Goal: Contribute content: Contribute content

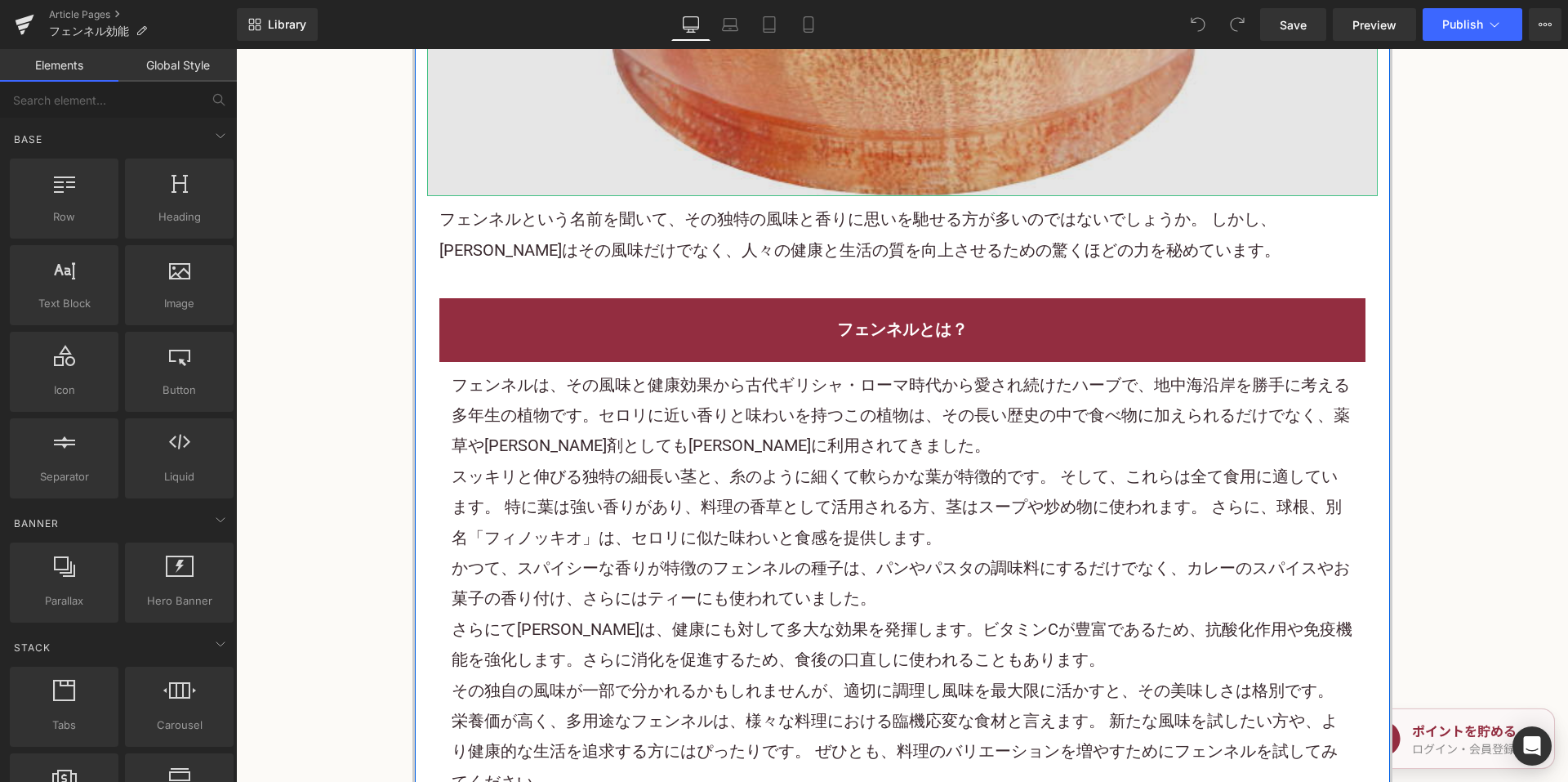
scroll to position [817, 0]
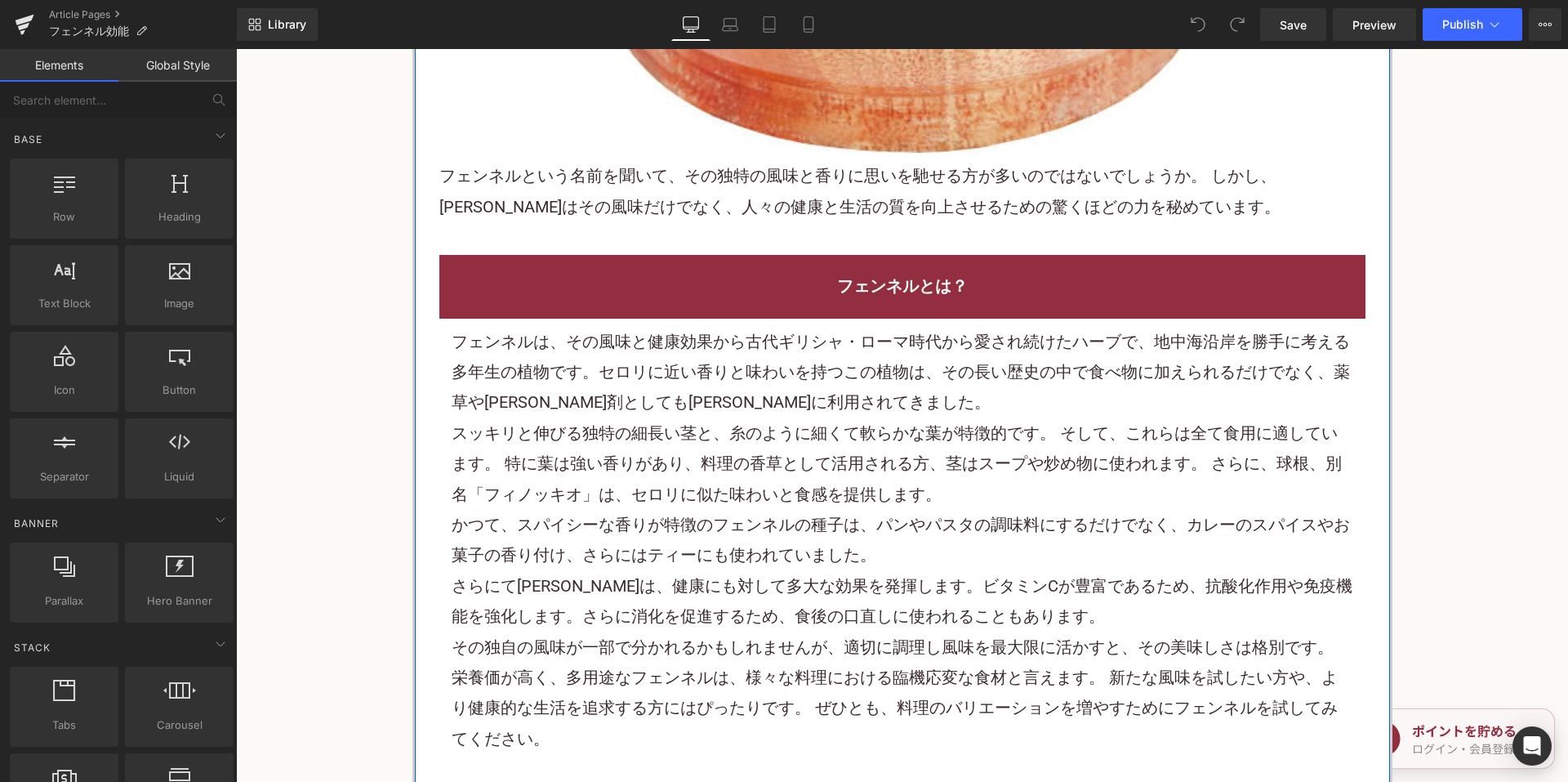
click at [716, 208] on font "フェンネルという名前を聞いて、その独特の風味と香りに思いを馳せる方が多いのではないでしょうか。 しかし、フェンネルはその風味だけでなく、人々の健康と生活の質を…" at bounding box center [860, 191] width 841 height 50
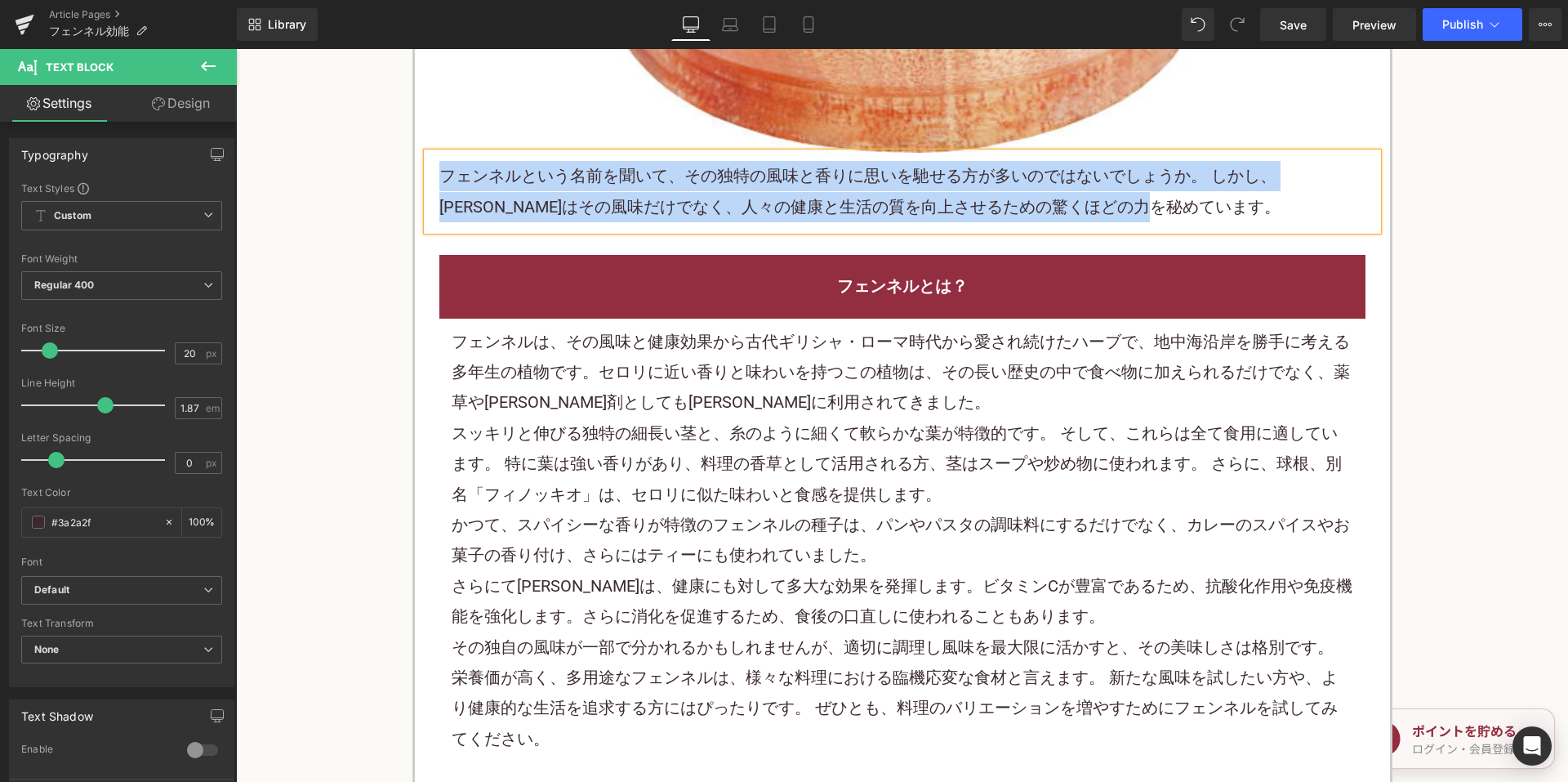
click at [834, 202] on font "フェンネルという名前を聞いて、その独特の風味と香りに思いを馳せる方が多いのではないでしょうか。 しかし、フェンネルはその風味だけでなく、人々の健康と生活の質を…" at bounding box center [860, 191] width 841 height 50
paste div
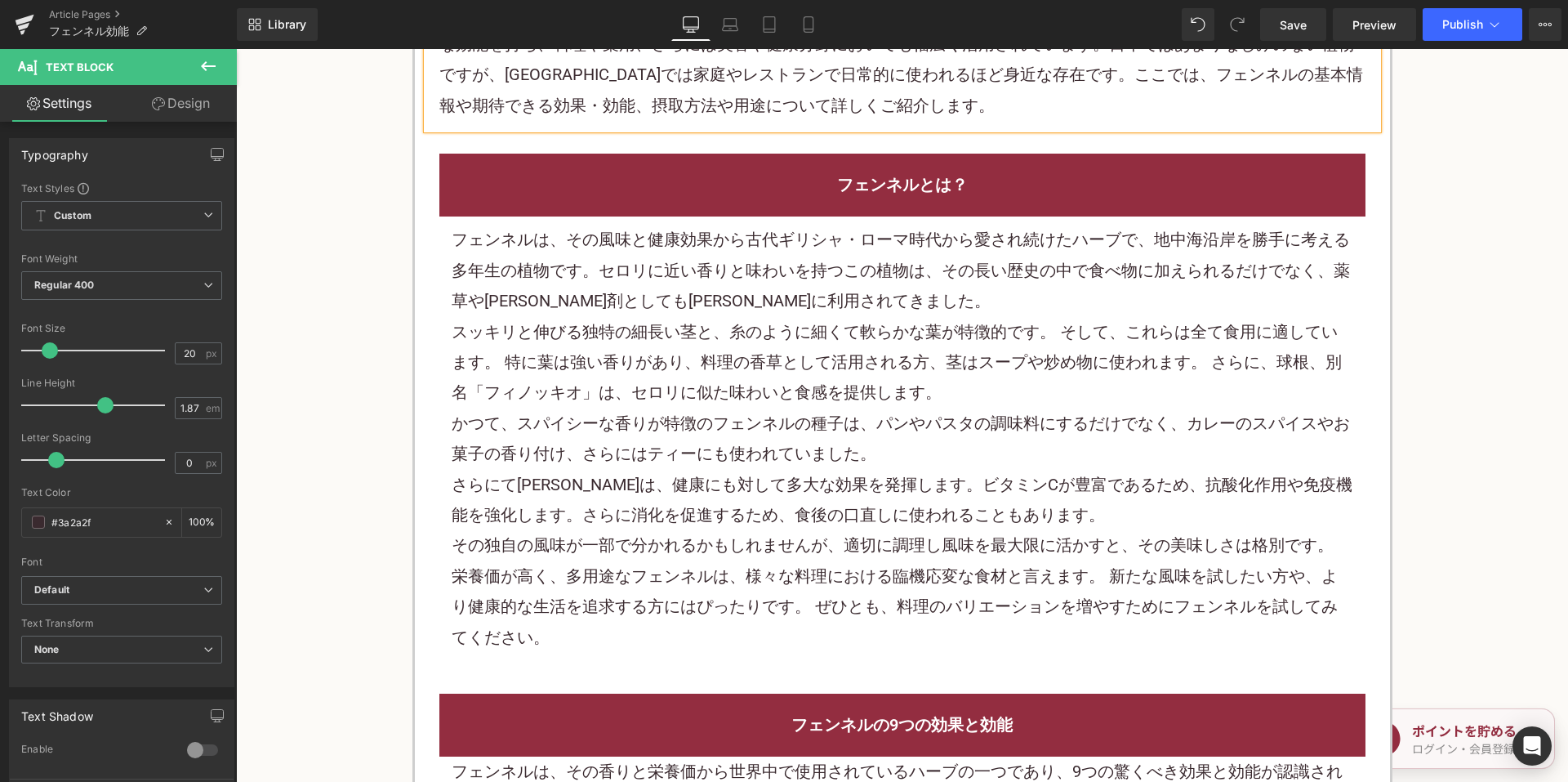
click at [745, 352] on font "スッキリと伸びる独特の細長い茎と、糸のように細くて軟らかな葉が特徴的です。 そして、これらは全て食用に適しています。 特に葉は強い香りがあり、料理の香草として…" at bounding box center [896, 362] width 890 height 80
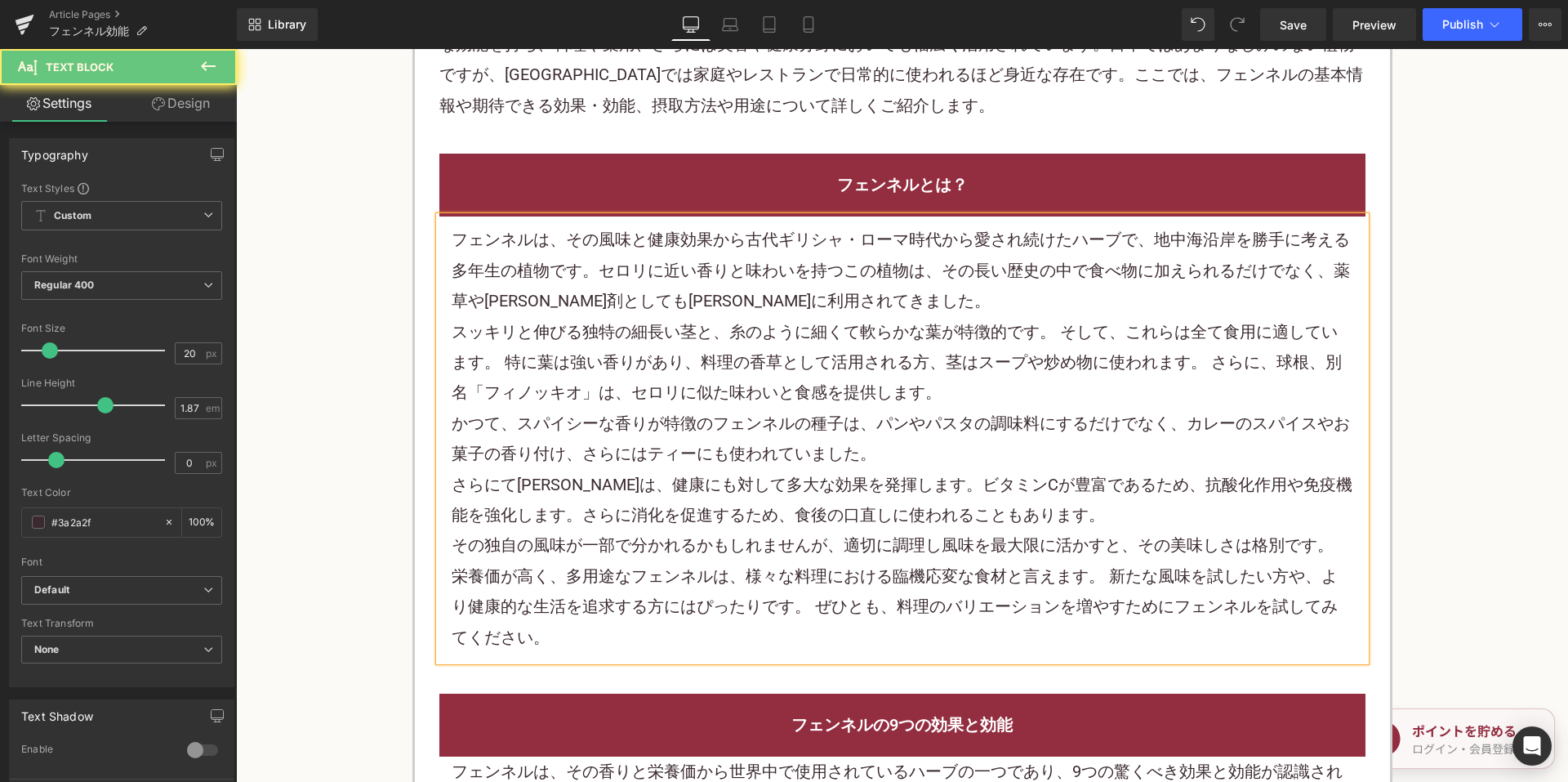
scroll to position [980, 0]
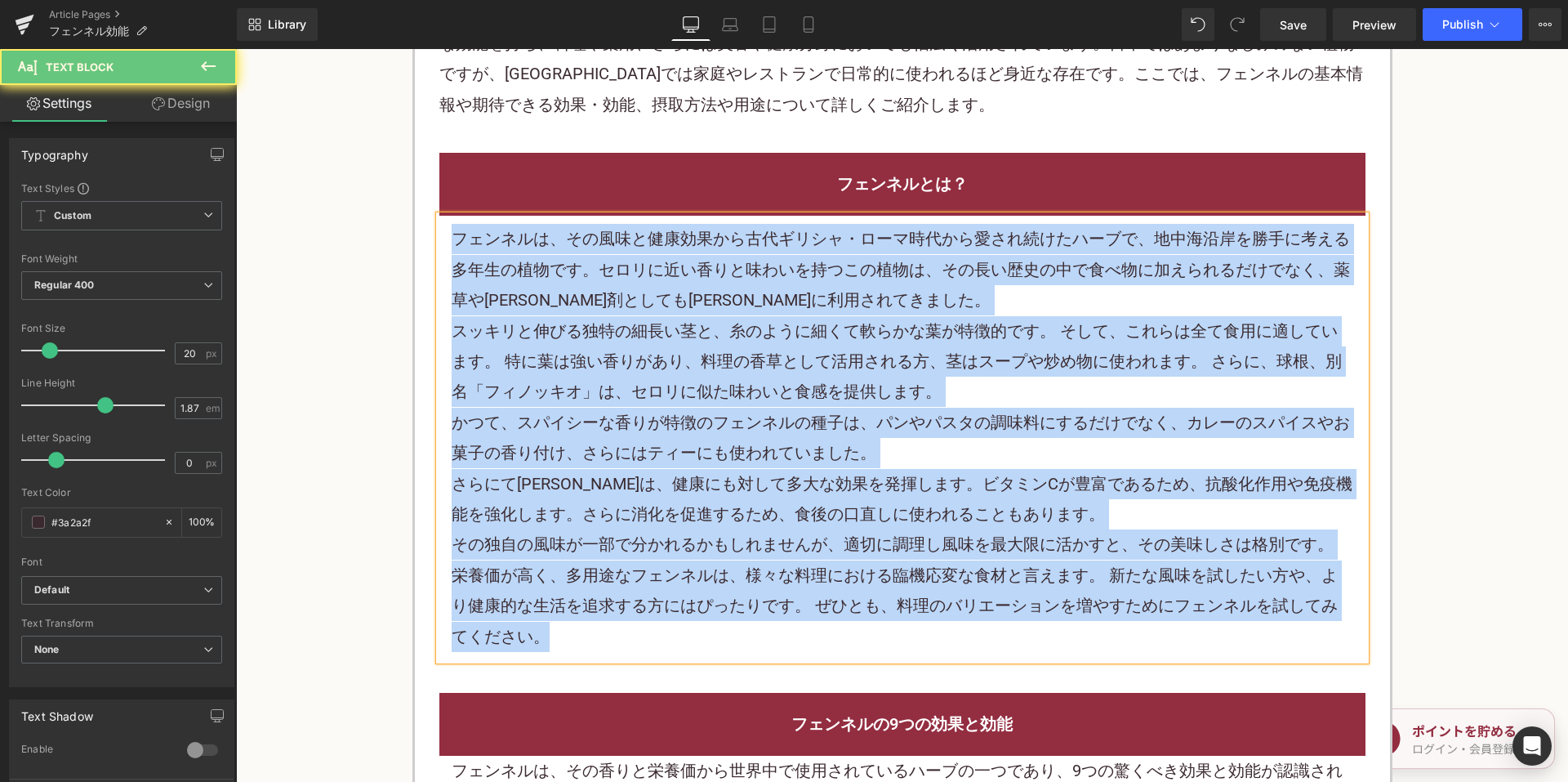
paste div
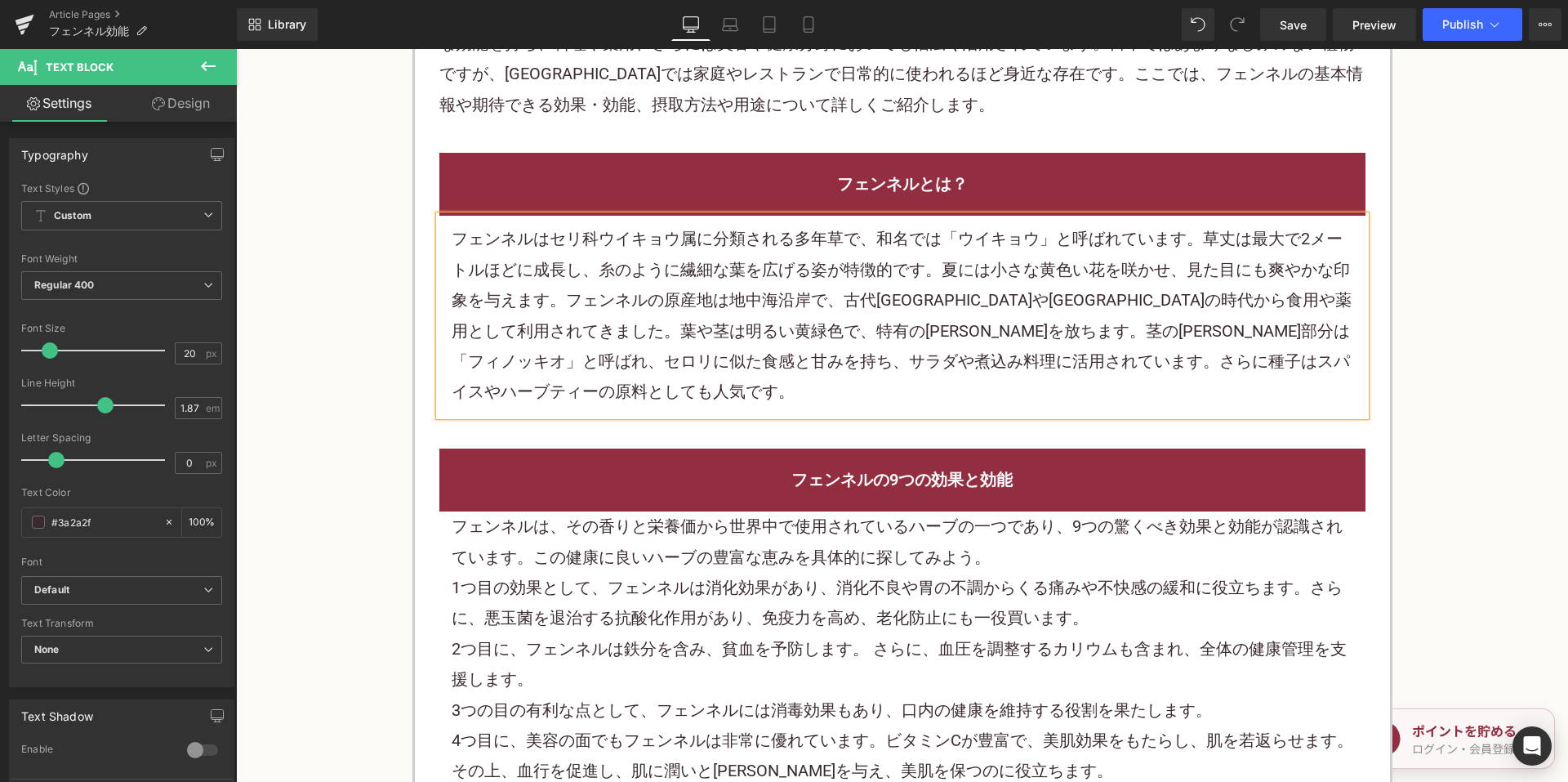
scroll to position [1226, 0]
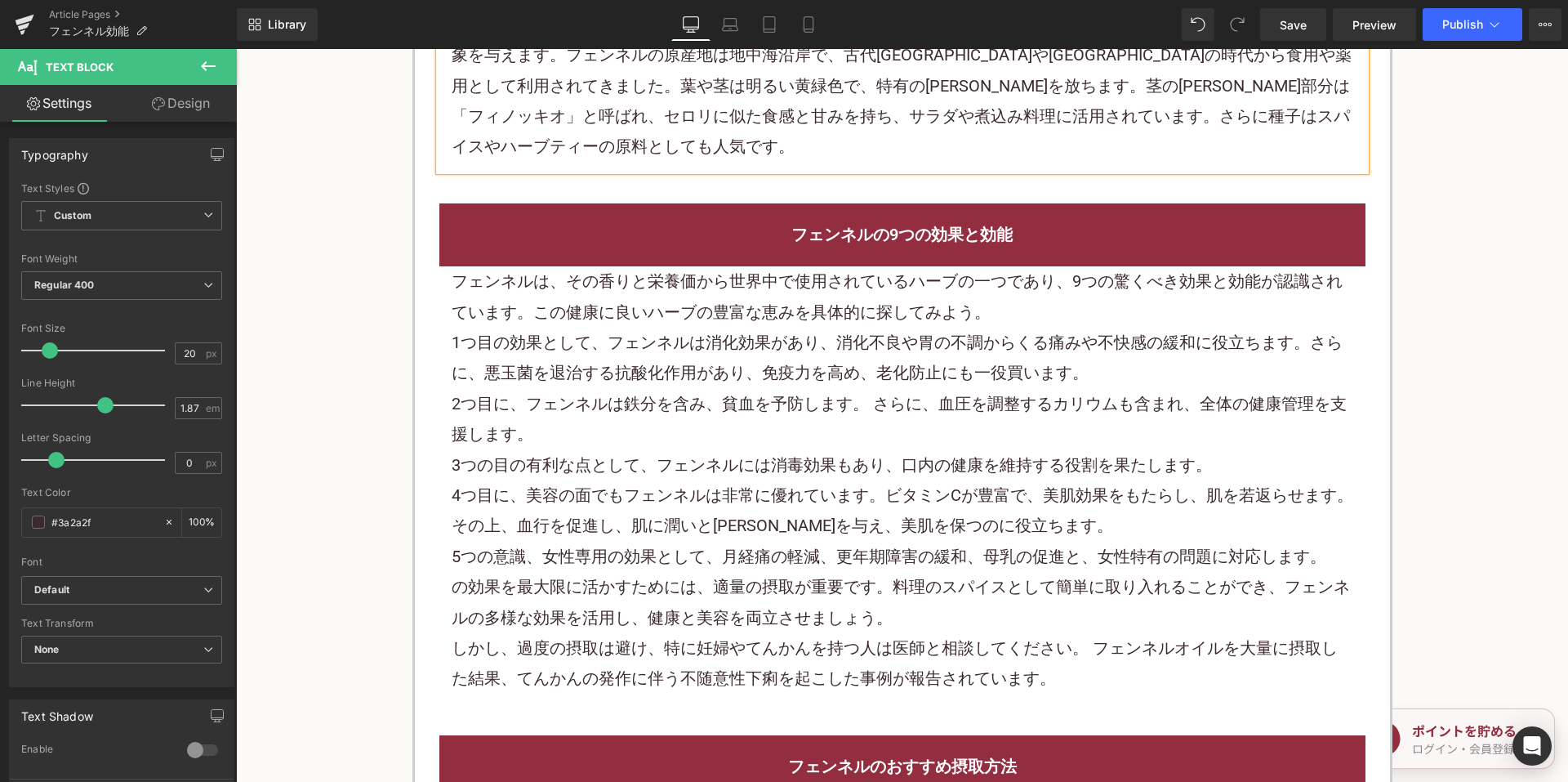
click at [718, 417] on div "2つ目に、フェンネルは鉄分を含み、貧血を予防します。 さらに、血圧を調整するカリウムも含まれ、全体の健康管理を支援します。" at bounding box center [901, 420] width 901 height 61
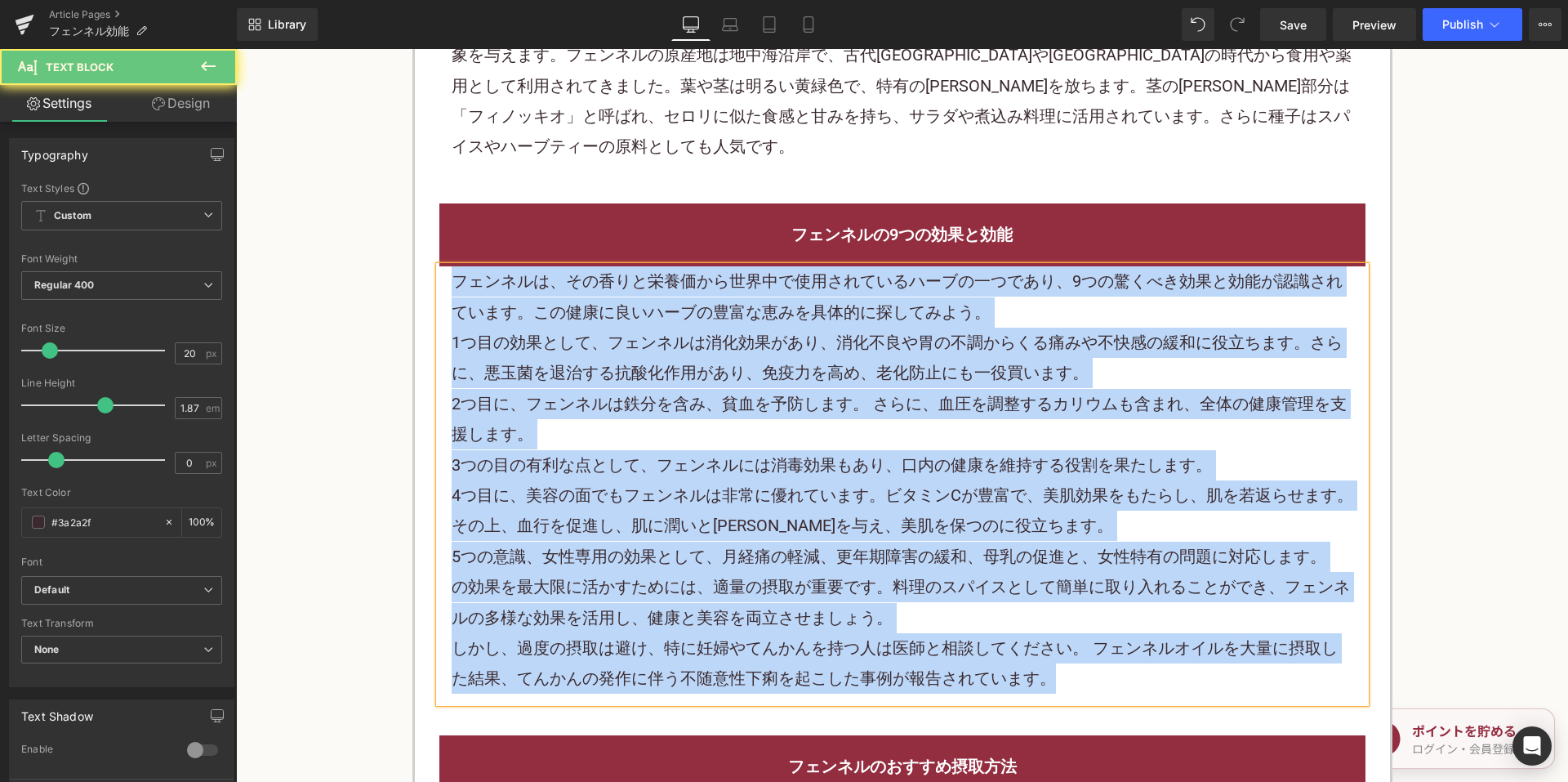
paste div
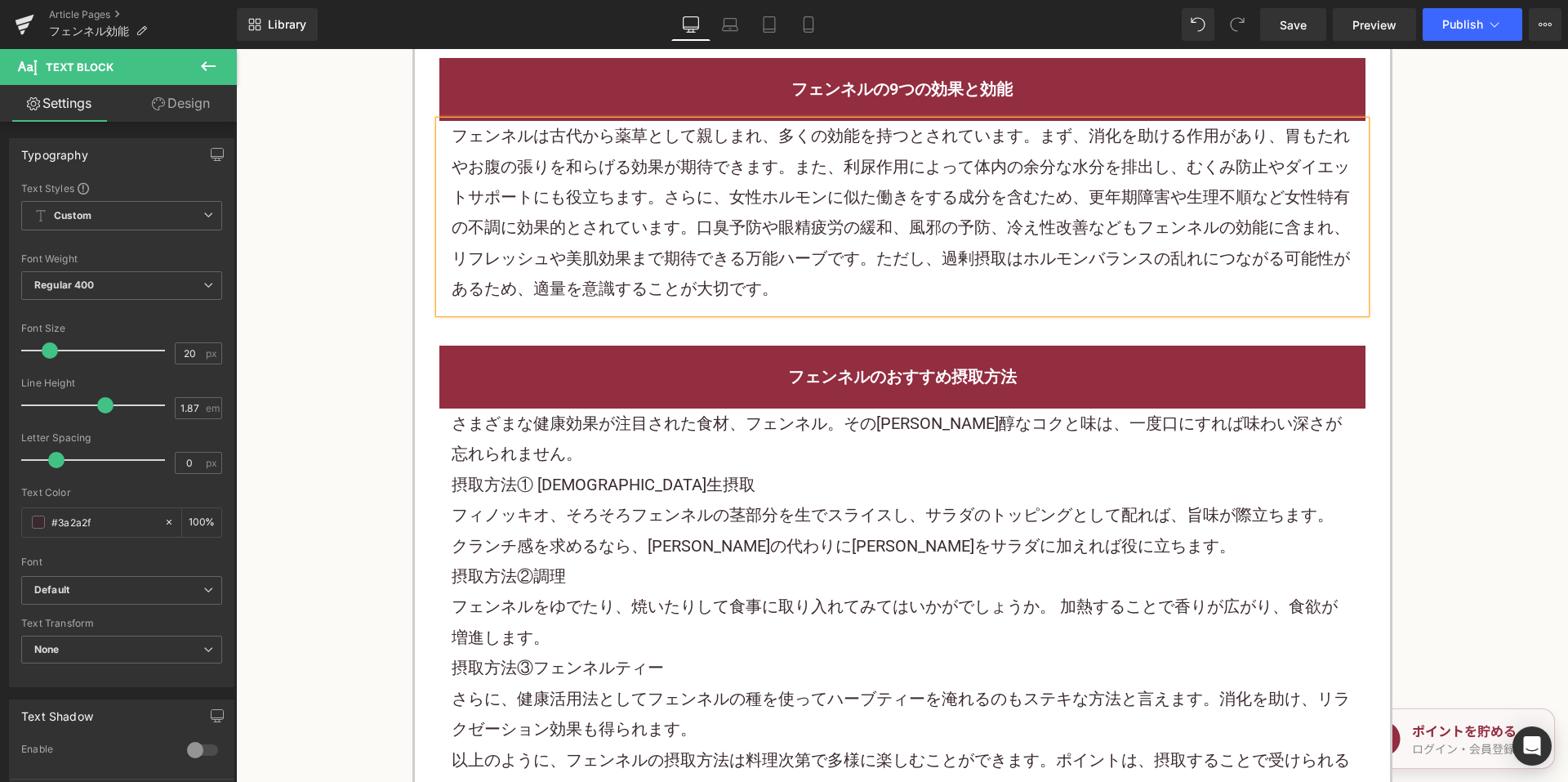
scroll to position [1389, 0]
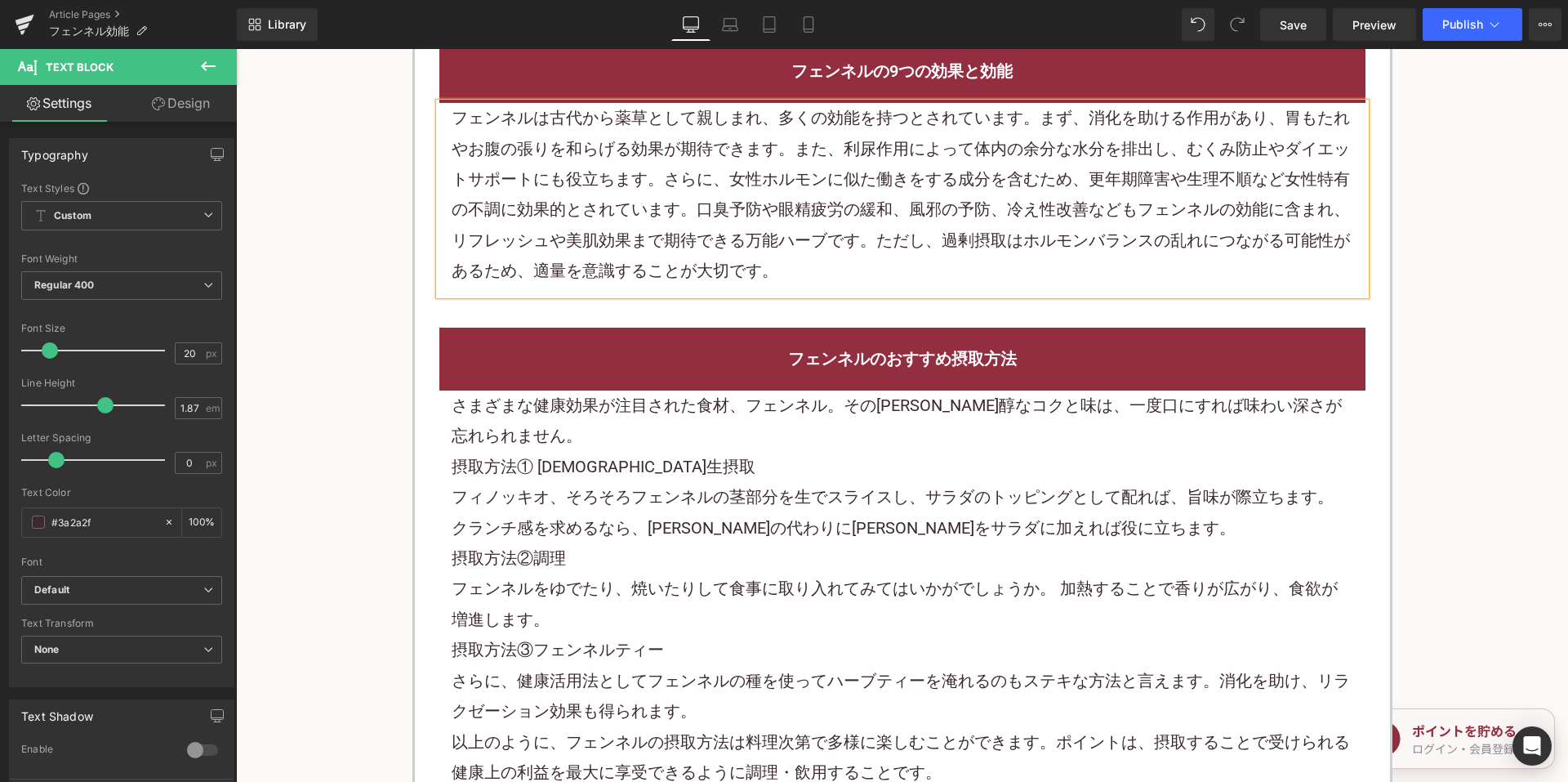
click at [695, 451] on p "摂取方法① サラダ生摂取" at bounding box center [901, 467] width 901 height 31
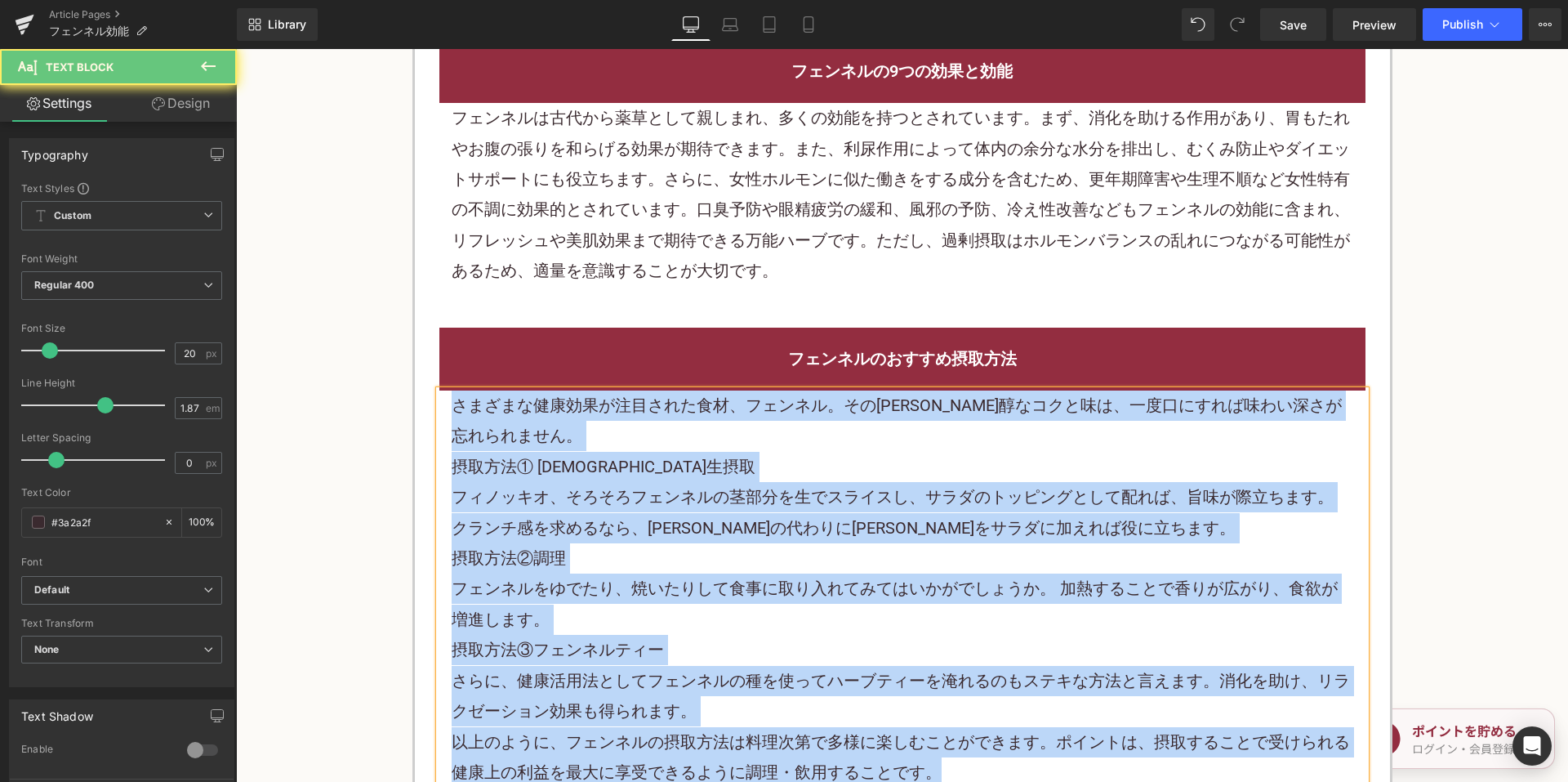
paste div
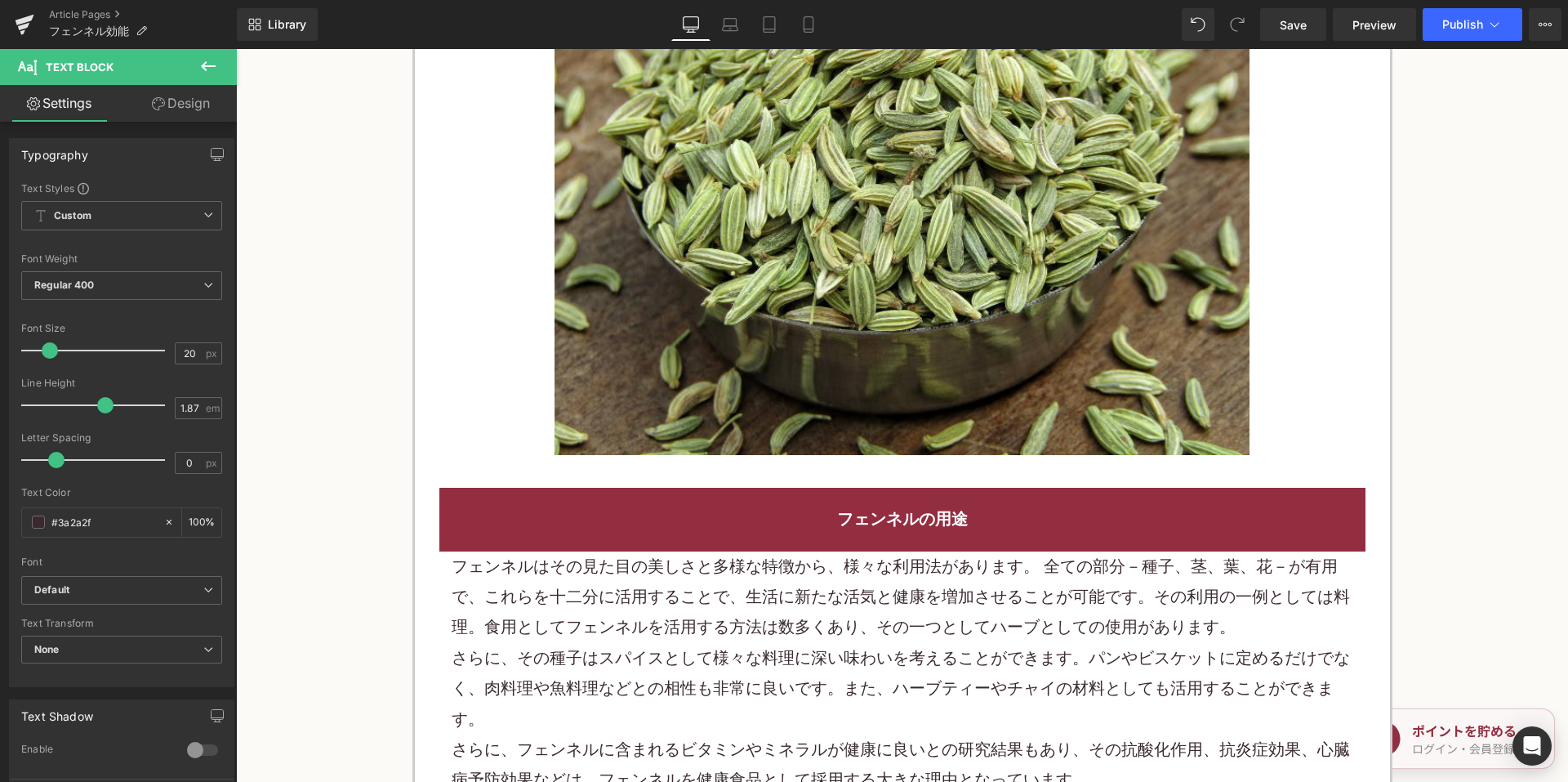
scroll to position [2125, 0]
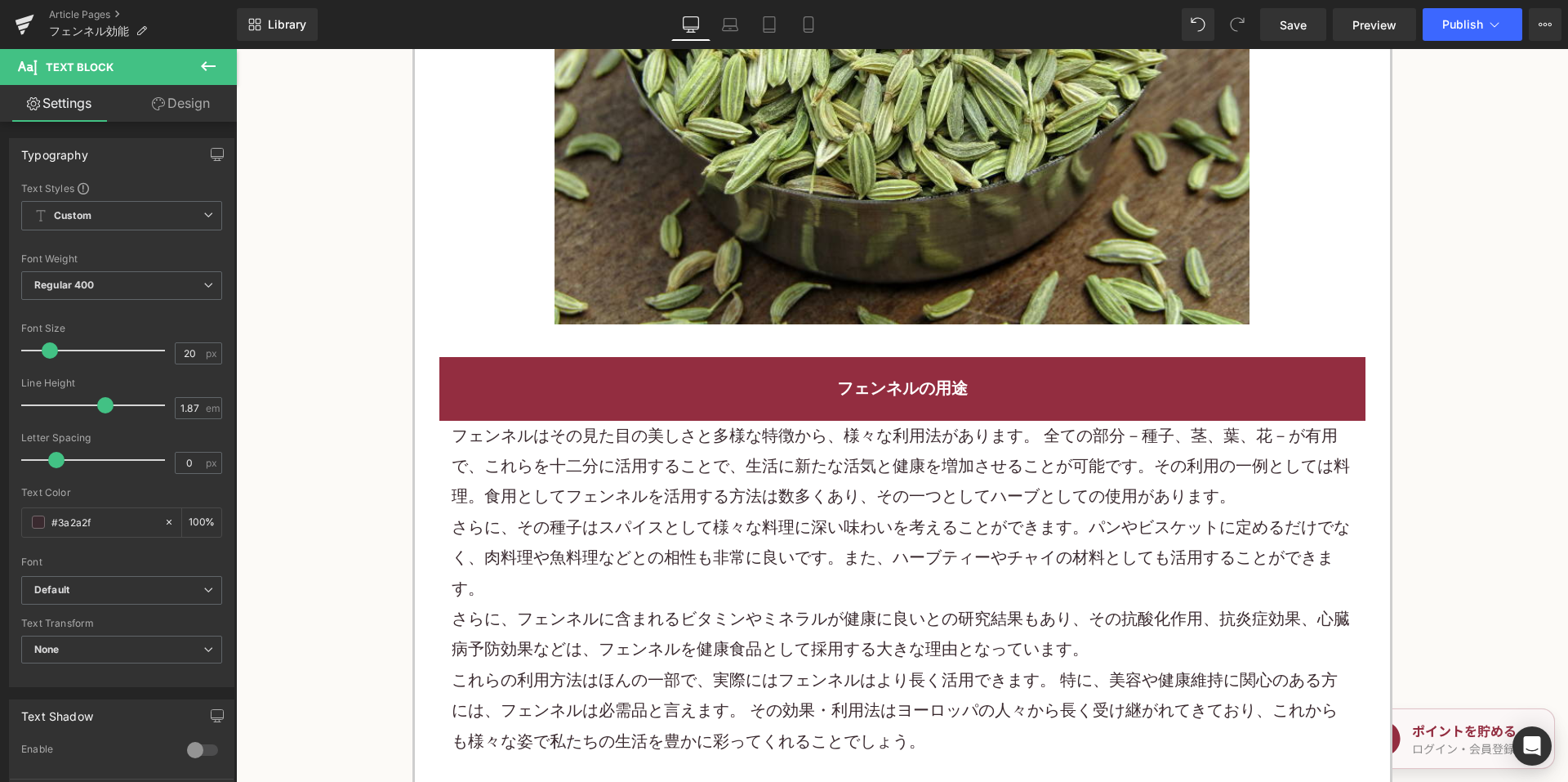
click at [701, 468] on font "フェンネルはその見た目の美しさと多様な特徴から、様々な利用法があります。 全ての部分－種子、茎、葉、花－が有用で、これらを十二分に活用することで、生活に新たな…" at bounding box center [900, 466] width 898 height 80
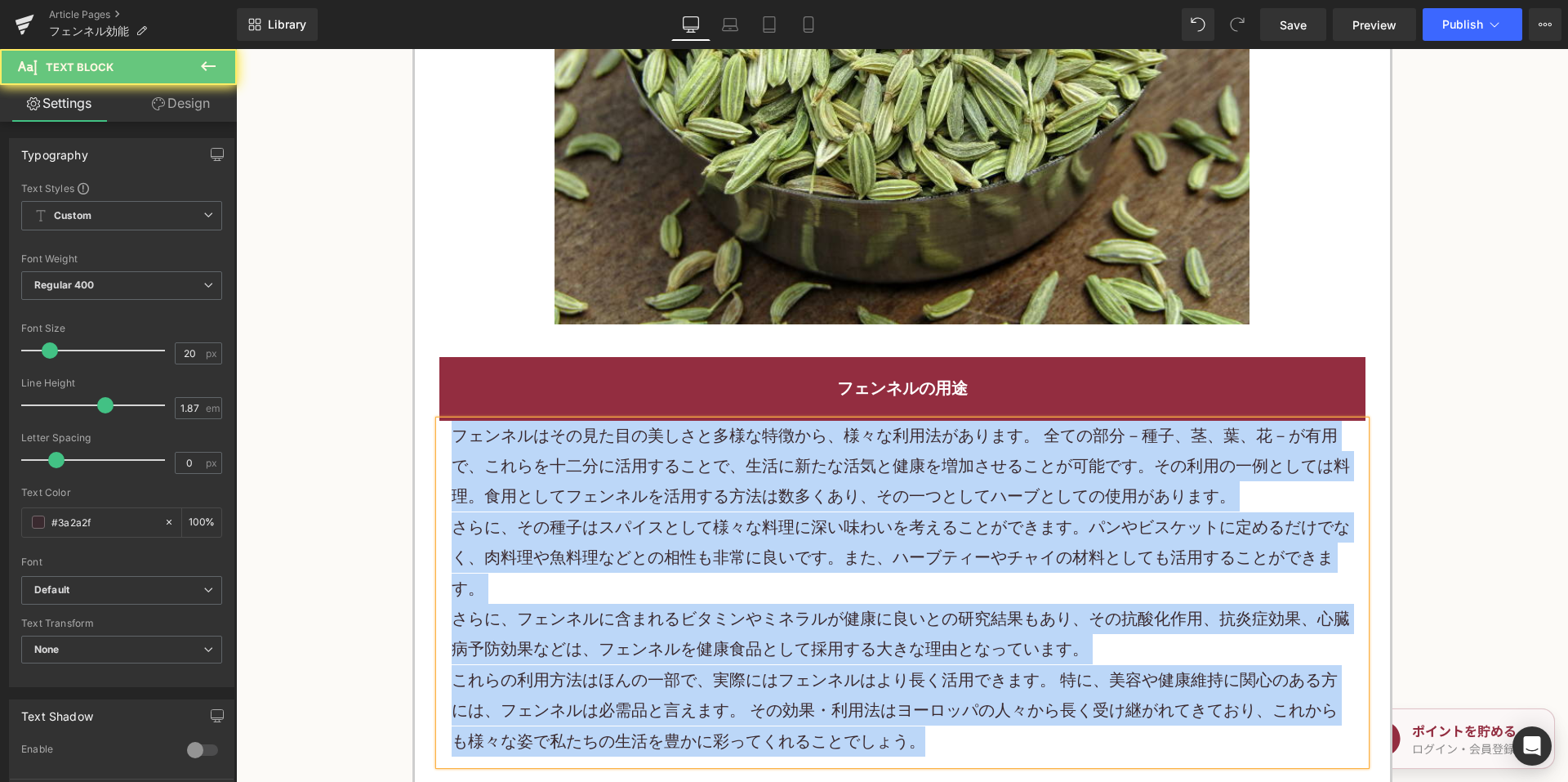
paste div
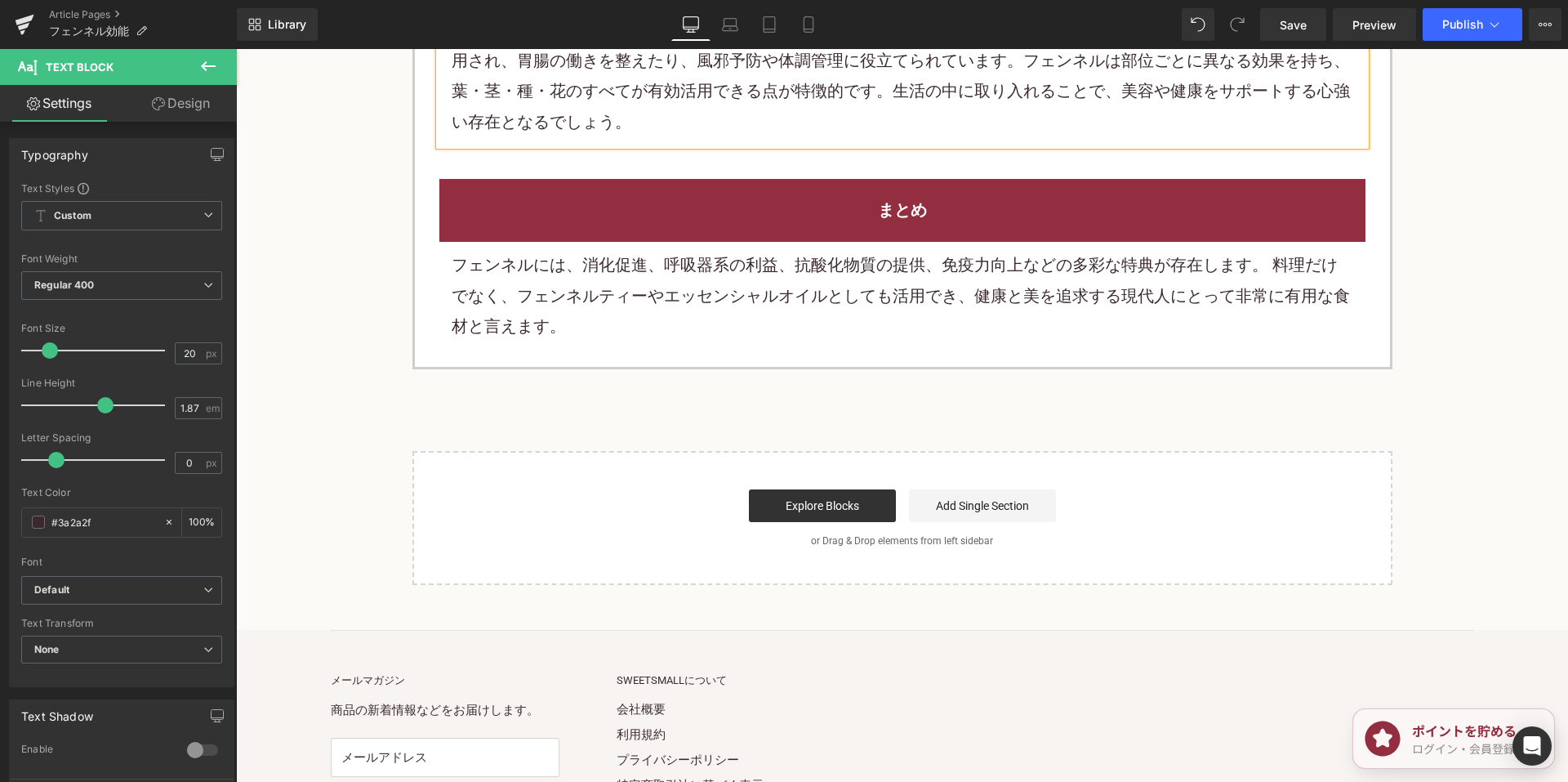
scroll to position [2614, 0]
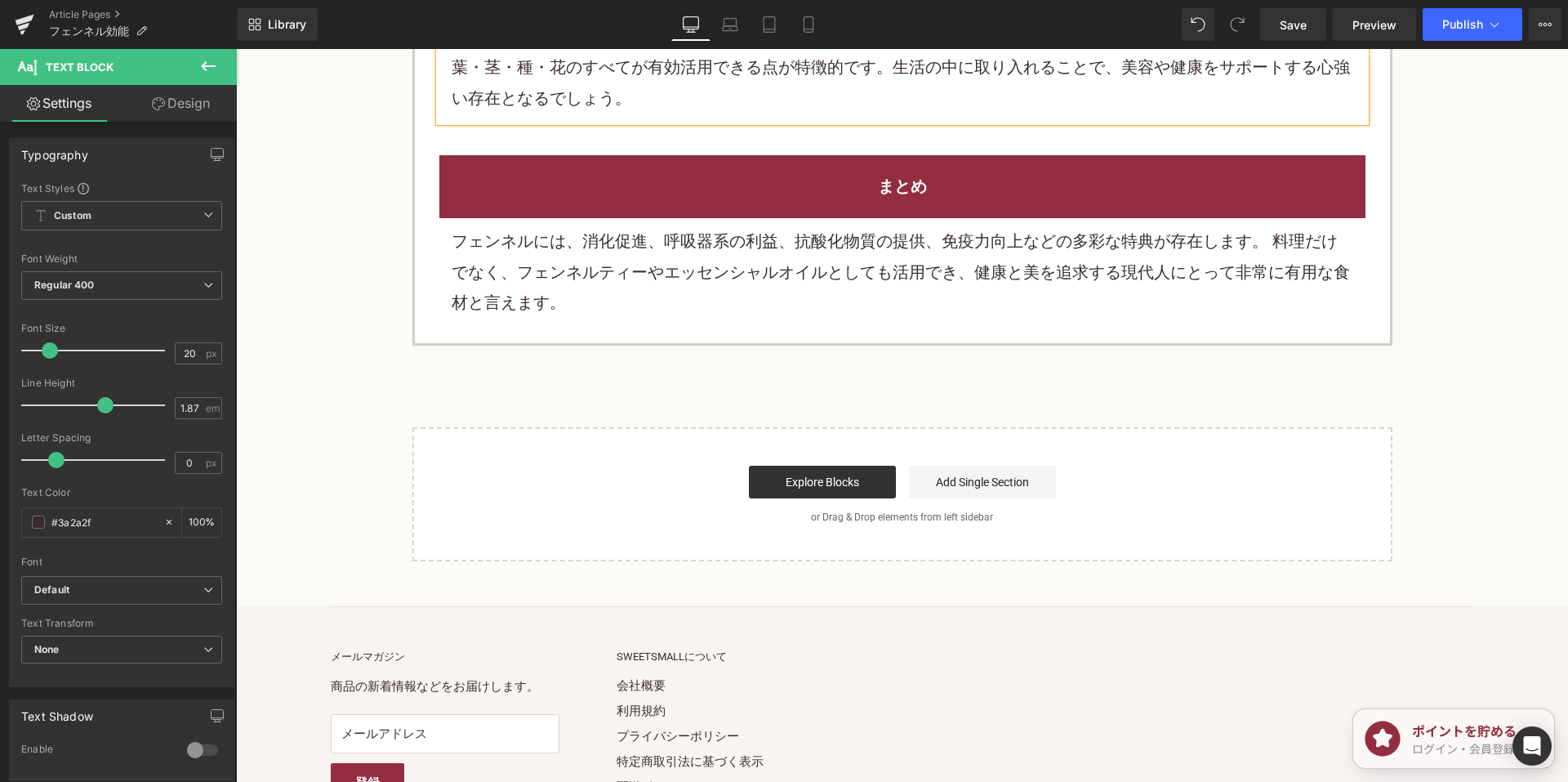
click at [698, 251] on font "フェンネルには、消化促進、呼吸器系の利益、抗酸化物質の提供、免疫力向上などの多彩な特典が存在します。 料理だけでなく、フェンネルティーやエッセンシャルオイルと…" at bounding box center [900, 271] width 898 height 80
click at [697, 251] on font "フェンネルには、消化促進、呼吸器系の利益、抗酸化物質の提供、免疫力向上などの多彩な特典が存在します。 料理だけでなく、フェンネルティーやエッセンシャルオイルと…" at bounding box center [900, 271] width 898 height 80
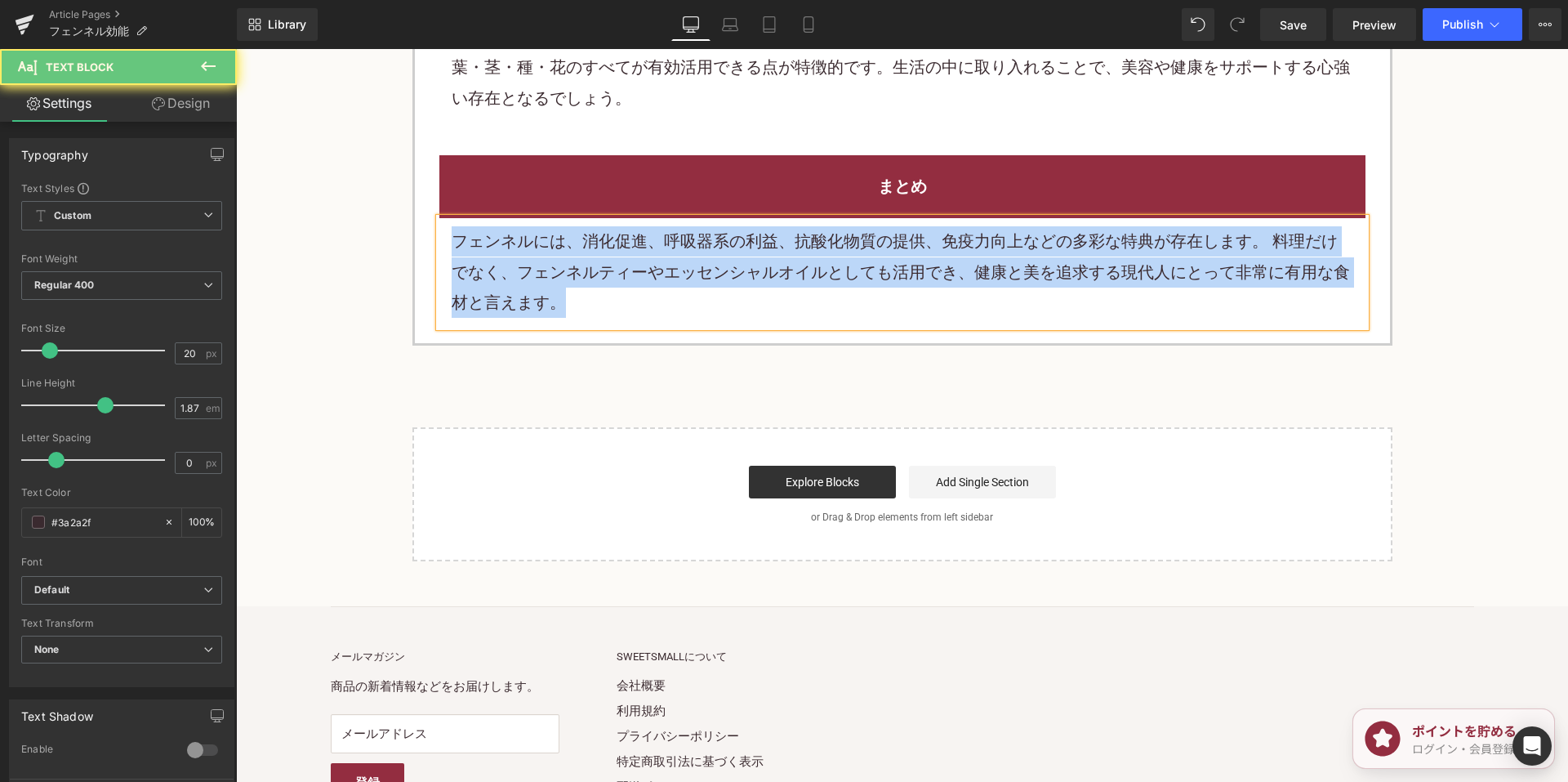
paste div
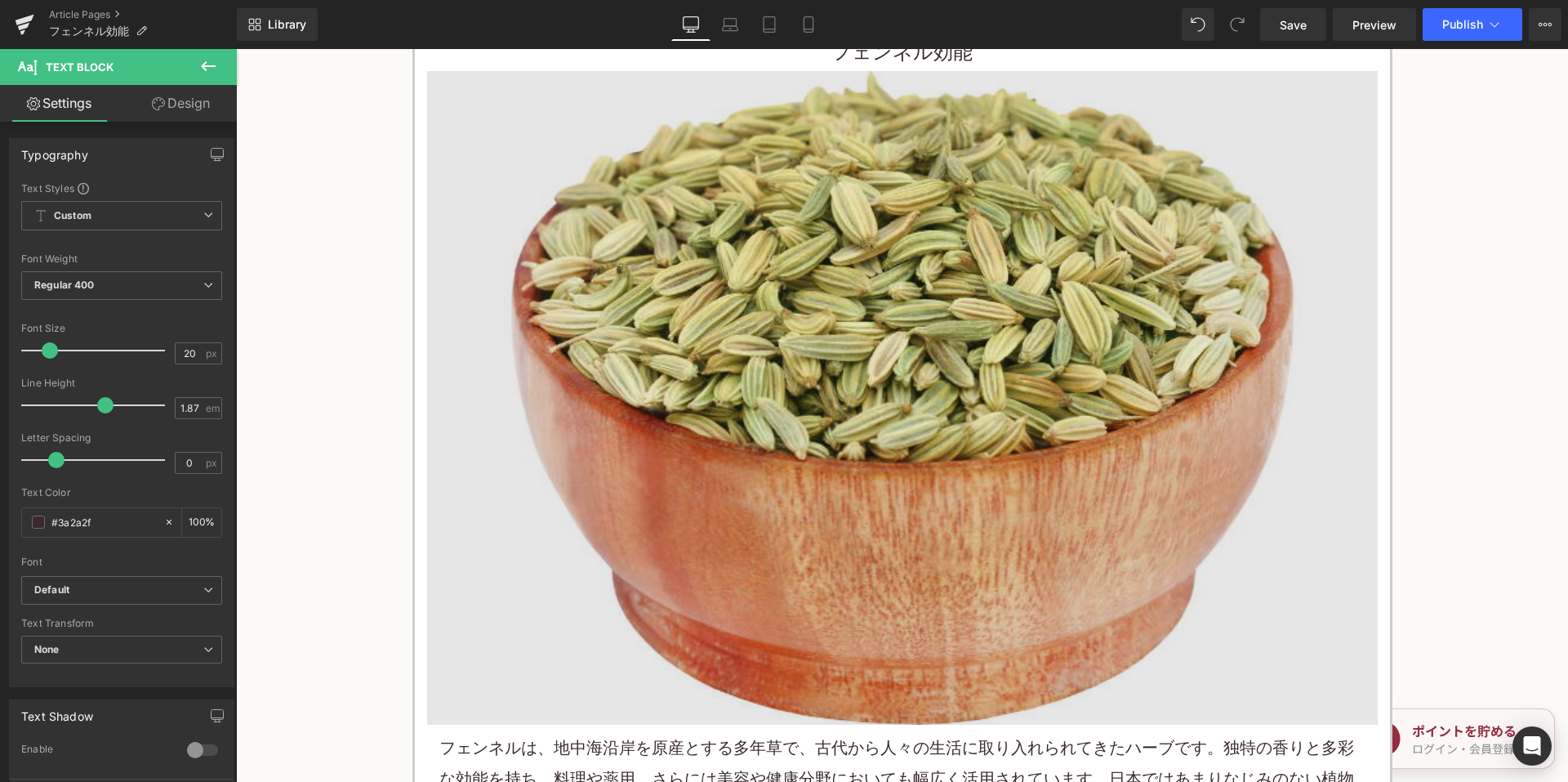
scroll to position [735, 0]
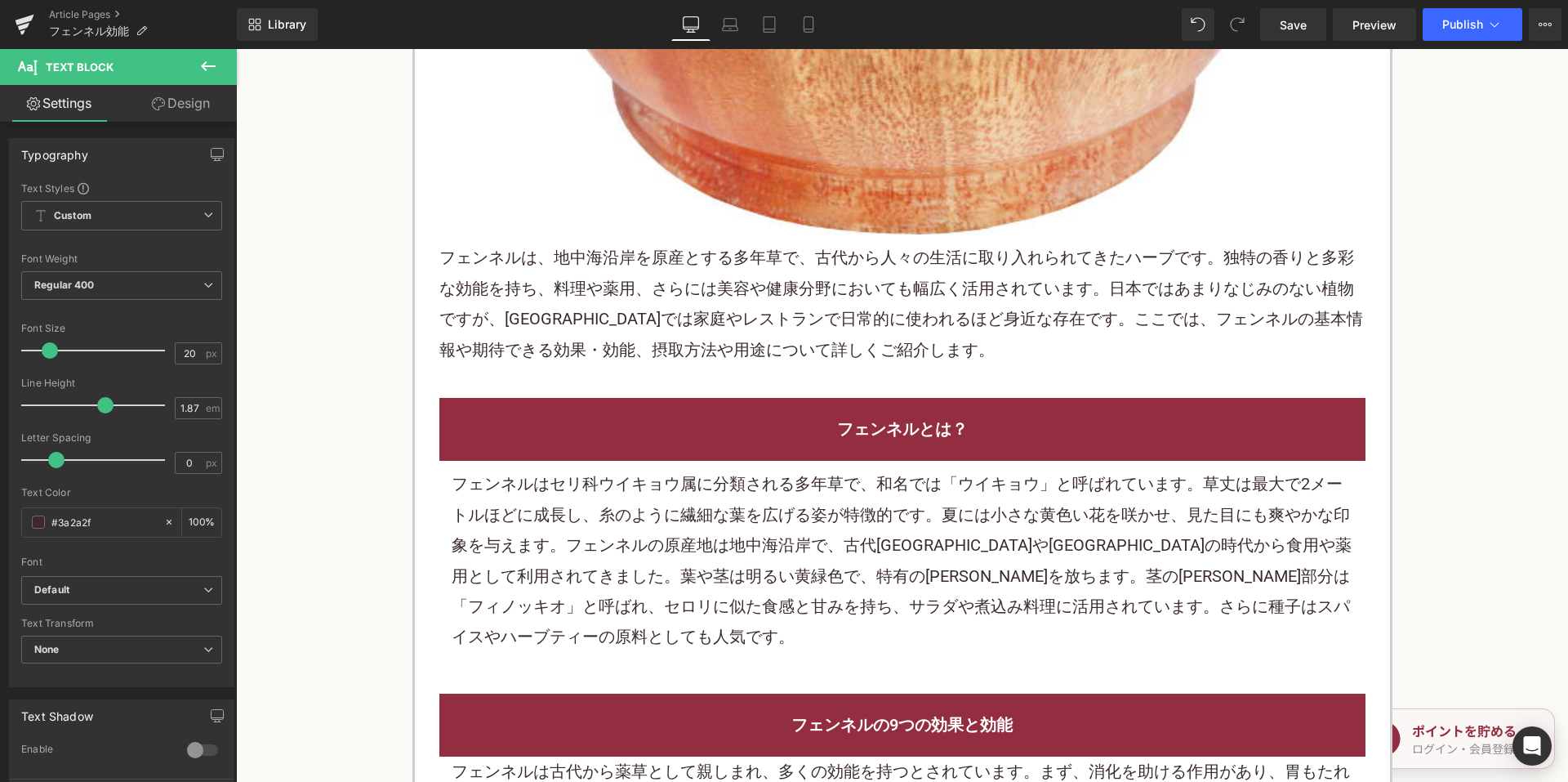
click at [763, 313] on font "フェンネルは、地中海沿岸を原産とする多年草で、古代から人々の生活に取り入れられてきたハーブです。独特の香りと多彩な効能を持ち、料理や薬用、さらには美容や健康分…" at bounding box center [901, 303] width 923 height 111
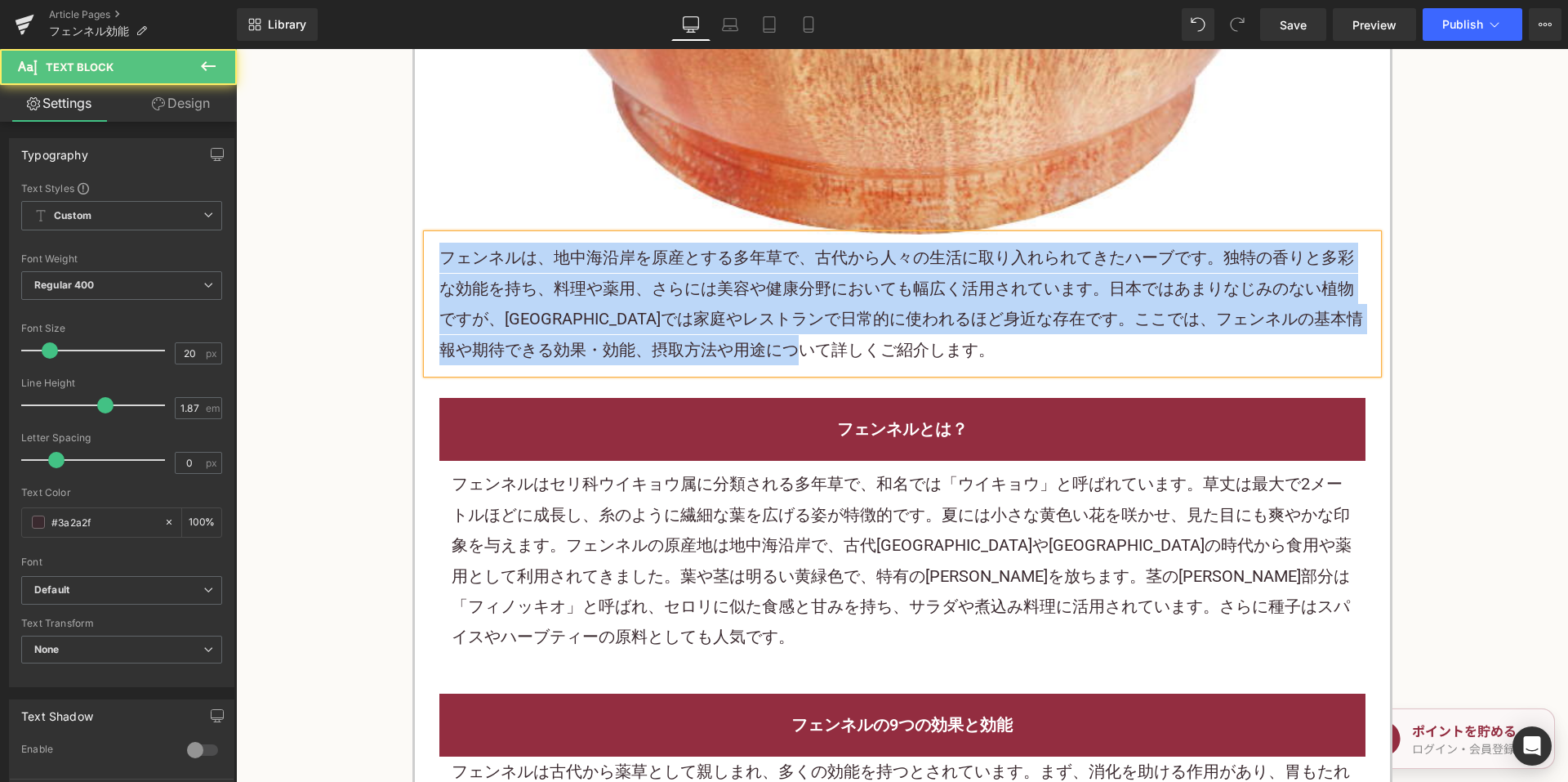
copy font "フェンネルは、地中海沿岸を原産とする多年草で、古代から人々の生活に取り入れられてきたハーブです。独特の香りと多彩な効能を持ち、料理や薬用、さらには美容や健康分…"
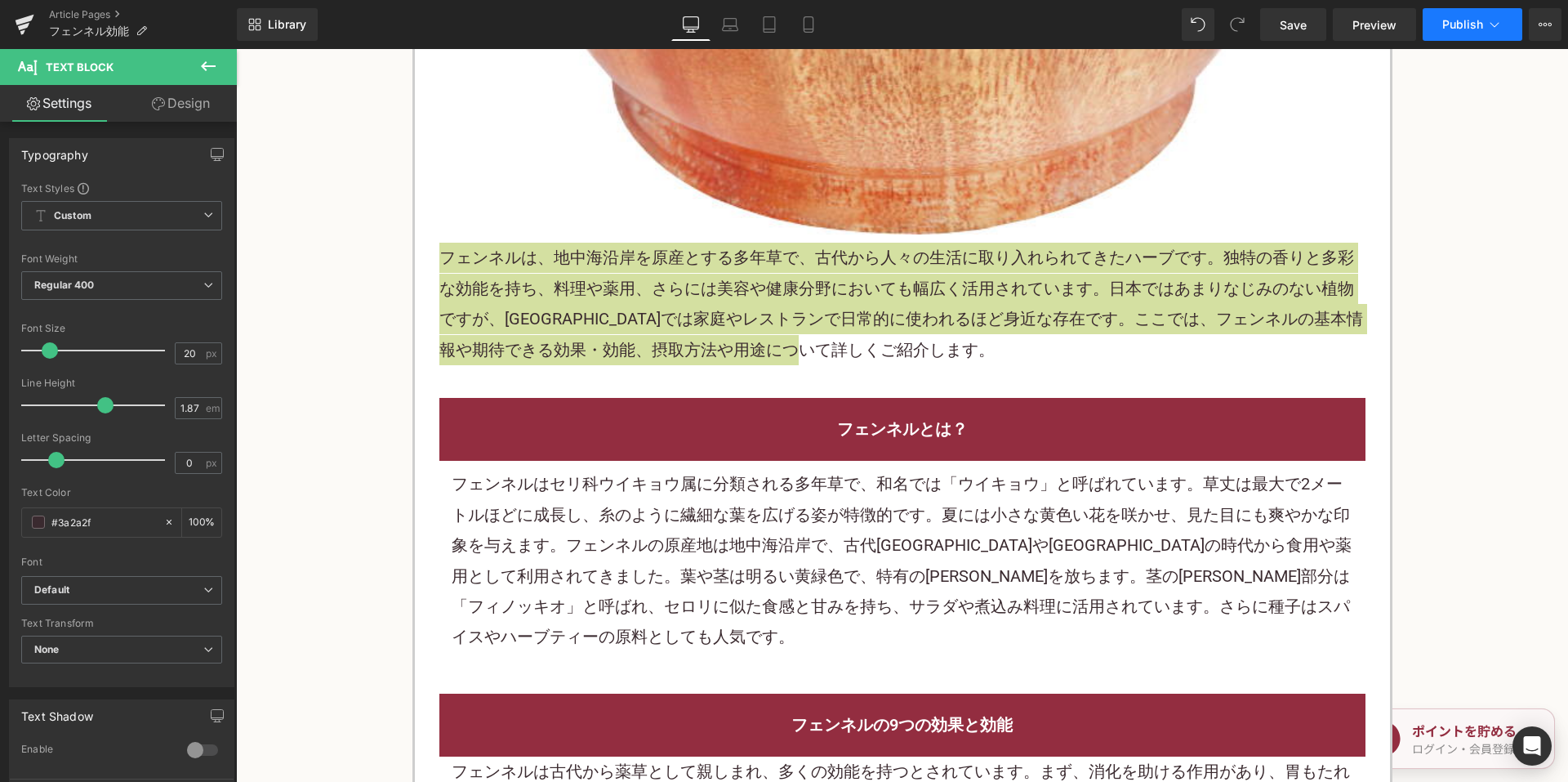
click at [1466, 27] on span "Publish" at bounding box center [1463, 25] width 41 height 13
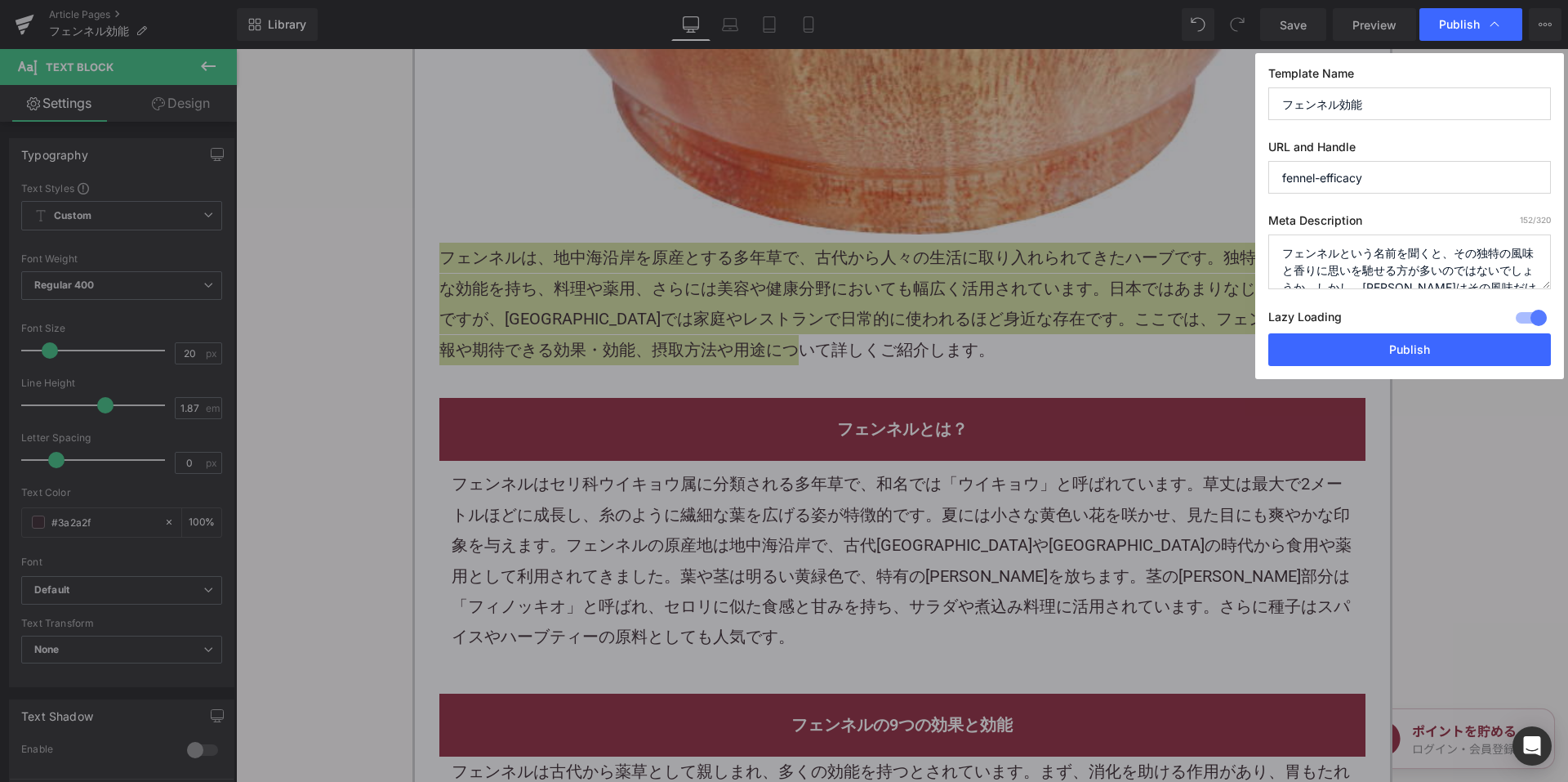
click at [1343, 268] on textarea "フェンネルという名前を聞くと、その独特の風味と香りに思いを馳せる方が多いのではないでしょうか。しかし、フェンネルはその風味だけでなく、人々の健康と生活の質を向…" at bounding box center [1409, 262] width 283 height 55
paste textarea "、地中海沿岸を原産とする多年草で、古代から人々の生活に取り入れられてきたハーブです。独特の香りと多彩な効能を持ち、料理や薬用、さらには美容や健康分野においても…"
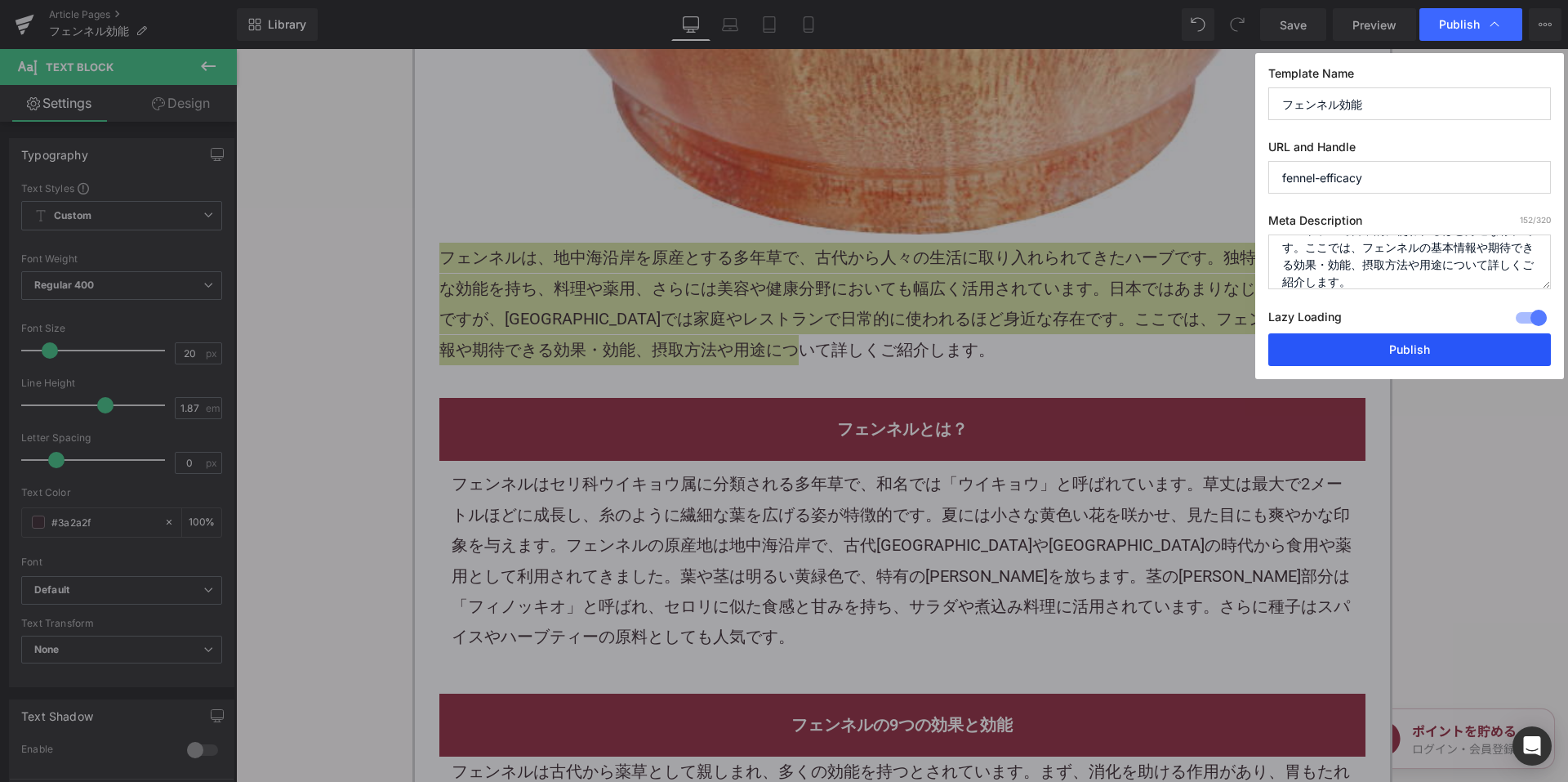
type textarea "フェンネルは、地中海沿岸を原産とする多年草で、古代から人々の生活に取り入れられてきたハーブです。独特の香りと多彩な効能を持ち、料理や薬用、さらには美容や健康分…"
click at [1317, 351] on button "Publish" at bounding box center [1409, 350] width 283 height 33
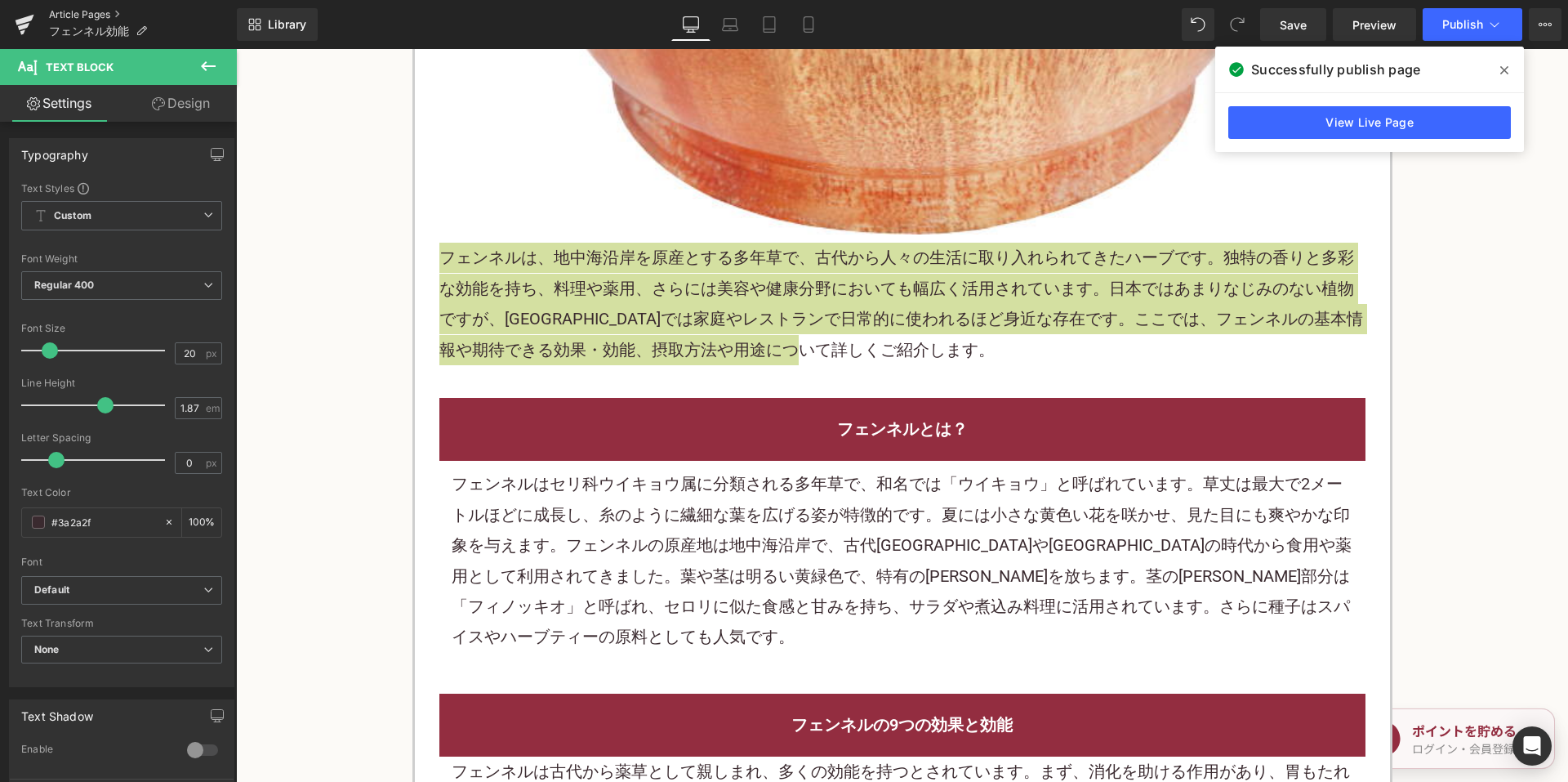
click at [86, 10] on link "Article Pages" at bounding box center [143, 15] width 188 height 13
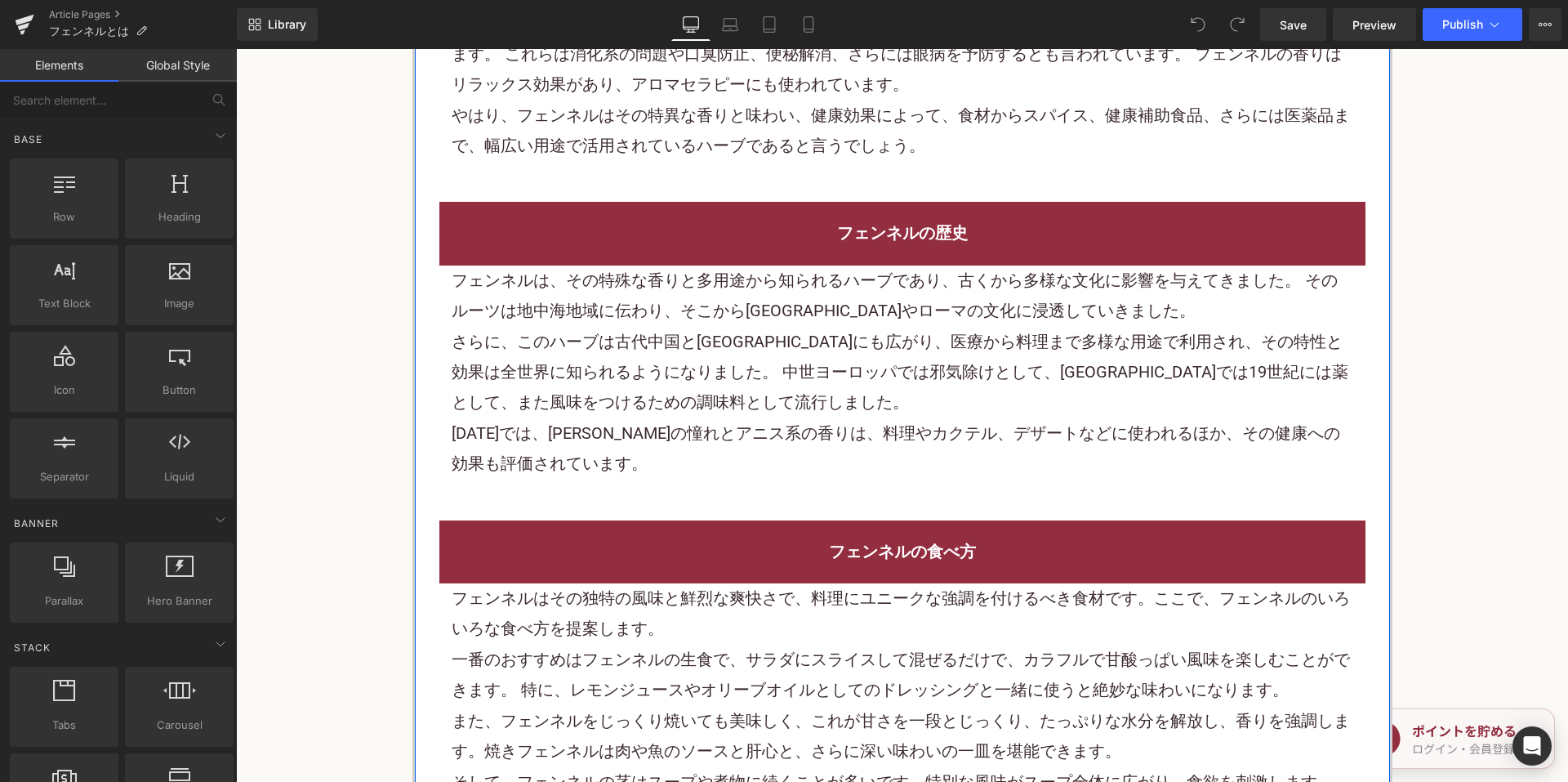
scroll to position [980, 0]
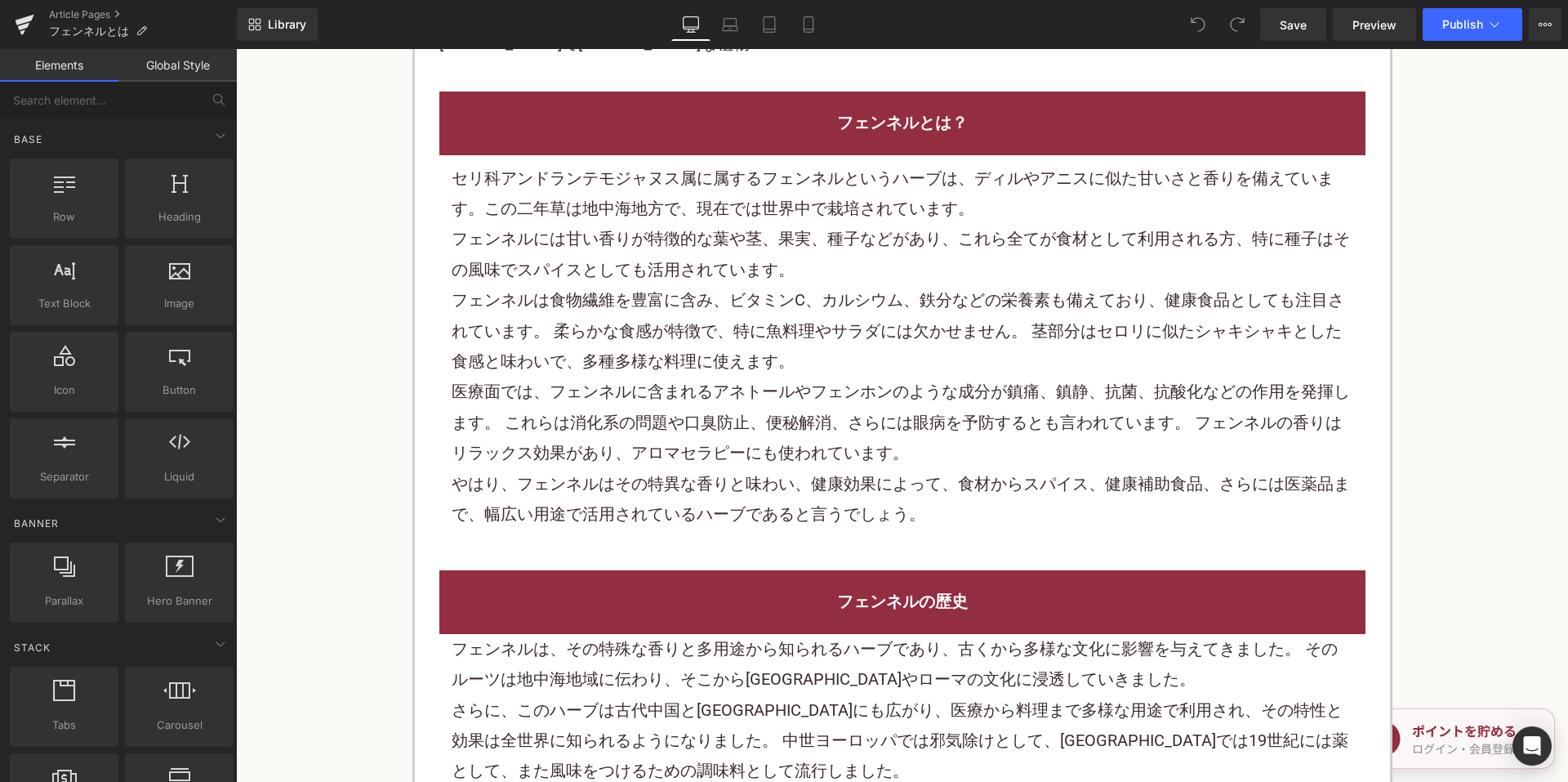
click at [834, 236] on font "フェンネルには甘い香りが特徴的な葉や茎、果実、種子などがあり、これら全てが食材として利用される方、特に種子はその風味でスパイスとしても活用されています。" at bounding box center [900, 254] width 898 height 50
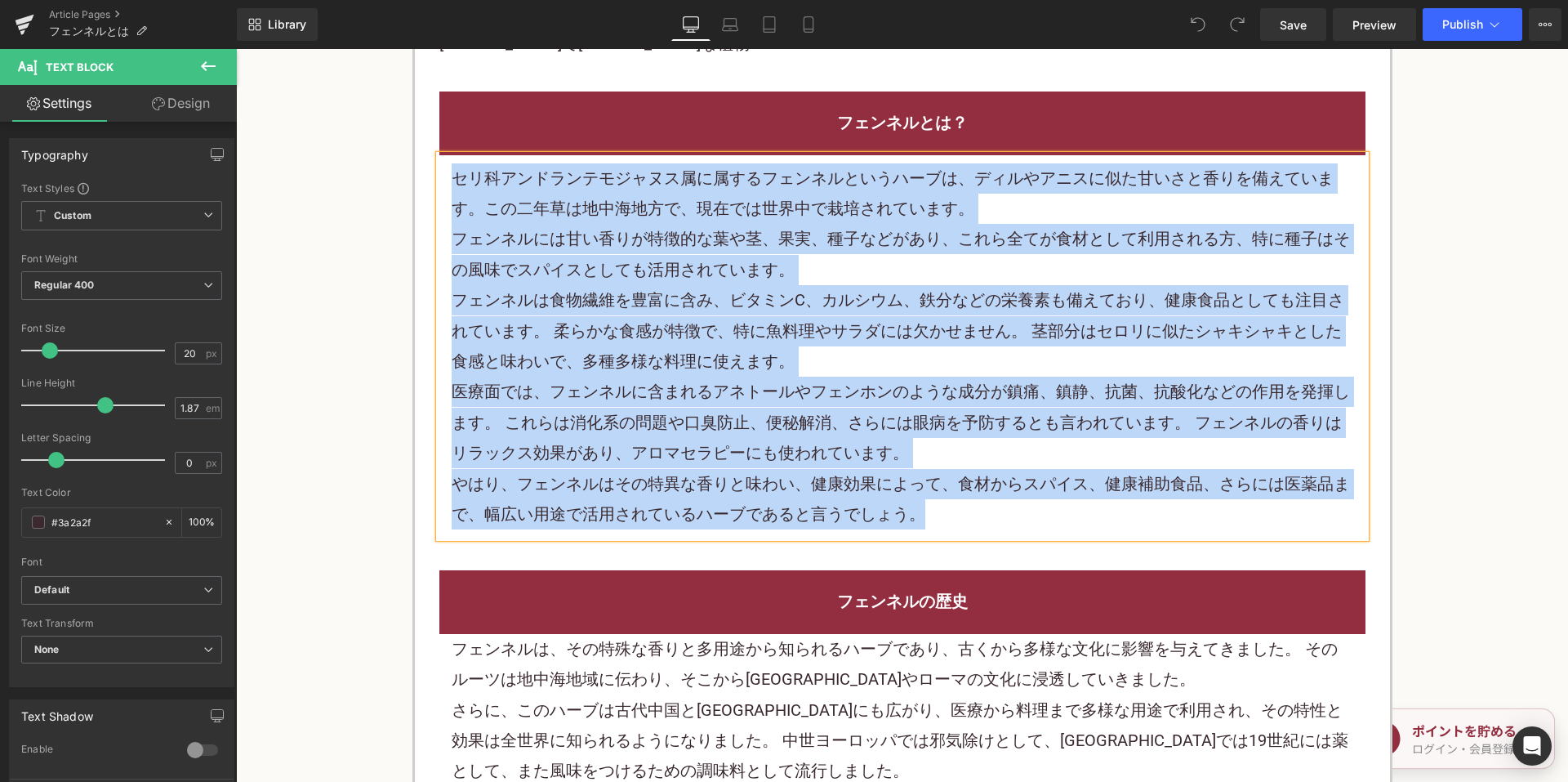
paste div
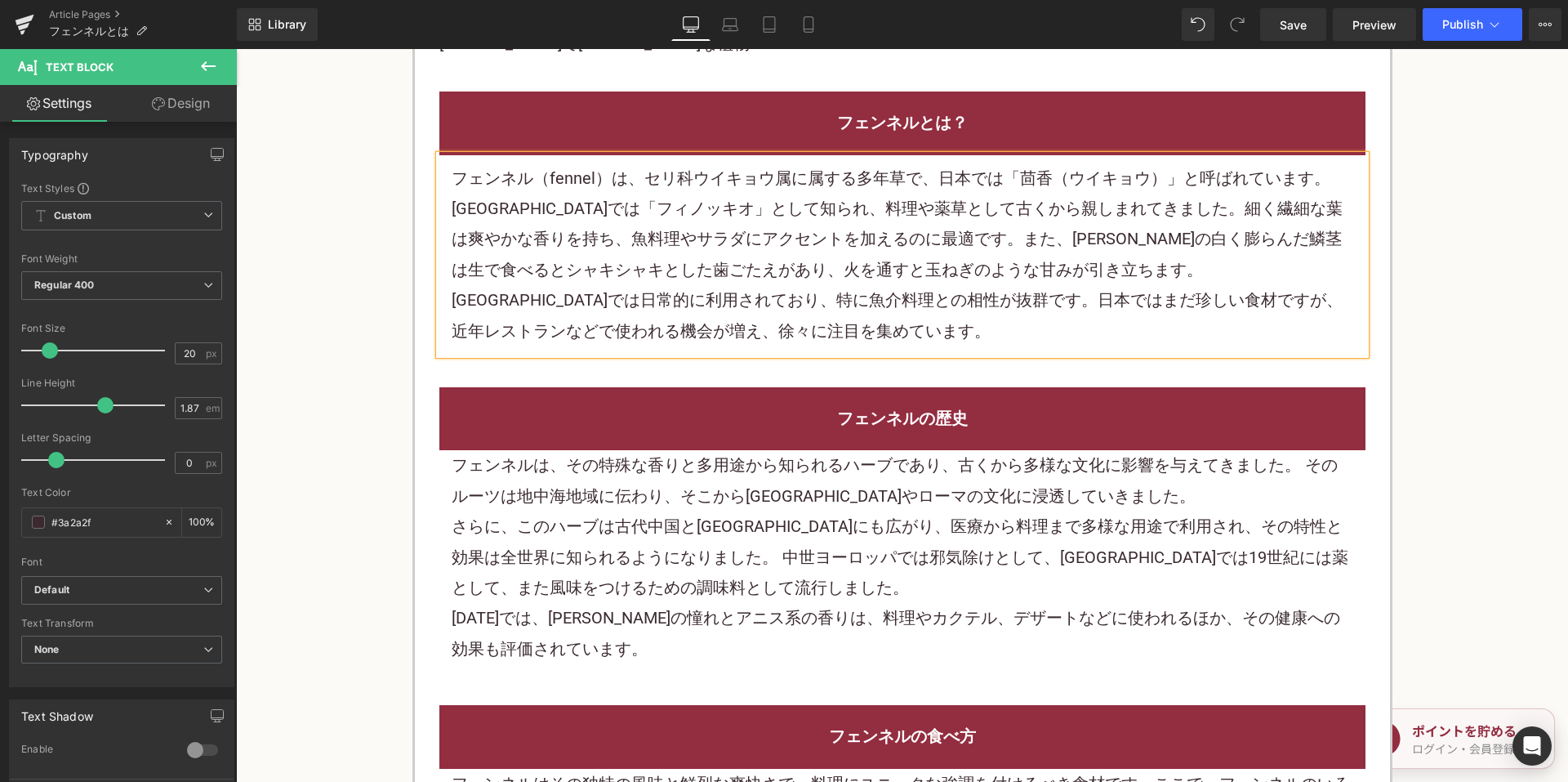
click at [693, 517] on font "さらに、このハーブは古代中国とインドにも広がり、医療から料理まで多様な用途で利用され、その特性と効果は全世界に知られるようになりました。 中世ヨーロッパでは邪…" at bounding box center [899, 557] width 897 height 80
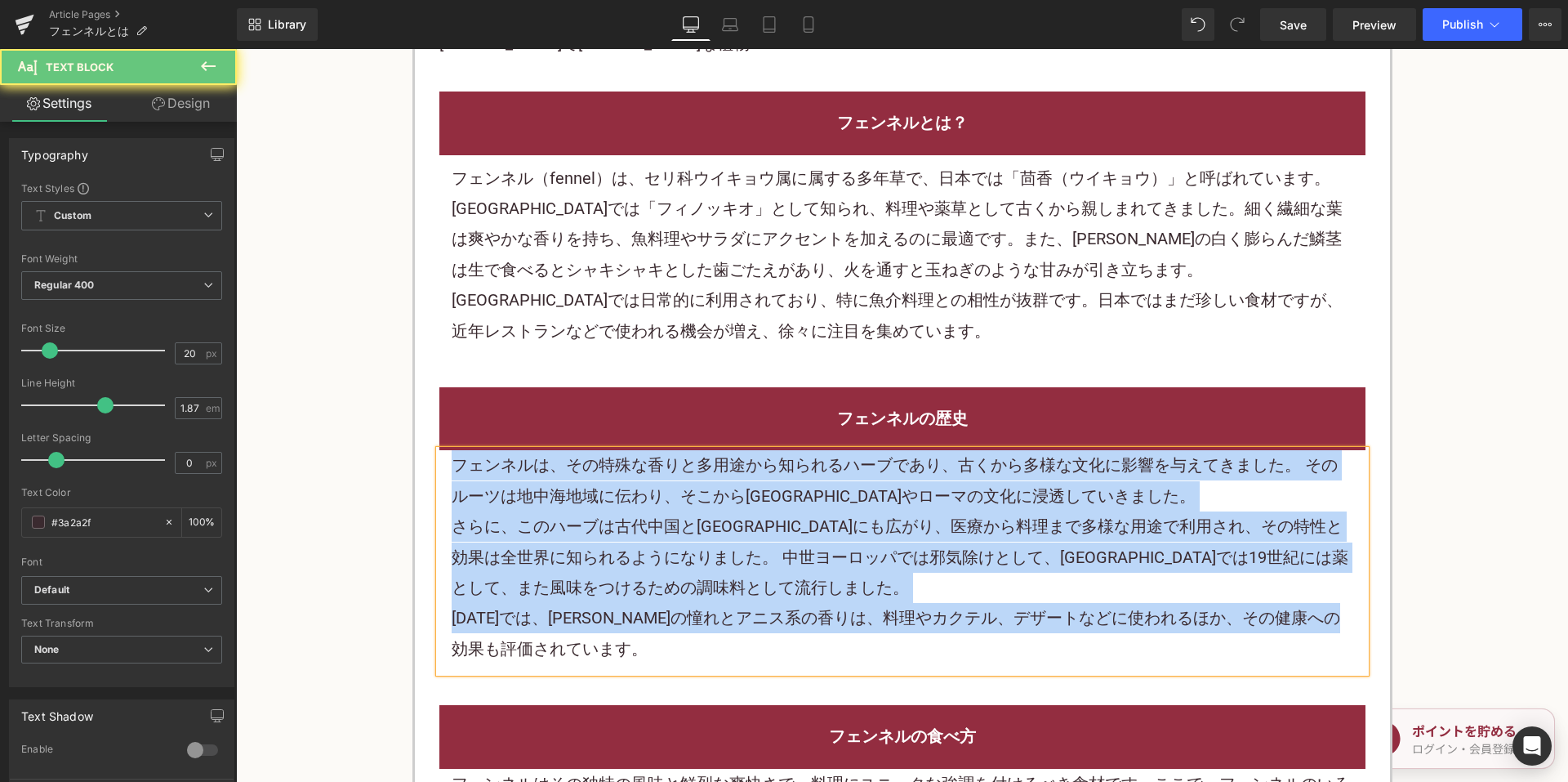
paste div
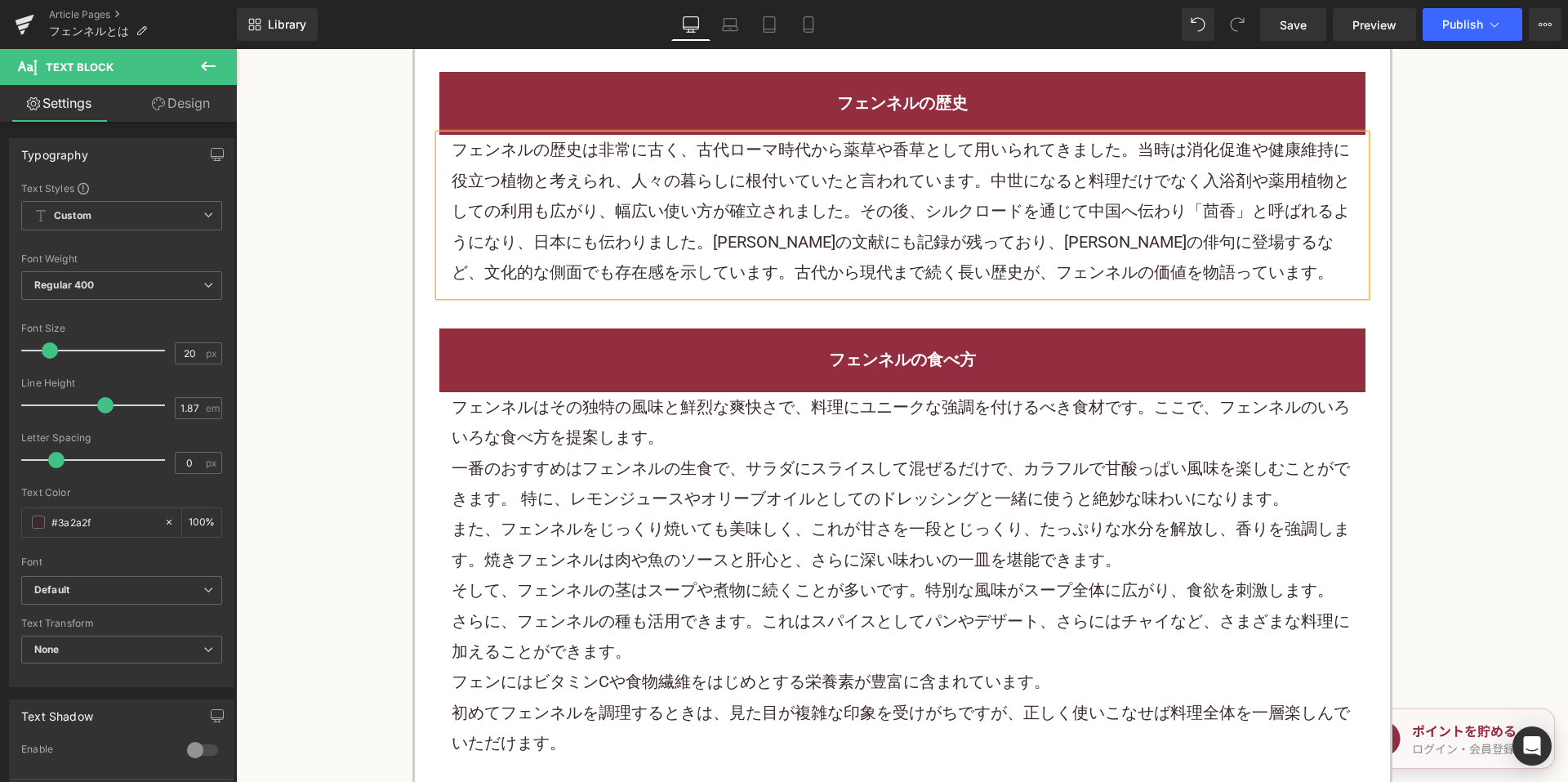
click at [708, 470] on p "一番のおすすめはフェンネルの生食で、サラダにスライスして混ぜるだけで、カラフルで甘酸っぱい風味を楽しむことができます。 特に、レモンジュースやオリーブオイルと…" at bounding box center [901, 484] width 901 height 61
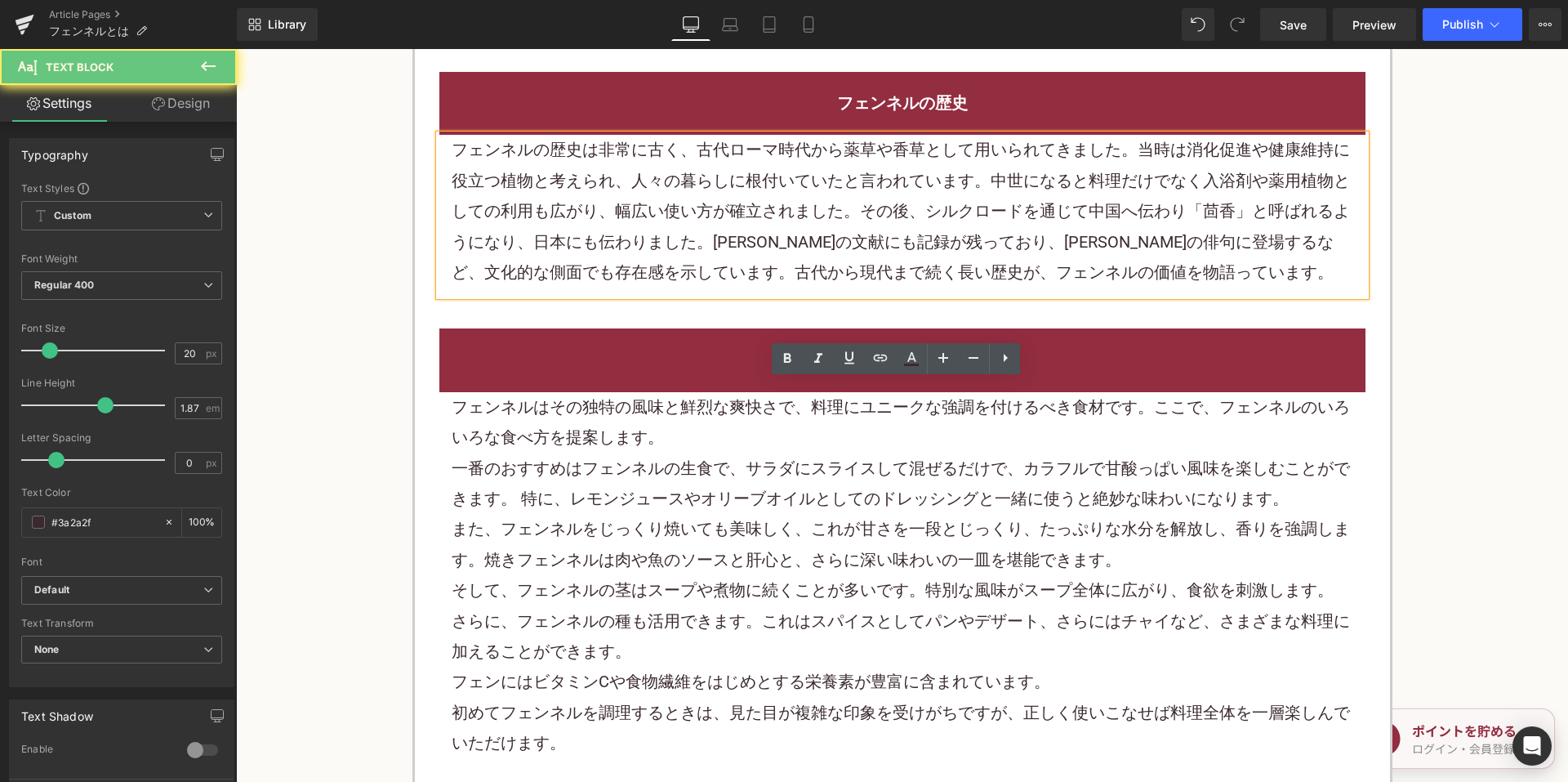
click at [709, 468] on font "一番のおすすめはフェンネルの生食で、サラダにスライスして混ぜるだけで、カラフルで甘酸っぱい風味を楽しむことができます。 特に、レモンジュースやオリーブオイルと…" at bounding box center [900, 483] width 898 height 50
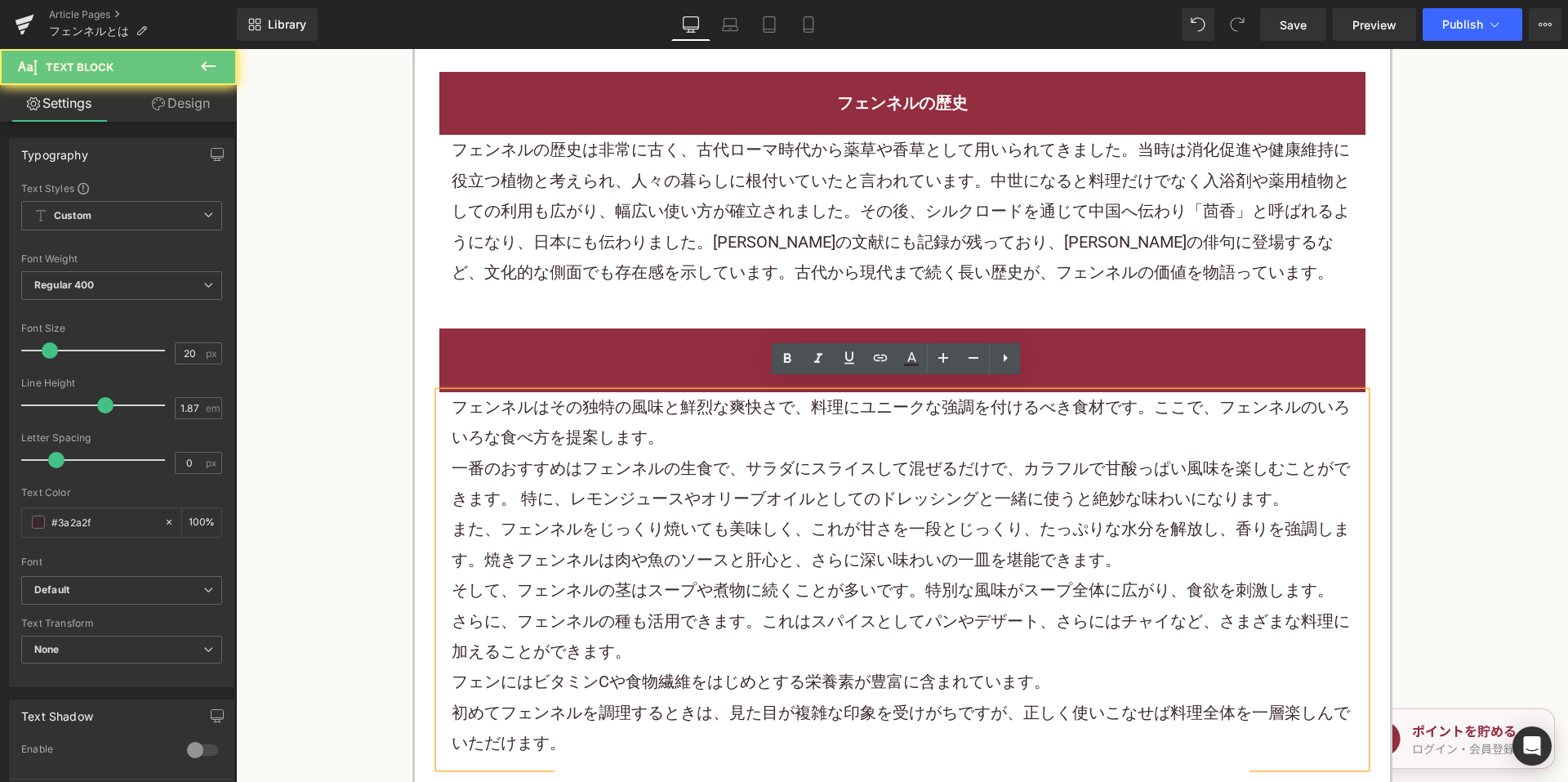
scroll to position [1307, 0]
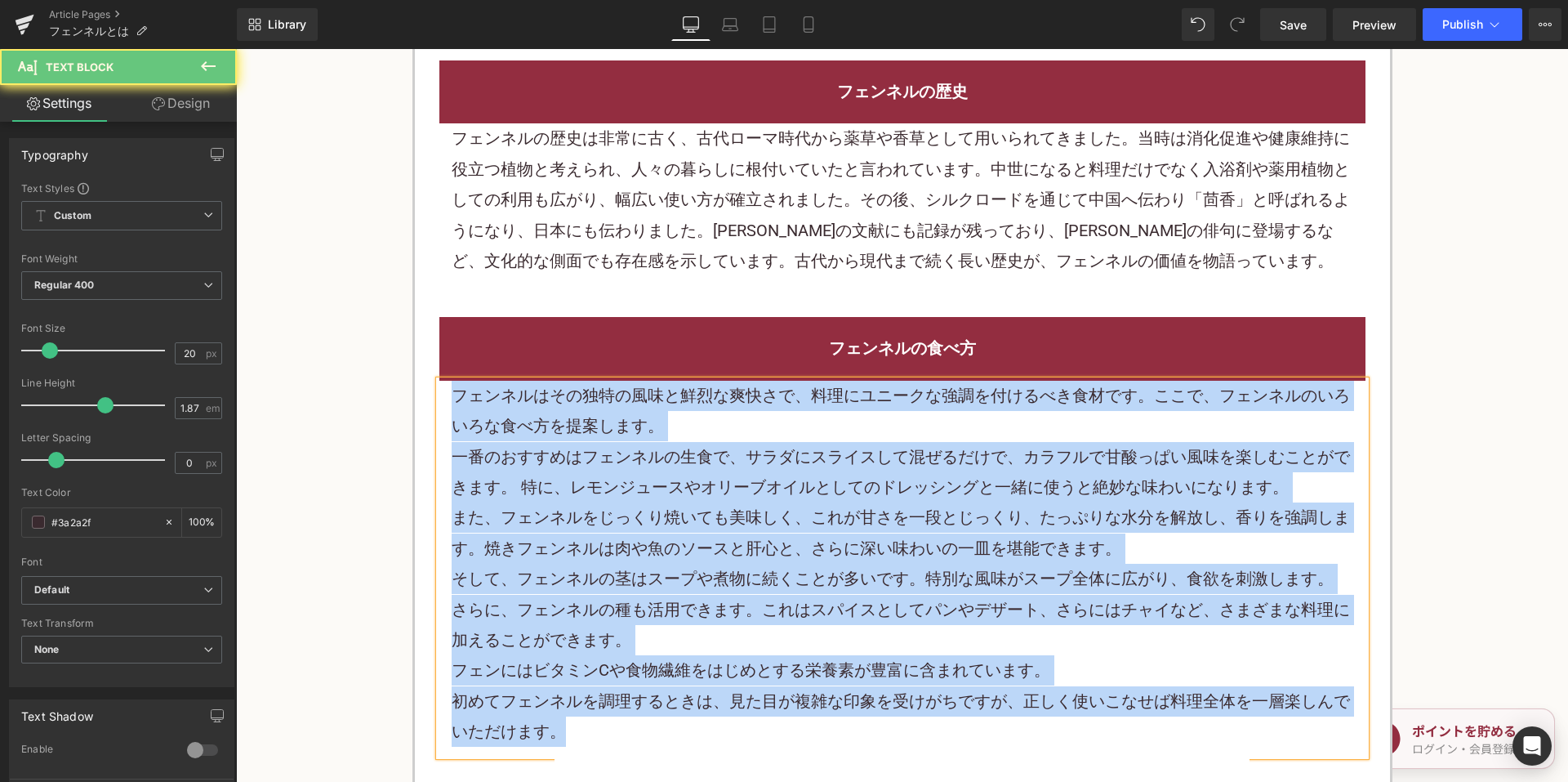
paste div
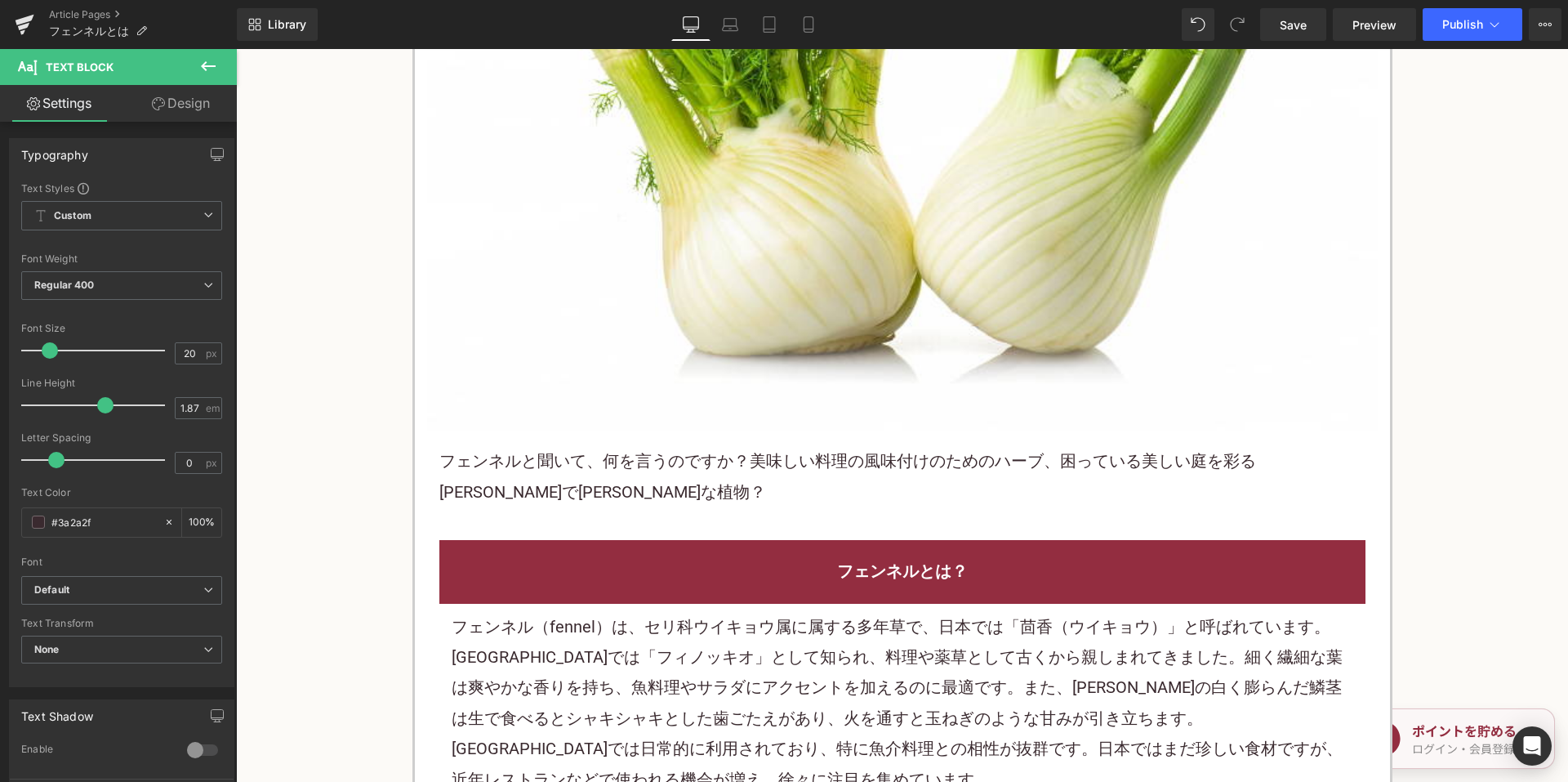
scroll to position [735, 0]
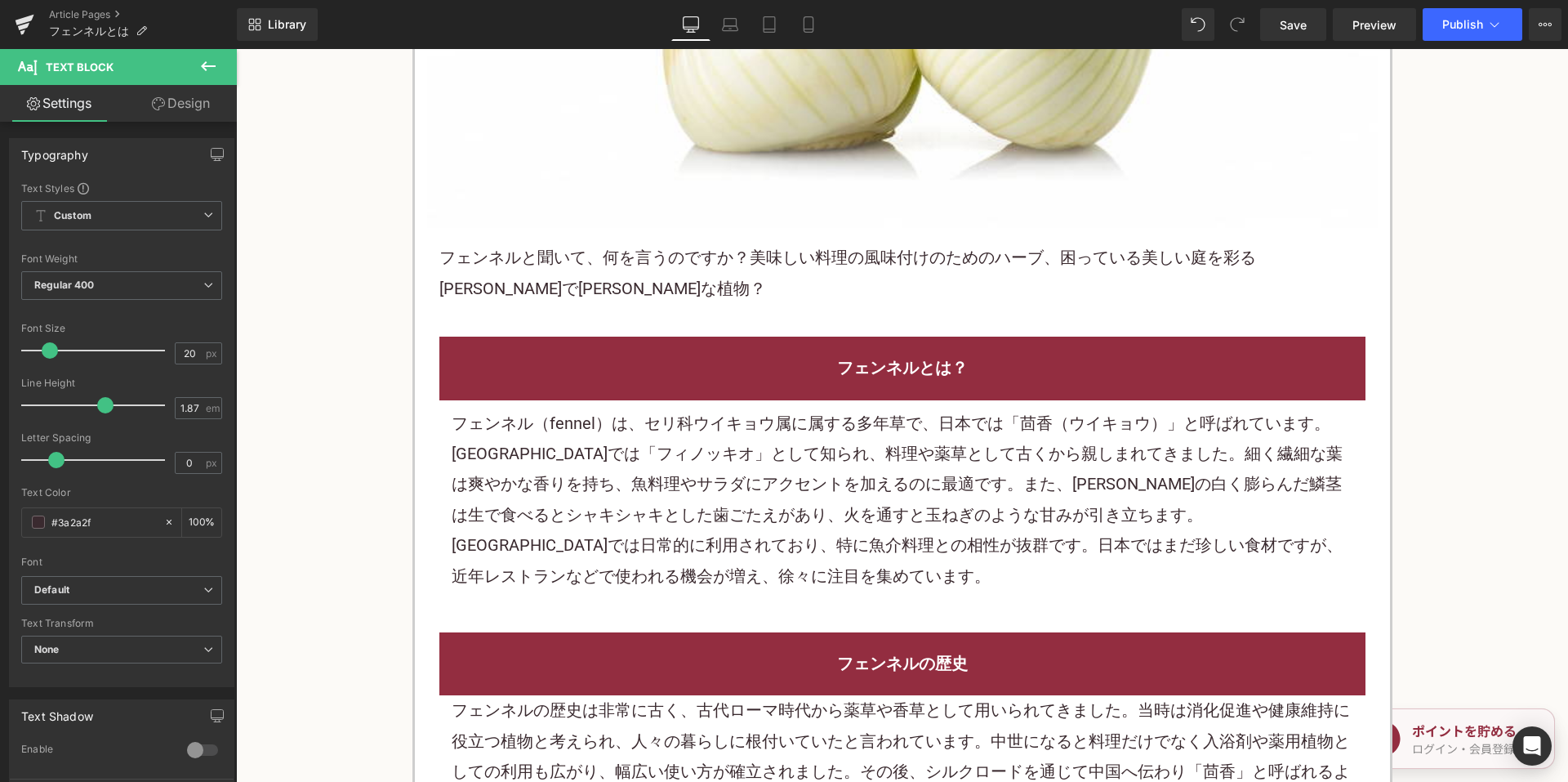
click at [763, 255] on font "フェンネルと聞いて、何を言うのですか？美味しい料理の風味付けのためのハーブ、困っている美しい庭を彩る雄大で芳香な植物？" at bounding box center [848, 272] width 817 height 50
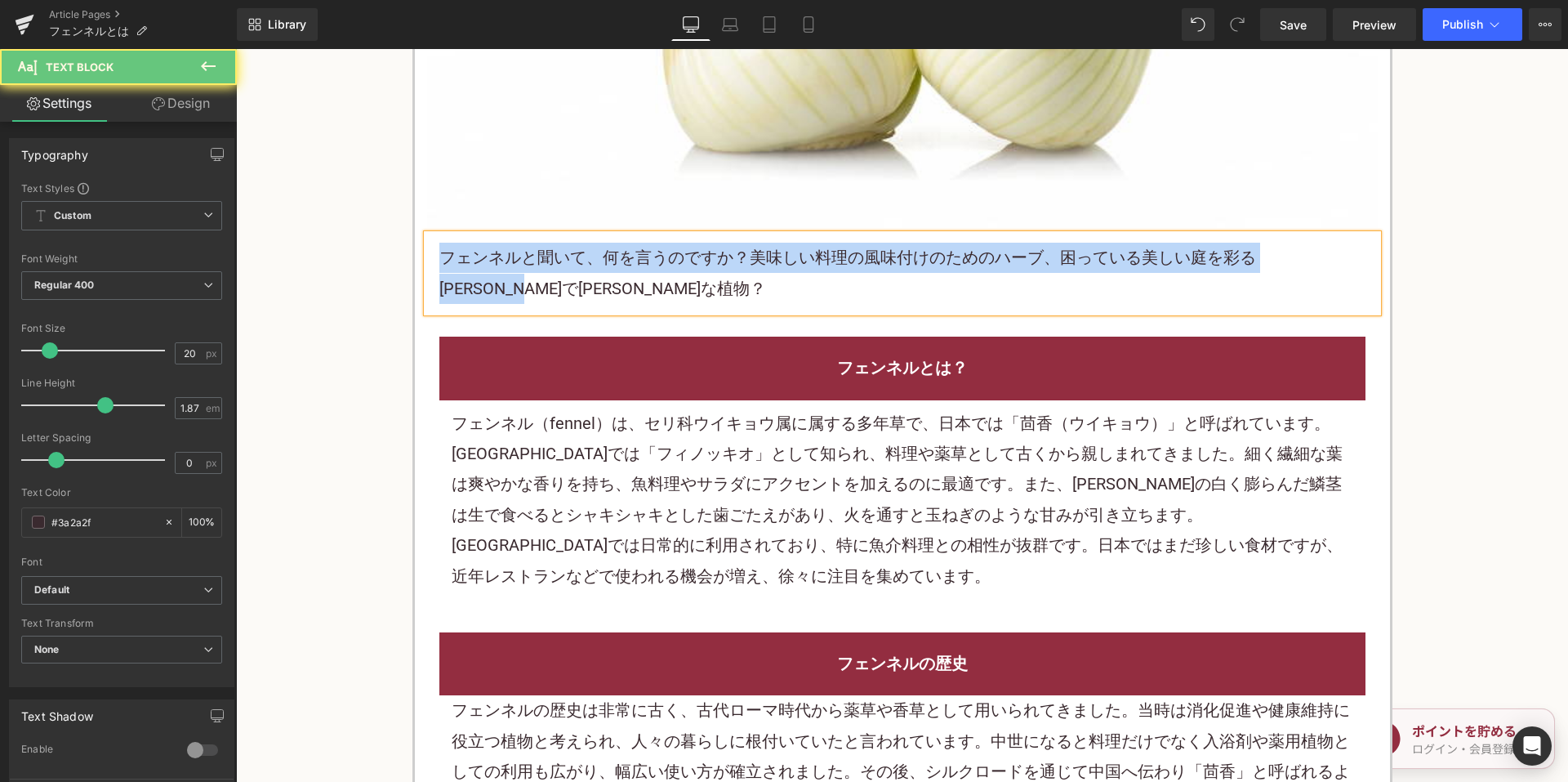
paste div
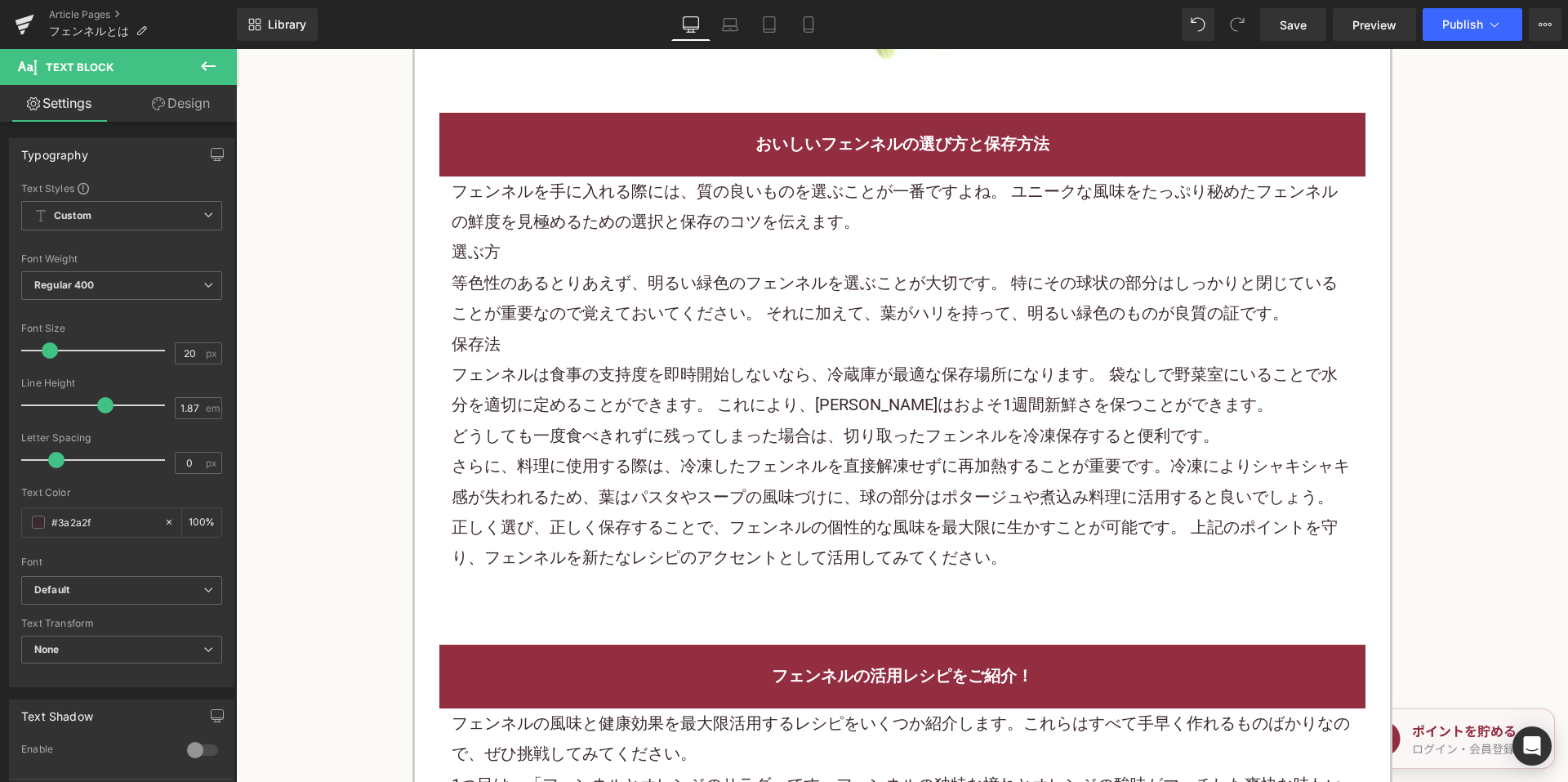
scroll to position [2369, 0]
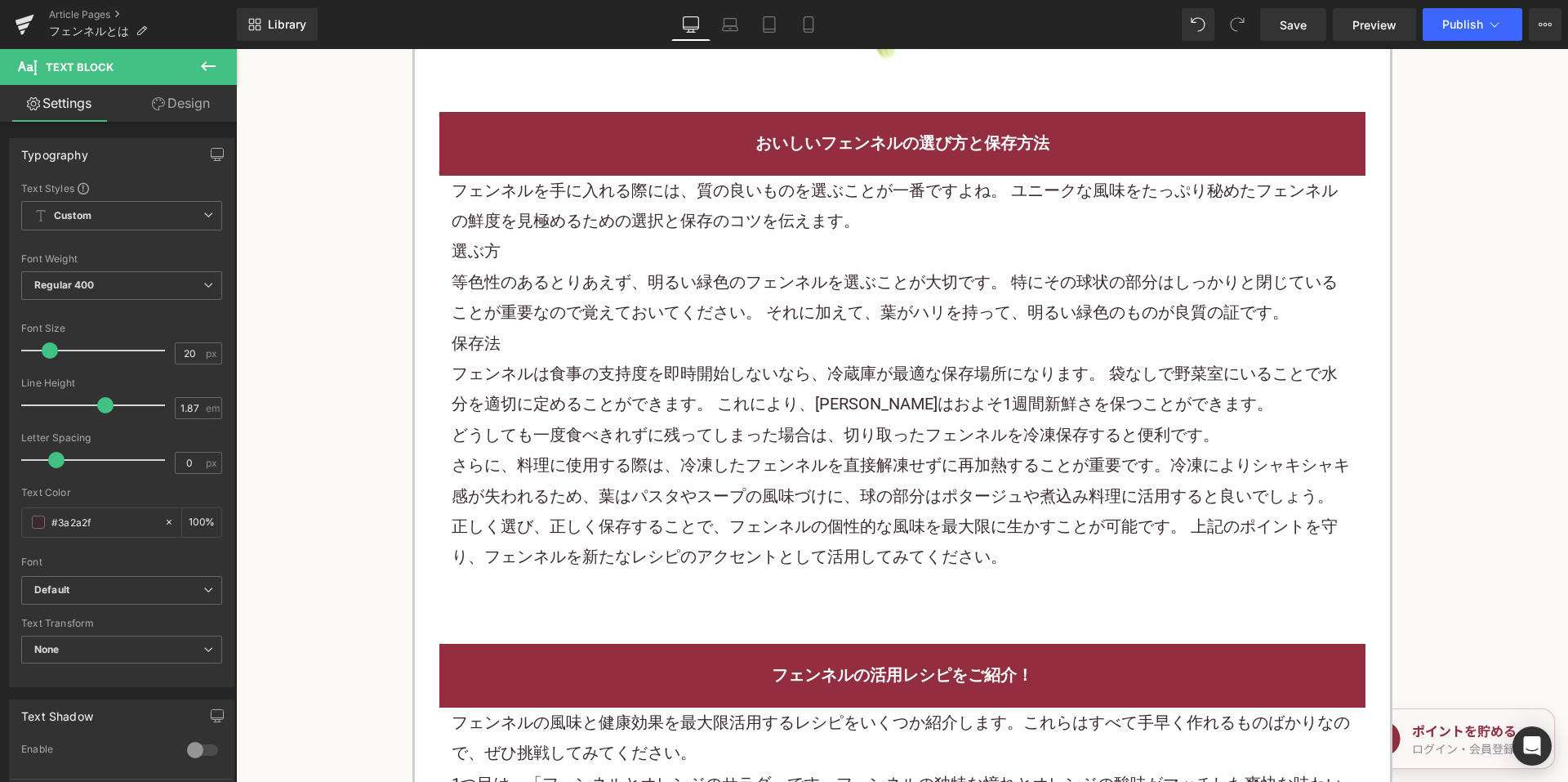
click at [623, 260] on p "選ぶ方" at bounding box center [901, 251] width 901 height 31
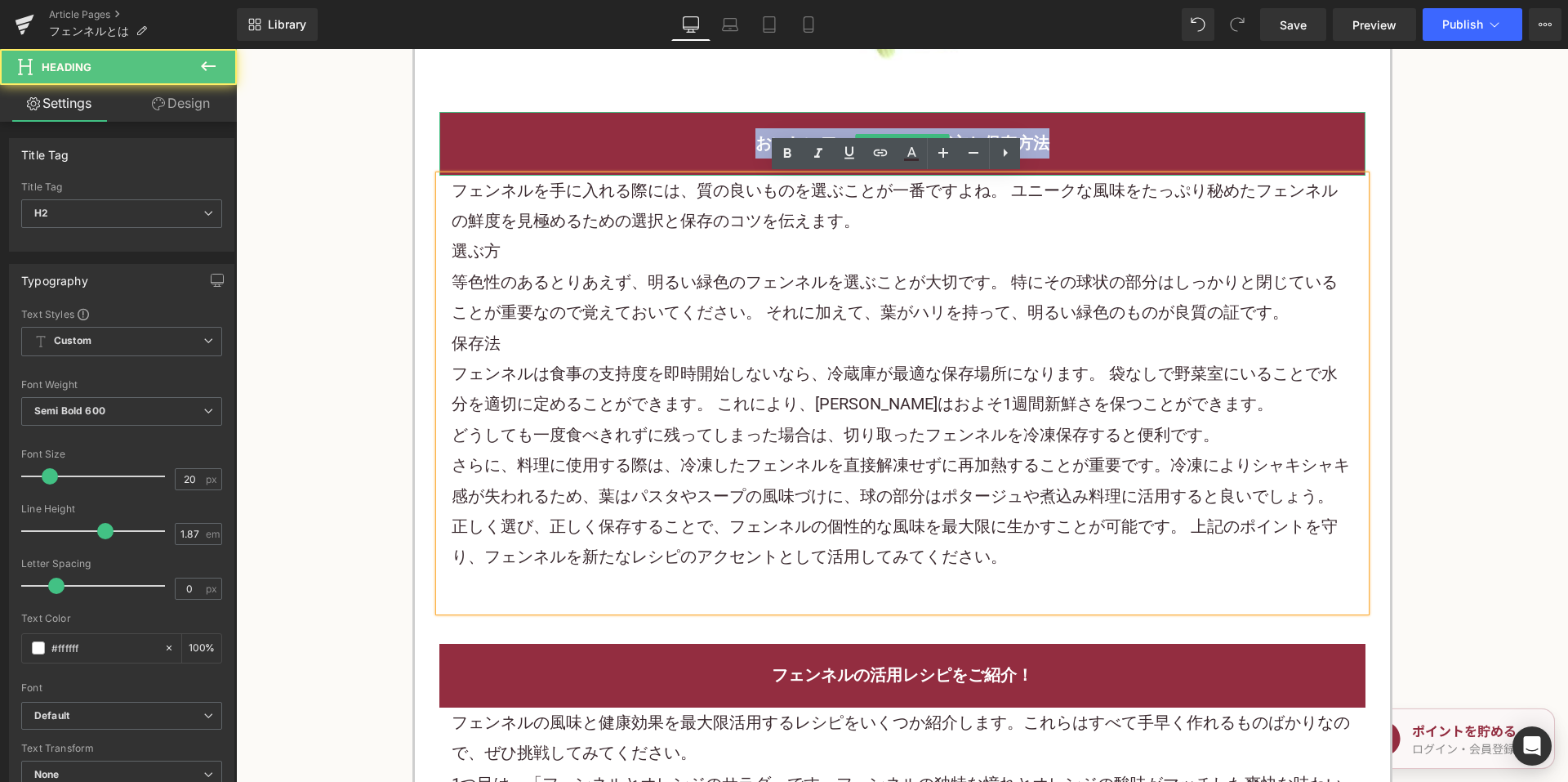
drag, startPoint x: 729, startPoint y: 146, endPoint x: 1122, endPoint y: 142, distance: 393.0
click at [1122, 142] on h2 "おいしいフェンネルの選び方と保存方法" at bounding box center [901, 144] width 901 height 31
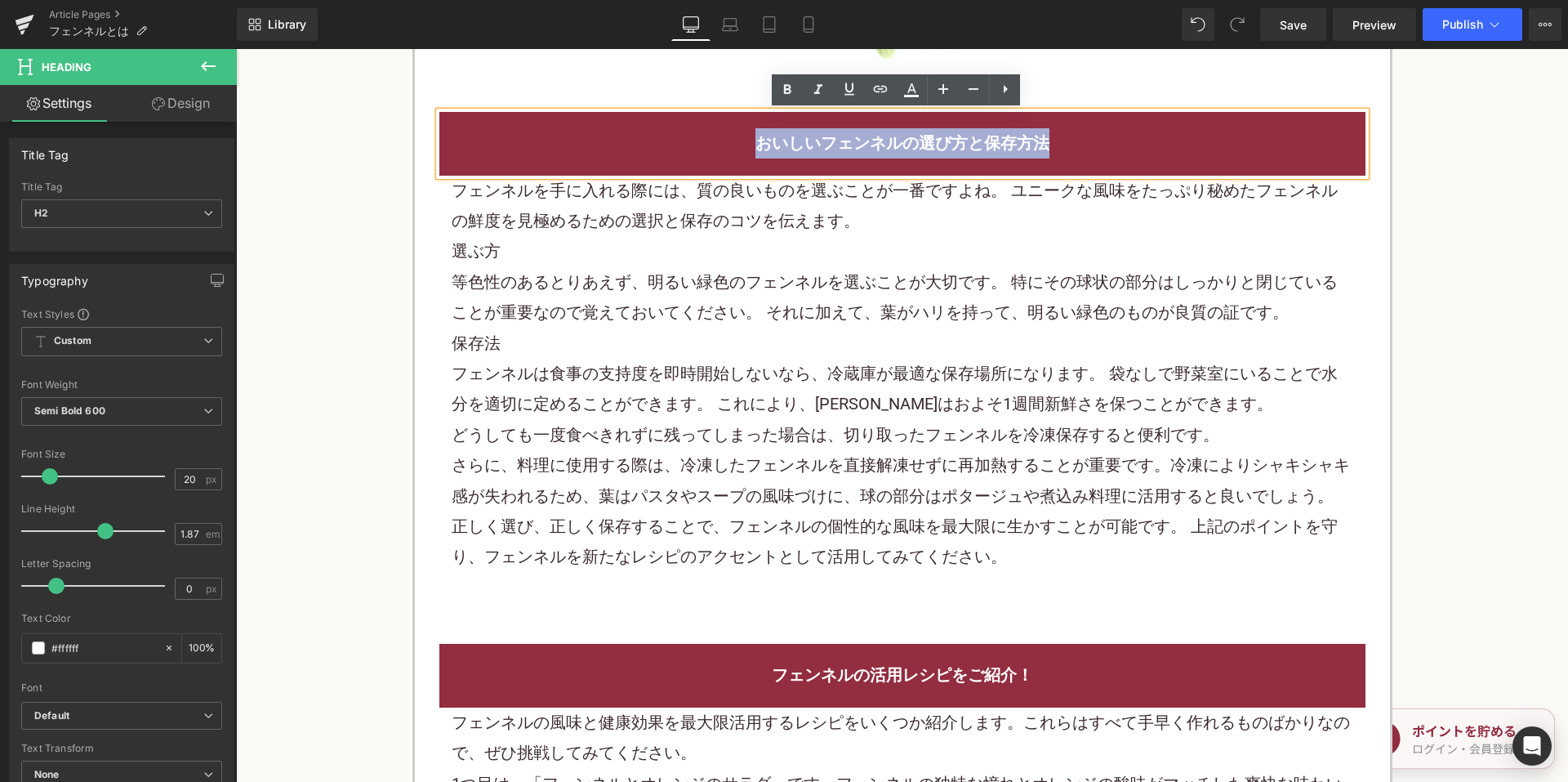
copy font "おいしいフェンネルの選び方と保存方法"
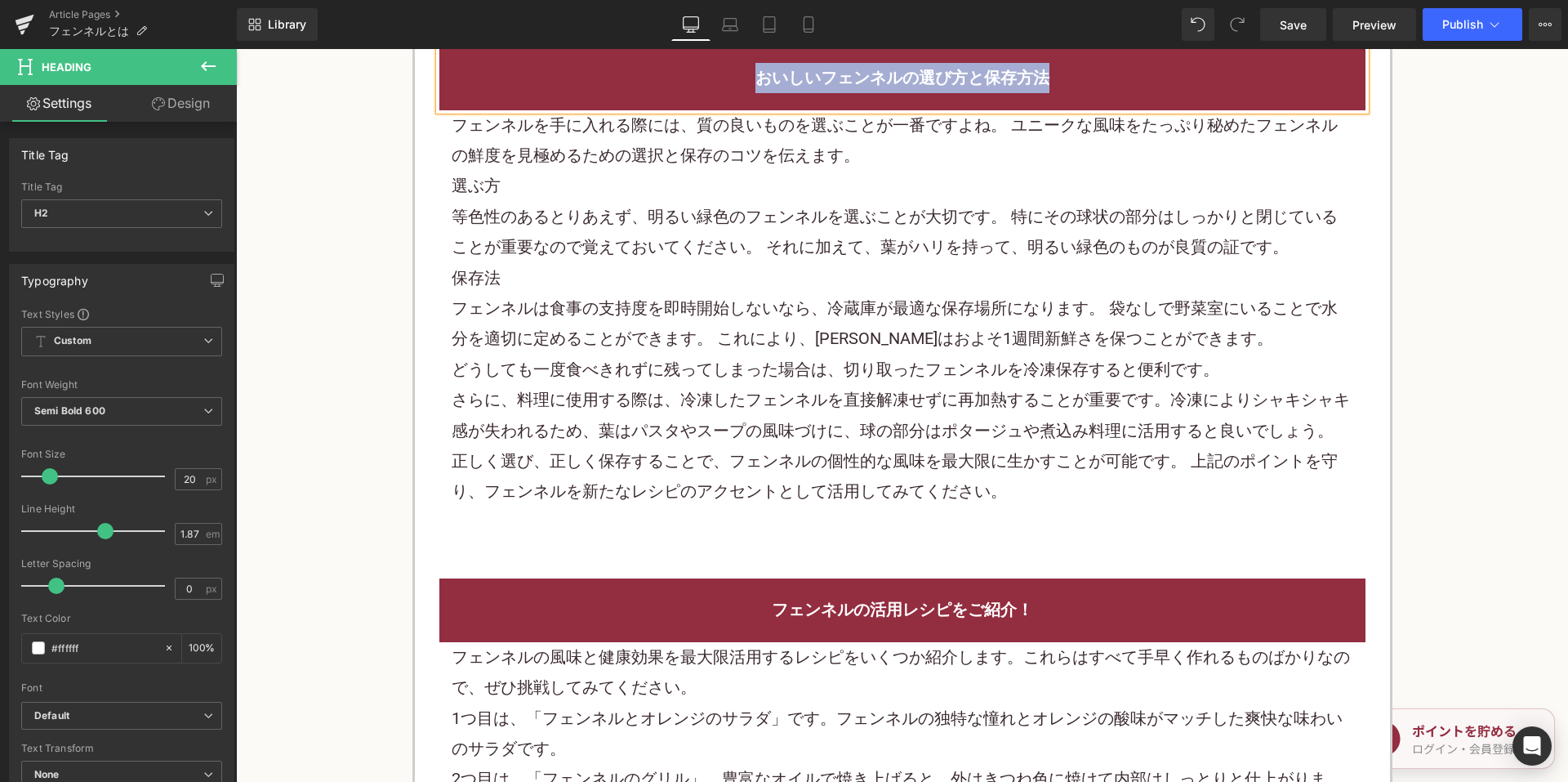
scroll to position [2697, 0]
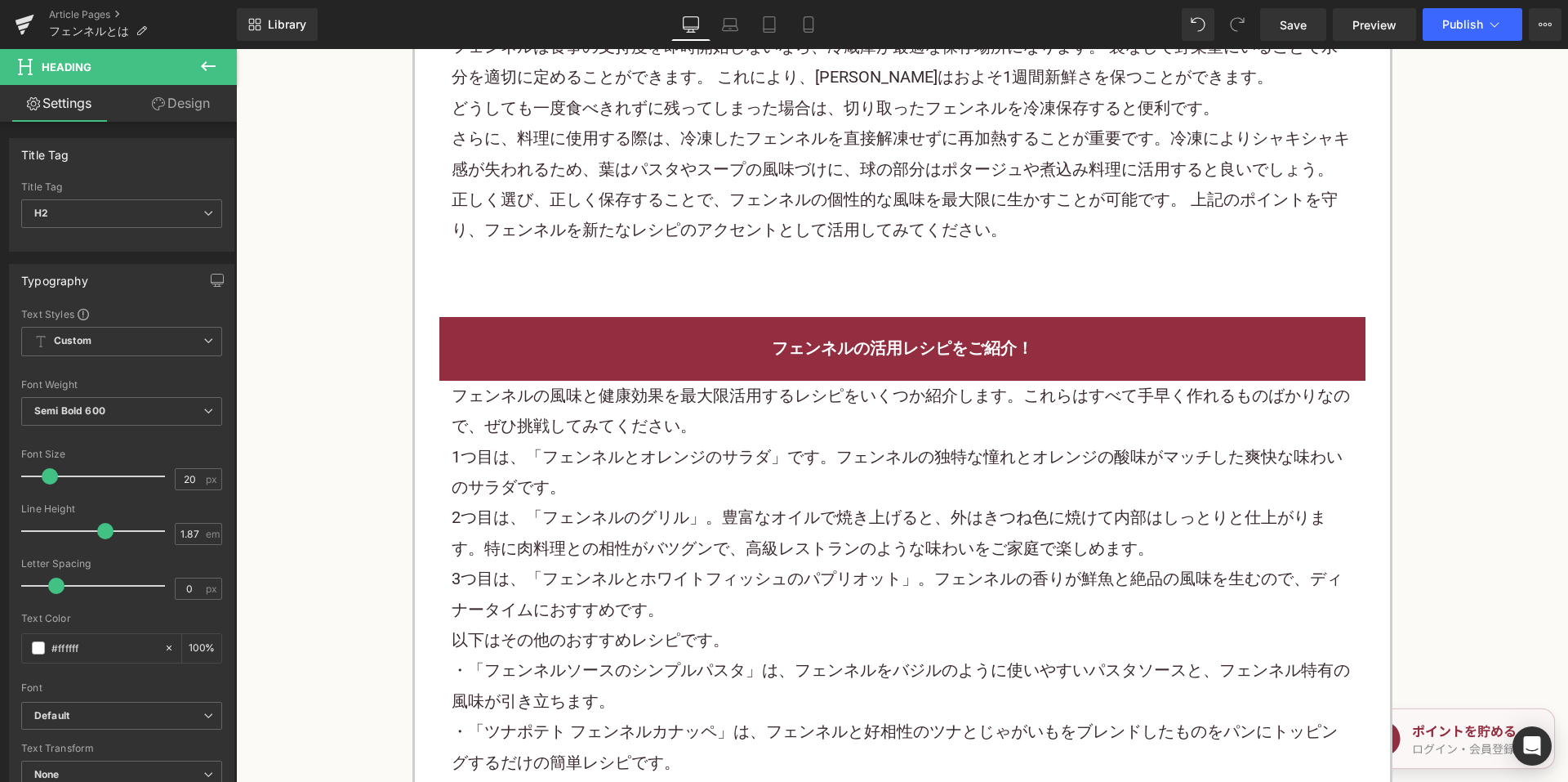
click at [806, 357] on font "フェンネルの活用レシピをご紹介！" at bounding box center [902, 348] width 261 height 19
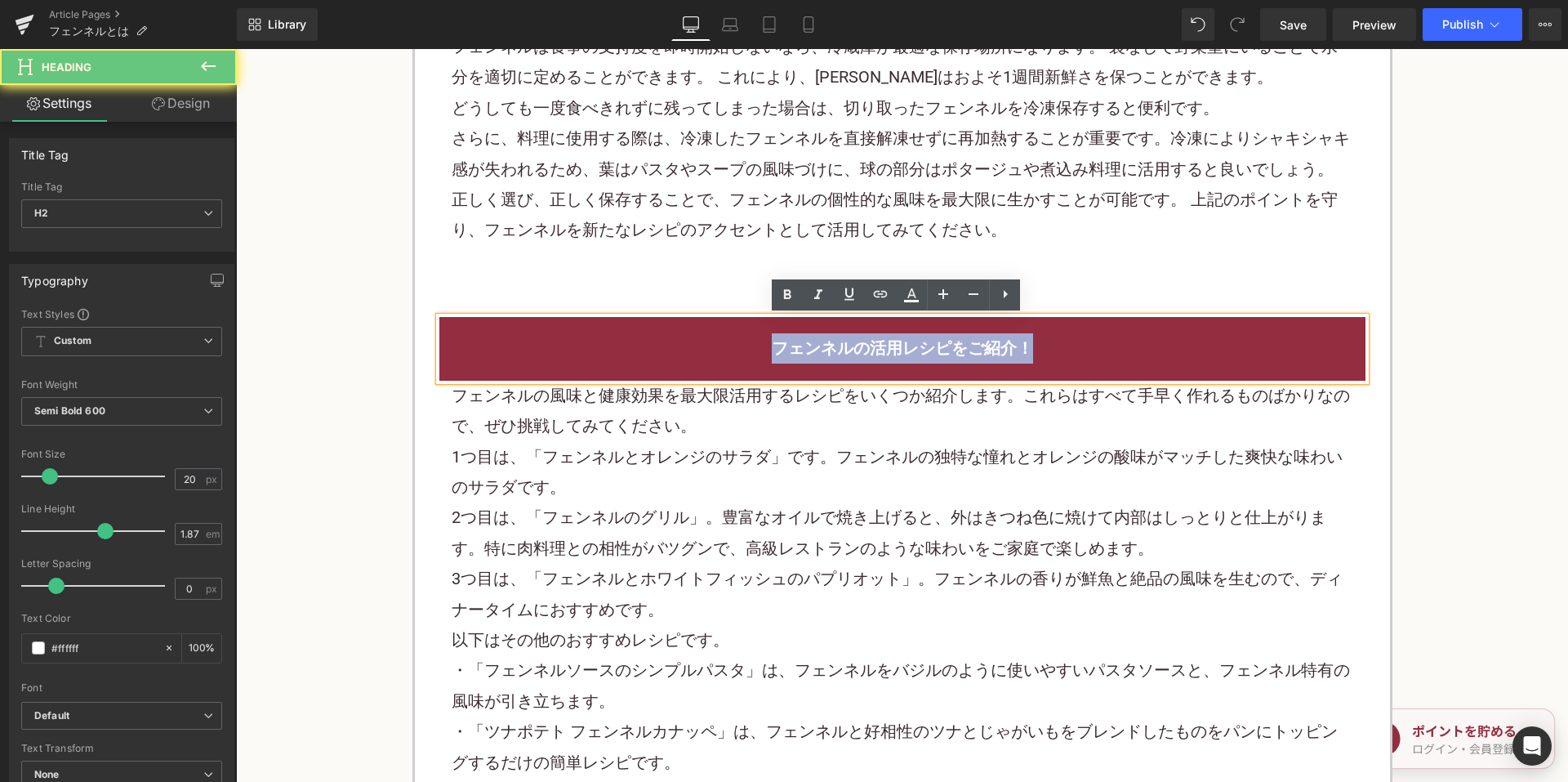
drag, startPoint x: 765, startPoint y: 344, endPoint x: 1110, endPoint y: 321, distance: 345.8
click at [1109, 337] on h2 "フェンネルの活用レシピをご紹介！" at bounding box center [901, 349] width 901 height 31
copy font "フェンネルの活用レシピをご紹介！"
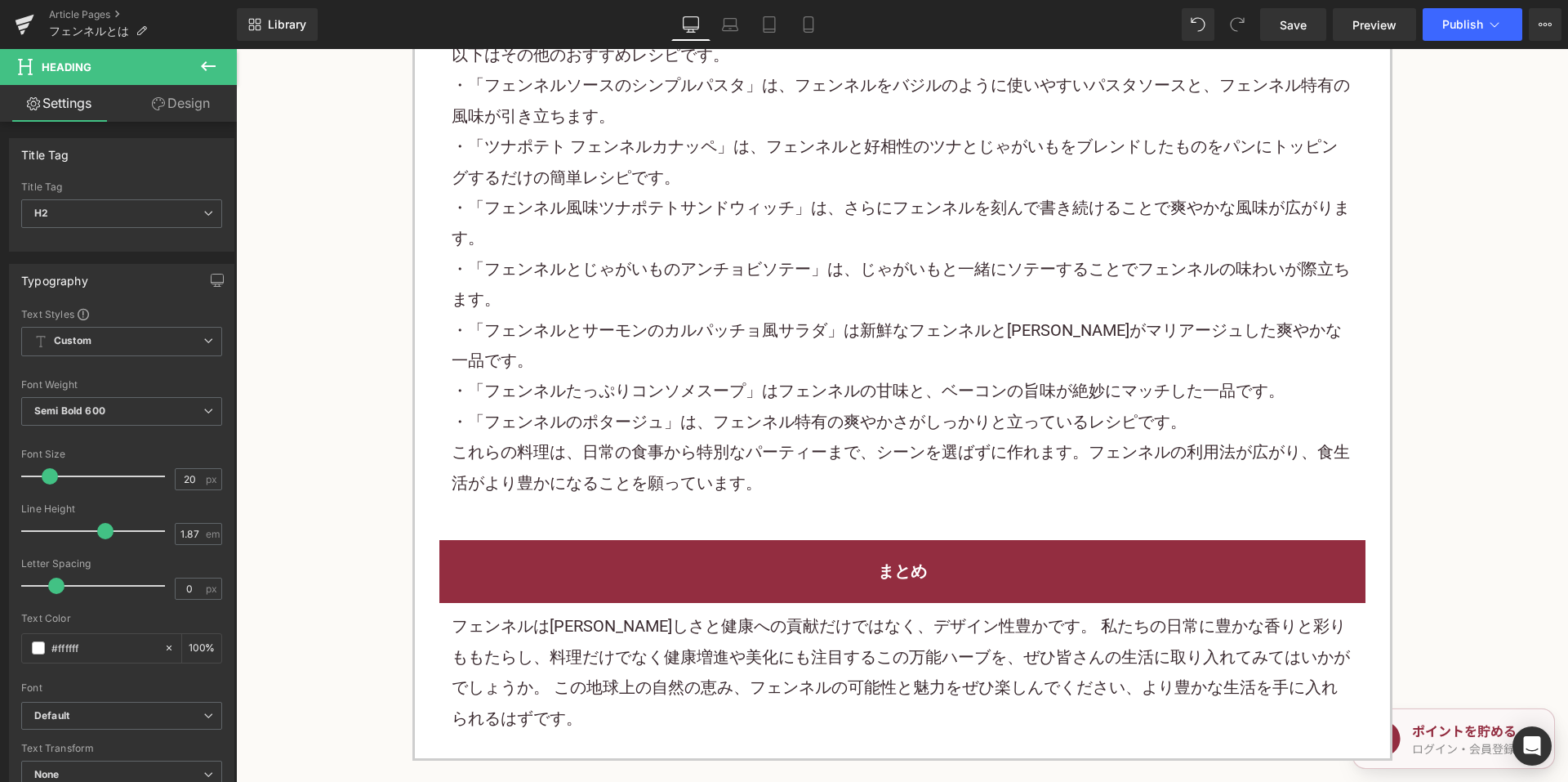
scroll to position [3432, 0]
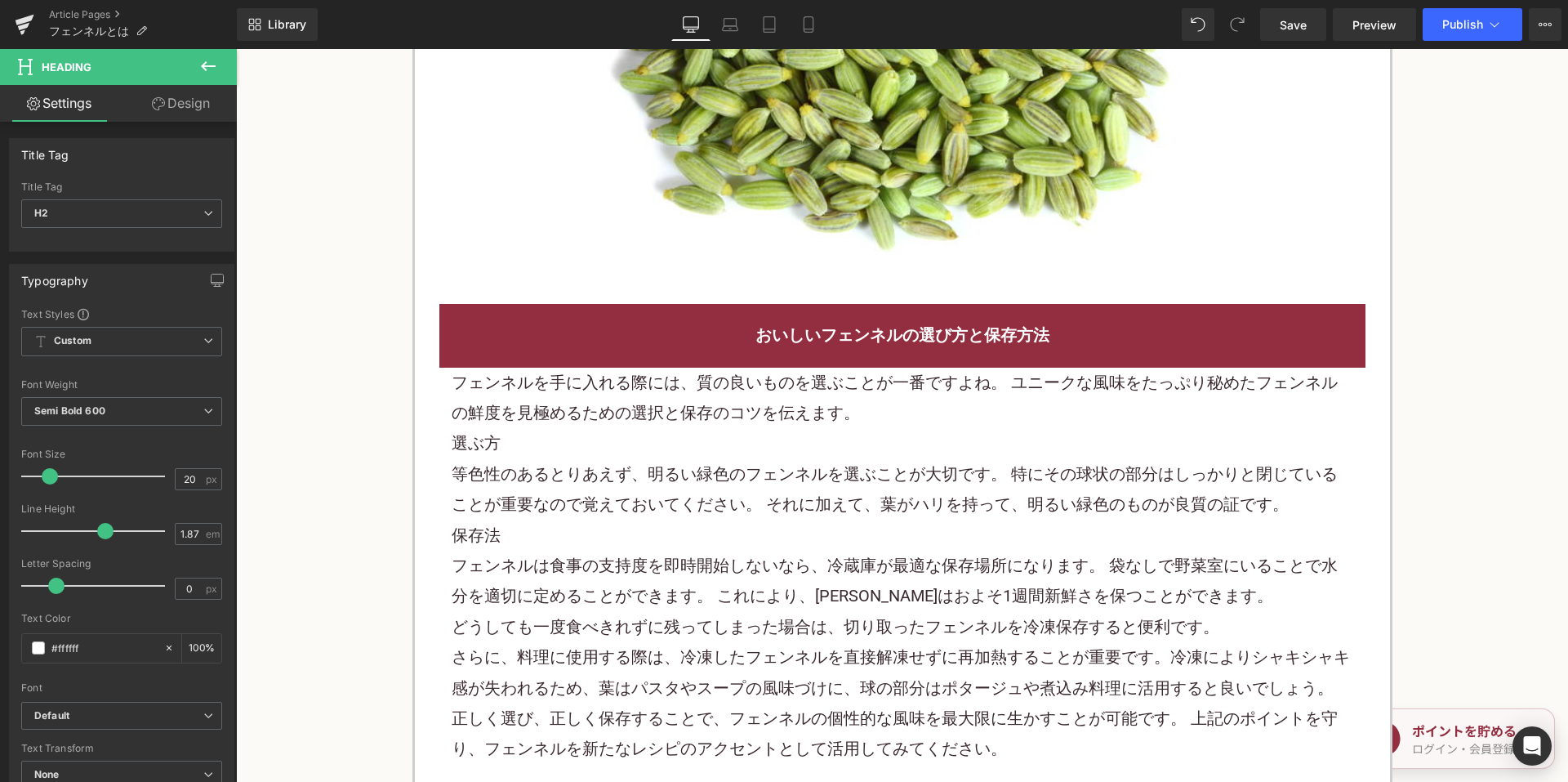
click at [779, 520] on p "保存法" at bounding box center [901, 536] width 901 height 31
click at [777, 520] on p "保存法" at bounding box center [901, 536] width 901 height 31
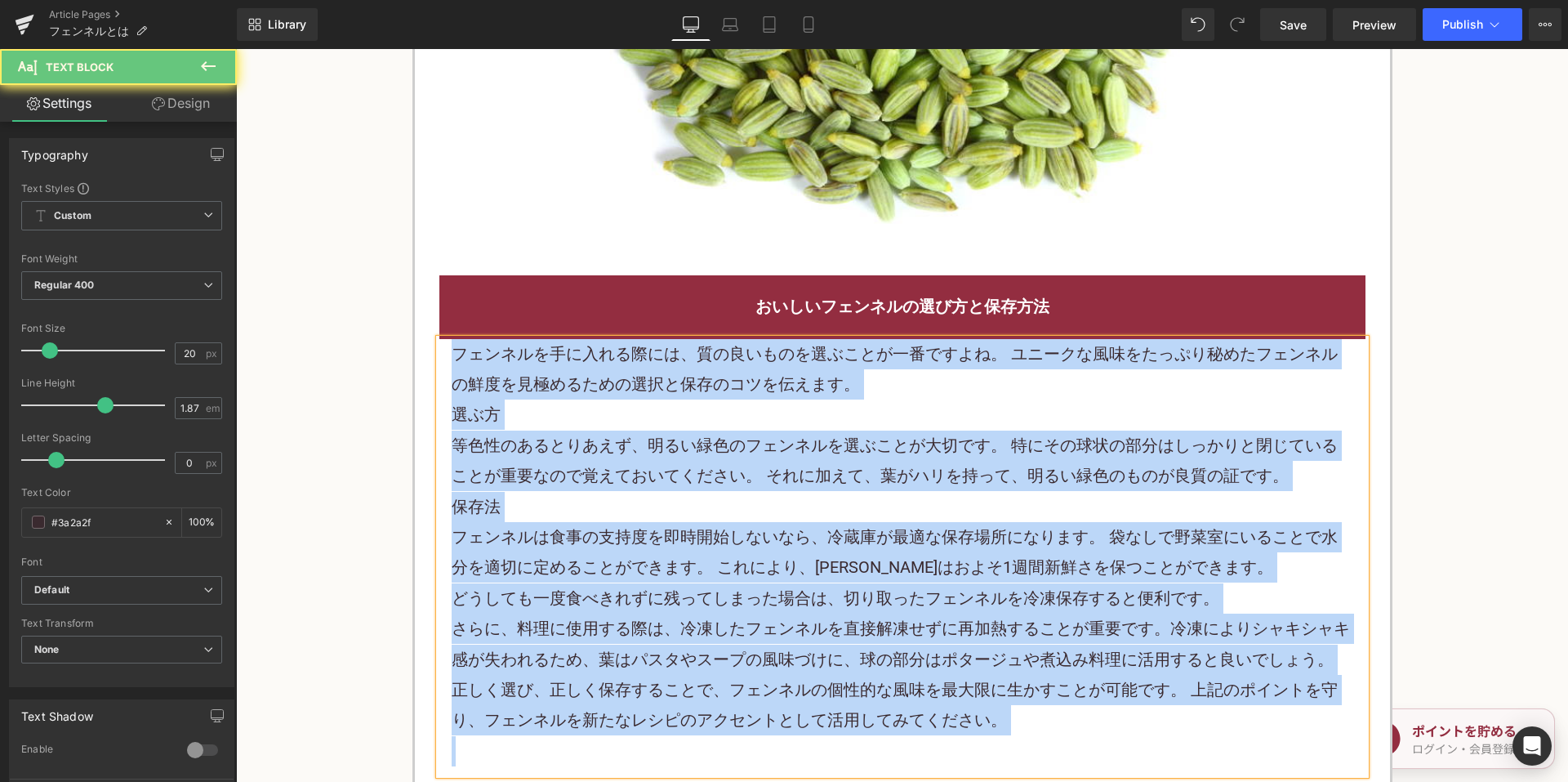
paste div
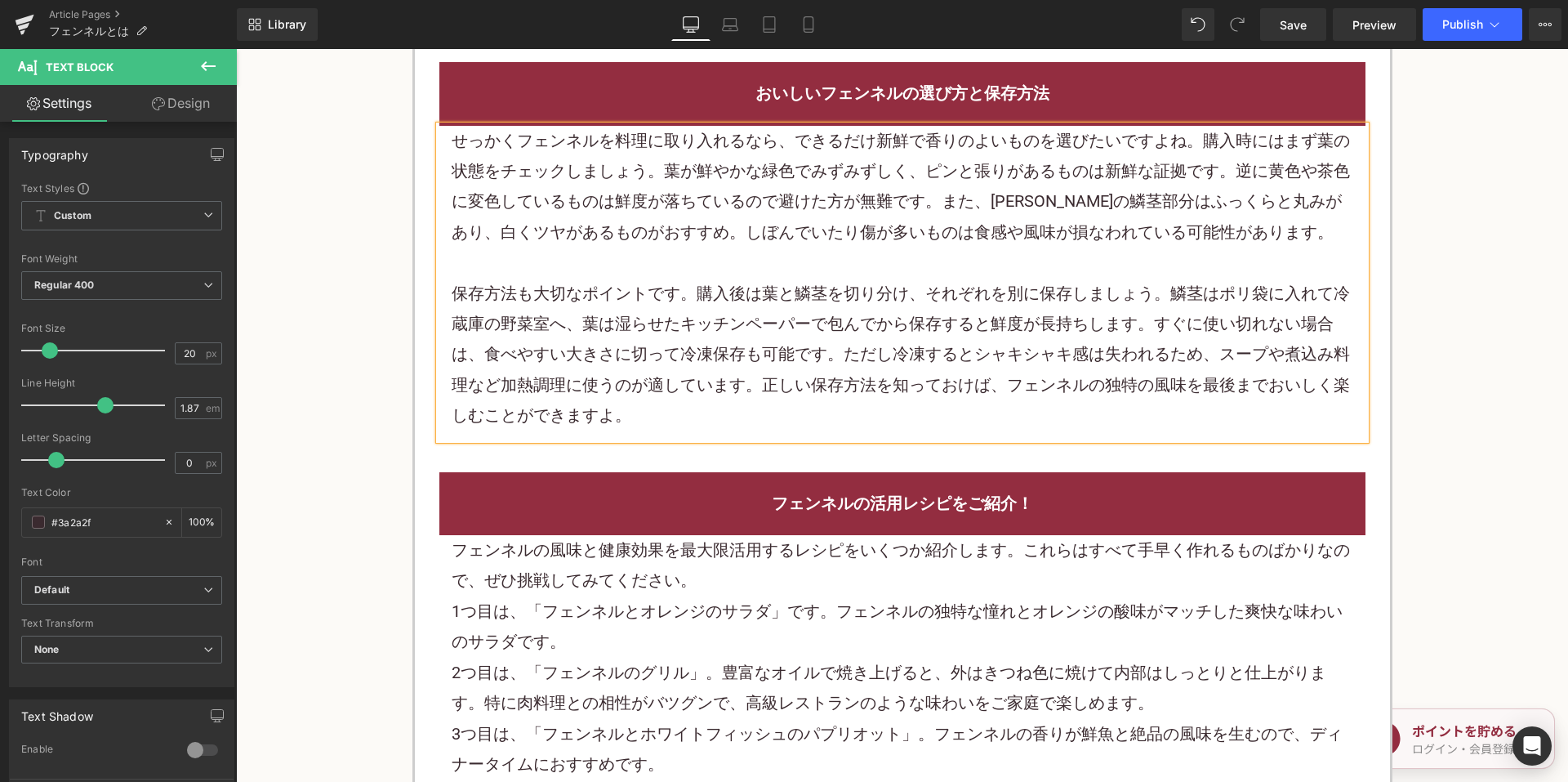
scroll to position [2451, 0]
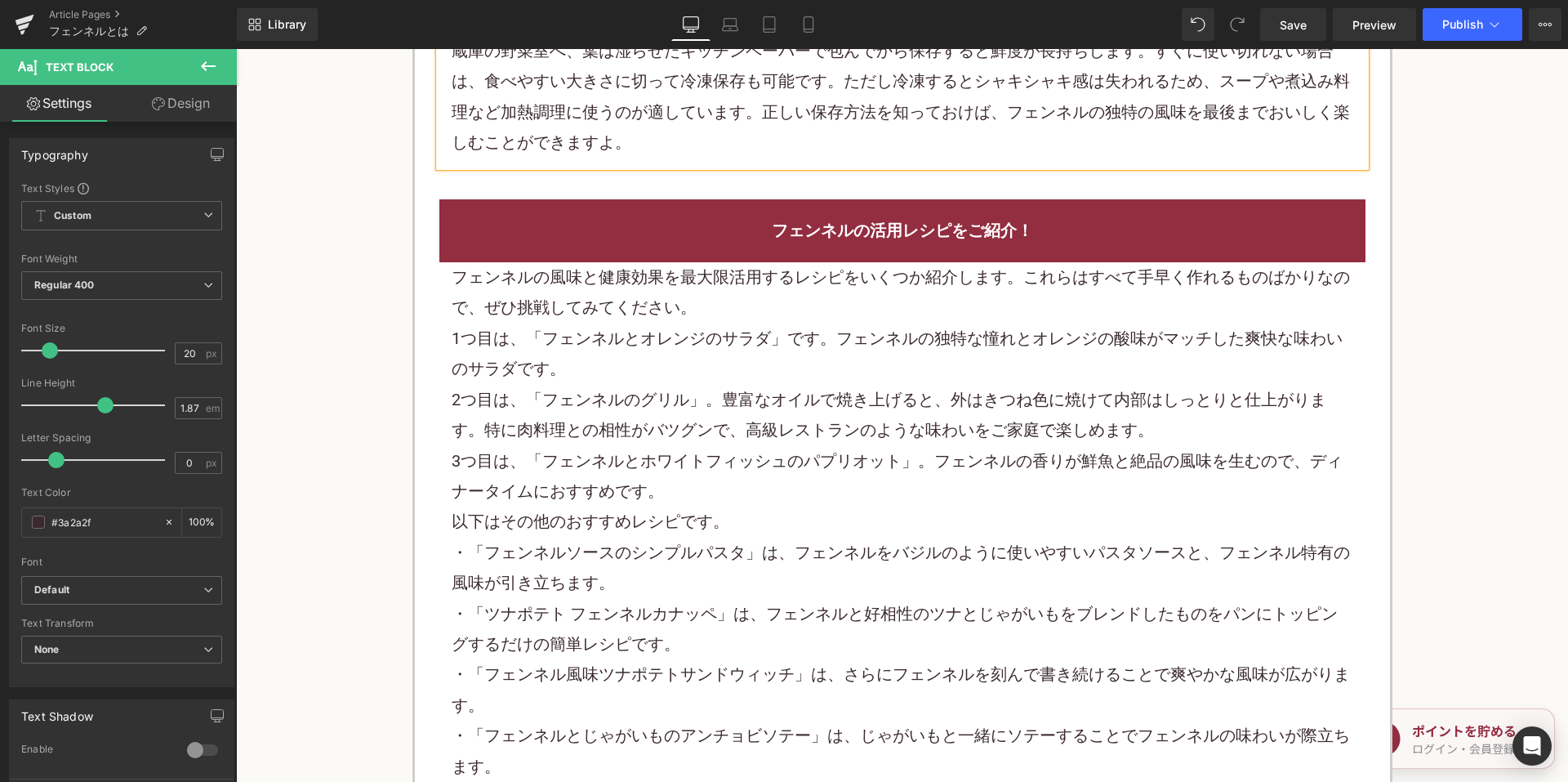
click at [726, 396] on font "2つ目は、「フェンネルのグリル」。豊富なオイルで焼き上げると、外はきつね色に焼けて内部はしっとりと仕上がります。特に肉料理との相性がバツグンで、高級レストラン…" at bounding box center [888, 415] width 875 height 50
click at [726, 393] on font "2つ目は、「フェンネルのグリル」。豊富なオイルで焼き上げると、外はきつね色に焼けて内部はしっとりと仕上がります。特に肉料理との相性がバツグンで、高級レストラン…" at bounding box center [888, 415] width 875 height 50
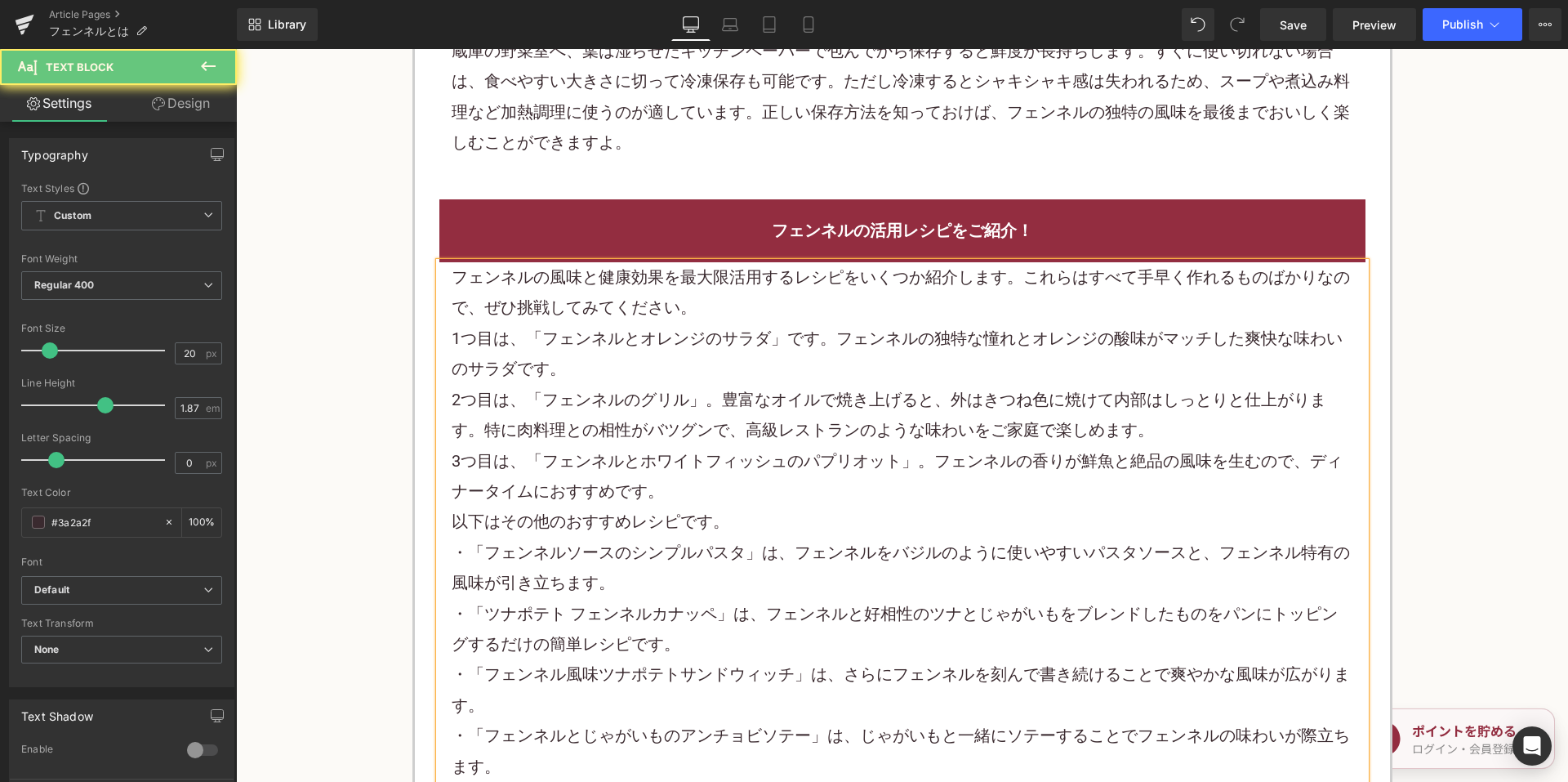
scroll to position [2697, 0]
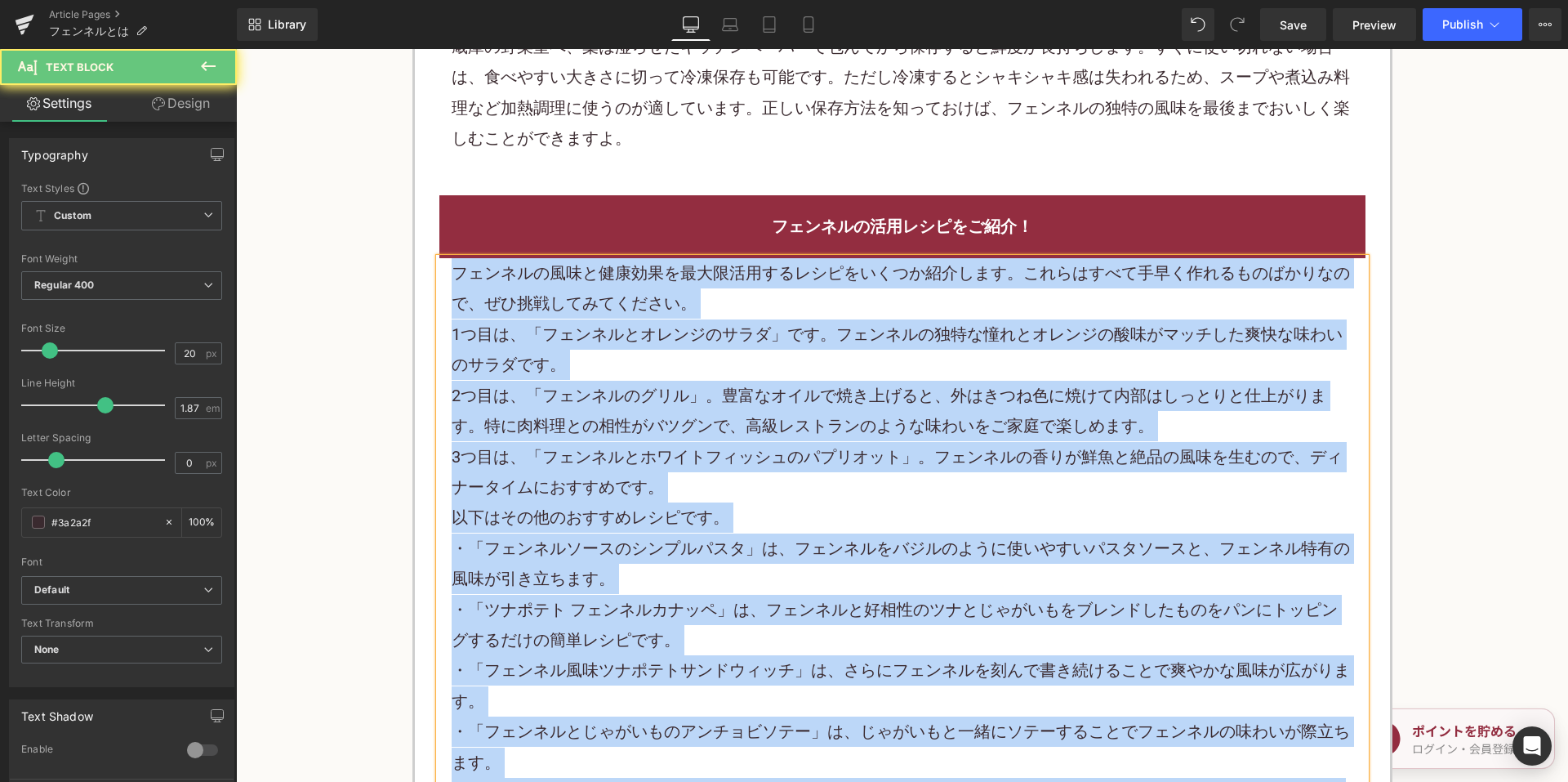
paste div
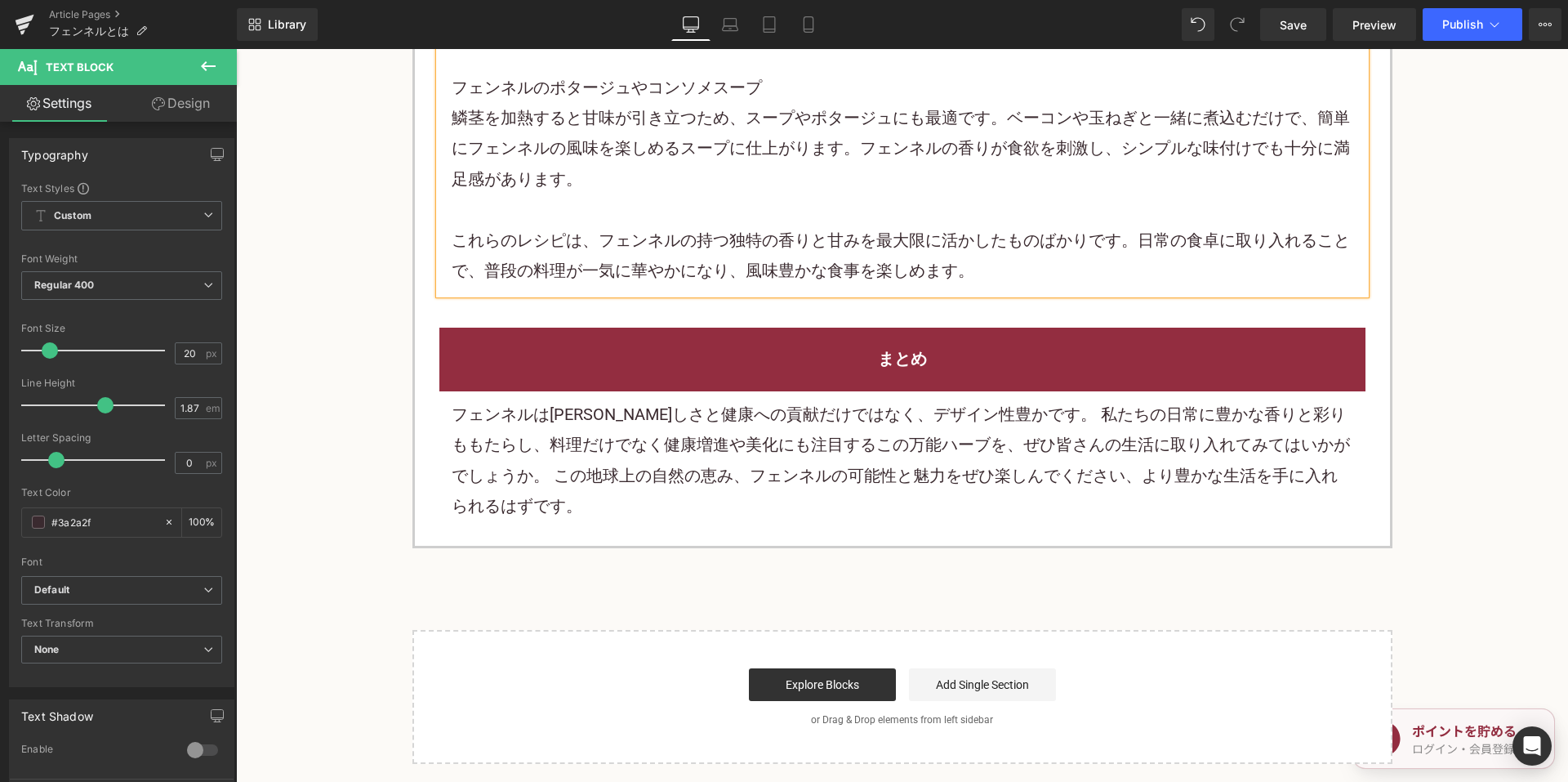
scroll to position [3595, 0]
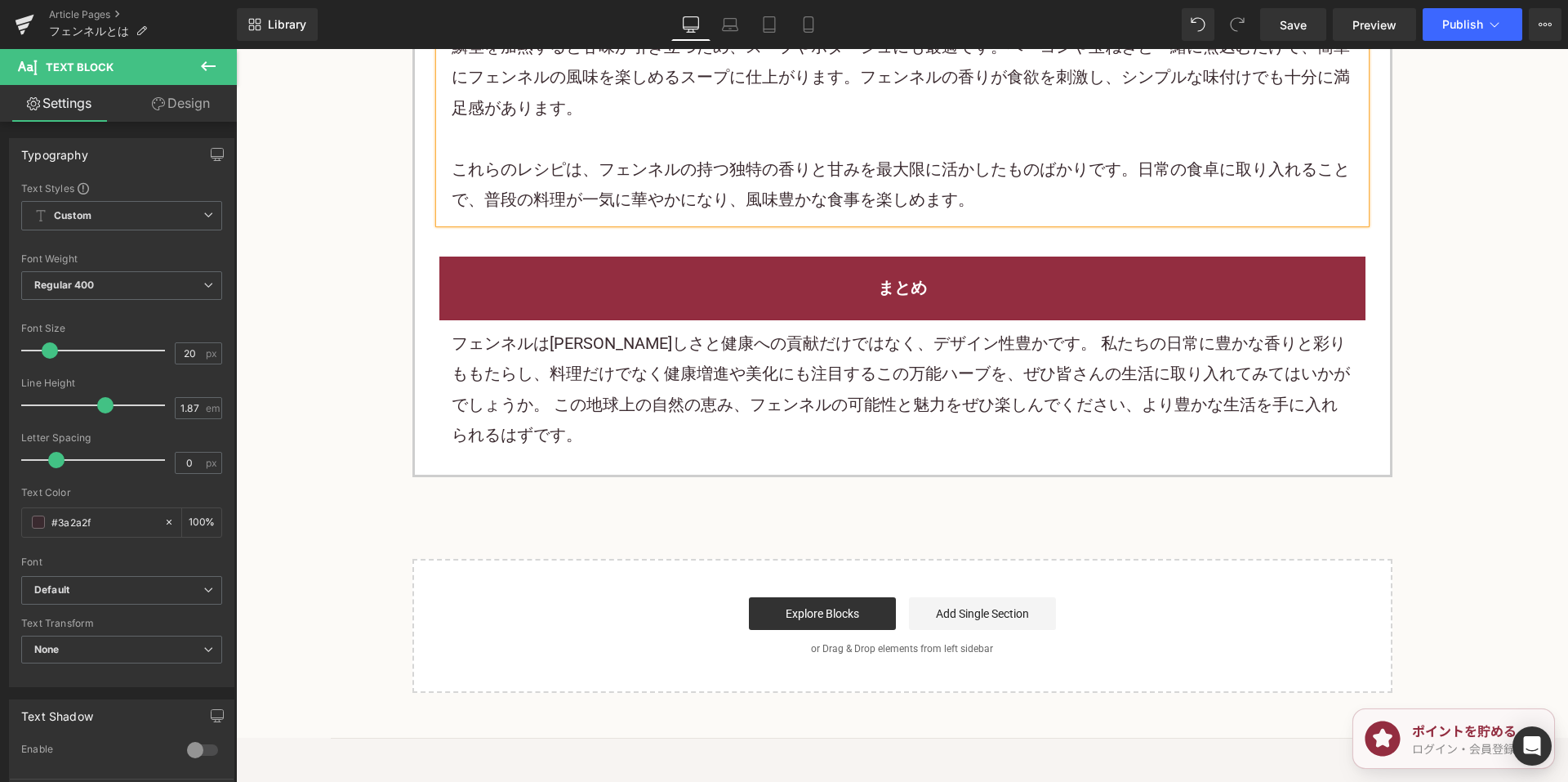
click at [729, 435] on p "フェンネルはその美しさと健康への貢献だけではなく、デザイン性豊かです。 私たちの日常に豊かな香りと彩りももたらし、料理だけでなく健康増進や美化にも注目するこの…" at bounding box center [901, 390] width 901 height 123
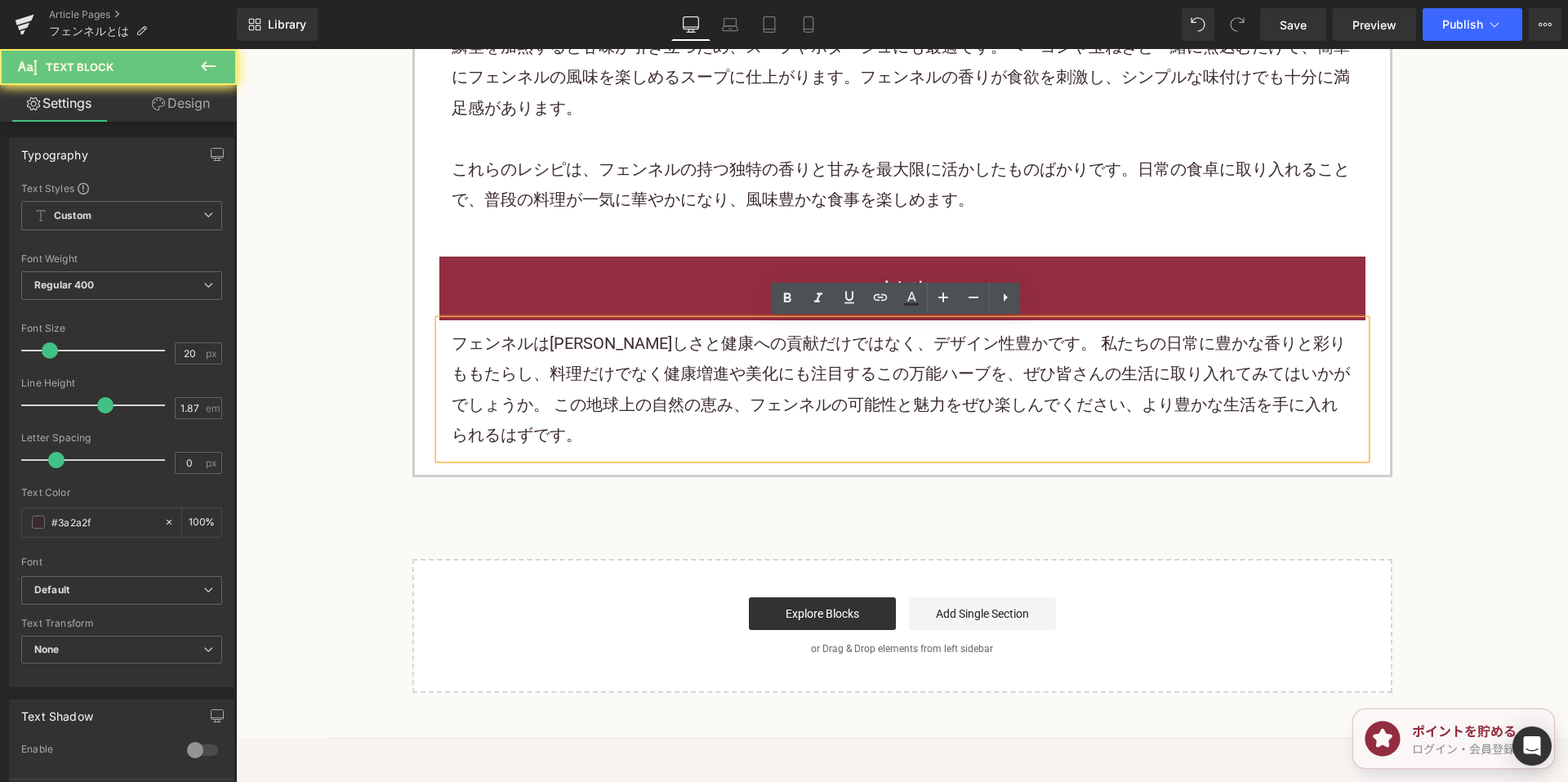
click at [726, 391] on p "フェンネルはその美しさと健康への貢献だけではなく、デザイン性豊かです。 私たちの日常に豊かな香りと彩りももたらし、料理だけでなく健康増進や美化にも注目するこの…" at bounding box center [901, 390] width 901 height 123
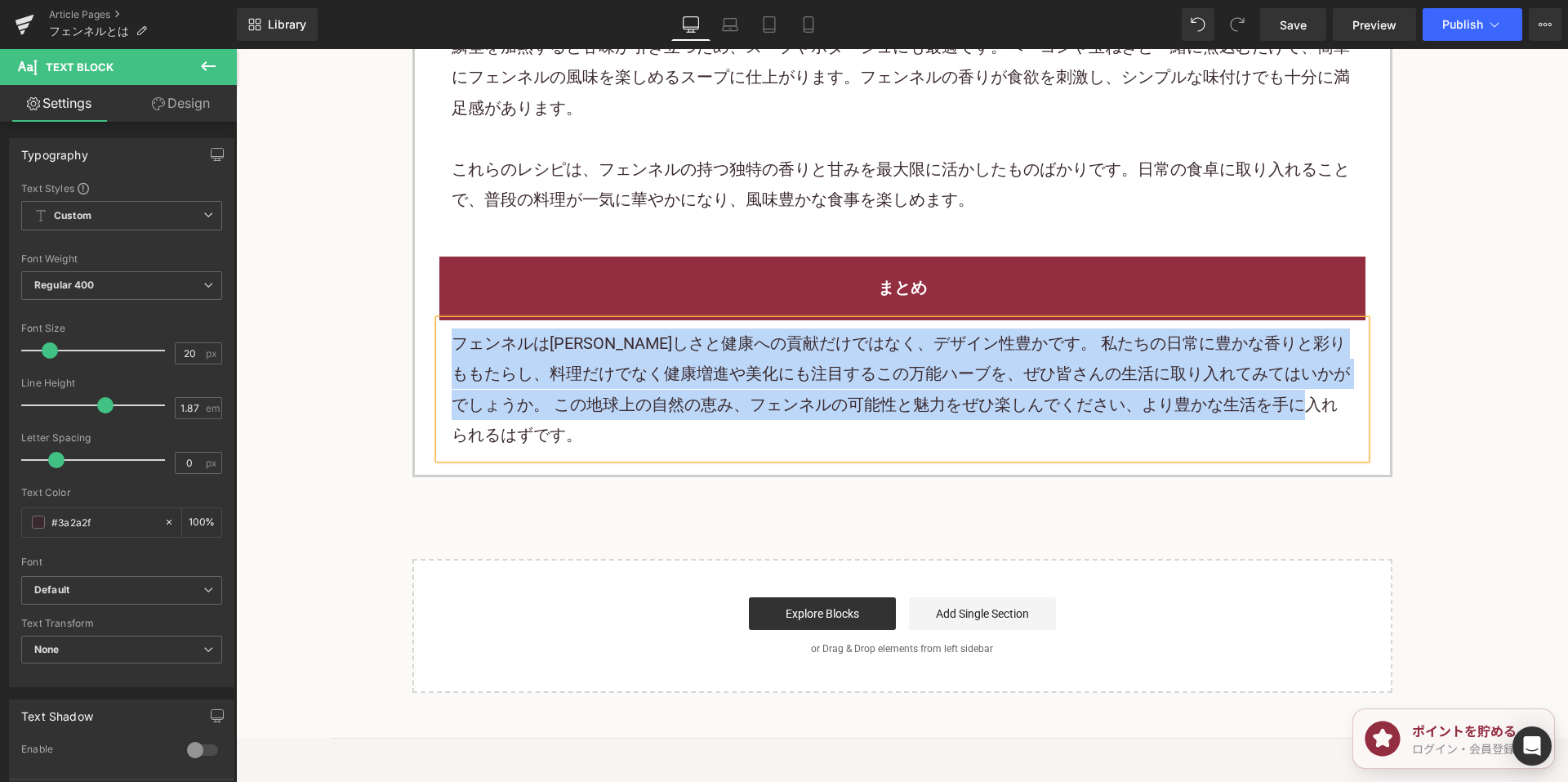
paste div
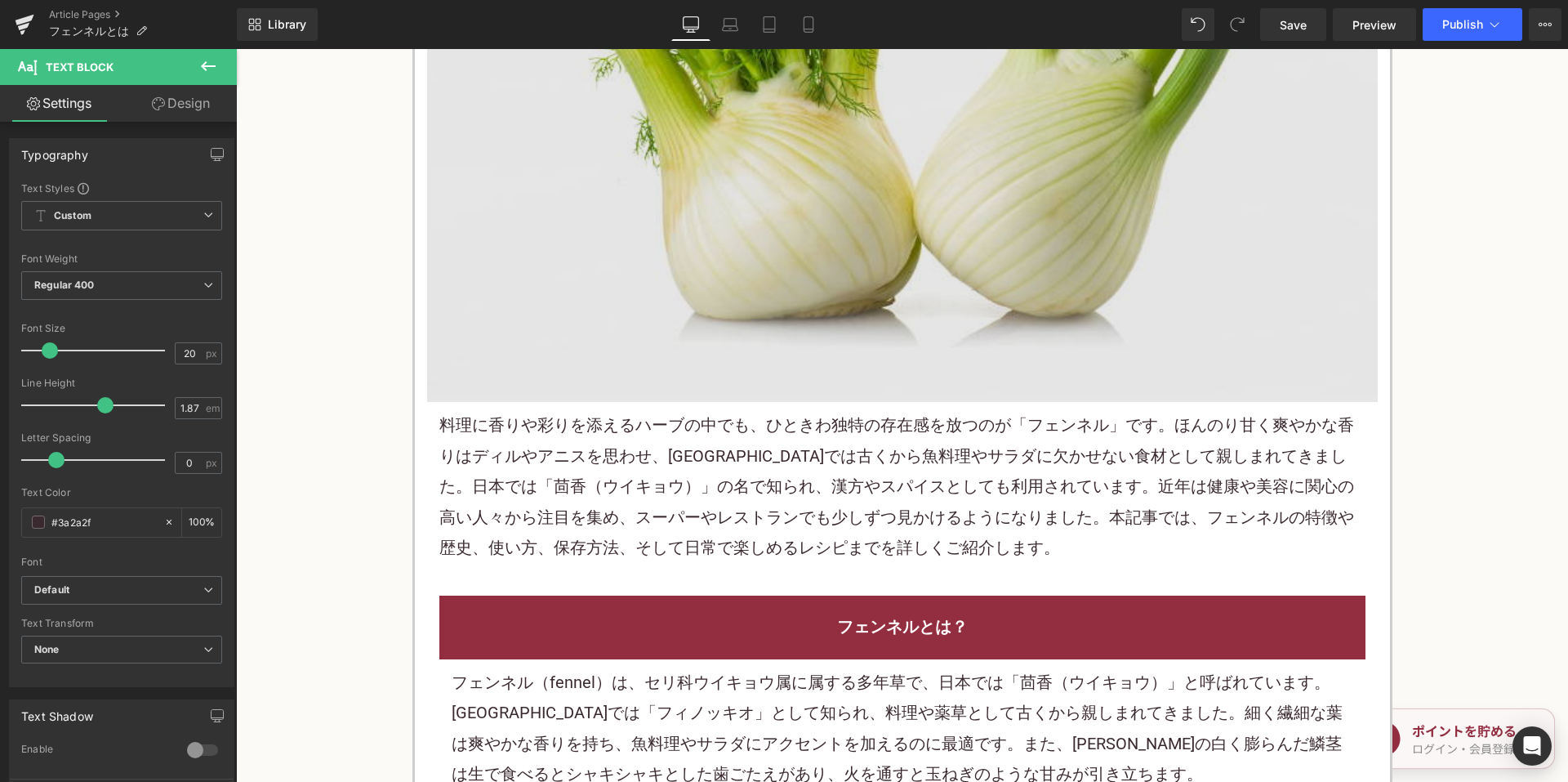
scroll to position [572, 0]
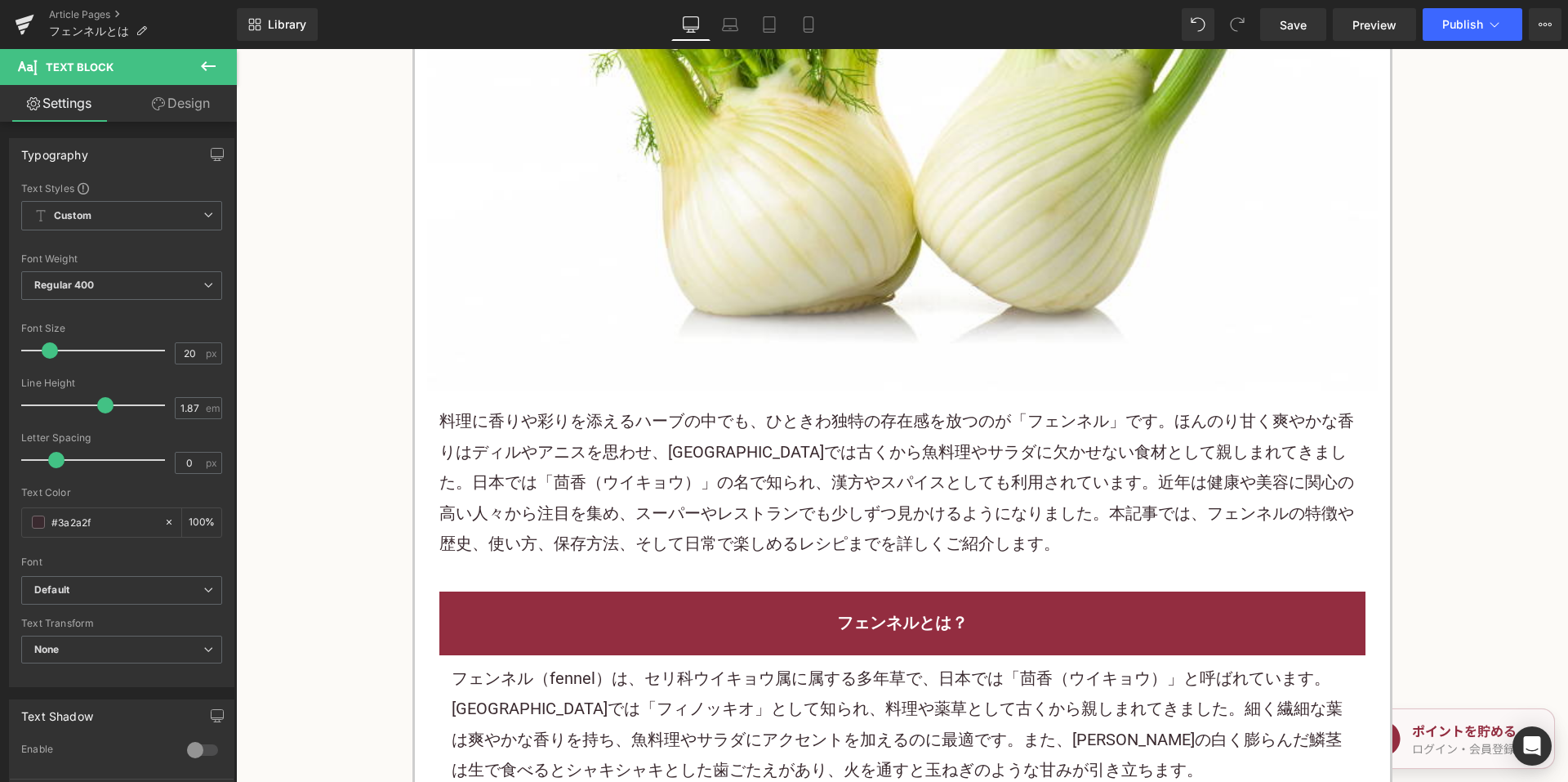
click at [754, 450] on font "料理に香りや彩りを添えるハーブの中でも、ひときわ独特の存在感を放つのが「フェンネル」です。ほんのり甘く爽やかな香りはディルやアニスを思わせ、ヨーロッパでは古く…" at bounding box center [897, 482] width 915 height 142
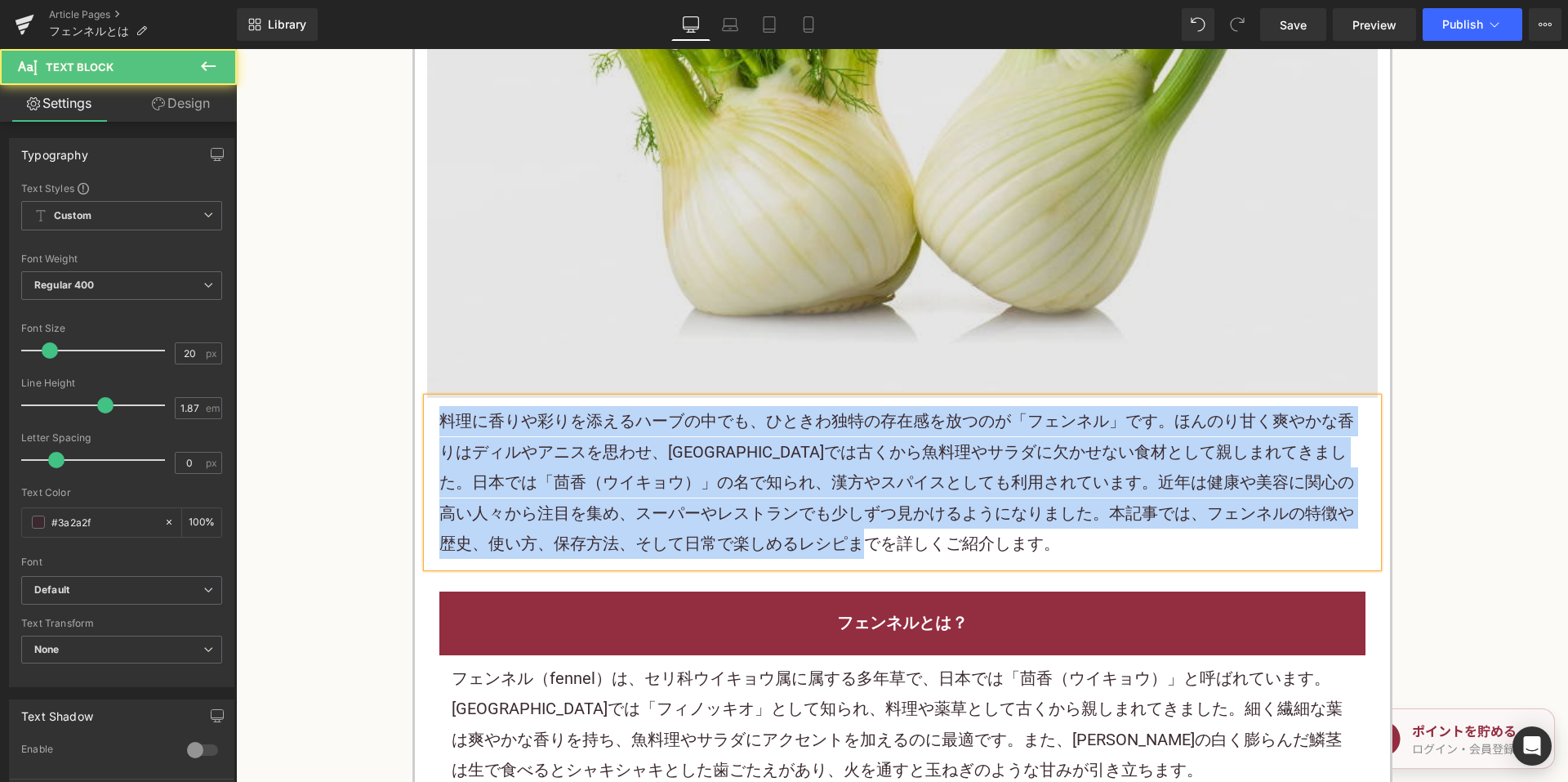
copy font "料理に香りや彩りを添えるハーブの中でも、ひときわ独特の存在感を放つのが「フェンネル」です。ほんのり甘く爽やかな香りはディルやアニスを思わせ、ヨーロッパでは古く…"
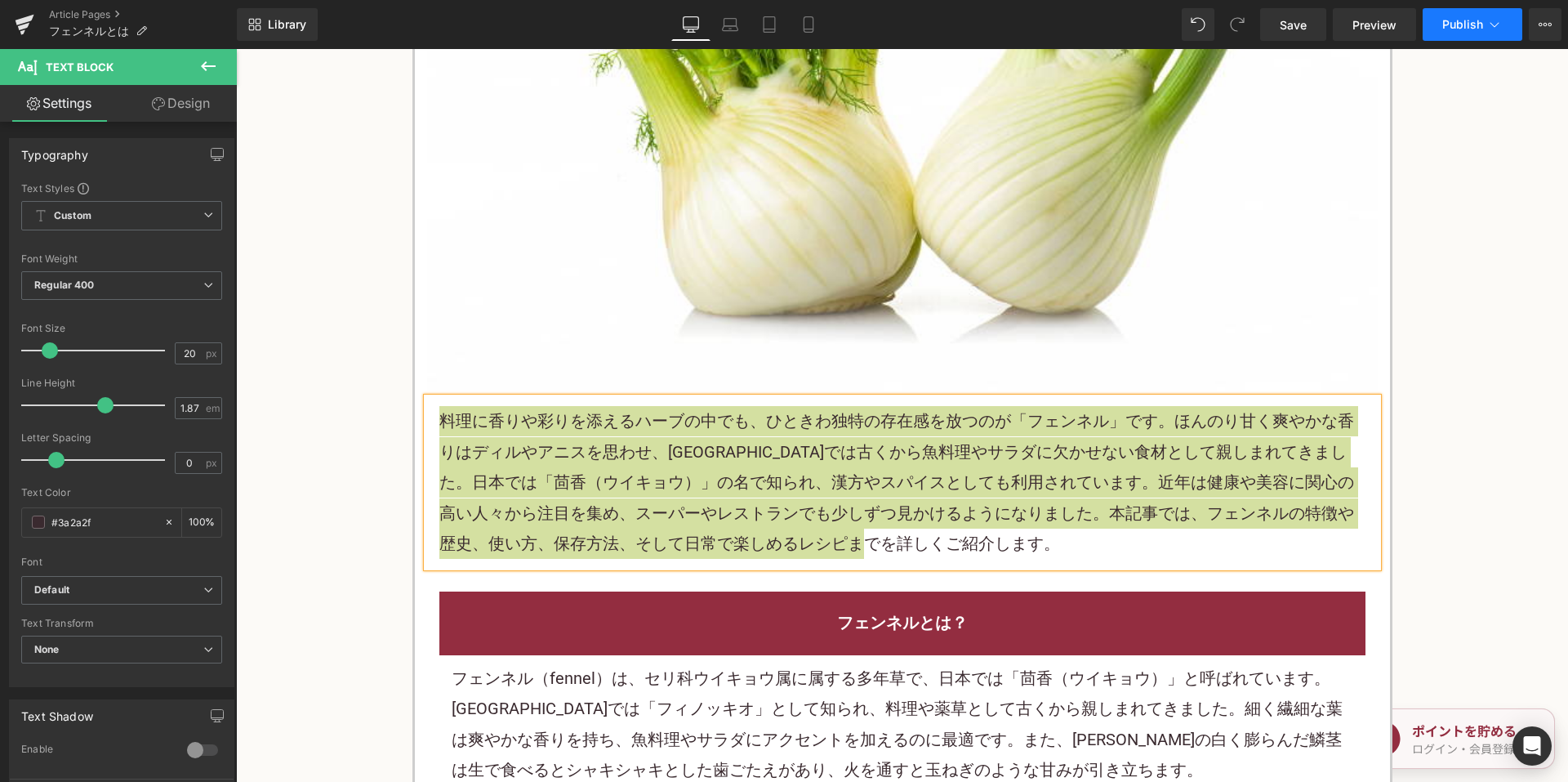
click at [1477, 40] on button "Publish" at bounding box center [1472, 25] width 100 height 33
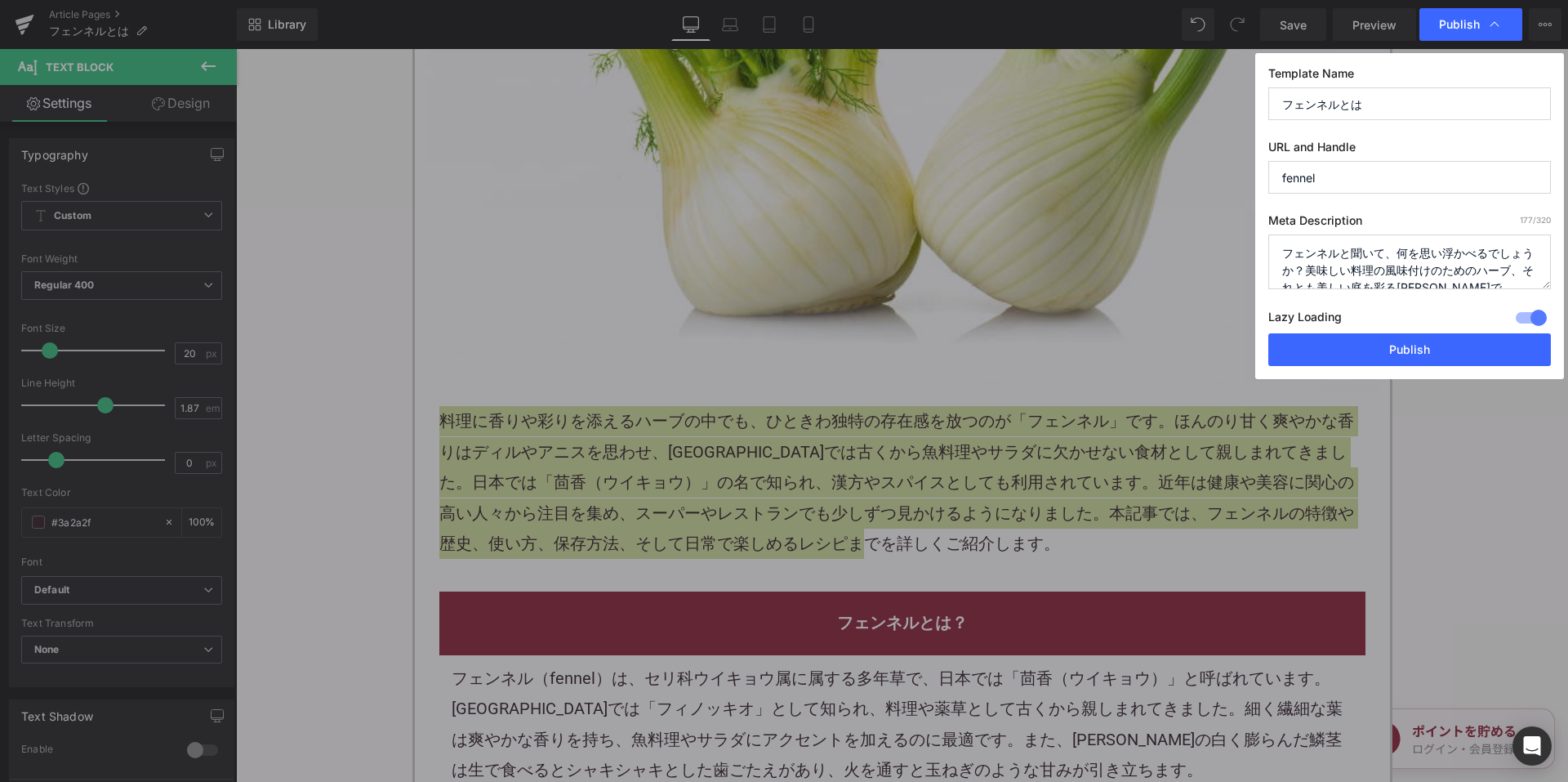
click at [1366, 245] on textarea "フェンネルと聞いて、何を思い浮かべるでしょうか？美味しい料理の風味付けのためのハーブ、それとも美しい庭を彩る雄大で芳香な植物？それとも、古来から愛され、多種多…" at bounding box center [1409, 262] width 283 height 55
paste textarea "料理に香りや彩りを添えるハーブの中でも、ひときわ独特の存在感を放つのが「フェンネル」です。ほんのり甘く爽やかな香りはディルやアニスを思わせ、ヨーロッパでは古く…"
click at [1375, 275] on textarea "フェンネルと聞いて、何を思い浮かべるでしょうか？美味しい料理の風味付けのためのハーブ、それとも美しい庭を彩る雄大で芳香な植物？それとも、古来から愛され、多種多…" at bounding box center [1409, 262] width 283 height 55
paste textarea "料理に香りや彩りを添えるハーブの中でも、ひときわ独特の存在感を放つのが「フェンネル」です。ほんのり甘く爽やかな香りはディルやアニスを思わせ、ヨーロッパでは古く…"
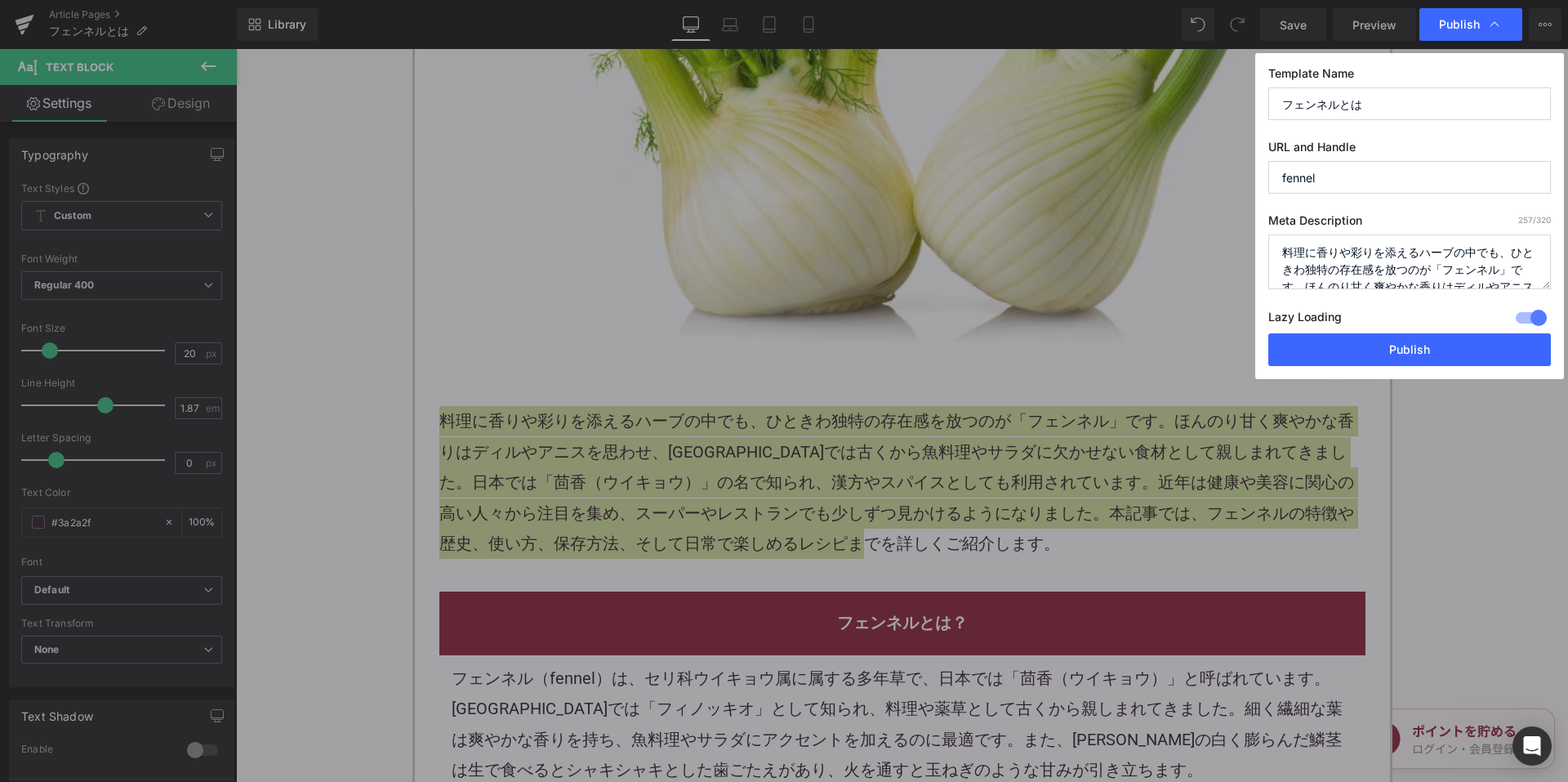
scroll to position [0, 0]
type textarea "料理に香りや彩りを添えるハーブの中でも、ひときわ独特の存在感を放つのが「フェンネル」です。ほんのり甘く爽やかな香りはディルやアニスを思わせ、ヨーロッパでは古く…"
click at [1357, 351] on button "Publish" at bounding box center [1409, 350] width 283 height 33
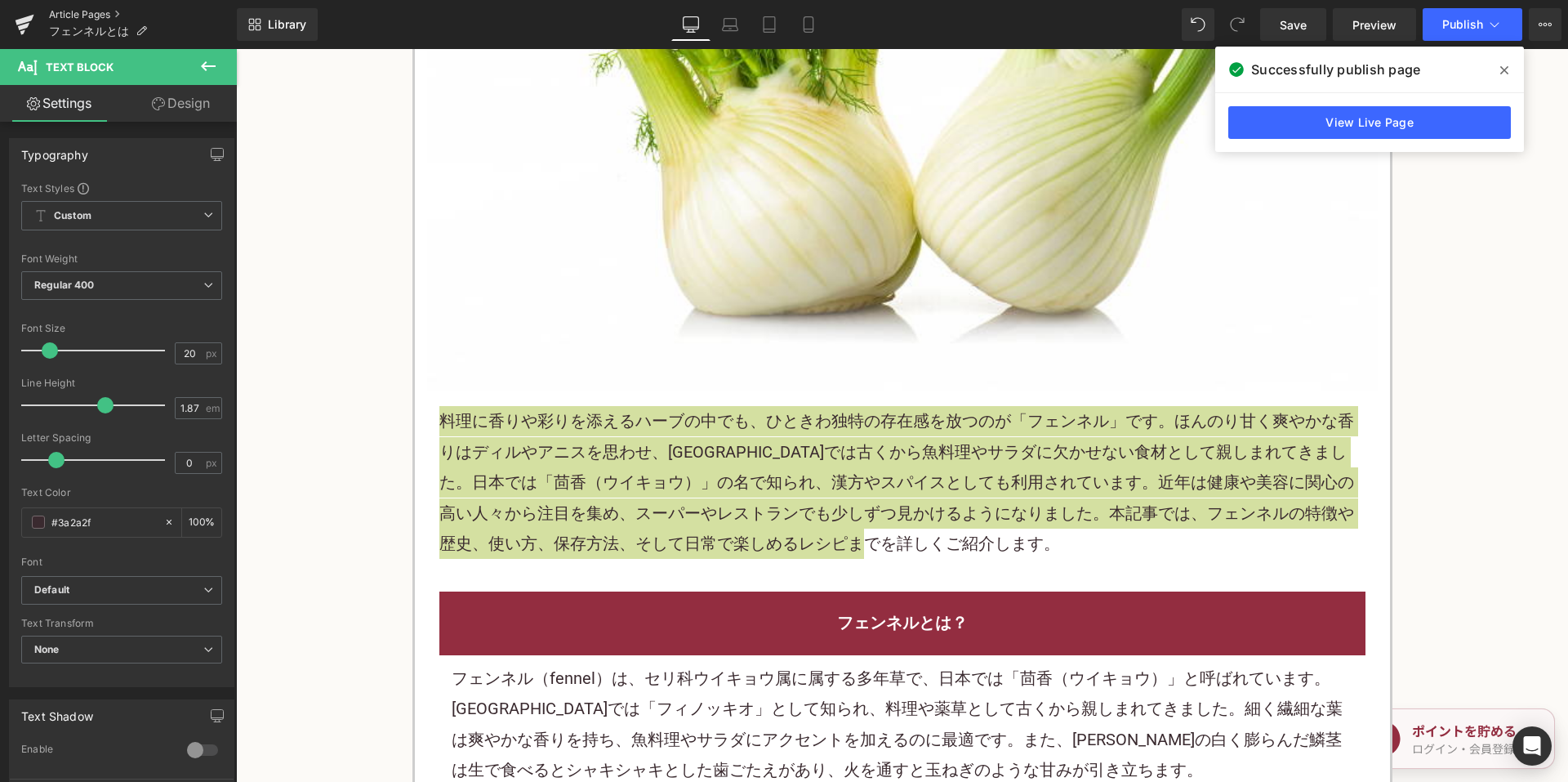
click at [102, 14] on link "Article Pages" at bounding box center [143, 15] width 188 height 13
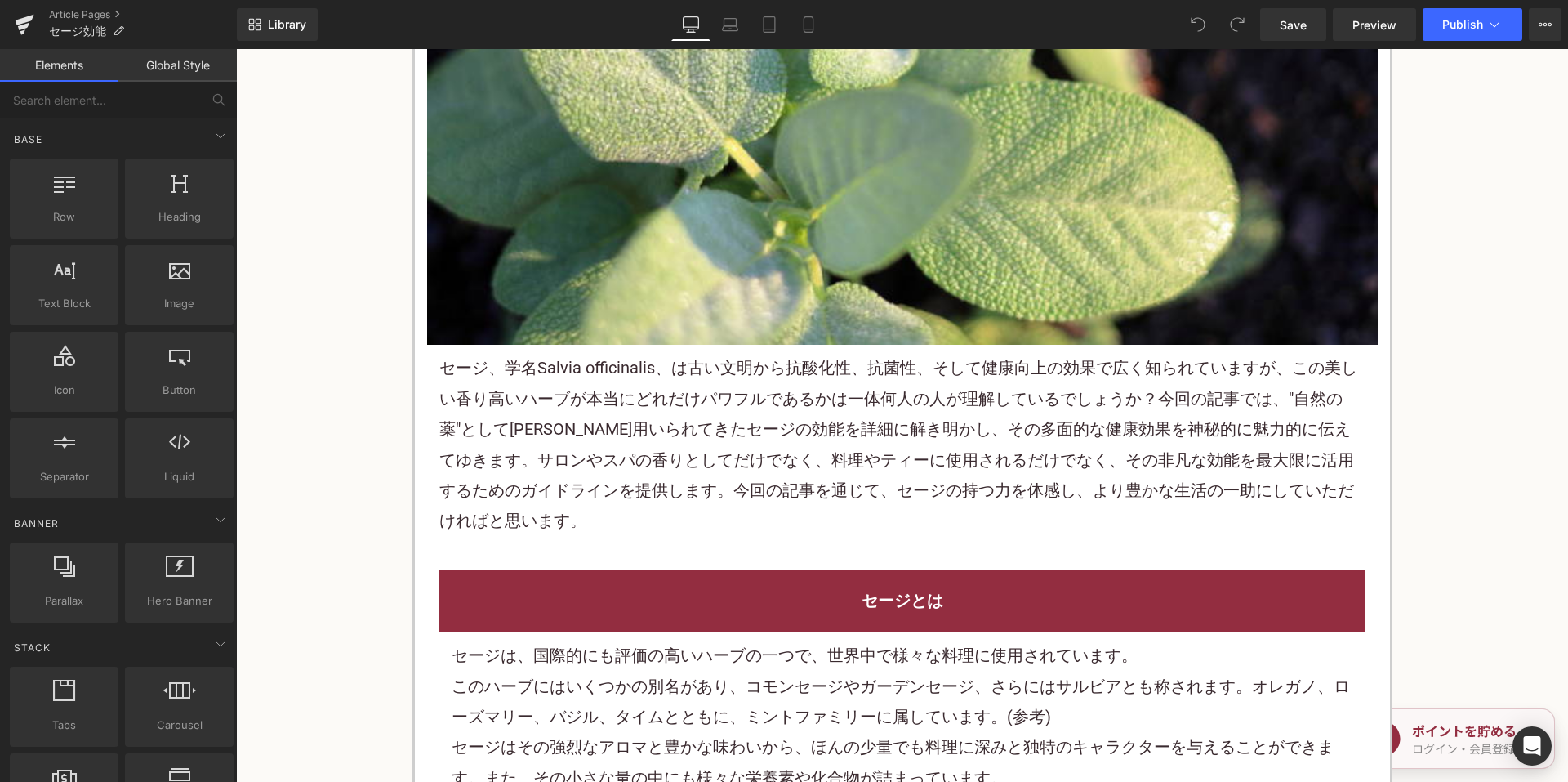
click at [693, 447] on p "セージ、学名Salvia officinalis、は古い文明から抗酸化性、抗菌性、そして健康向上の効果で広く知られていますが、この美しい香り高いハーブが本当に…" at bounding box center [902, 444] width 926 height 183
click at [693, 445] on p "セージ、学名Salvia officinalis、は古い文明から抗酸化性、抗菌性、そして健康向上の効果で広く知られていますが、この美しい香り高いハーブが本当に…" at bounding box center [902, 444] width 926 height 183
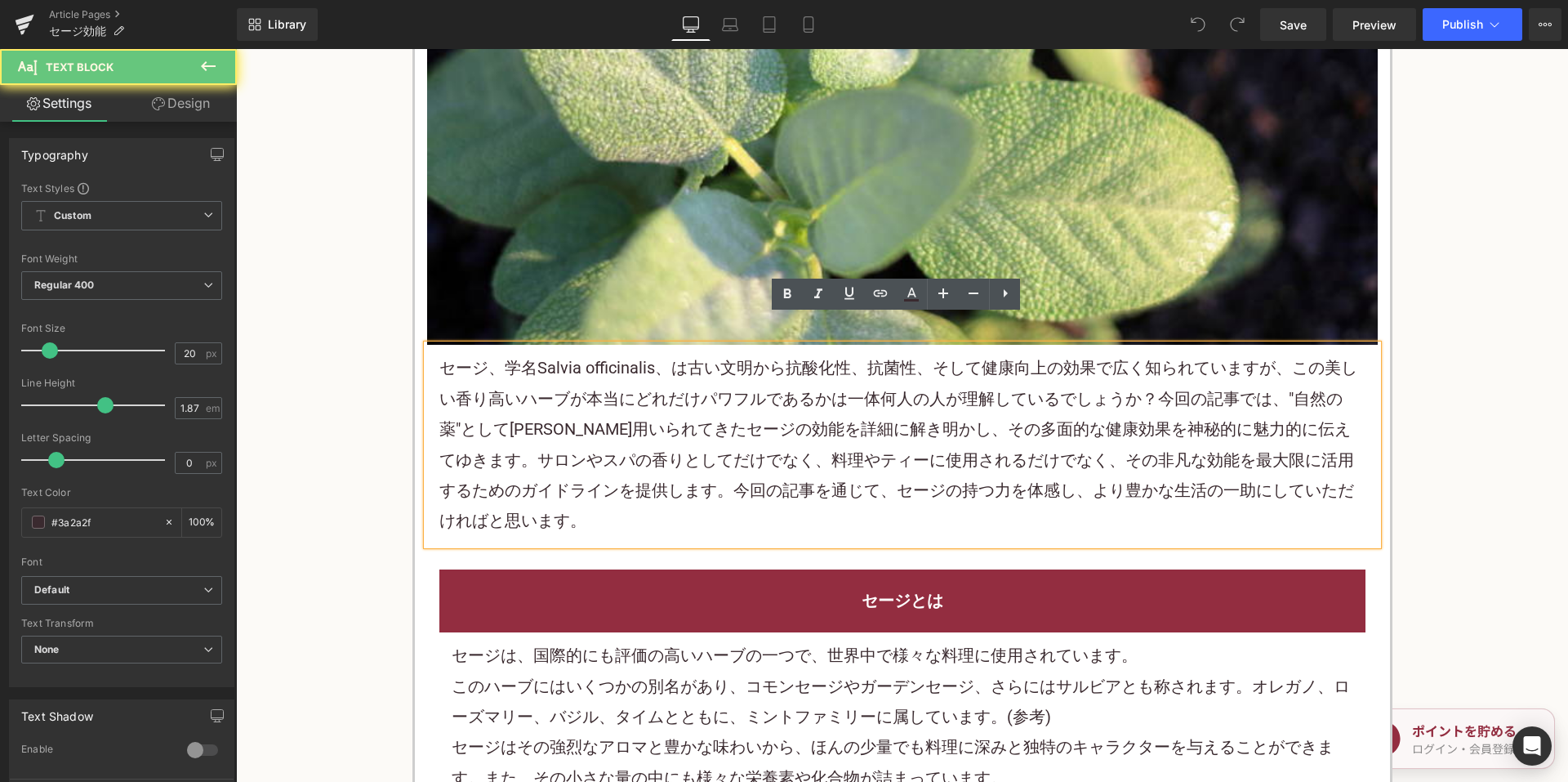
scroll to position [654, 0]
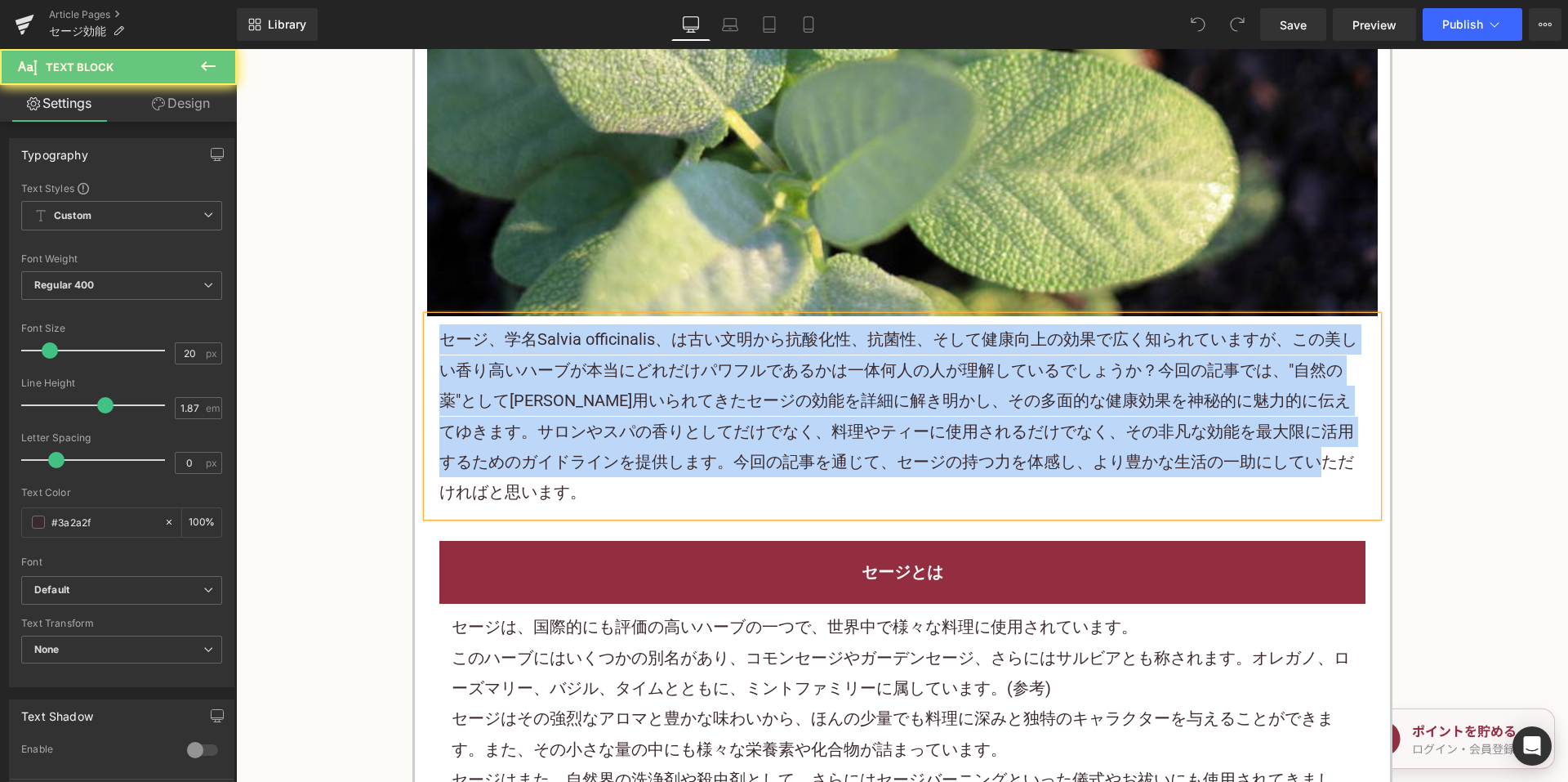
paste div
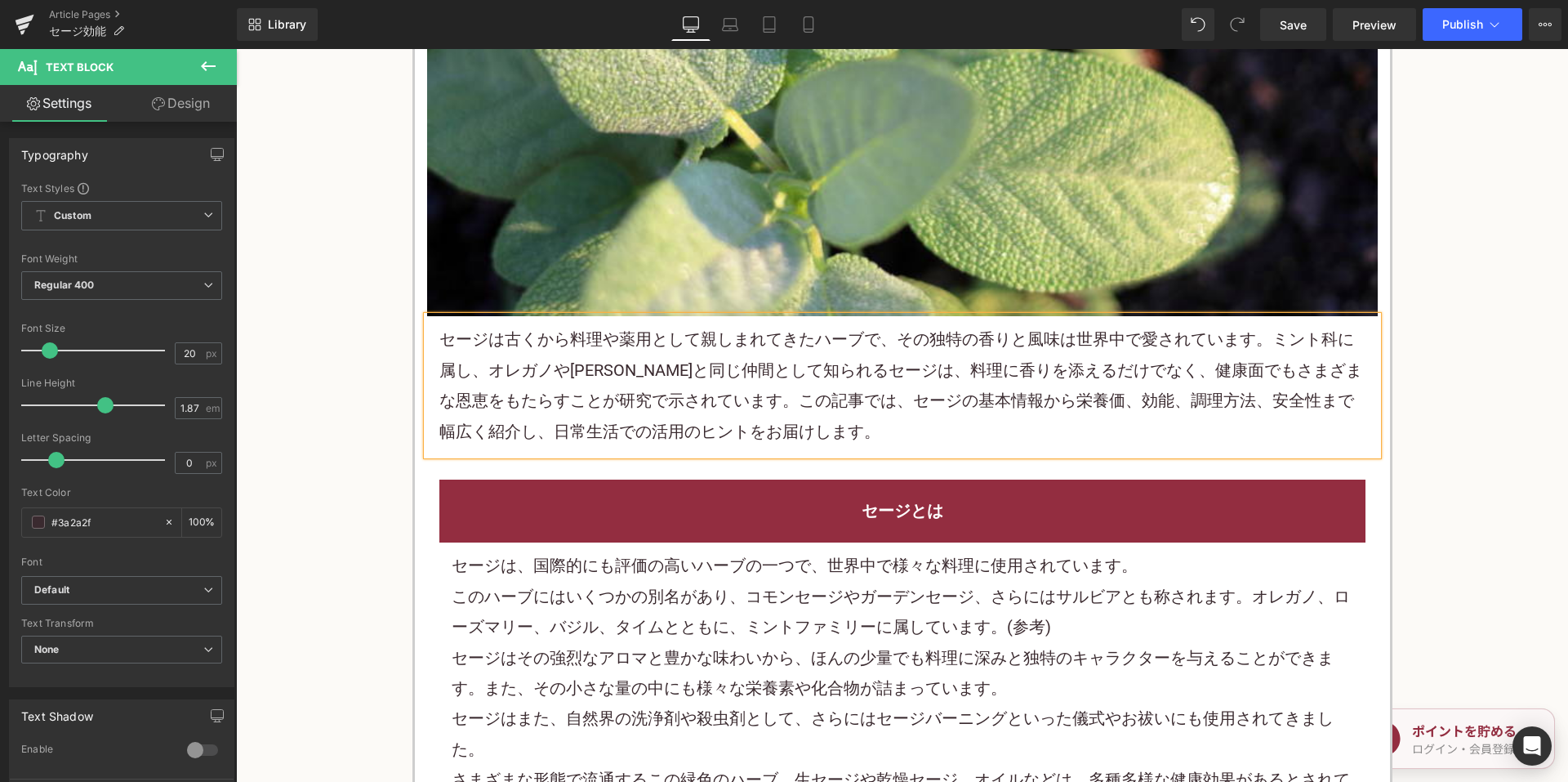
click at [673, 580] on div "セージは、国際的にも評価の高いハーブの一つで、世界中で様々な料理に使用されています。" at bounding box center [901, 566] width 901 height 31
click at [673, 581] on div "セージは、国際的にも評価の高いハーブの一つで、世界中で様々な料理に使用されています。 このハーブにはいくつかの別名があり、コモンセージやガーデンセージ、さらに…" at bounding box center [902, 718] width 926 height 352
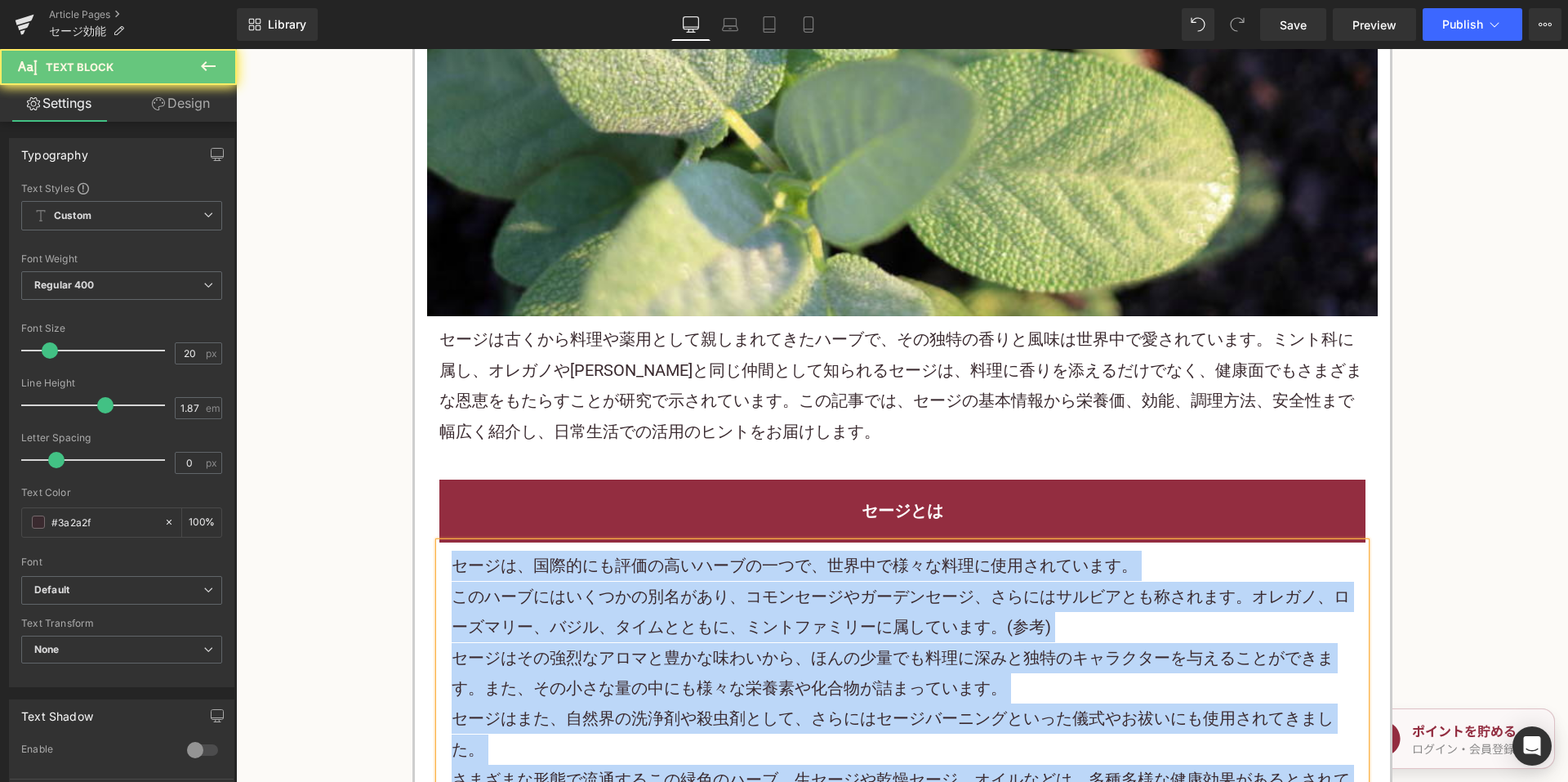
paste div
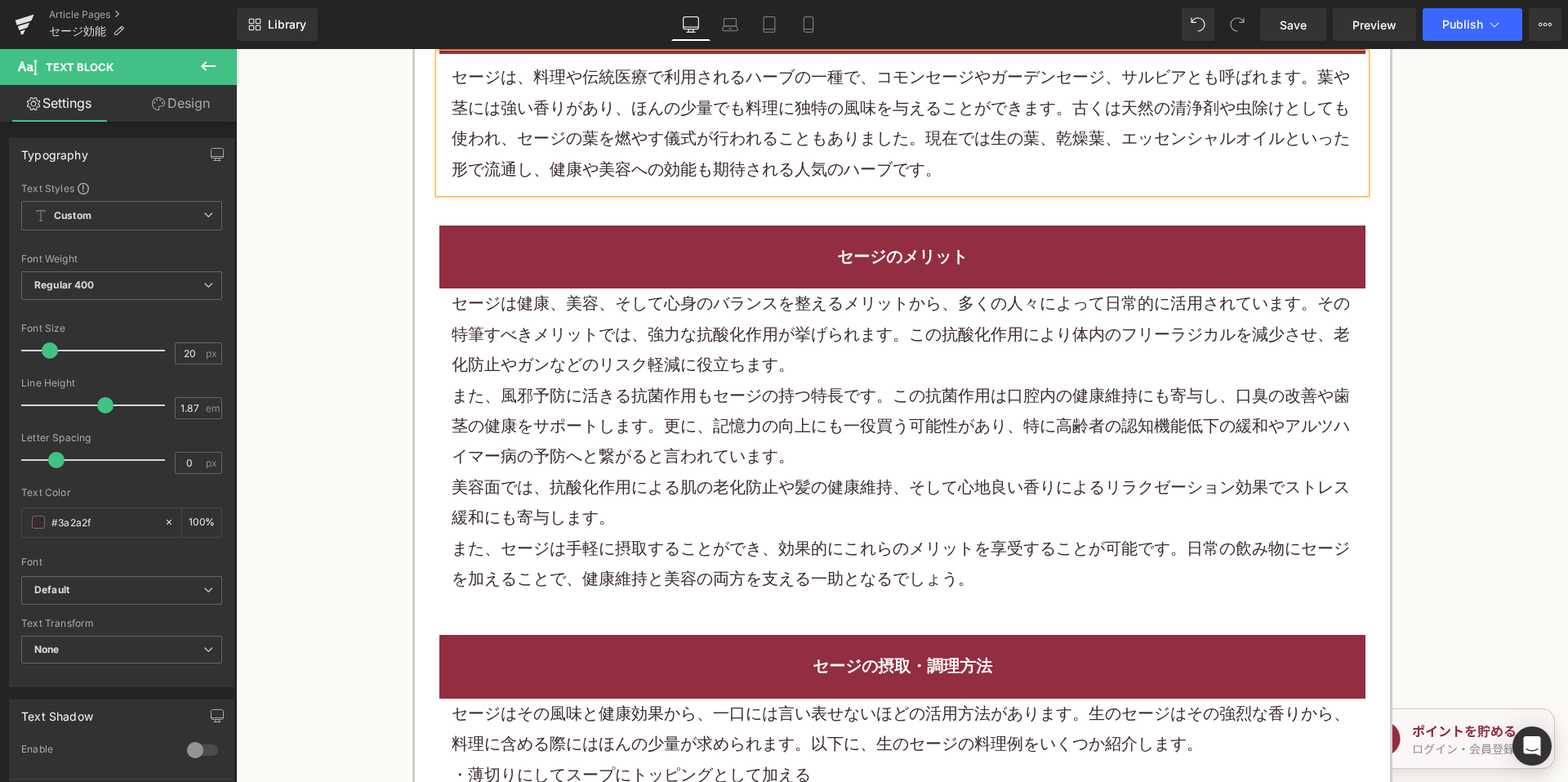
click at [701, 496] on div "美容面では、抗酸化作用による肌の老化防止や髪の健康維持、そして心地良い香りによるリラクゼーション効果でストレス緩和にも寄与します。" at bounding box center [901, 503] width 901 height 61
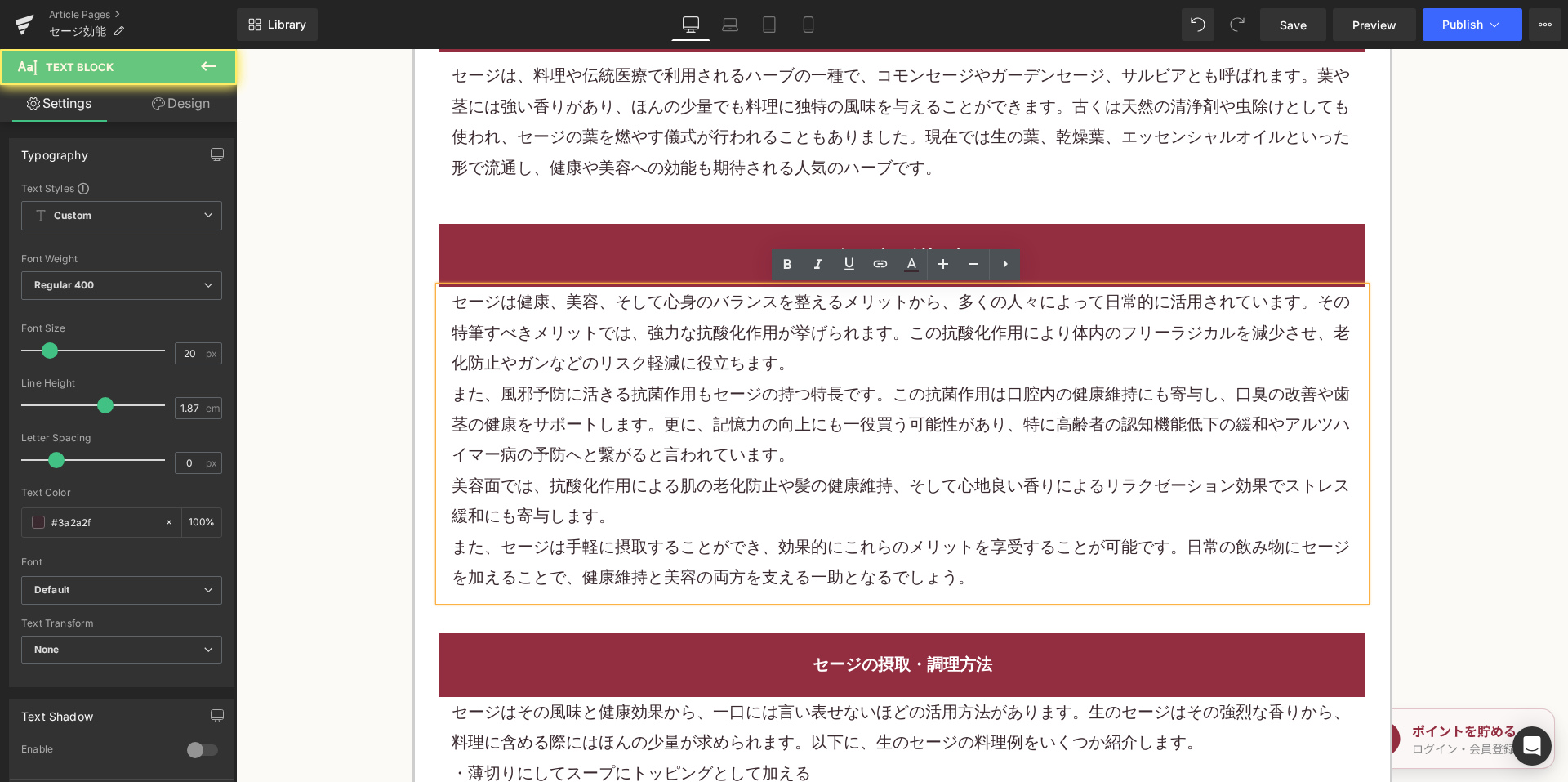
click at [701, 491] on div "美容面では、抗酸化作用による肌の老化防止や髪の健康維持、そして心地良い香りによるリラクゼーション効果でストレス緩和にも寄与します。" at bounding box center [901, 501] width 901 height 61
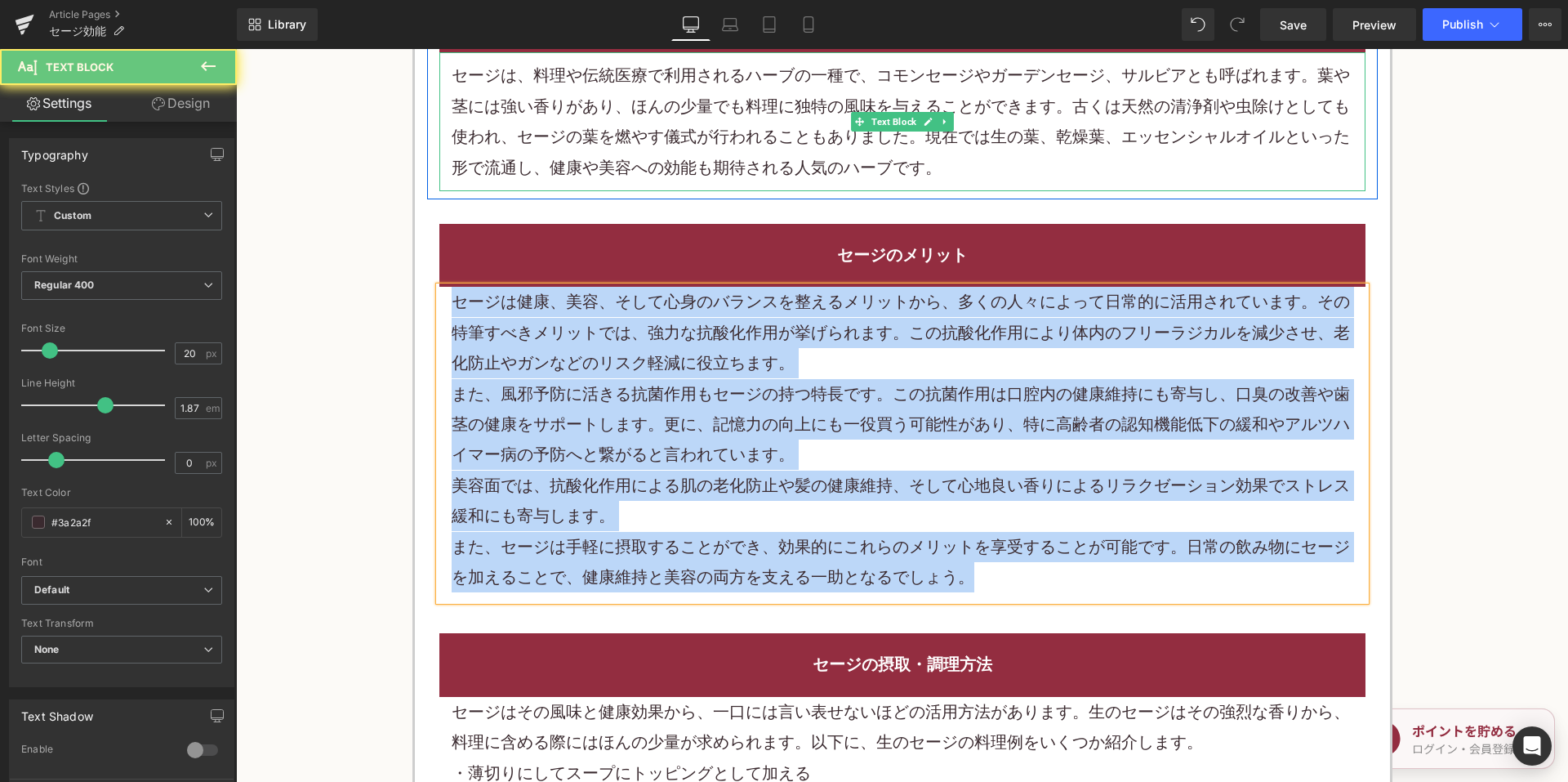
paste div
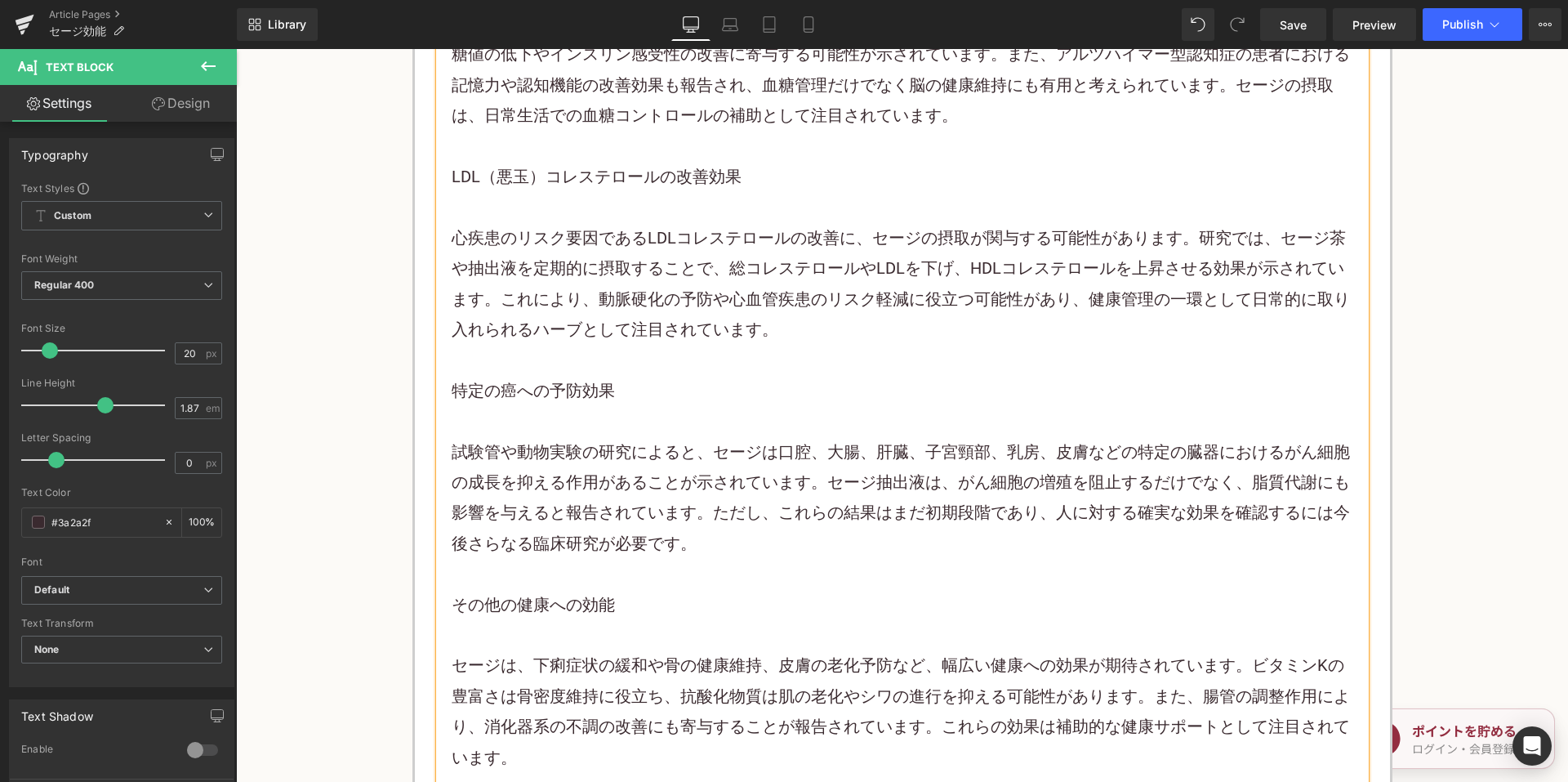
scroll to position [2206, 0]
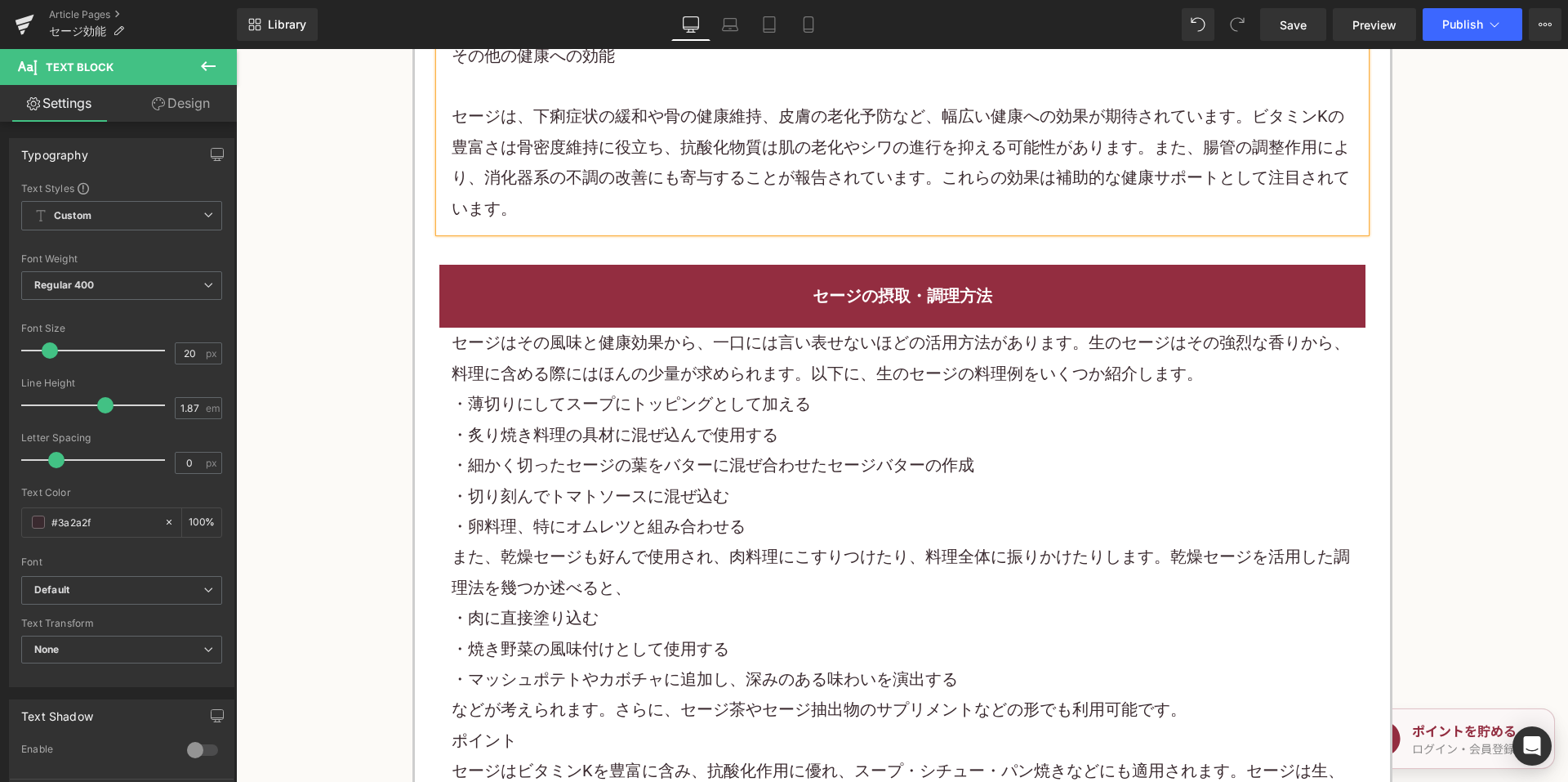
click at [697, 427] on p "・炙り焼き料理の具材に混ぜ込んで使用する" at bounding box center [901, 435] width 901 height 31
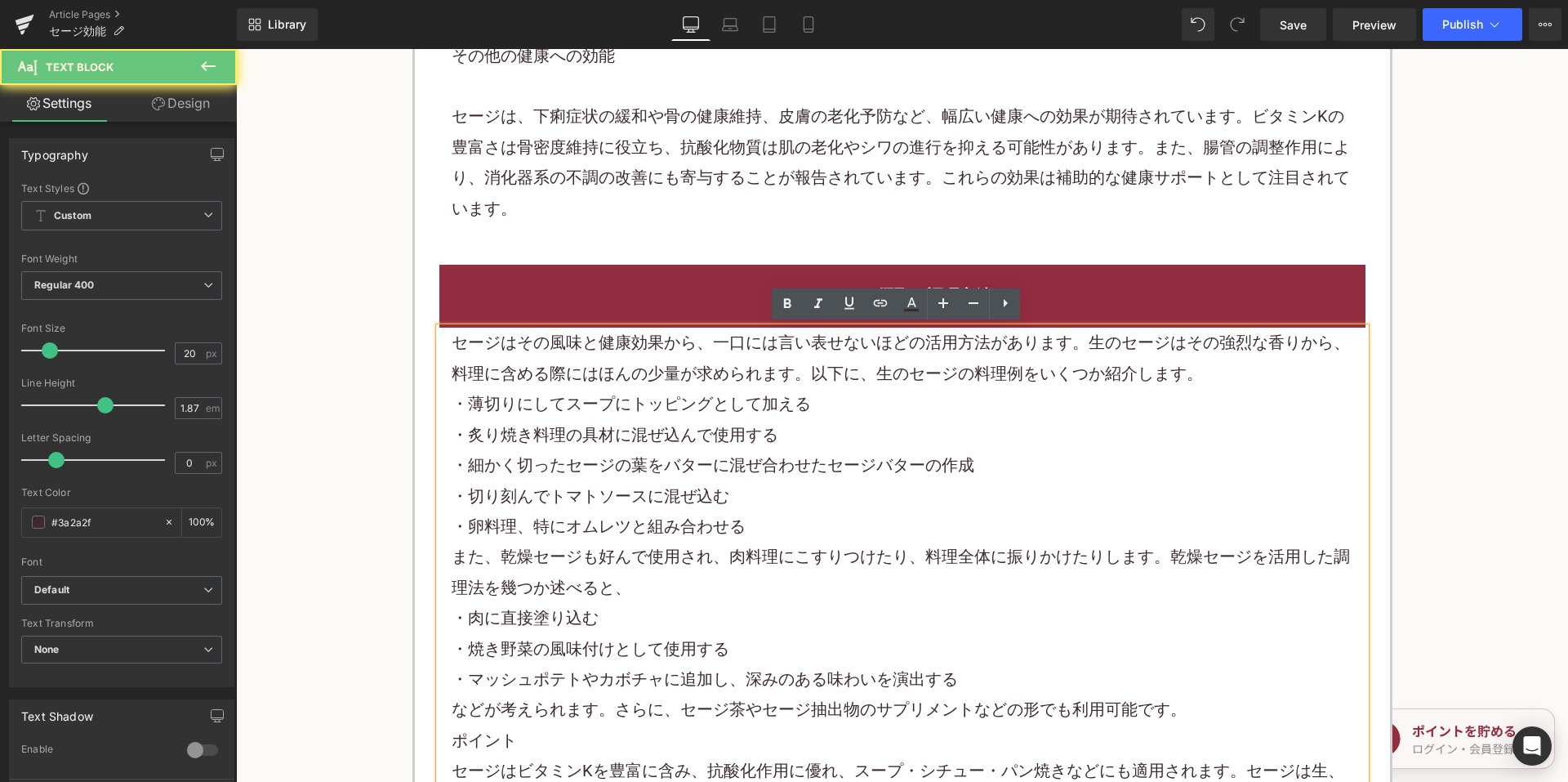
scroll to position [2614, 0]
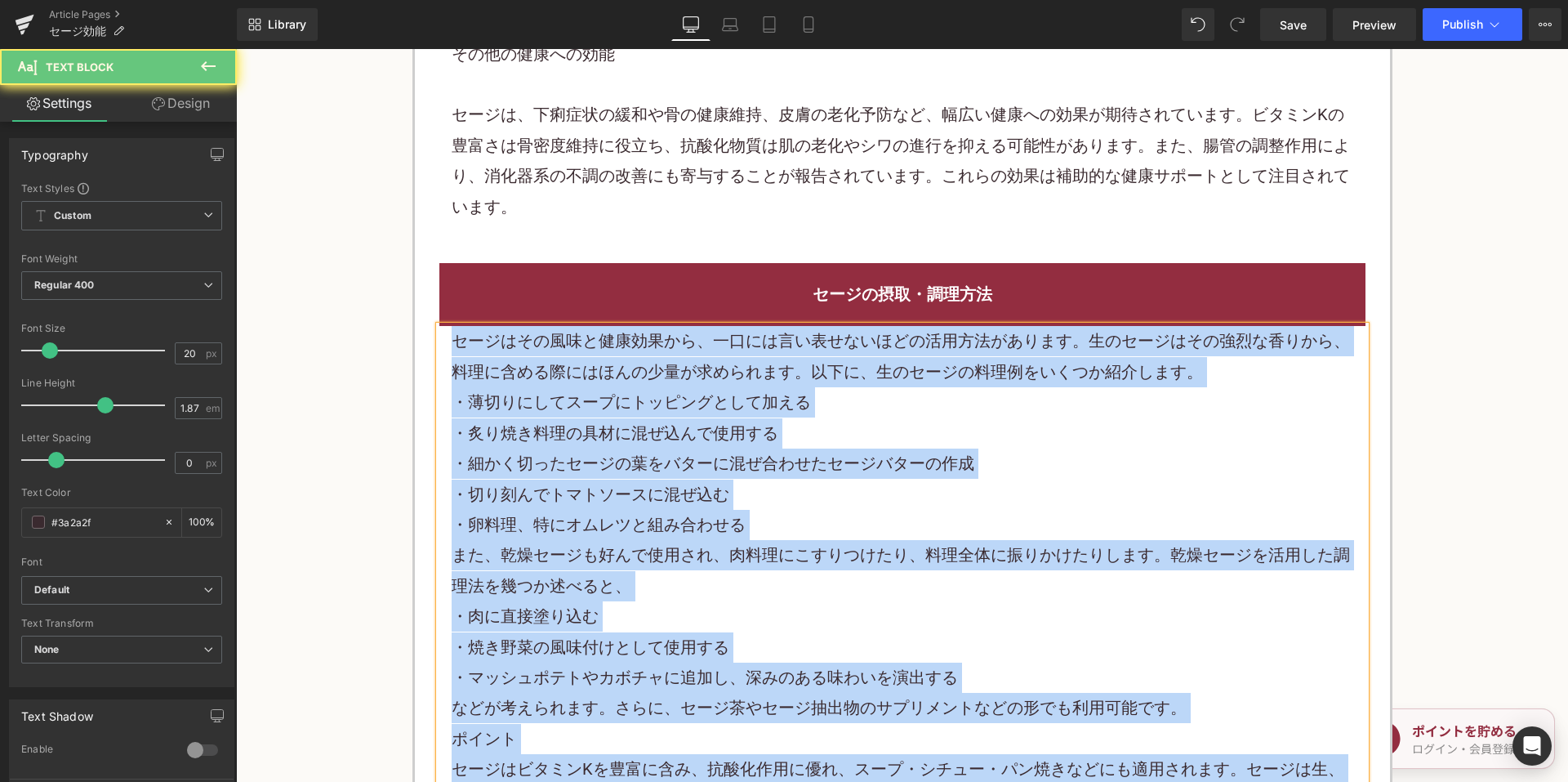
paste div
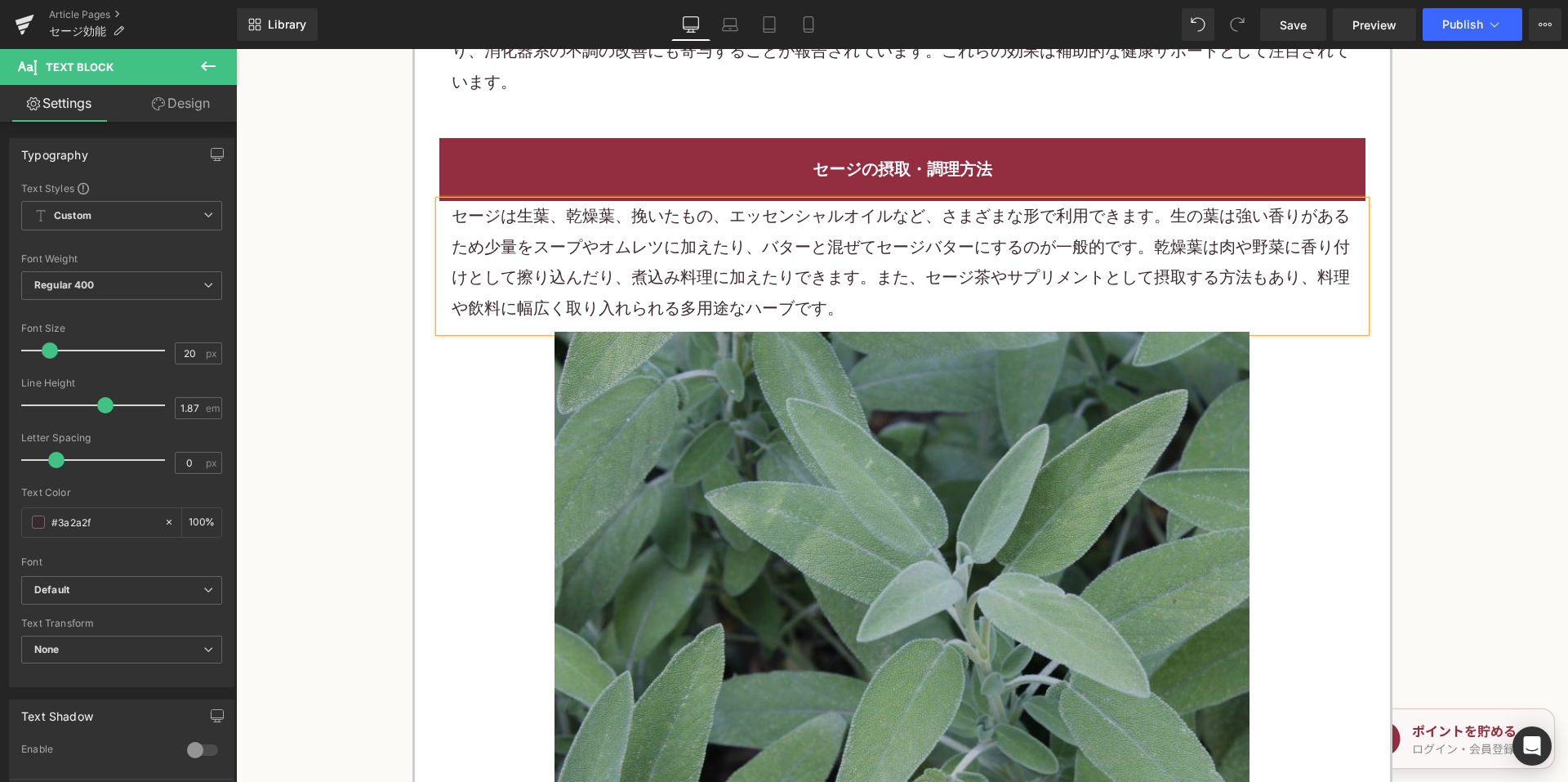
scroll to position [3105, 0]
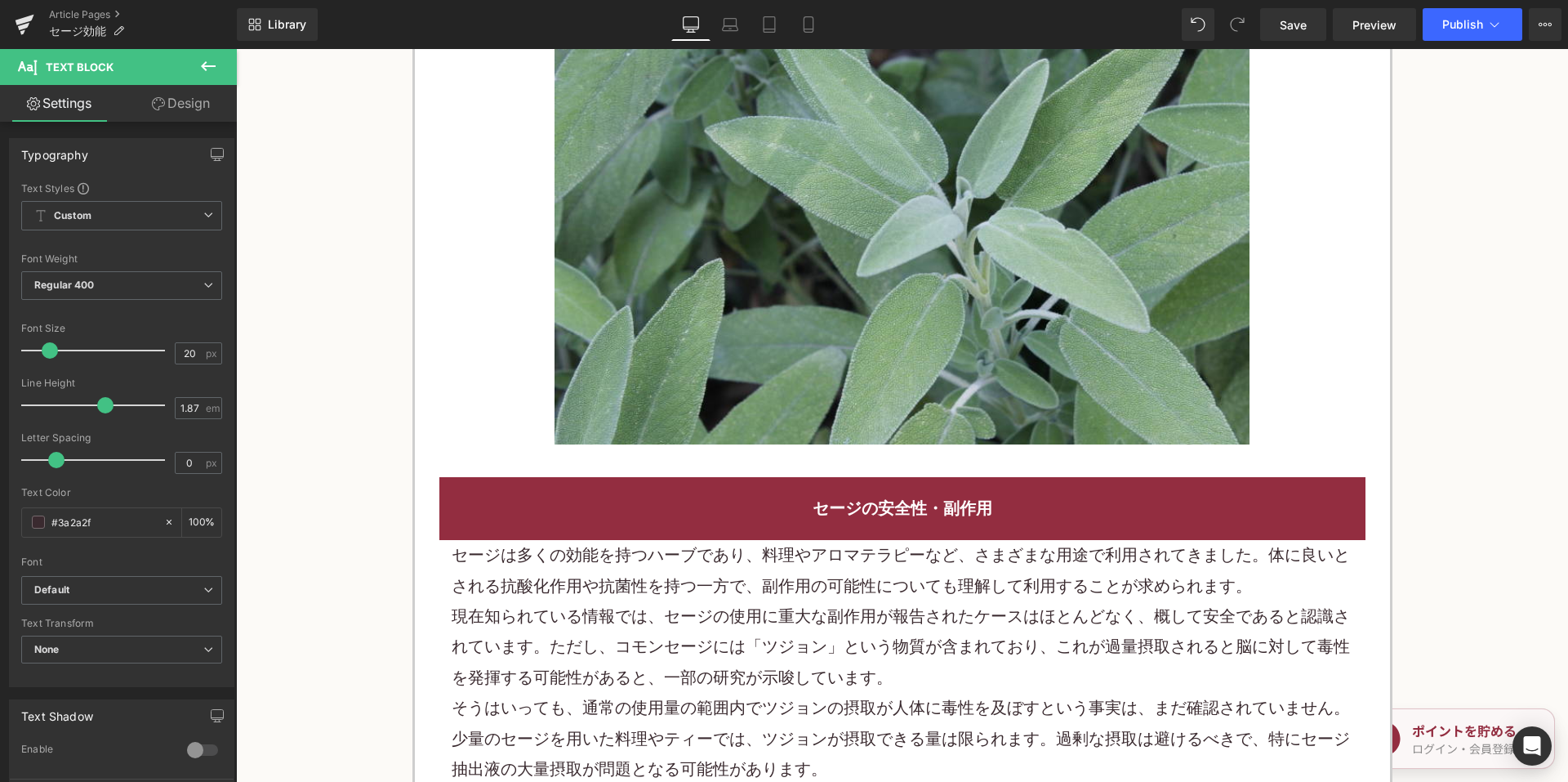
click at [671, 602] on div "セージは多くの効能を持つハーブであり、料理やアロマテラピーなど、さまざまな用途で利用されてきました。体に良いとされる抗酸化作用や抗菌性を持つ一方で、副作用の可…" at bounding box center [902, 773] width 926 height 467
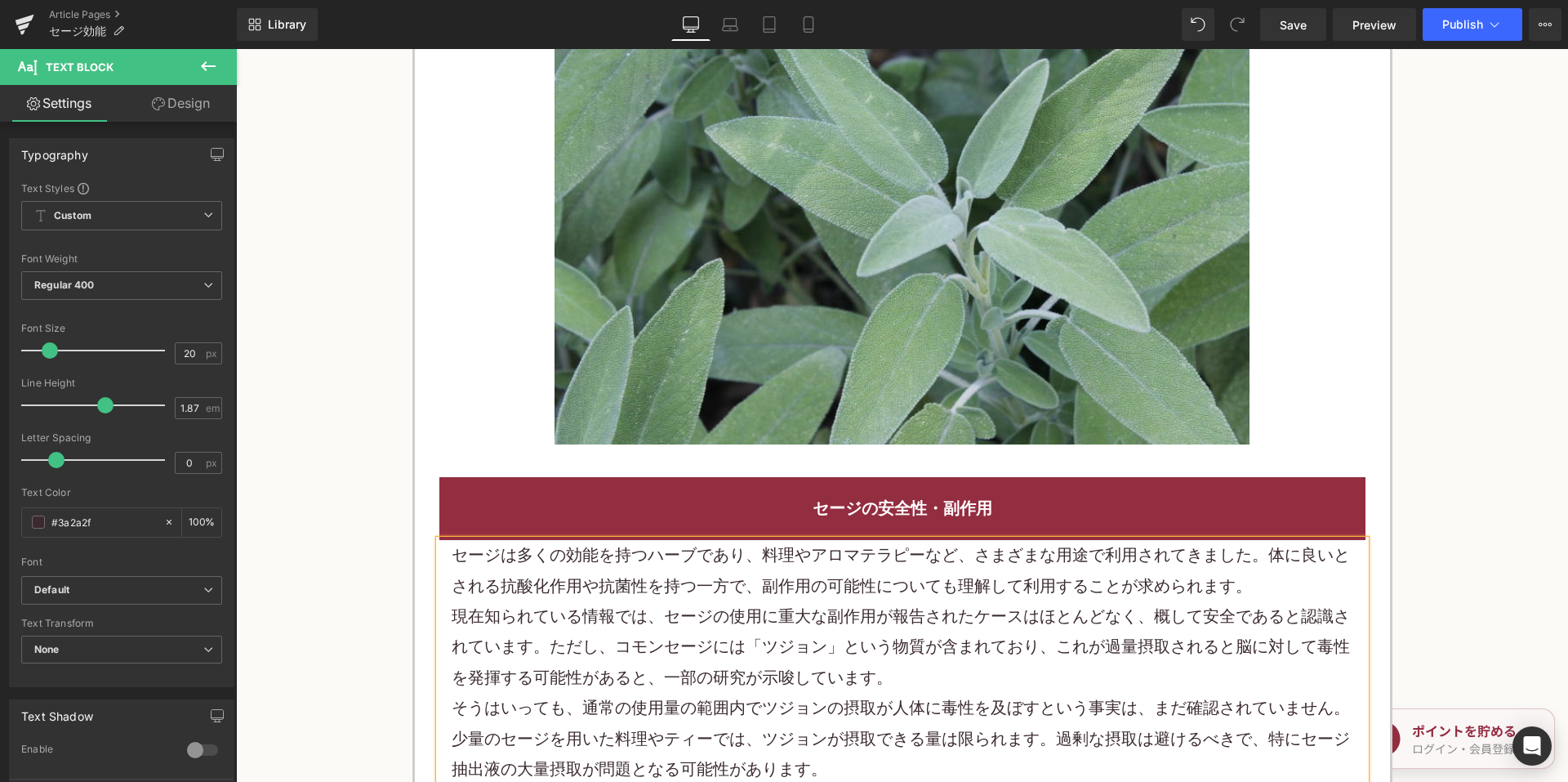
click at [671, 602] on p "現在知られている情報では、セージの使用に重大な副作用が報告されたケースはほとんどなく、概して安全であると認識されています。ただし、コモンセージには「ツジョン」…" at bounding box center [901, 647] width 901 height 91
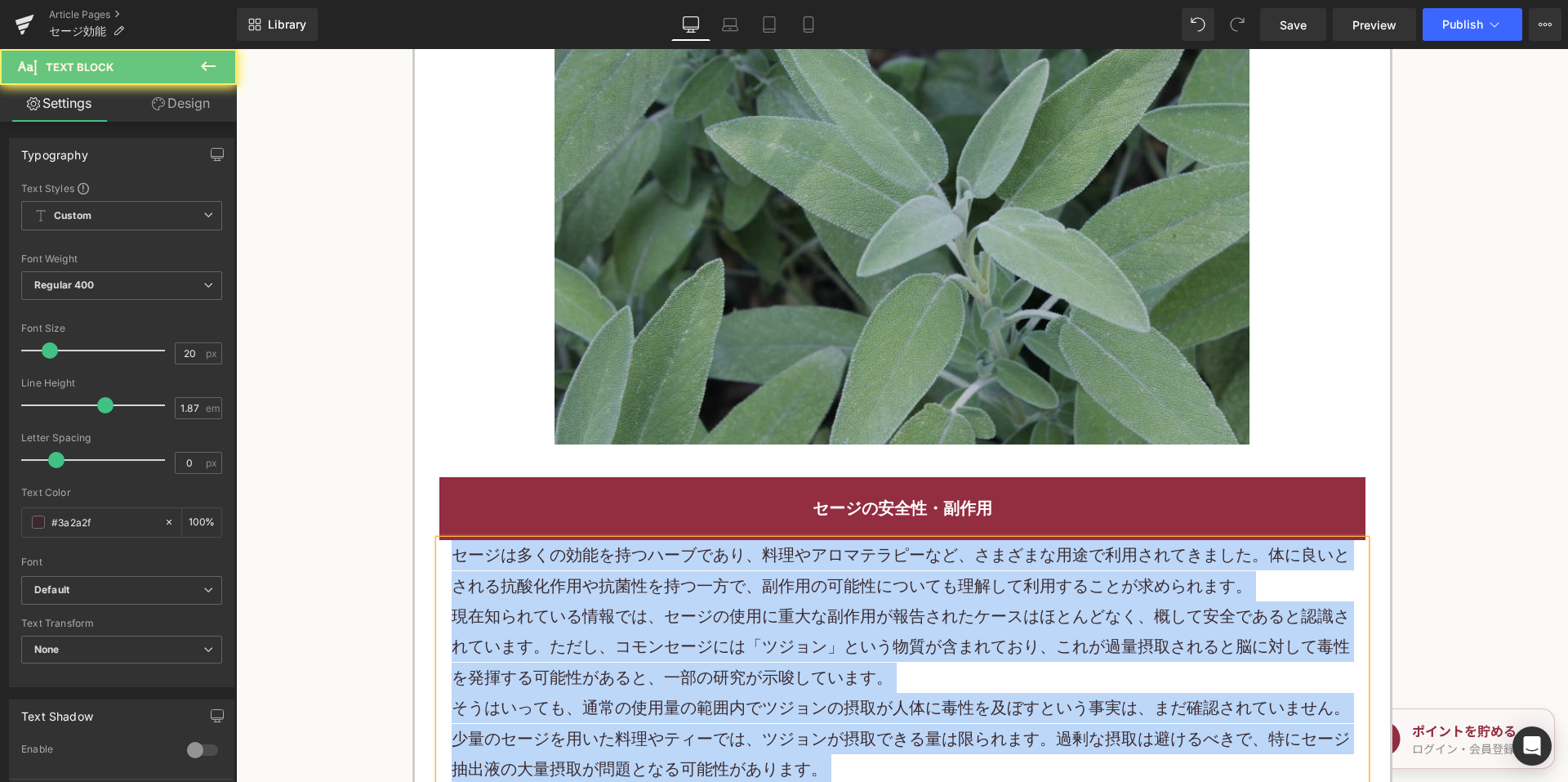
paste div
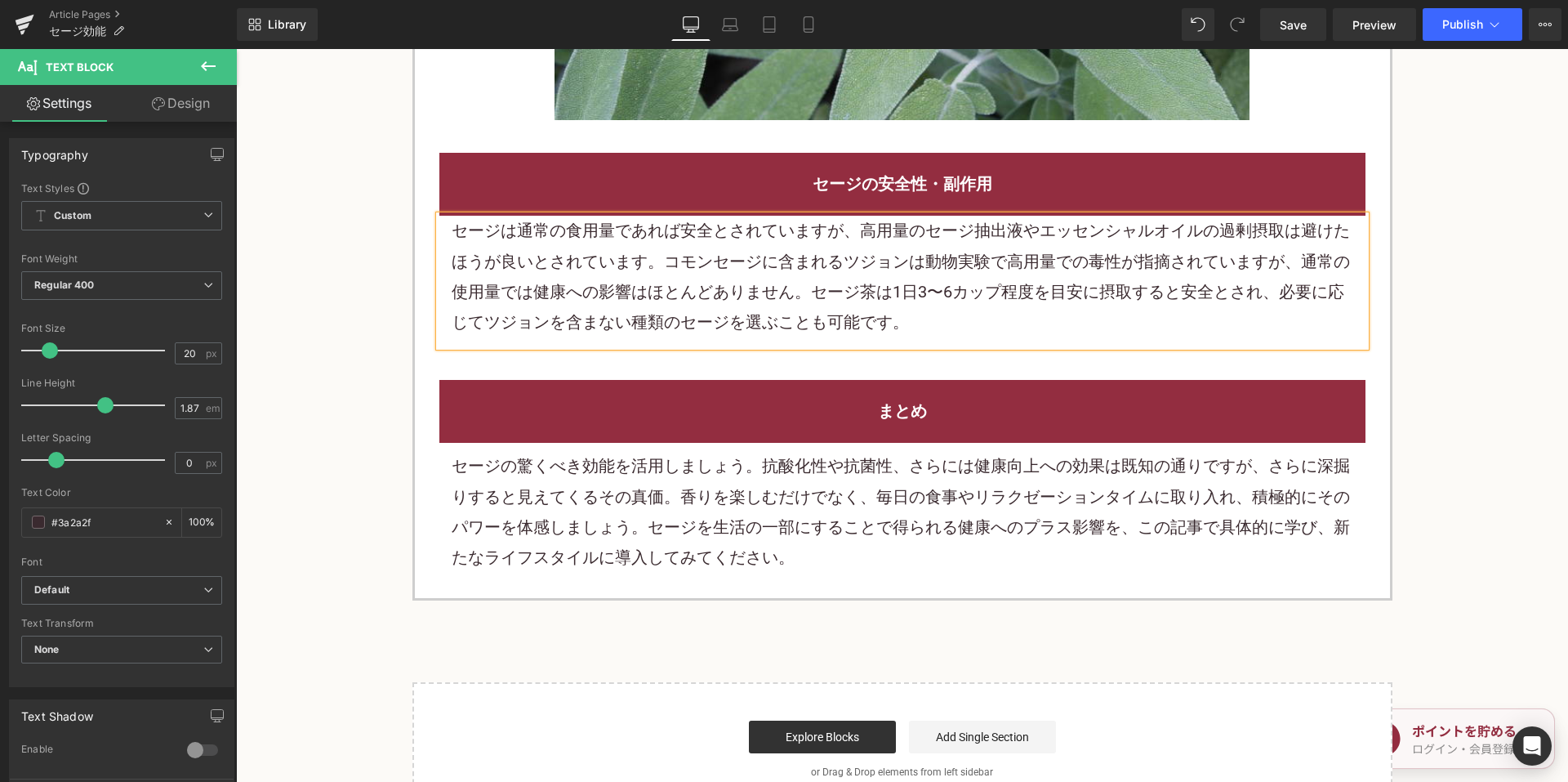
scroll to position [3432, 0]
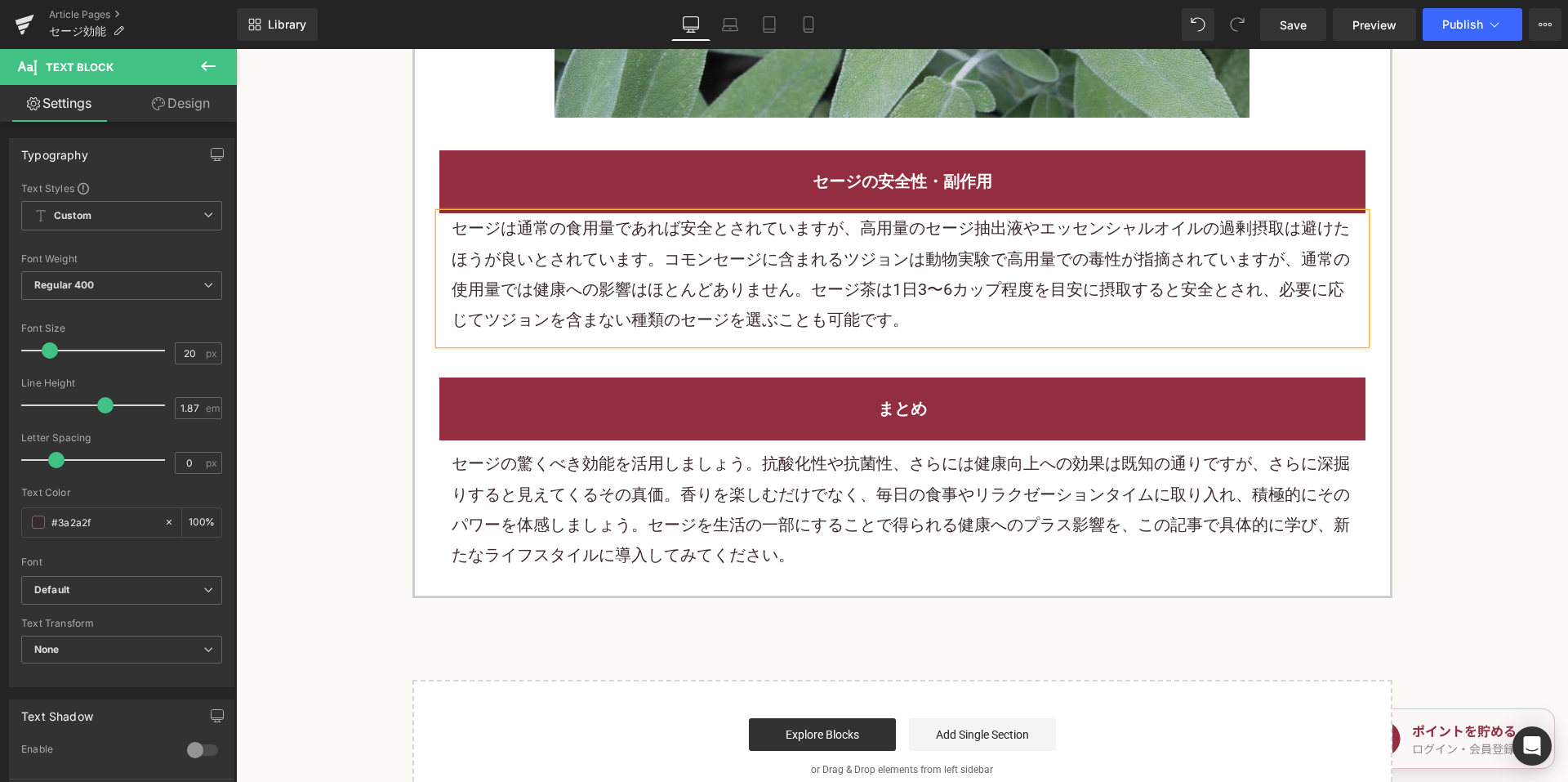
click at [761, 491] on p "セージの驚くべき効能を活用しましょう。抗酸化性や抗菌性、さらには健康向上への効果は既知の通りですが、さらに深掘りすると見えてくるその真価。香りを楽しむだけでな…" at bounding box center [901, 510] width 901 height 123
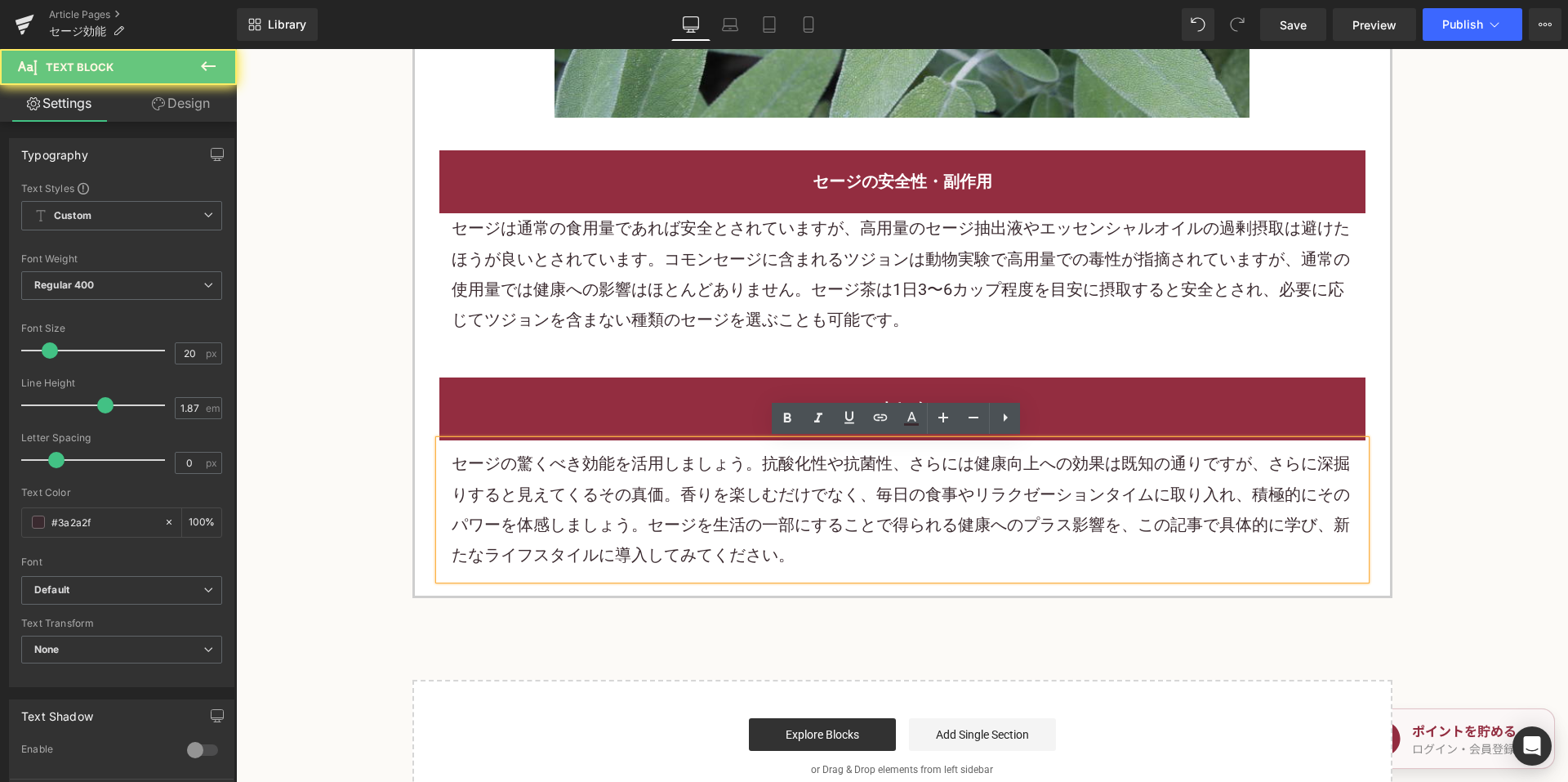
click at [761, 491] on p "セージの驚くべき効能を活用しましょう。抗酸化性や抗菌性、さらには健康向上への効果は既知の通りですが、さらに深掘りすると見えてくるその真価。香りを楽しむだけでな…" at bounding box center [901, 510] width 901 height 123
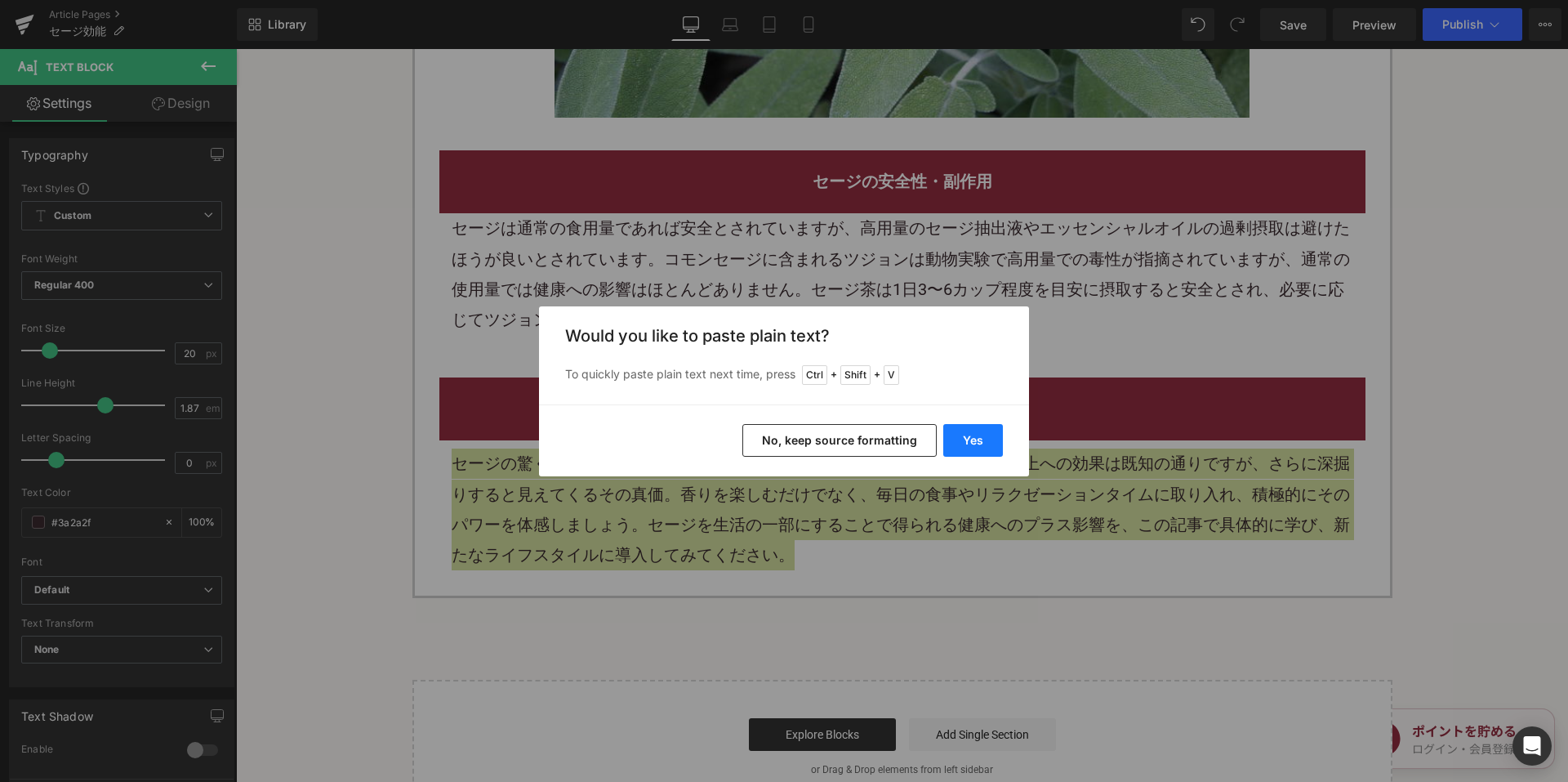
drag, startPoint x: 968, startPoint y: 447, endPoint x: 717, endPoint y: 395, distance: 256.3
click at [968, 447] on button "Yes" at bounding box center [973, 440] width 59 height 33
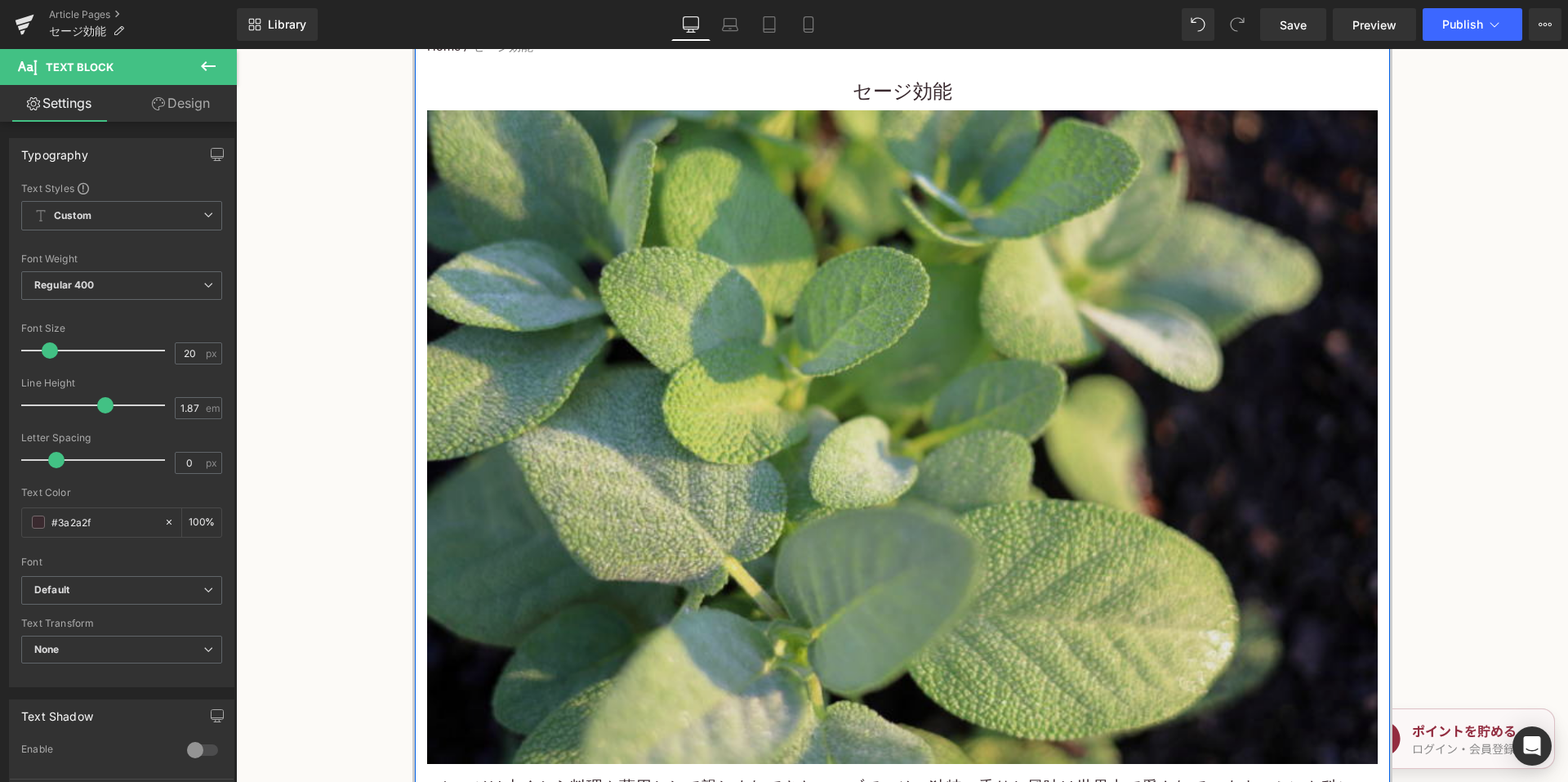
scroll to position [572, 0]
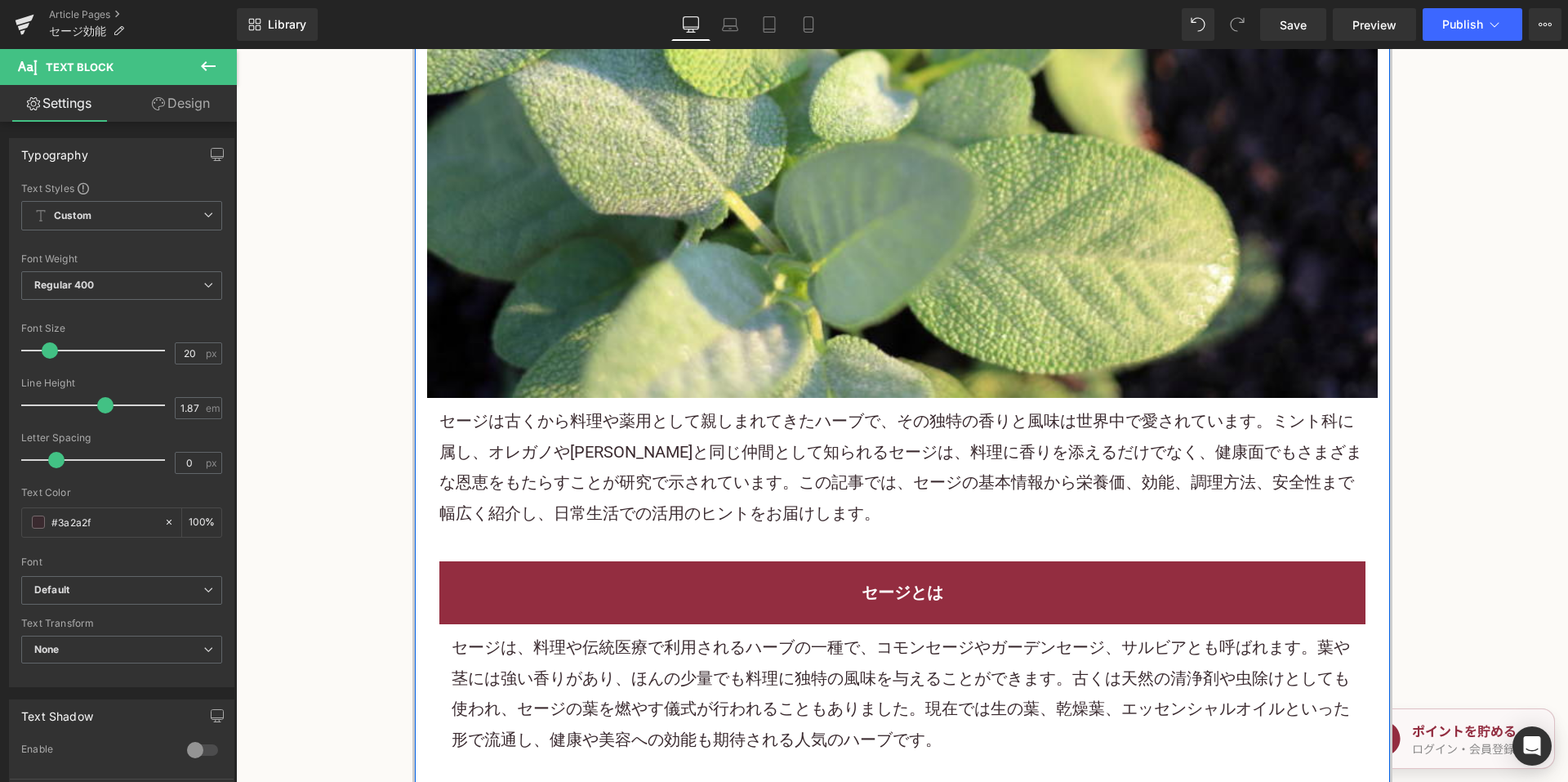
click at [800, 546] on div "セージとは Heading セージは、料理や伝統医療で利用されるハーブの一種で、コモンセージやガーデンセージ、サルビアとも呼ばれます。葉や茎には強い香りがあり…" at bounding box center [902, 654] width 950 height 235
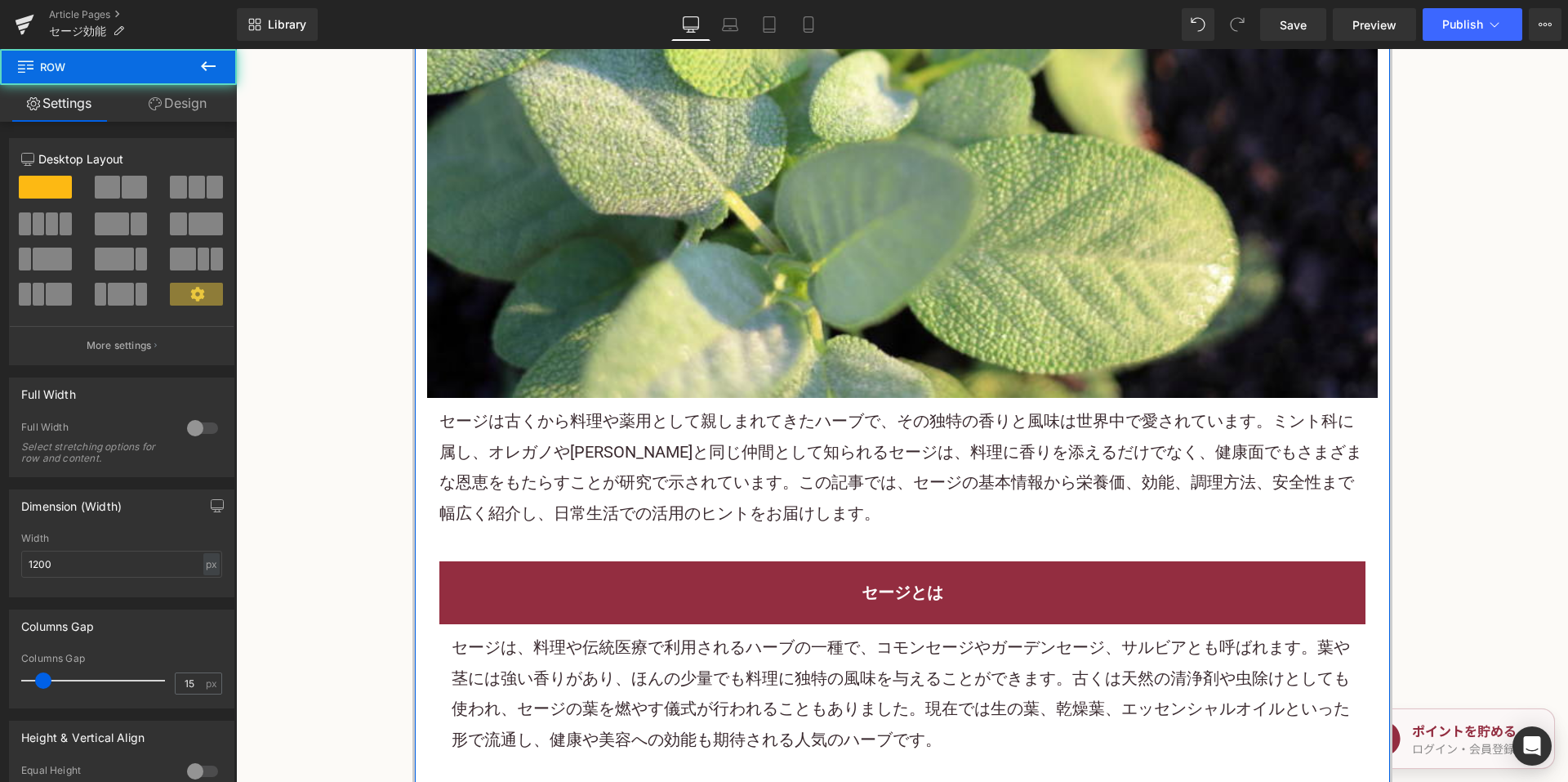
click at [780, 473] on p "セージは古くから料理や薬用として親しまれてきたハーブで、その独特の香りと風味は世界中で愛されています。ミント科に属し、オレガノやローズマリーと同じ仲間として知…" at bounding box center [902, 468] width 926 height 123
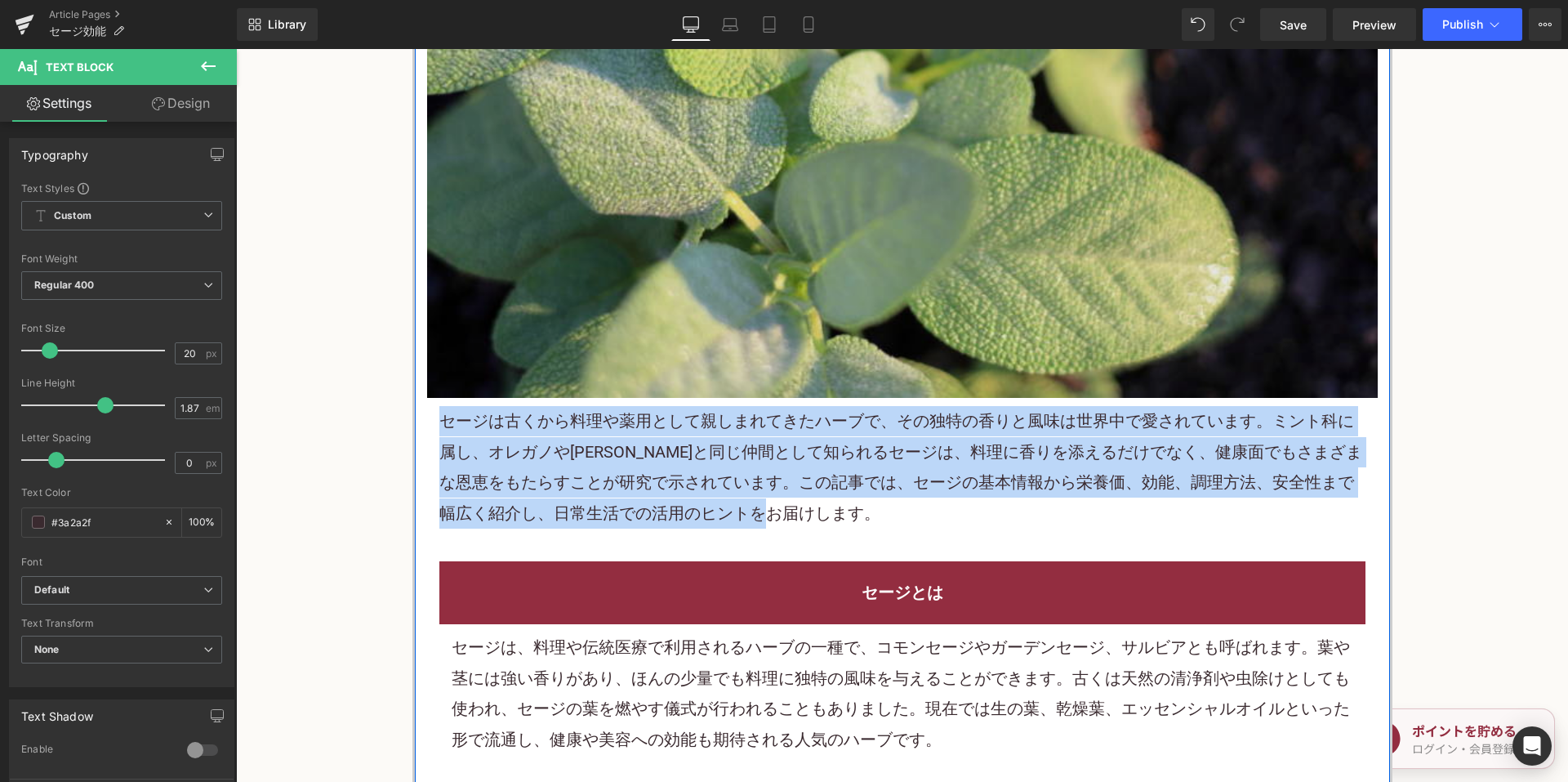
copy p "セージは古くから料理や薬用として親しまれてきたハーブで、その独特の香りと風味は世界中で愛されています。ミント科に属し、オレガノやローズマリーと同じ仲間として知…"
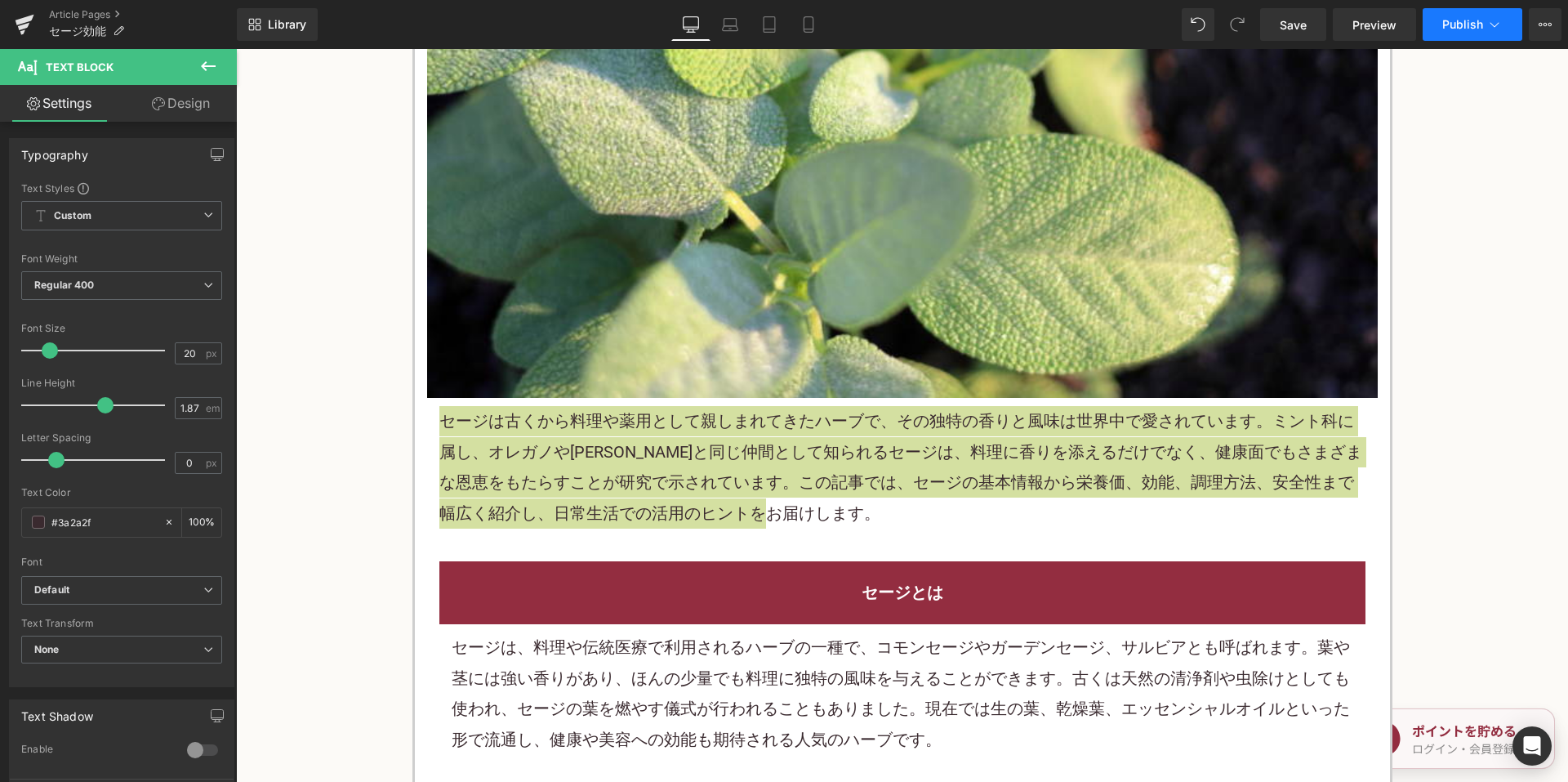
click at [1448, 30] on span "Publish" at bounding box center [1463, 25] width 41 height 13
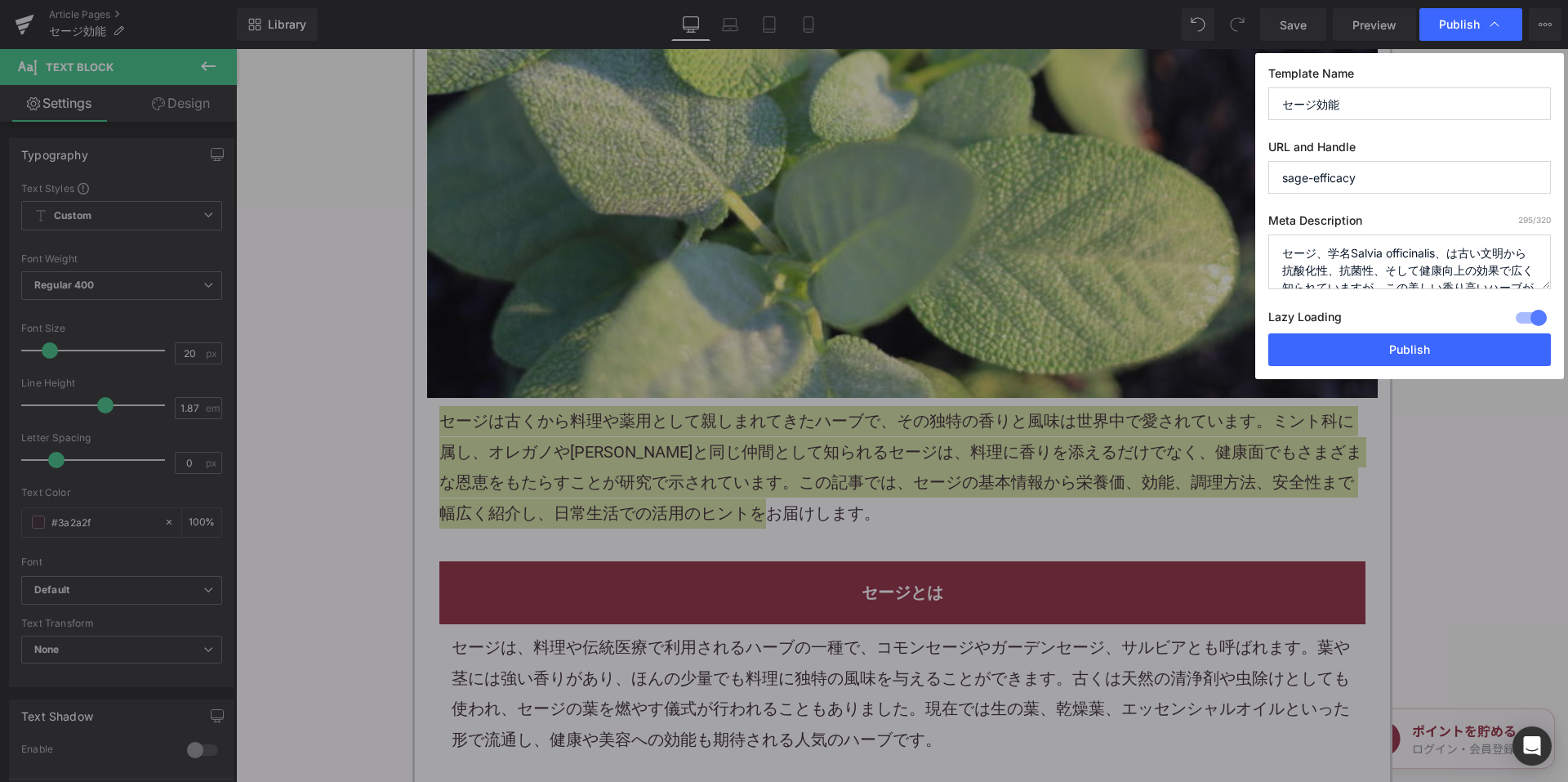
drag, startPoint x: 1417, startPoint y: 232, endPoint x: 1404, endPoint y: 263, distance: 33.6
click at [1415, 236] on div "Meta Description 295 /320 セージ、学名Salvia officinalis、は古い文明から抗酸化性、抗菌性、そして健康向上の効果で広…" at bounding box center [1409, 273] width 283 height 120
click at [1403, 264] on textarea "セージ、学名Salvia officinalis、は古い文明から抗酸化性、抗菌性、そして健康向上の効果で広く知られていますが、この美しい香り高いハーブが本当に…" at bounding box center [1409, 262] width 283 height 55
paste textarea "古くから料理や薬用として親しまれてきたハーブで、その独特の香りと風味は世界中で愛されています。ミント科に属し、オレガノやローズマリーと同じ仲間として知られるセ…"
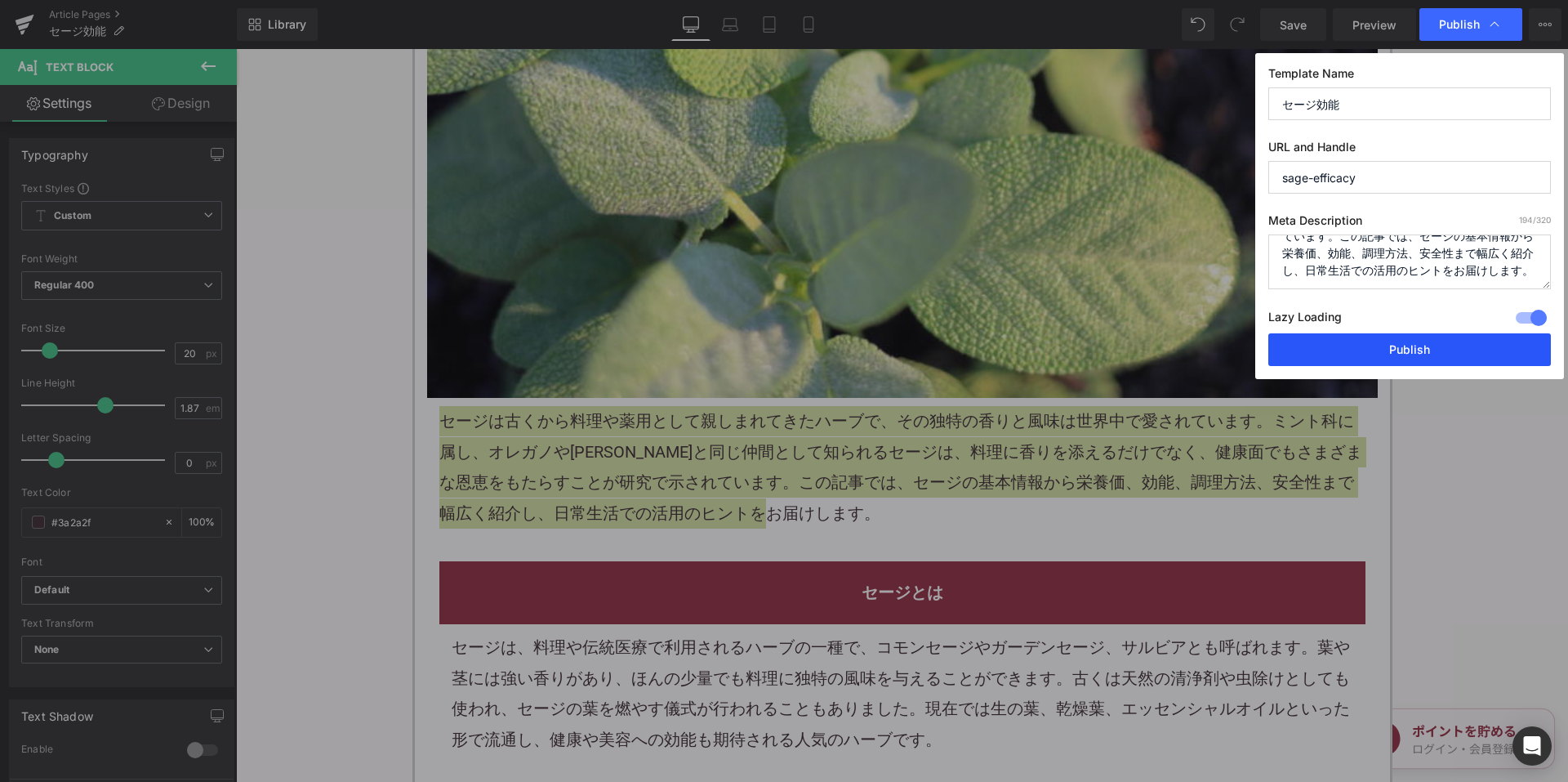
type textarea "セージは古くから料理や薬用として親しまれてきたハーブで、その独特の香りと風味は世界中で愛されています。ミント科に属し、オレガノやローズマリーと同じ仲間として知…"
click at [1394, 343] on button "Publish" at bounding box center [1409, 350] width 283 height 33
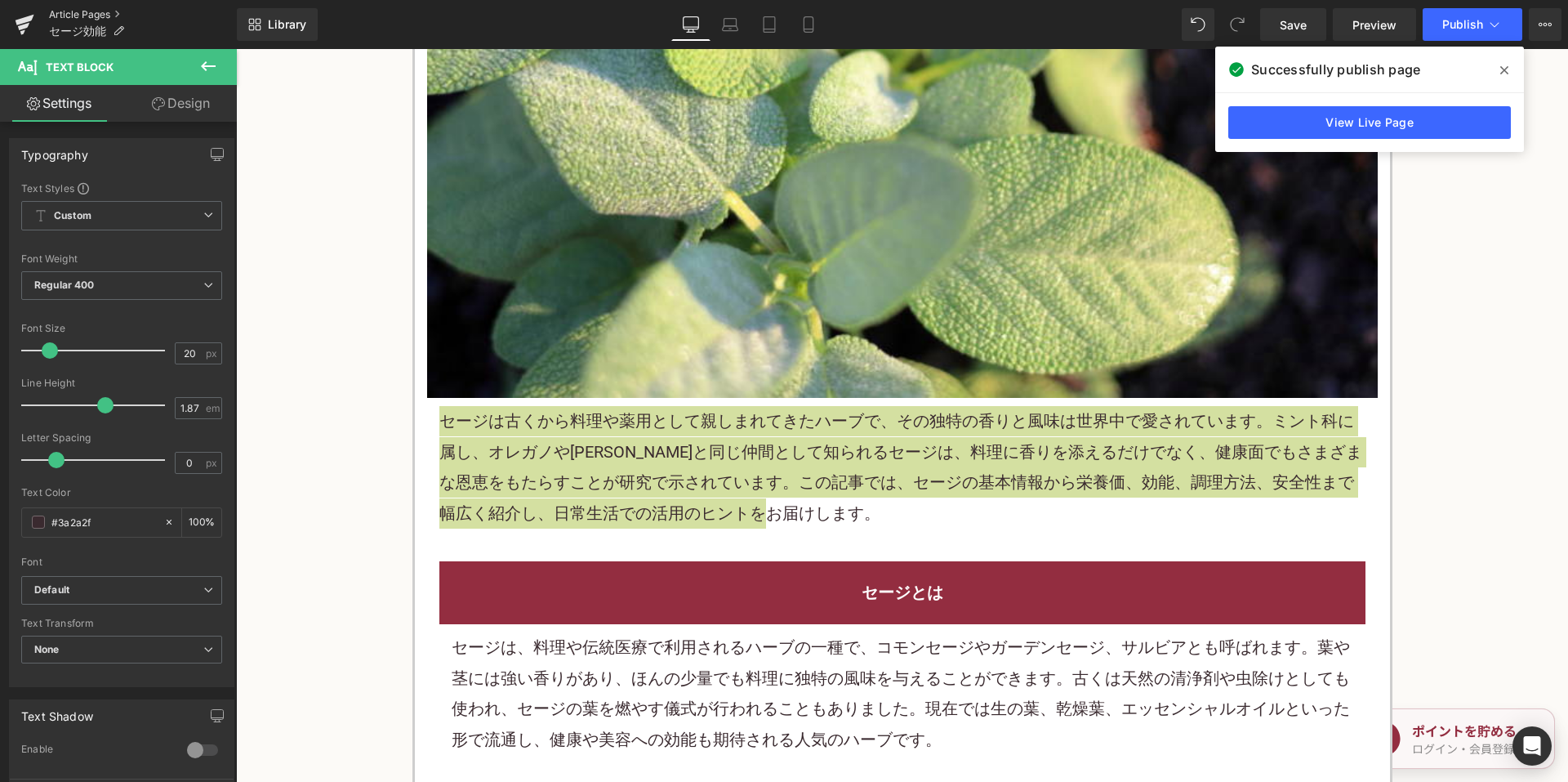
click at [89, 13] on link "Article Pages" at bounding box center [143, 15] width 188 height 13
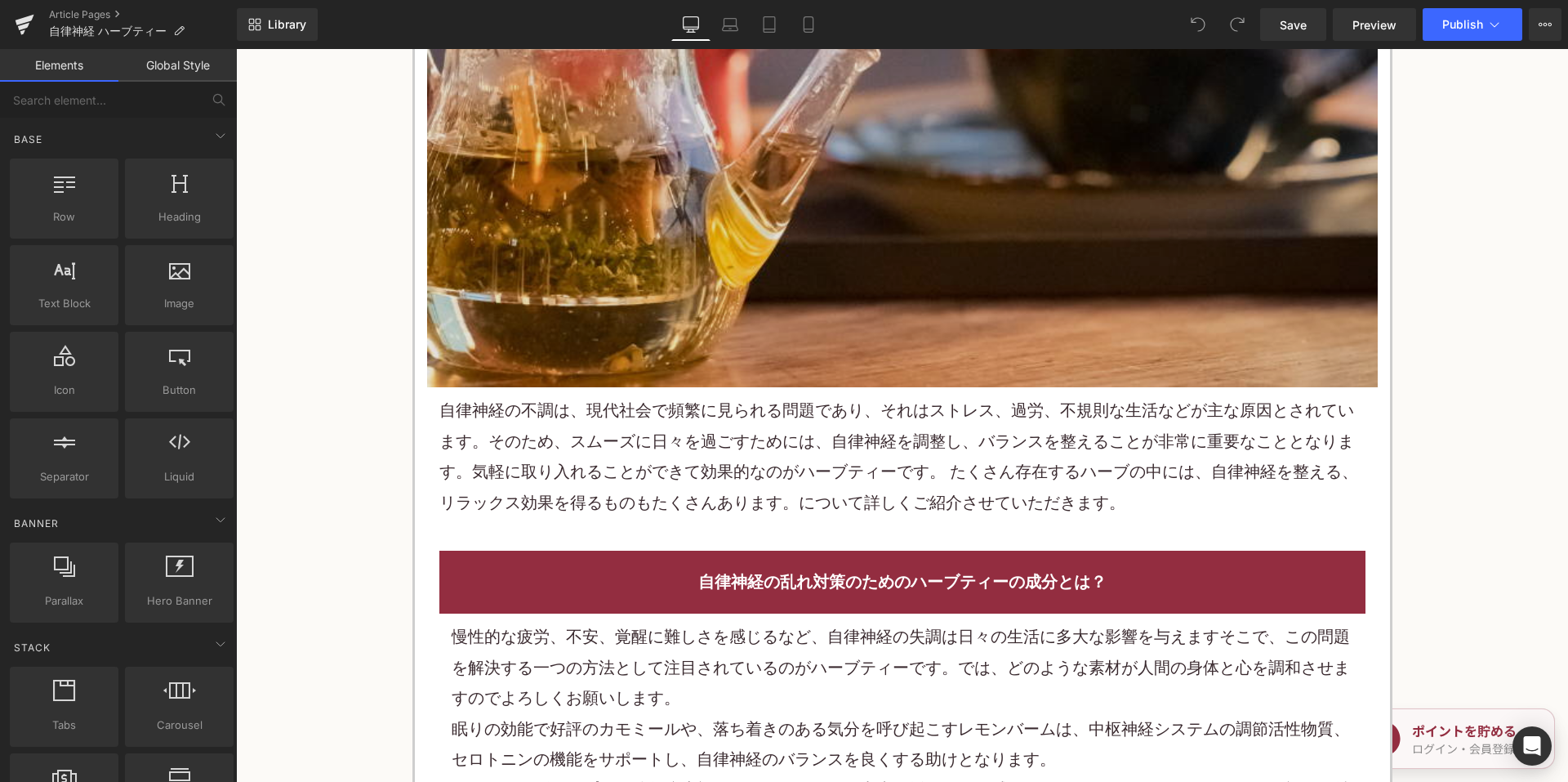
scroll to position [735, 0]
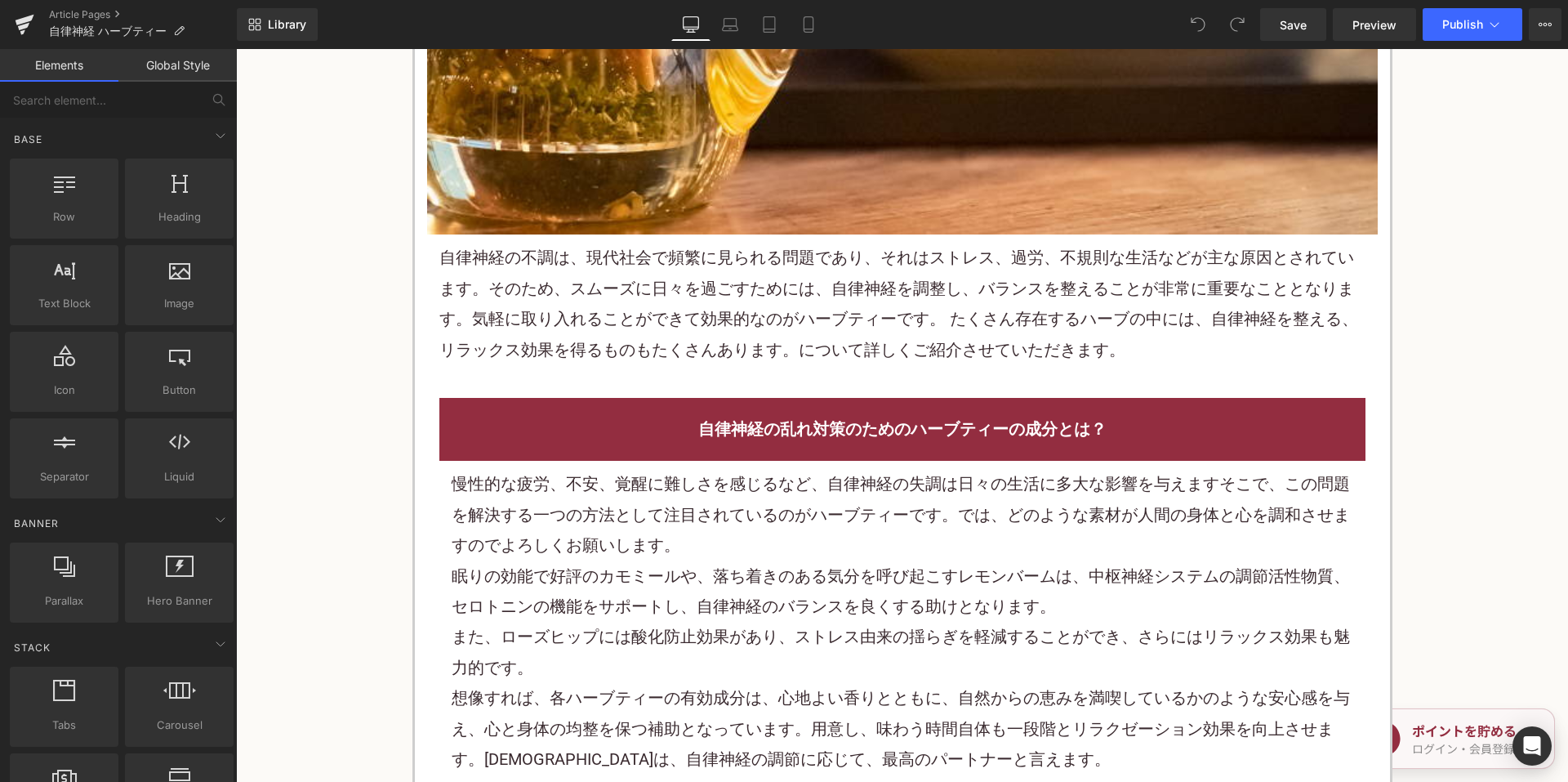
click at [741, 264] on font "自律神経の不調は、現代社会で頻繁に見られる問題であり、それはストレス、過労、不規則な生活などが主な原因とされています。そのため、スムーズに日々を過ごすためには…" at bounding box center [898, 303] width 919 height 111
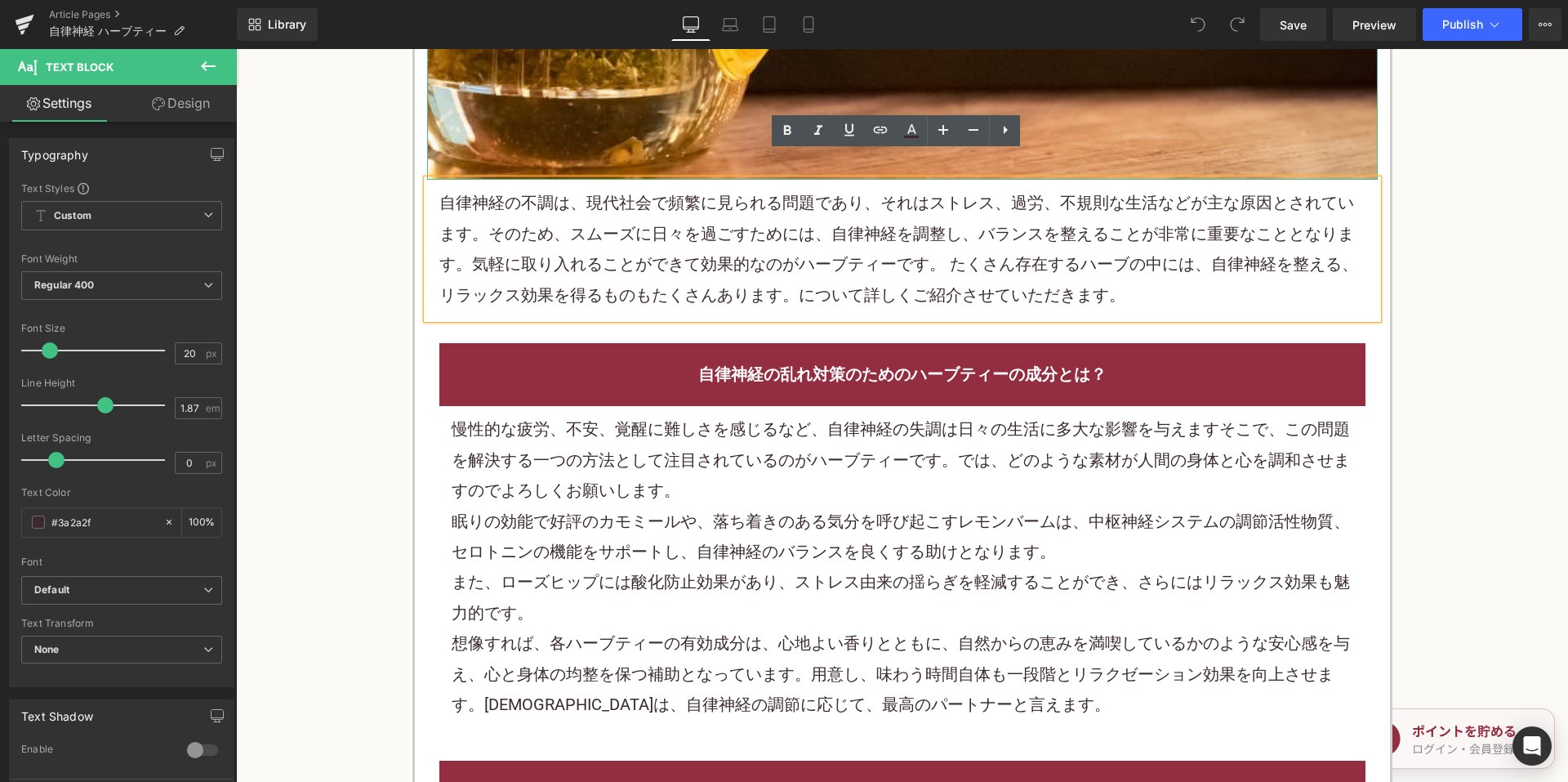
scroll to position [817, 0]
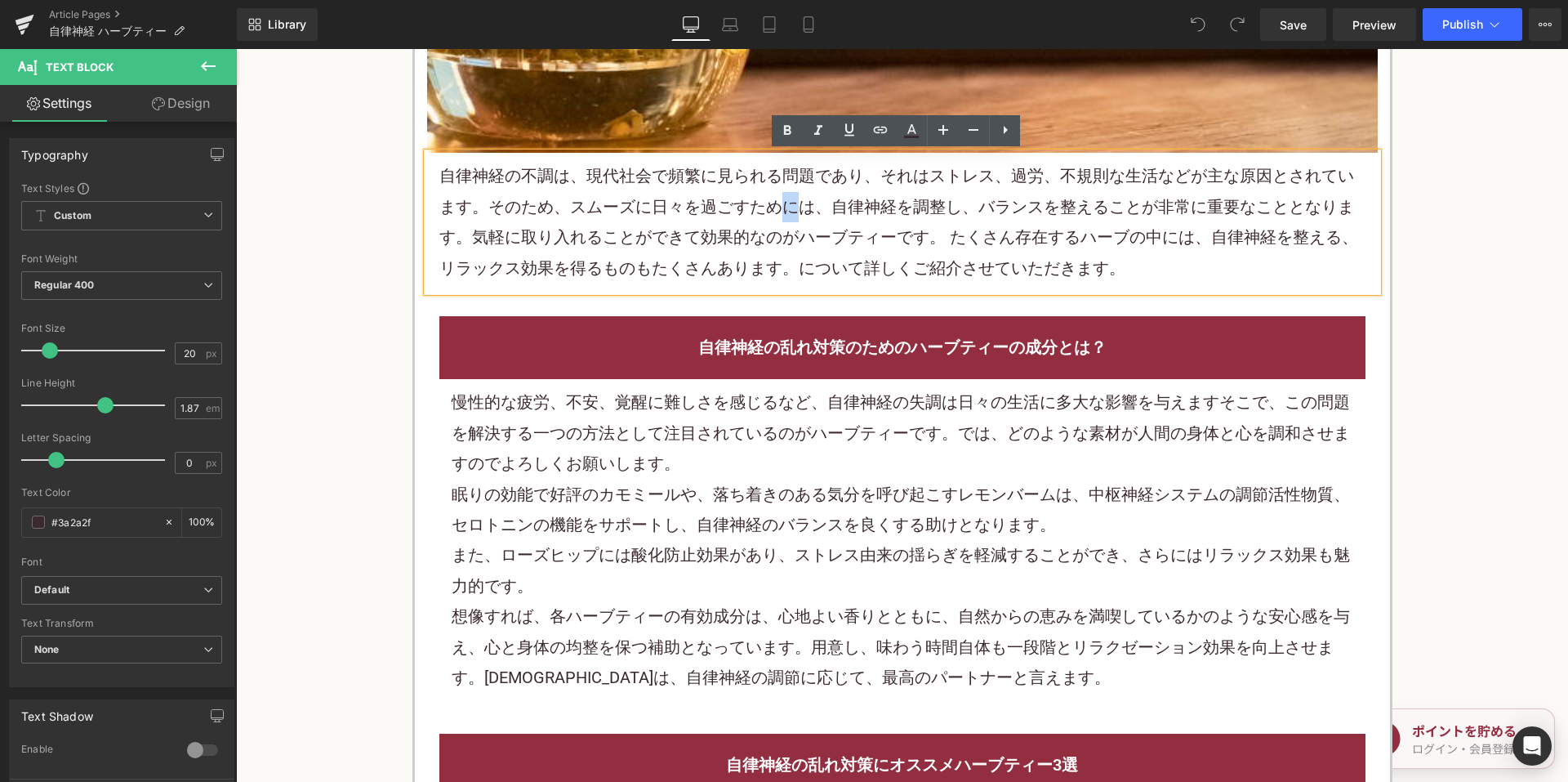
click at [778, 216] on font "自律神経の不調は、現代社会で頻繁に見られる問題であり、それはストレス、過労、不規則な生活などが主な原因とされています。そのため、スムーズに日々を過ごすためには…" at bounding box center [898, 221] width 919 height 111
click at [777, 215] on font "自律神経の不調は、現代社会で頻繁に見られる問題であり、それはストレス、過労、不規則な生活などが主な原因とされています。そのため、スムーズに日々を過ごすためには…" at bounding box center [898, 221] width 919 height 111
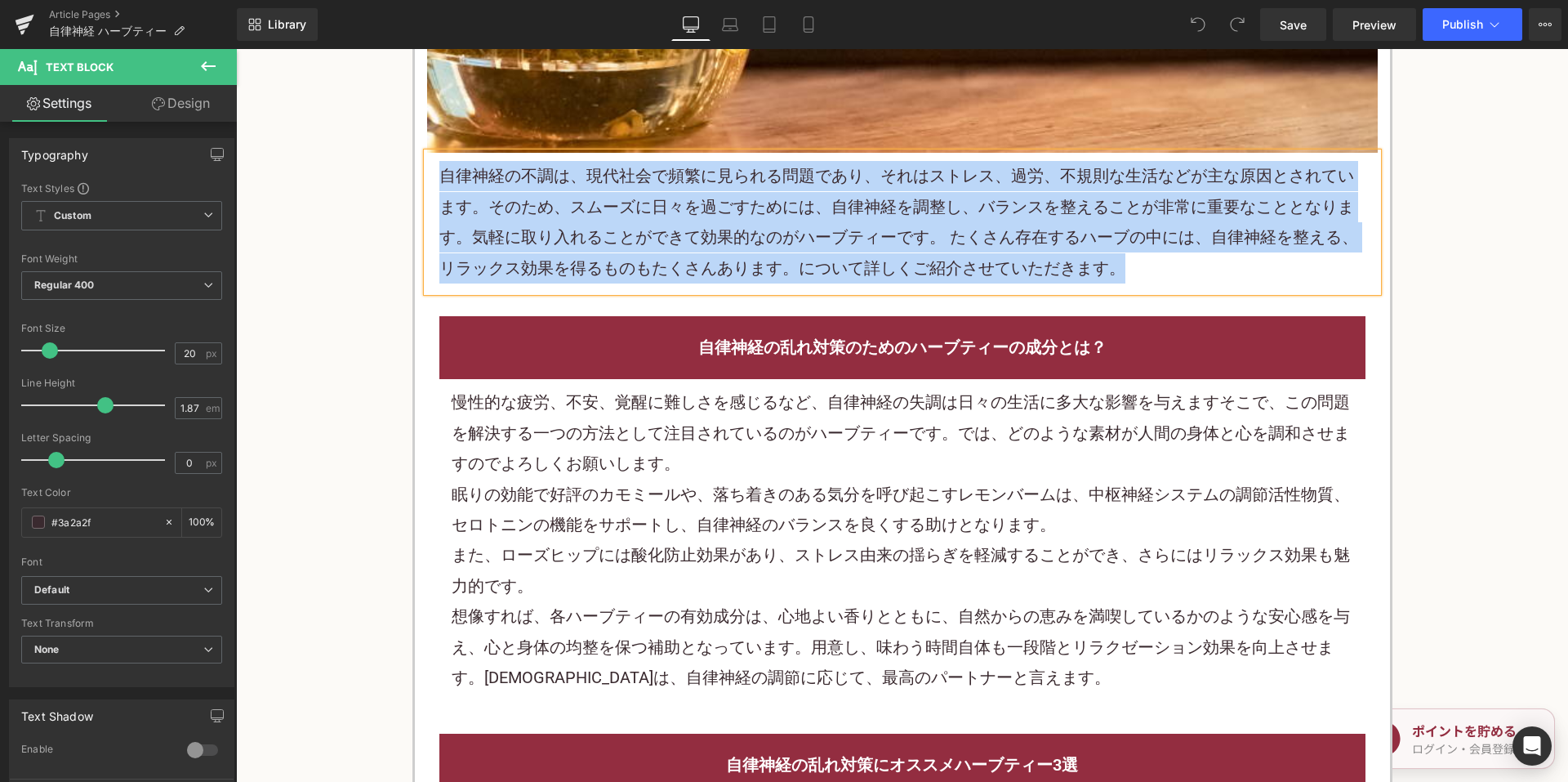
paste div
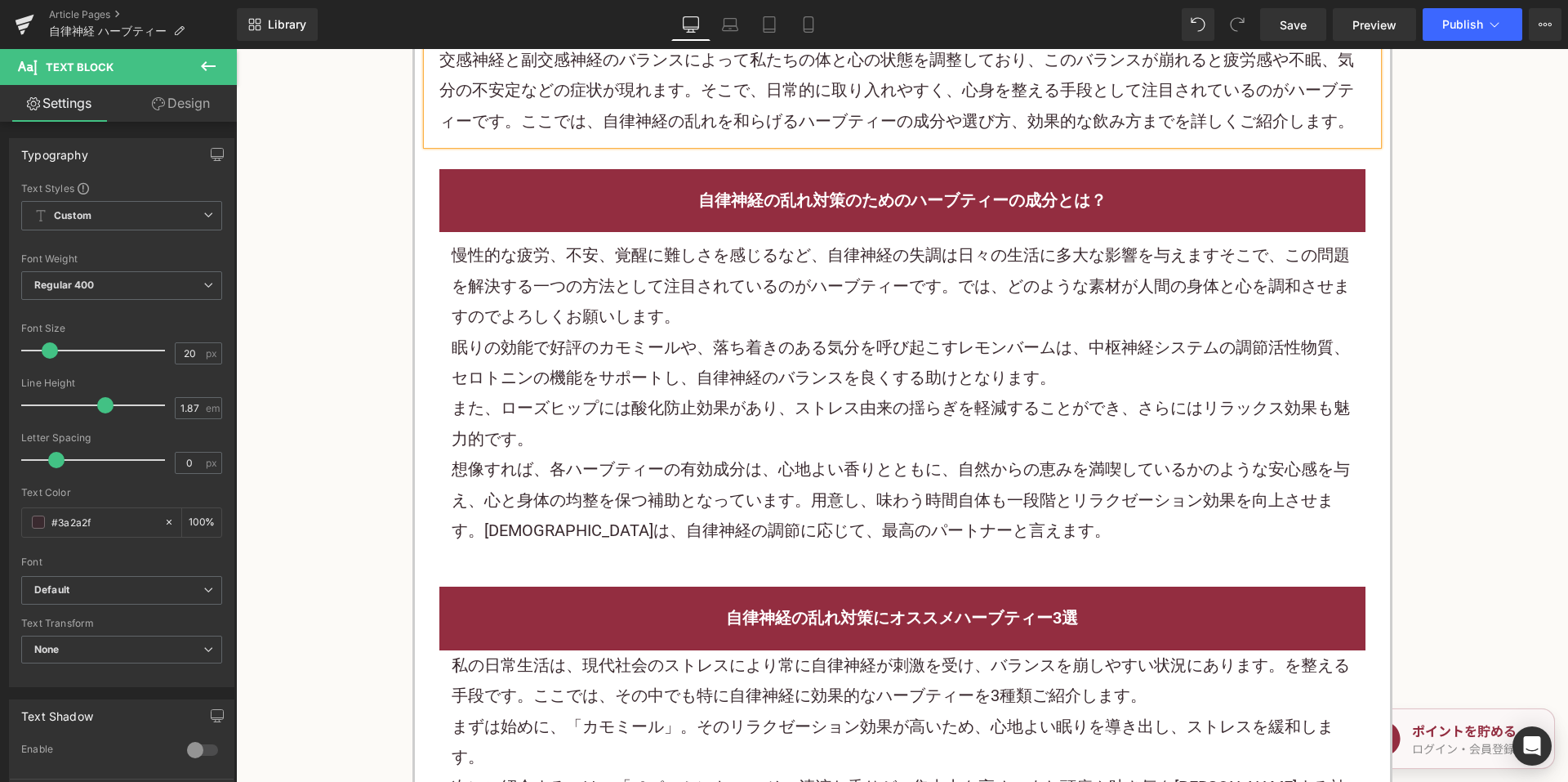
click at [873, 337] on font "眠りの効能で好評のカモミールや、落ち着きのある気分を呼び起こすレモンバームは、中枢神経システムの調節活性物質、セロトニンの機能をサポートし、自律神経のバランス…" at bounding box center [900, 362] width 898 height 50
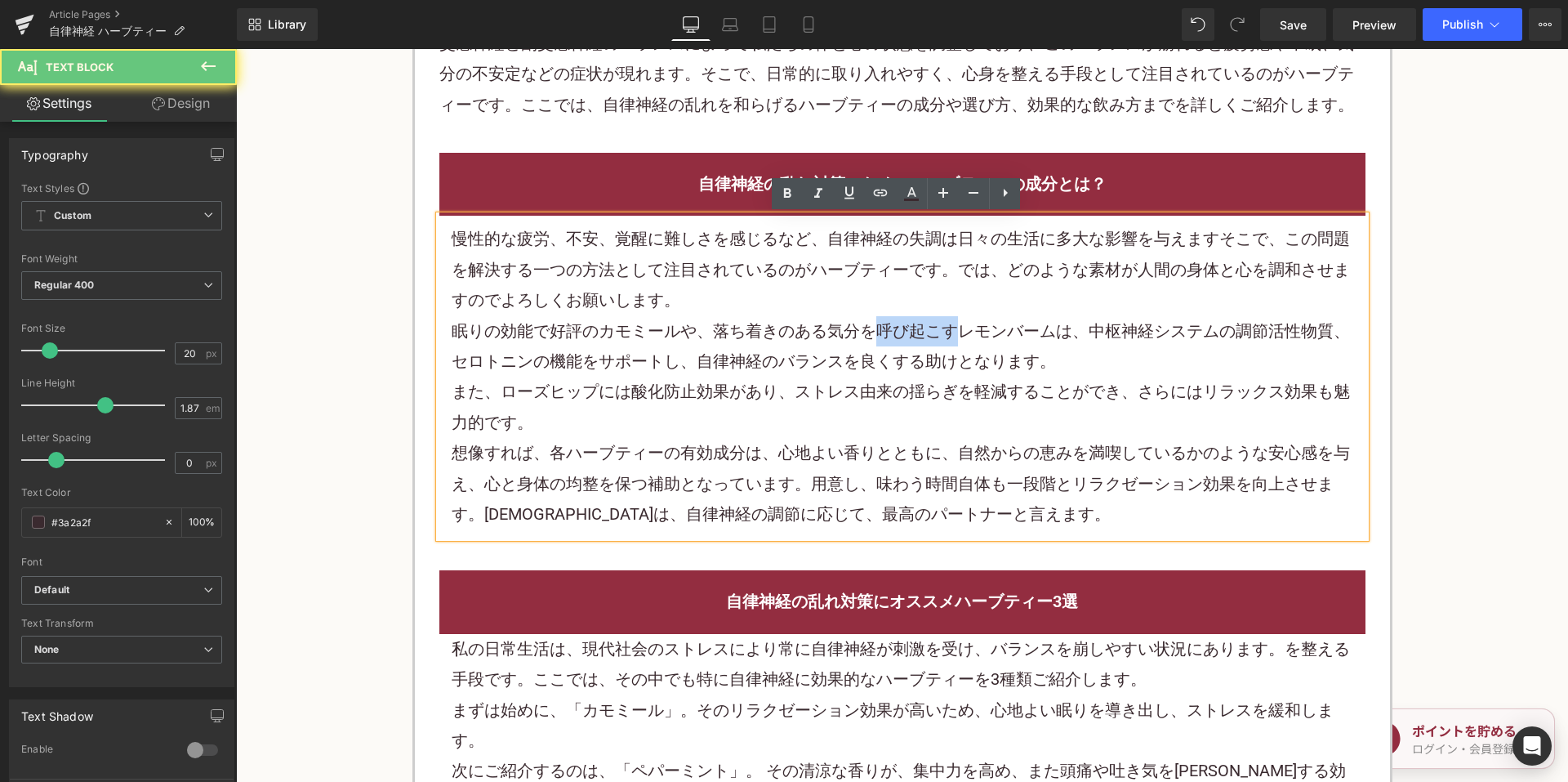
click at [873, 321] on font "眠りの効能で好評のカモミールや、落ち着きのある気分を呼び起こすレモンバームは、中枢神経システムの調節活性物質、セロトニンの機能をサポートし、自律神経のバランス…" at bounding box center [900, 346] width 898 height 50
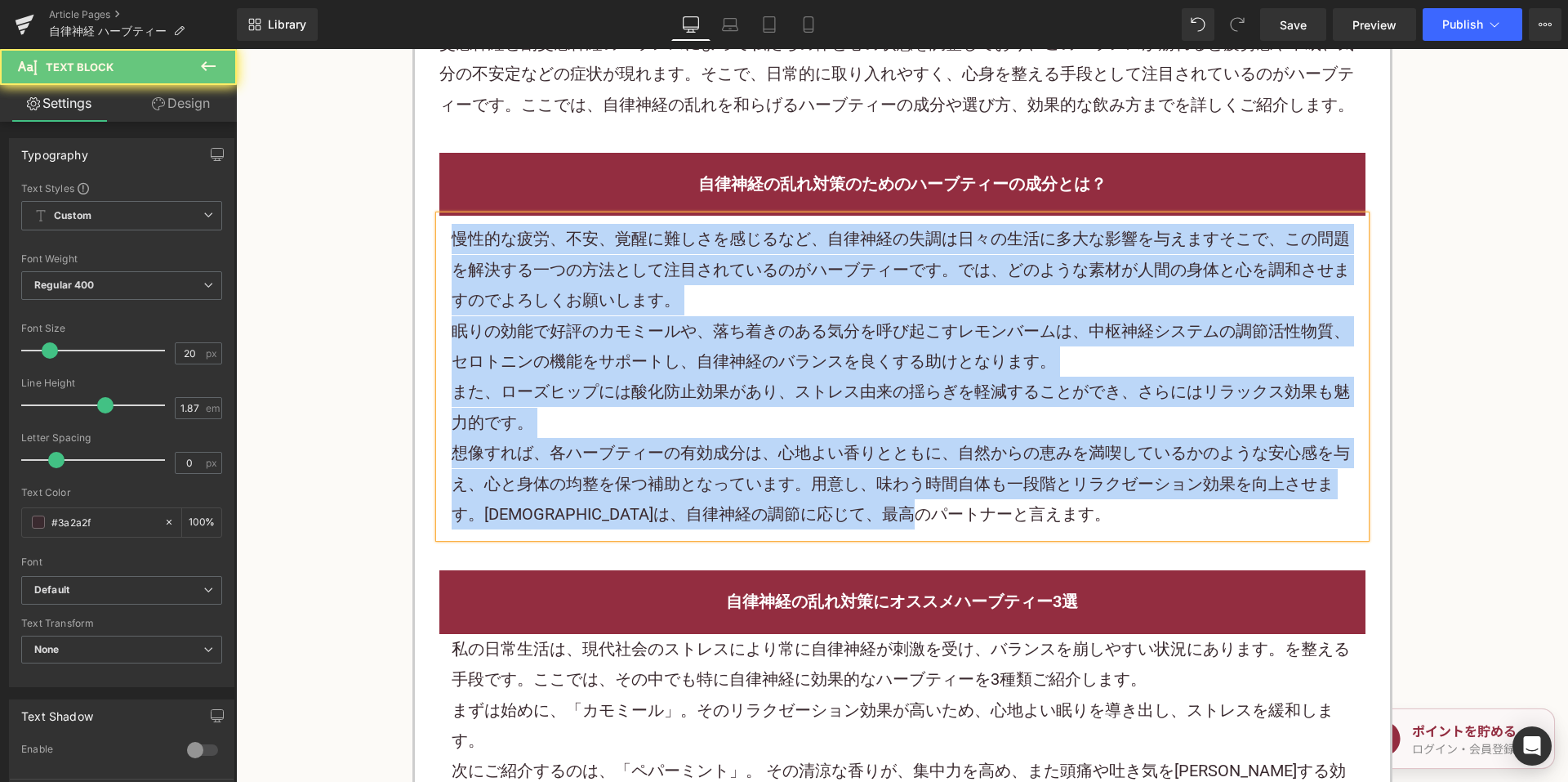
paste div
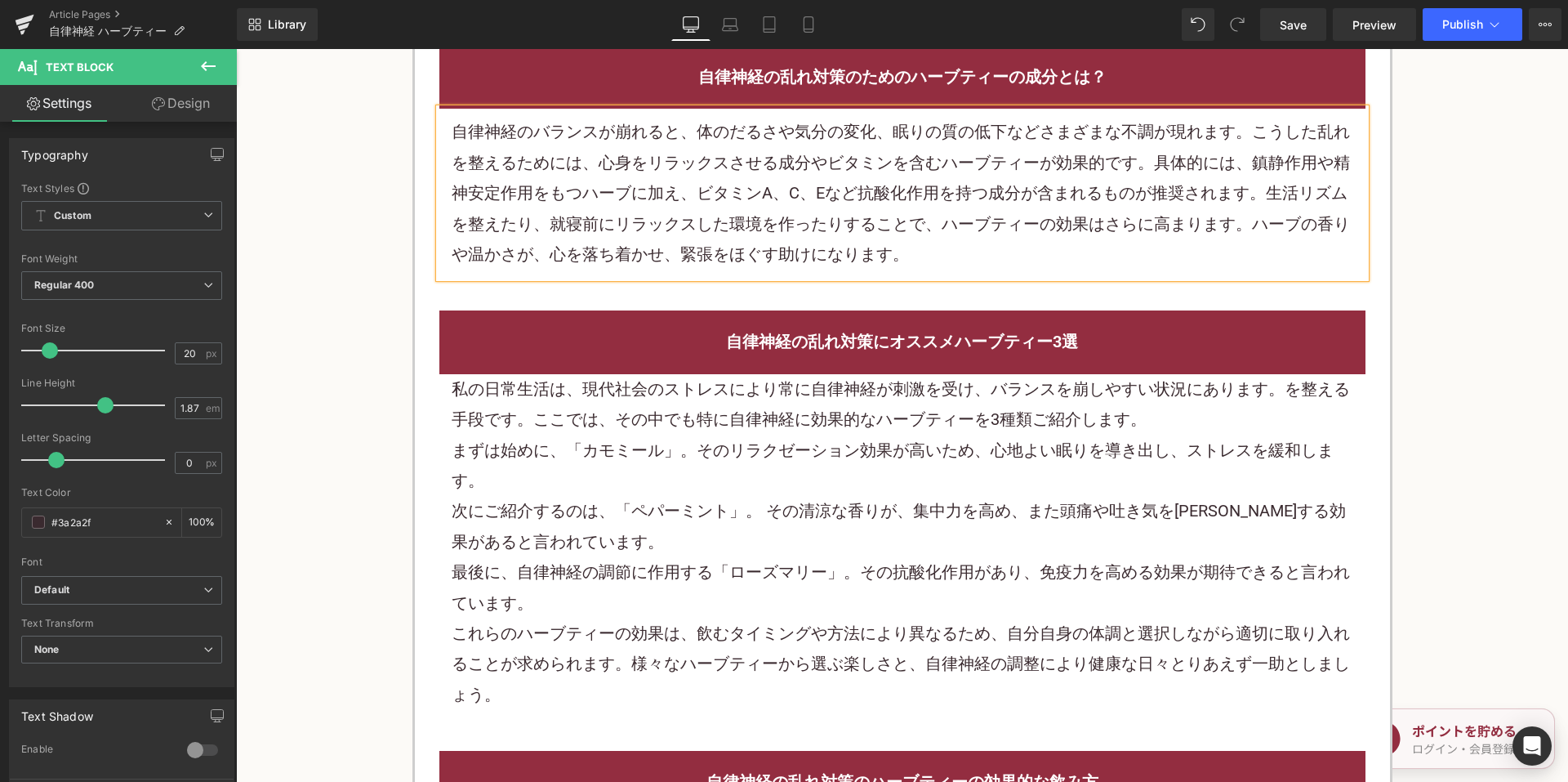
scroll to position [1307, 0]
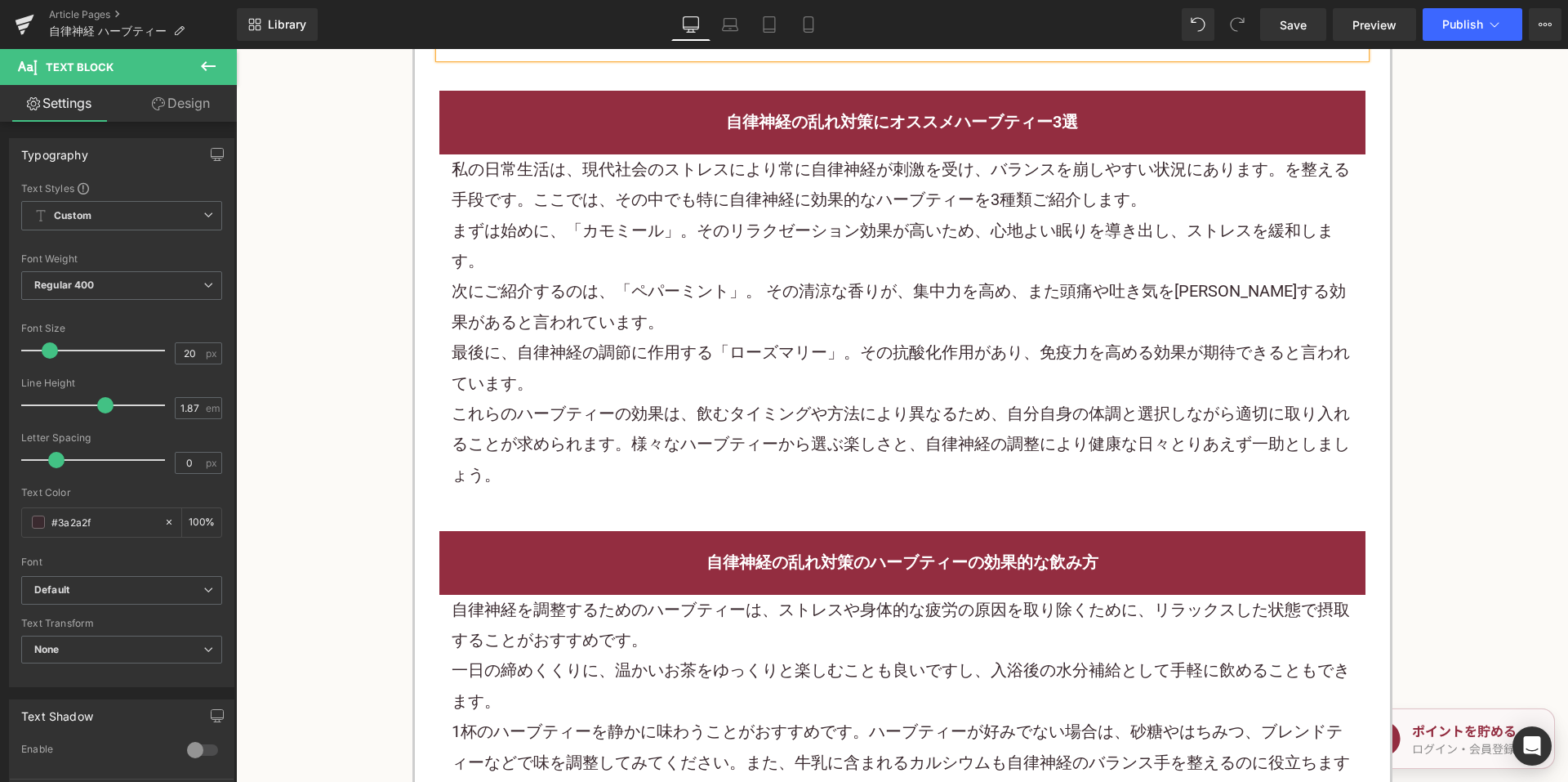
click at [782, 276] on div "次にご紹介するのは、「ペパーミント」。 その清涼な香りが、集中力を高め、また頭痛や吐き気を一見する効果があると言われています。" at bounding box center [901, 307] width 901 height 61
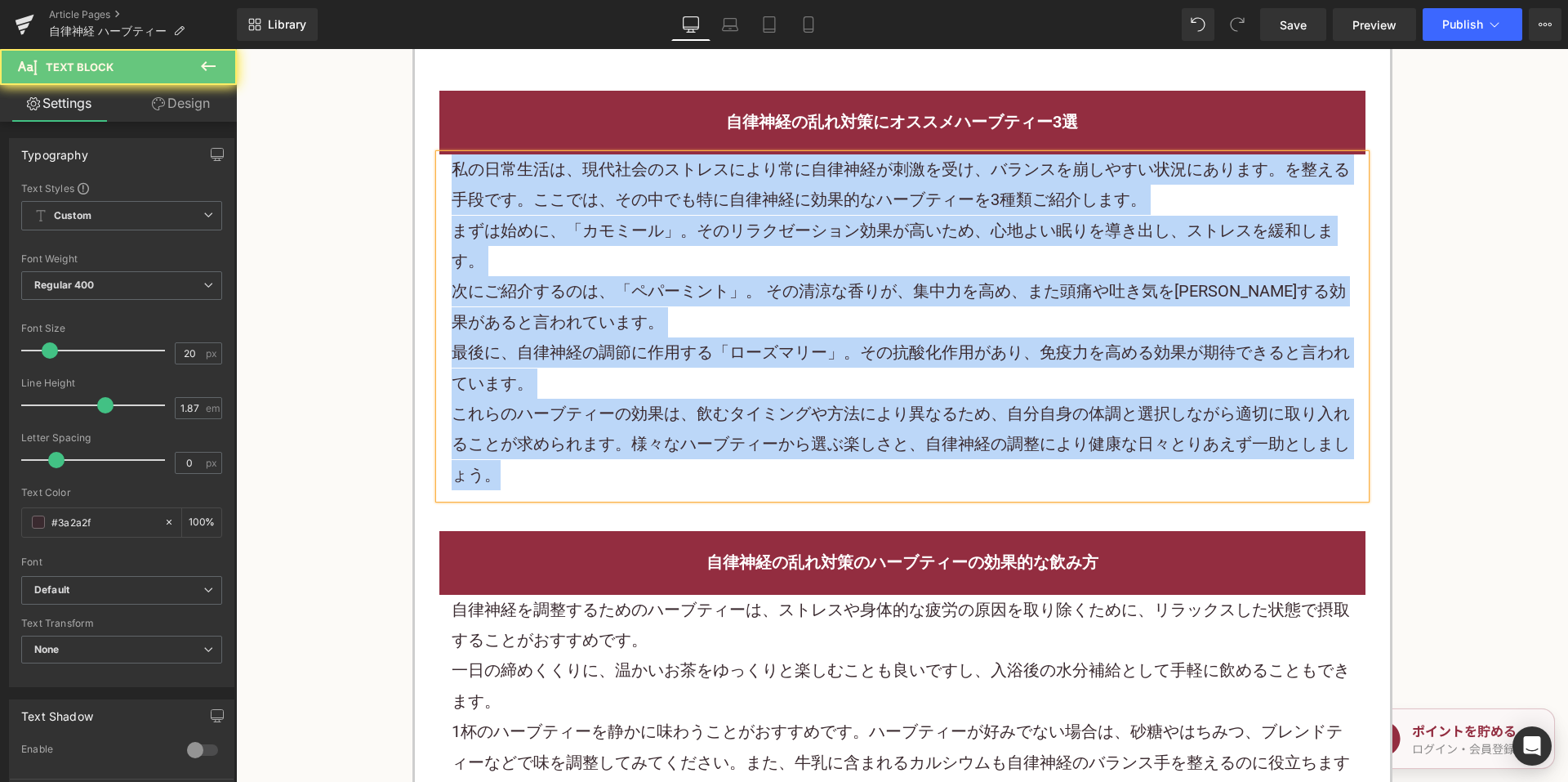
paste div
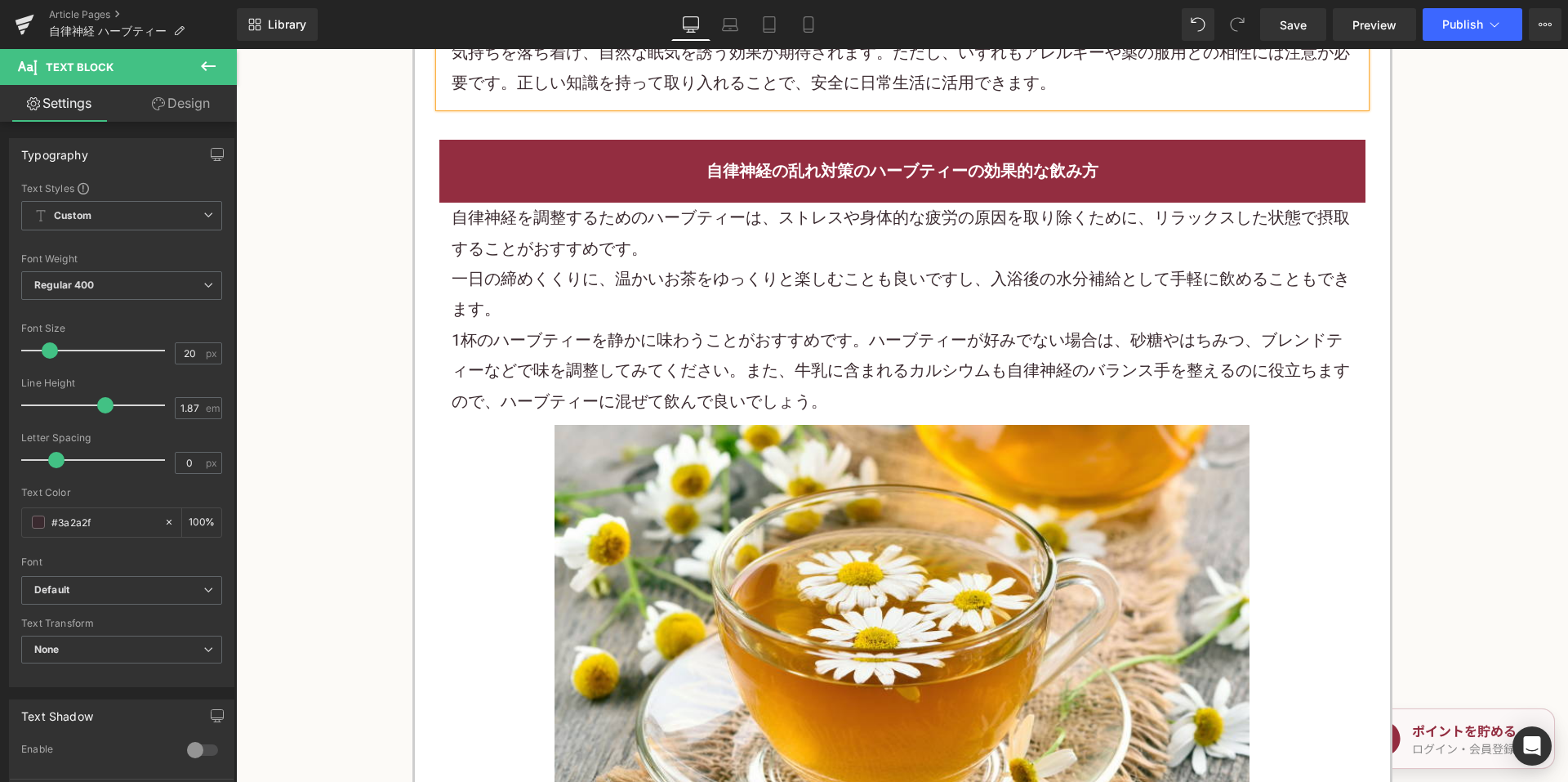
click at [833, 330] on font "1杯のハーブティーを静かに味わうことがおすすめです。ハーブティーが好みでない場合は、砂糖やはちみつ、ブレンドティーなどで味を調整してみてください。また、牛乳に…" at bounding box center [900, 370] width 898 height 80
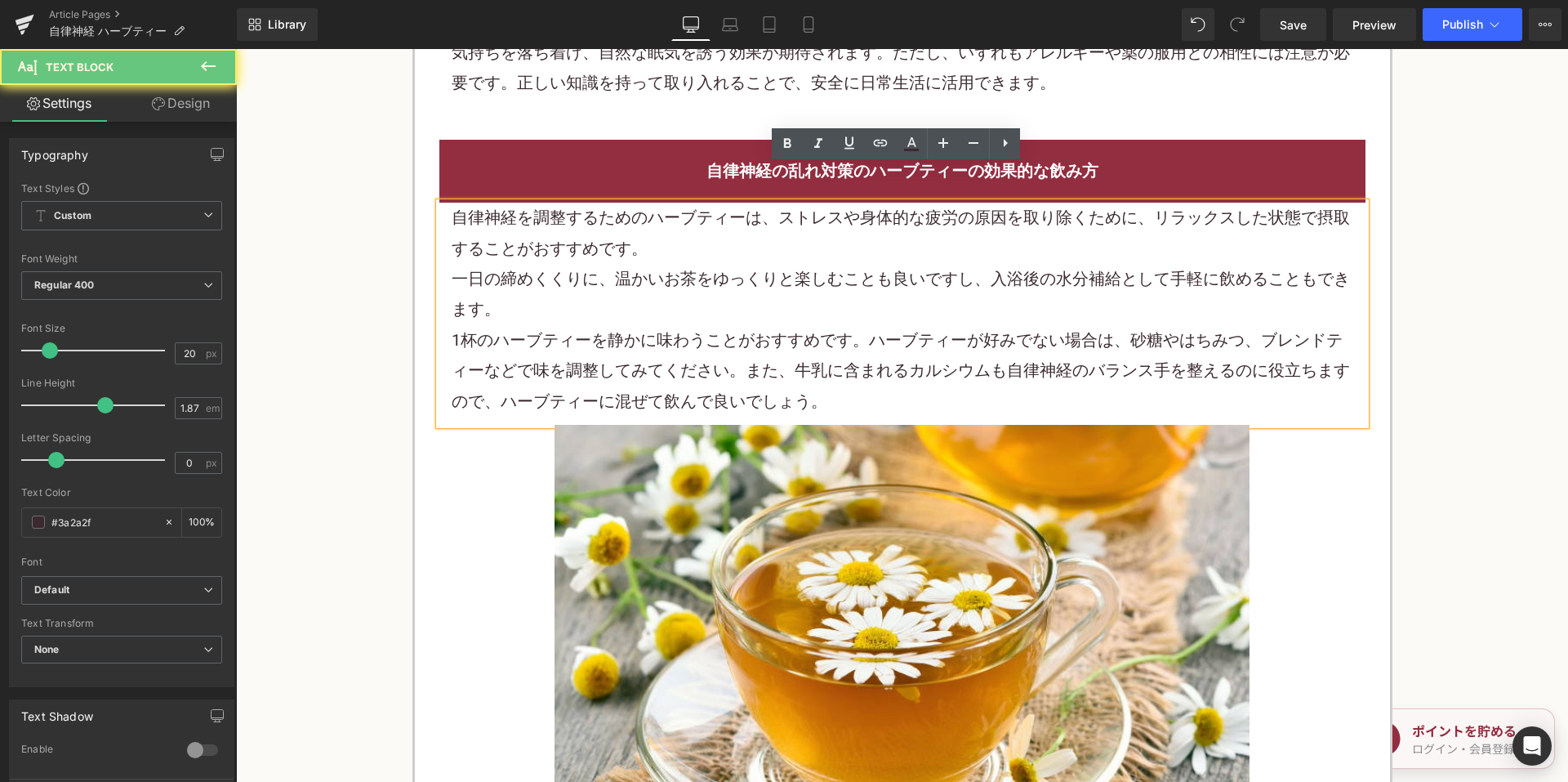
scroll to position [1552, 0]
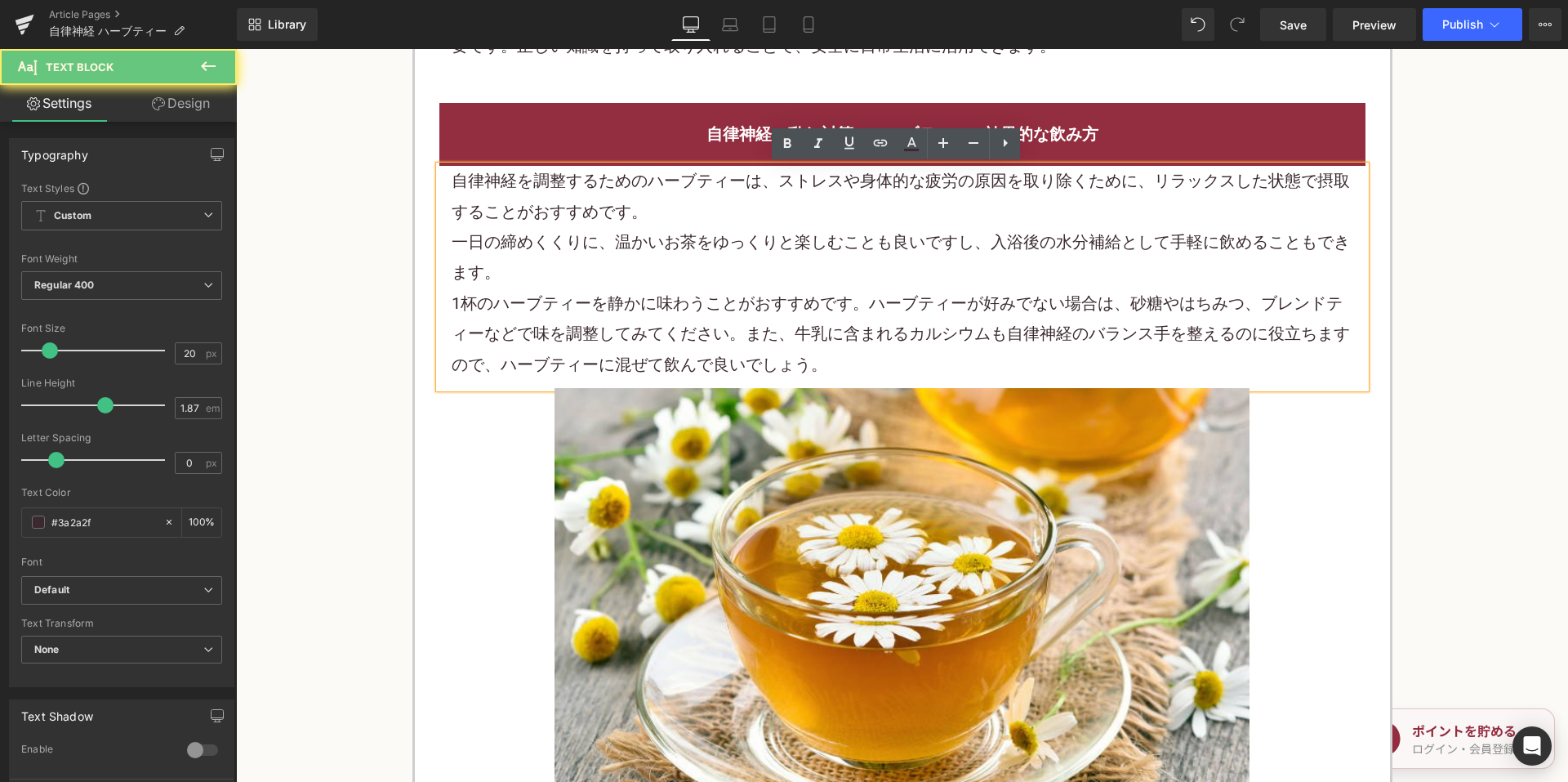
click at [829, 290] on p "1杯のハーブティーを静かに味わうことがおすすめです。ハーブティーが好みでない場合は、砂糖やはちみつ、ブレンドティーなどで味を調整してみてください。また、牛乳に…" at bounding box center [901, 334] width 901 height 91
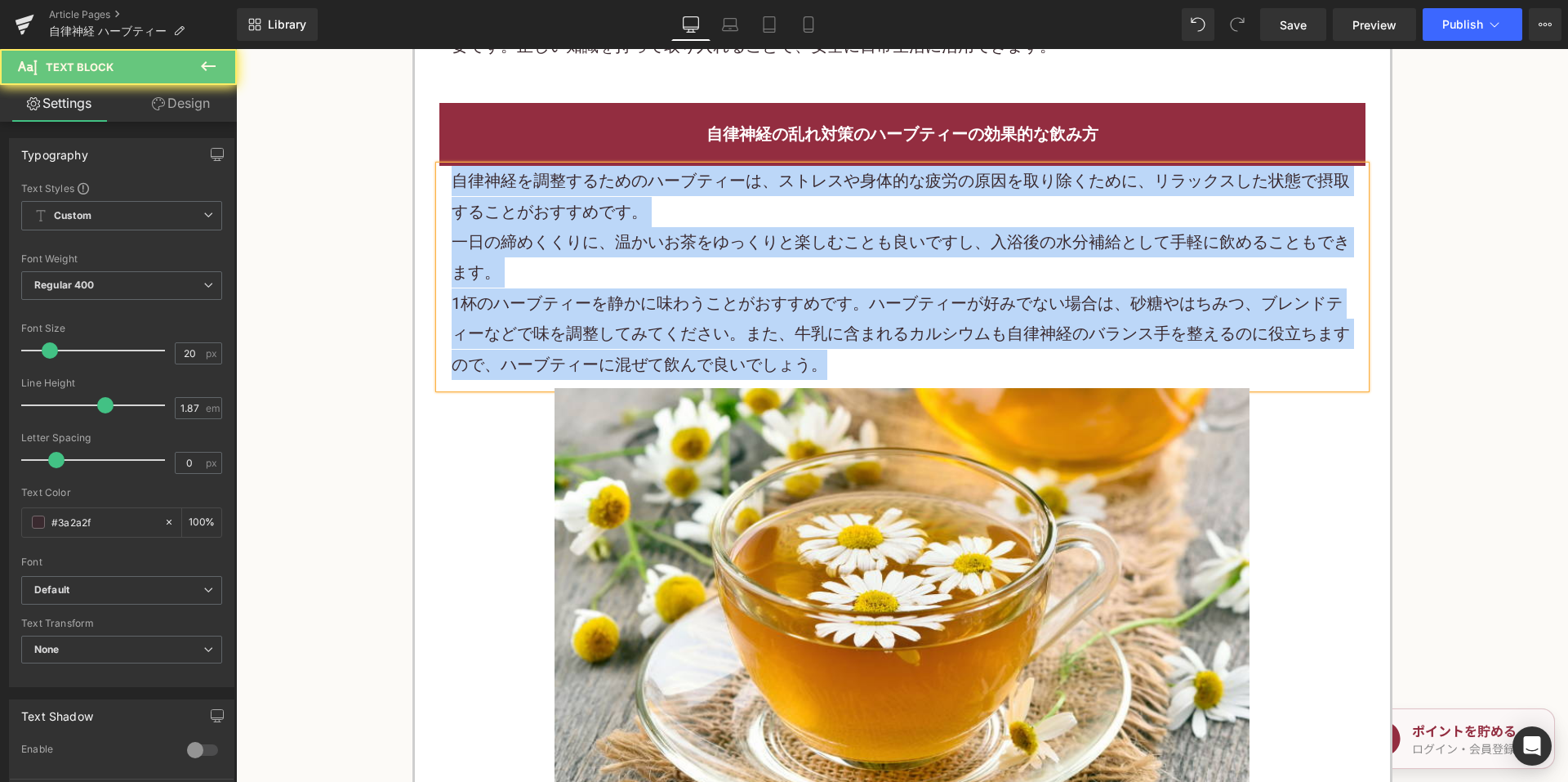
paste div
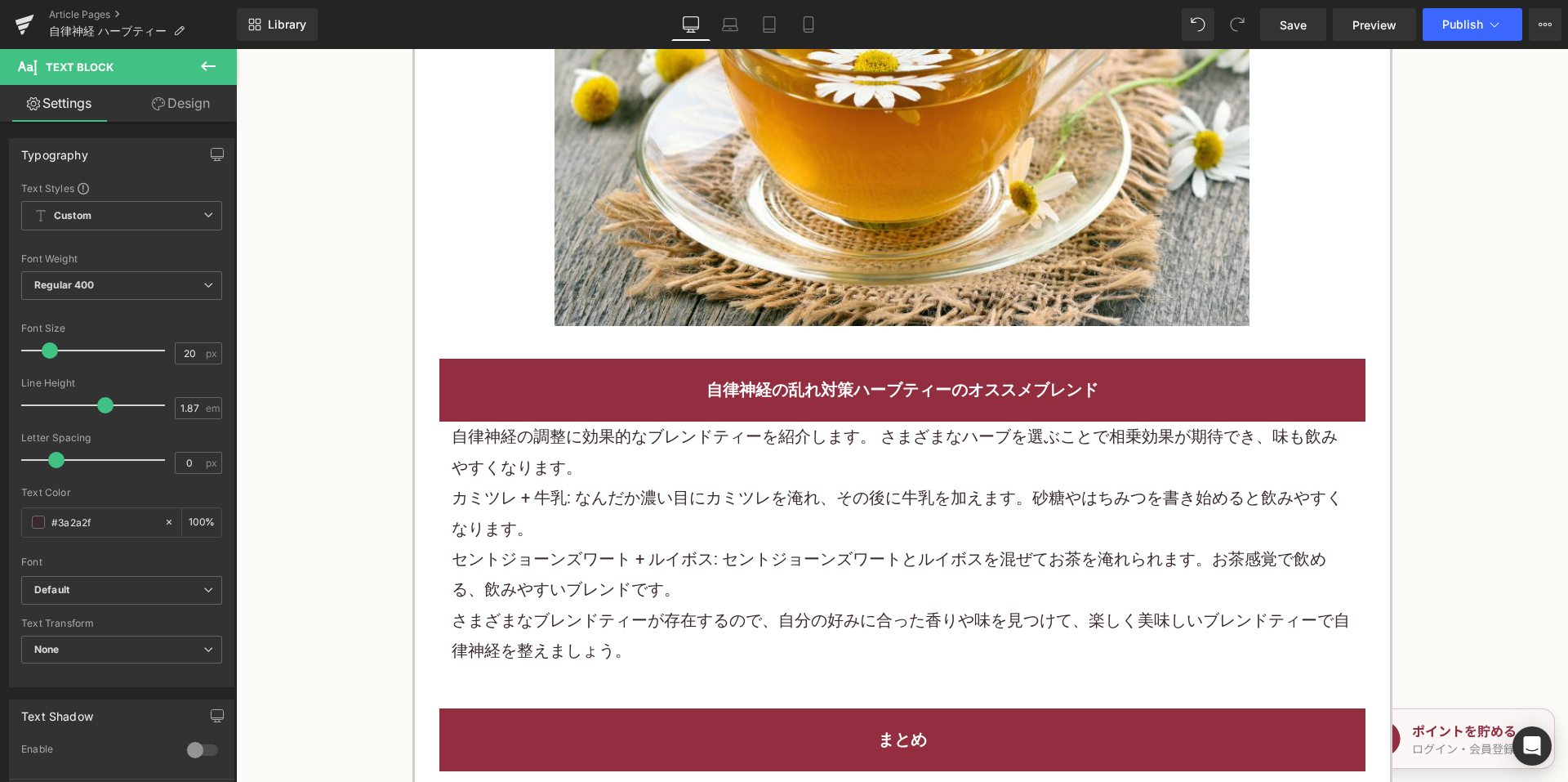
scroll to position [2125, 0]
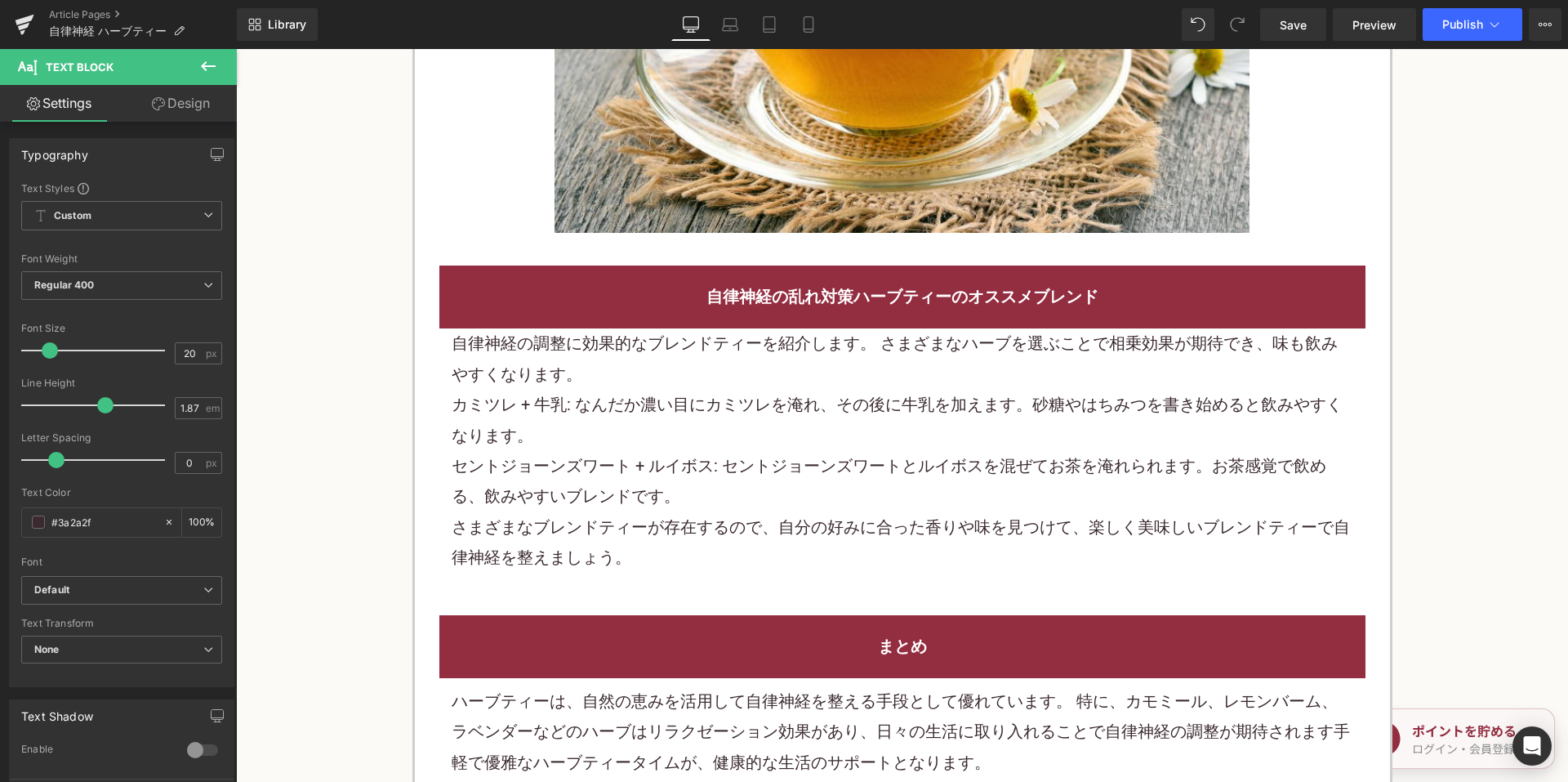
click at [764, 496] on p "セントジョーンズワート + ルイボス: セントジョーンズワートとルイボスを混ぜてお茶を淹れられます。お茶感覚で飲める、飲みやすいブレンドです。" at bounding box center [901, 482] width 901 height 61
click at [765, 492] on p "セントジョーンズワート + ルイボス: セントジョーンズワートとルイボスを混ぜてお茶を淹れられます。お茶感覚で飲める、飲みやすいブレンドです。" at bounding box center [901, 482] width 901 height 61
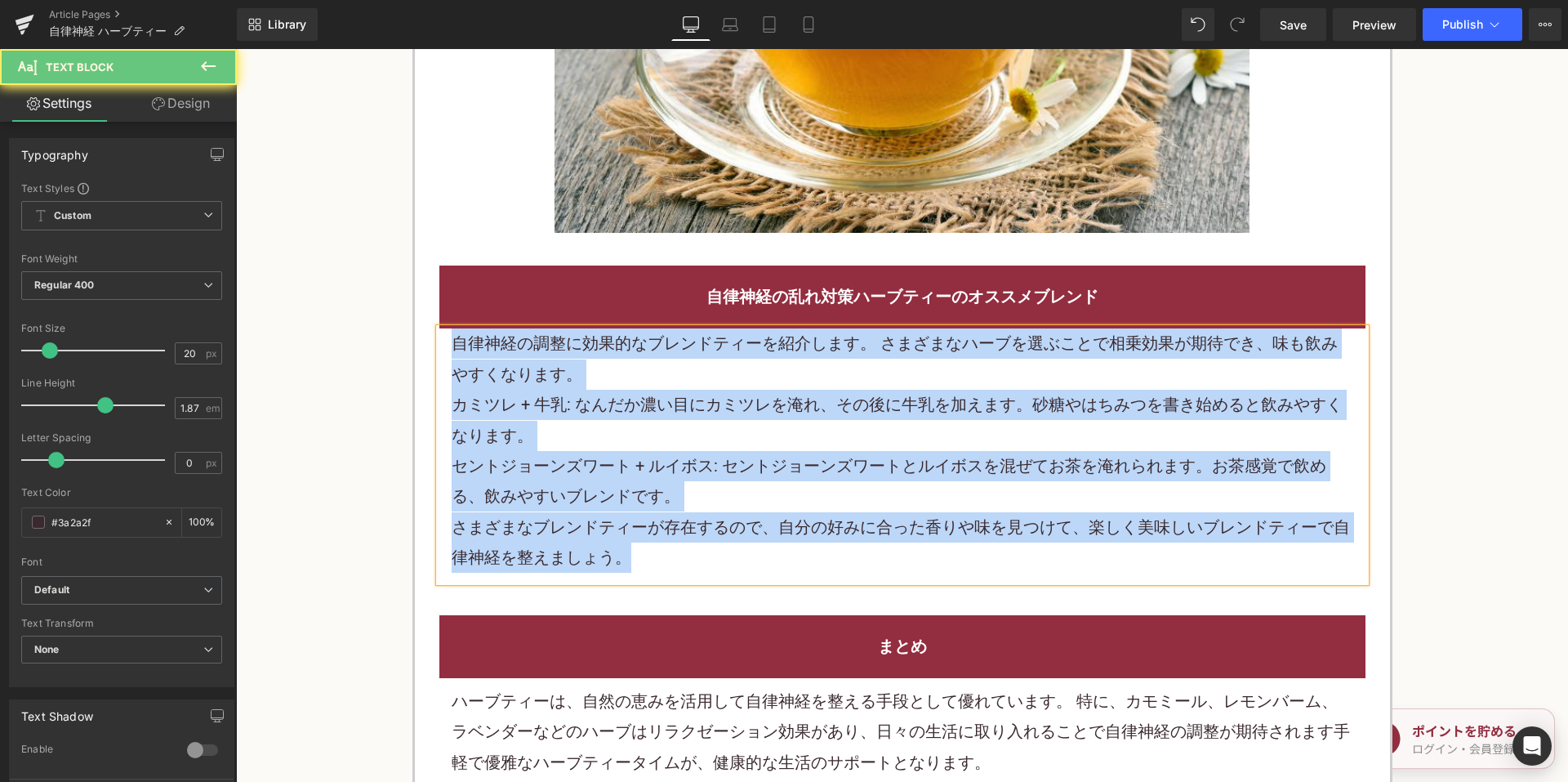
paste div
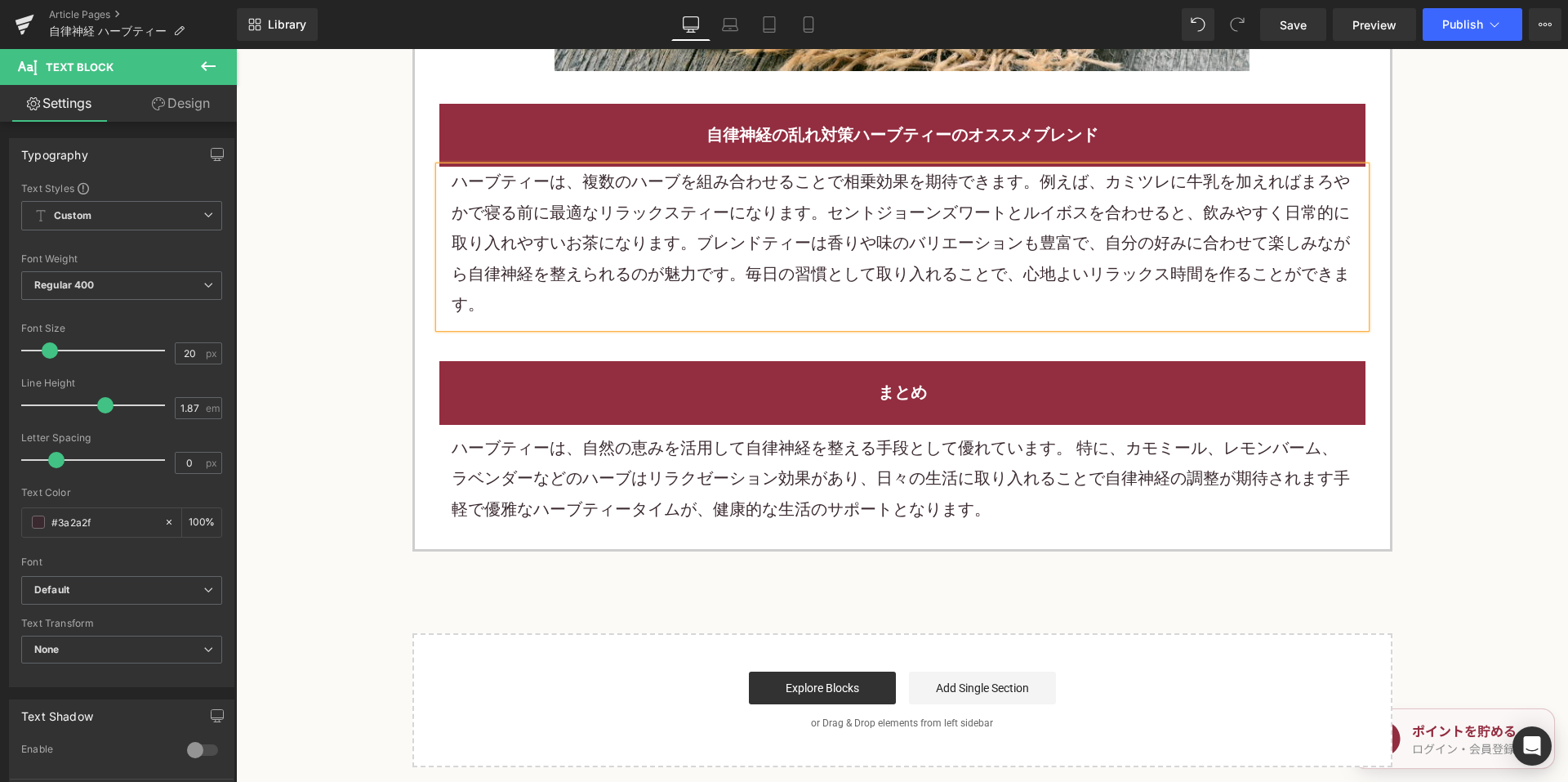
scroll to position [2288, 0]
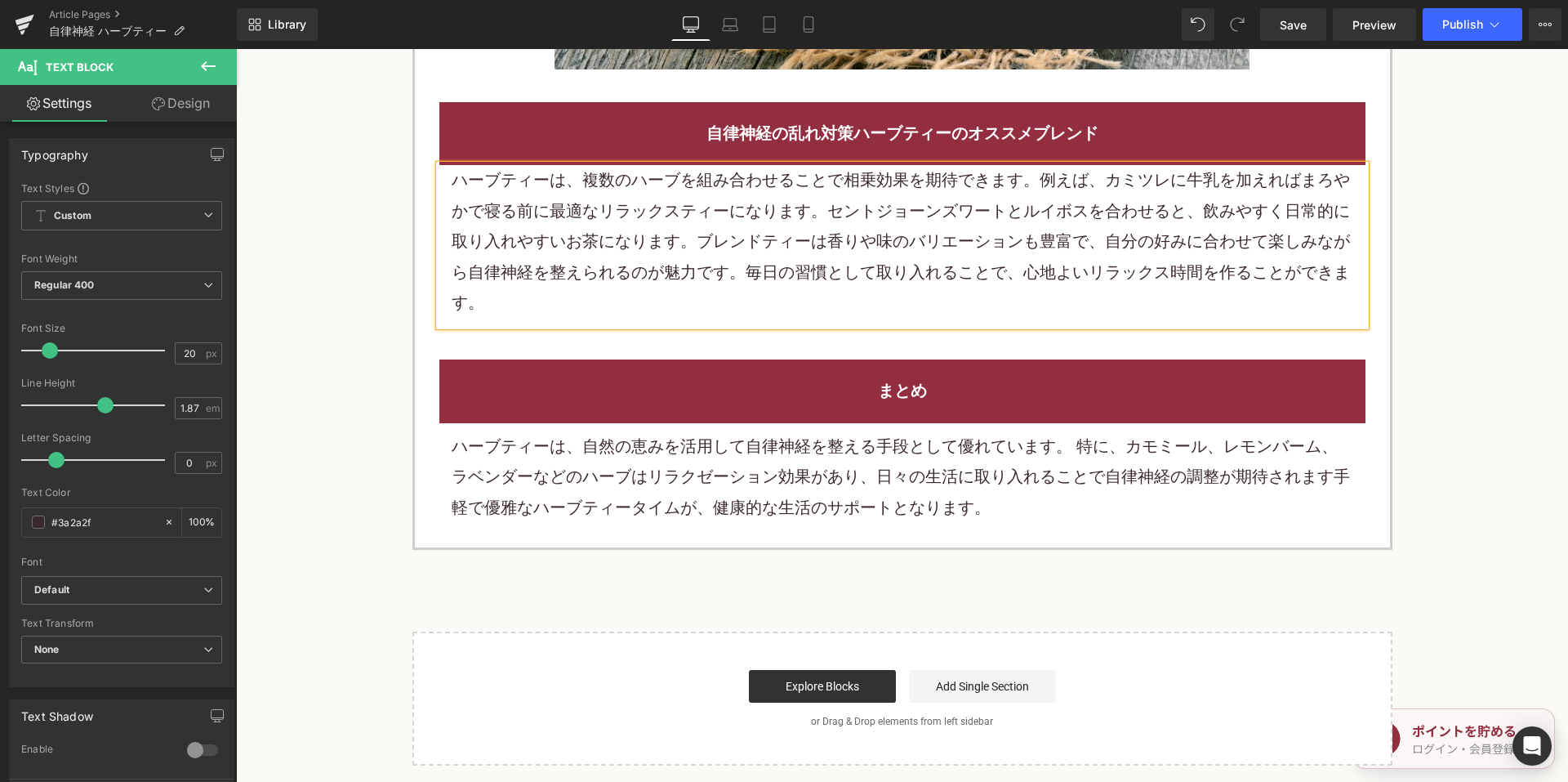
click at [754, 492] on p "ハーブティーは、自然の恵みを活用して自律神経を整える手段として優れています。 特に、カモミール、レモンバーム、ラベンダーなどのハーブはリラクゼーション効果があ…" at bounding box center [901, 476] width 901 height 91
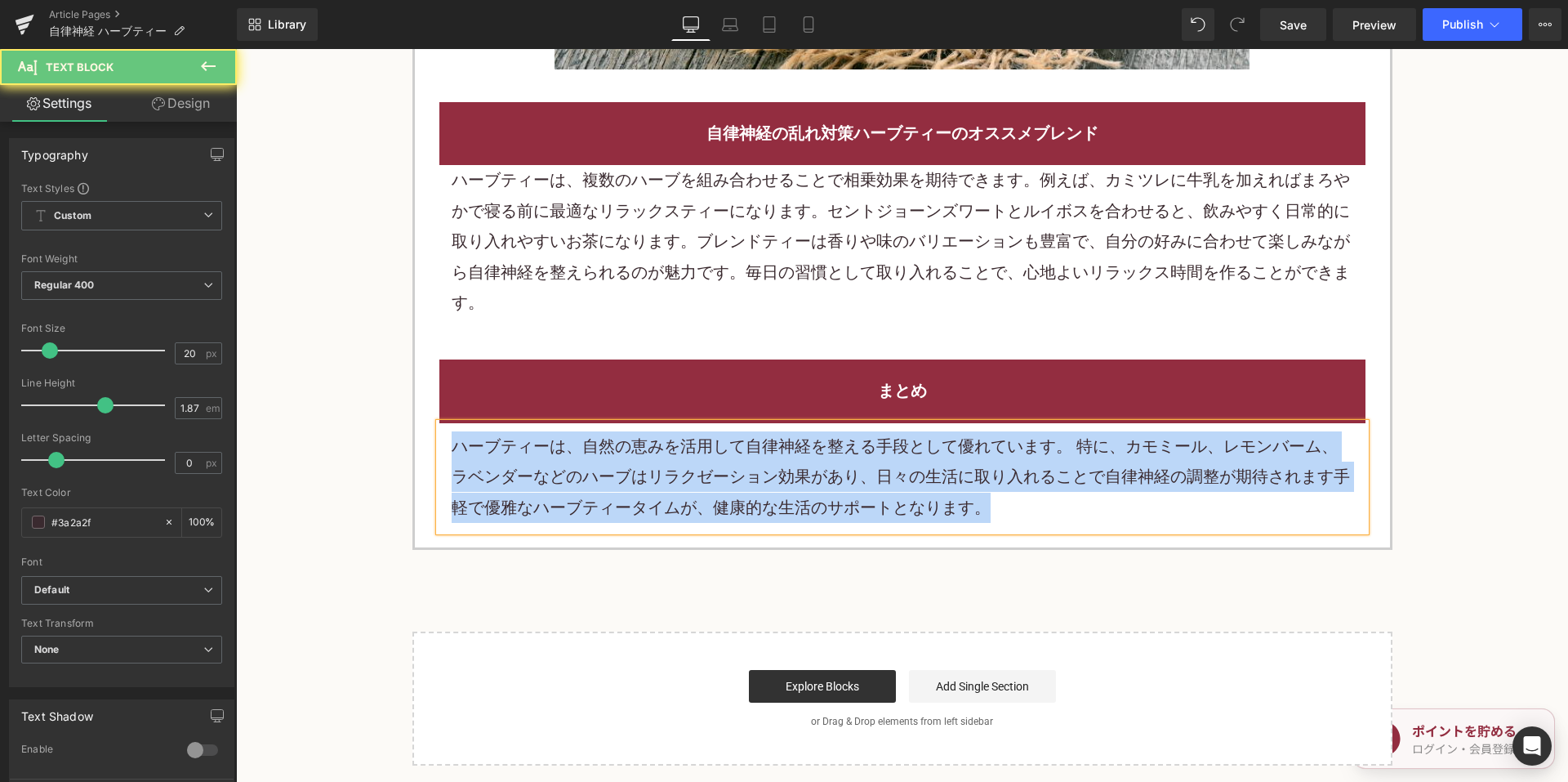
paste div
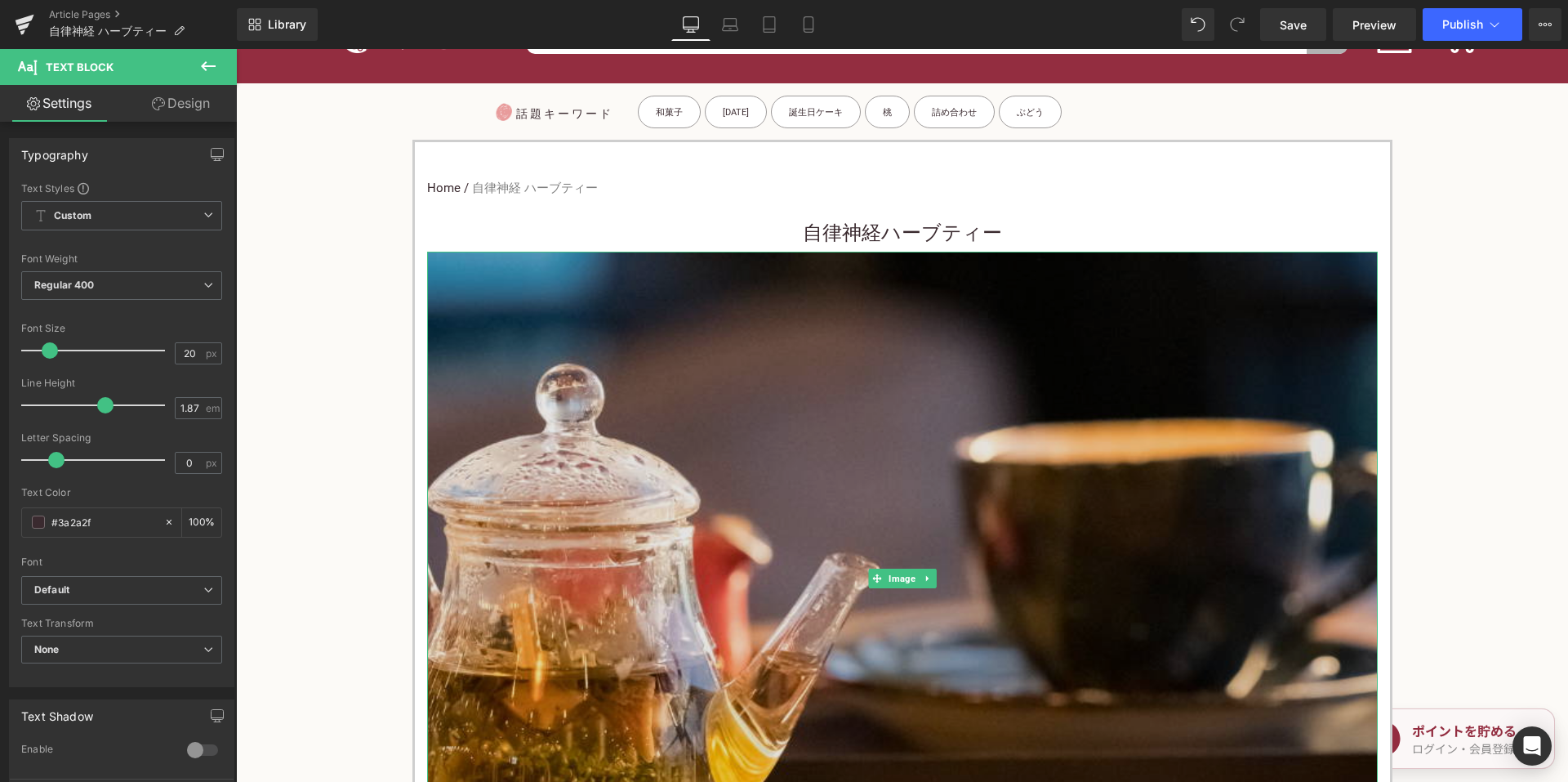
scroll to position [572, 0]
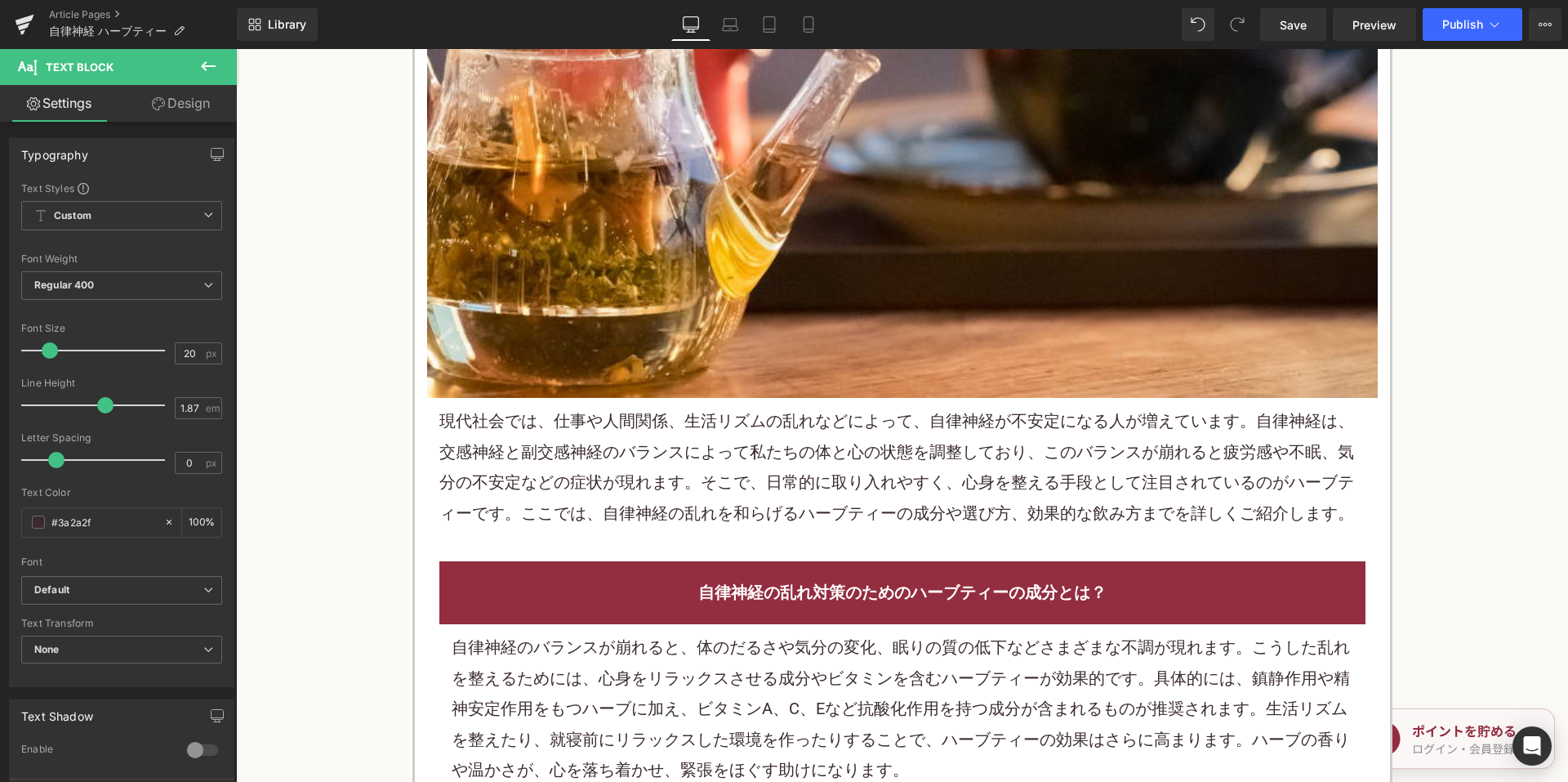
click at [877, 465] on div "現代社会では、仕事や人間関係、生活リズムの乱れなどによって、自律神経が不安定になる人が増えています。自律神経は、交感神経と副交感神経のバランスによって私たちの…" at bounding box center [902, 467] width 950 height 139
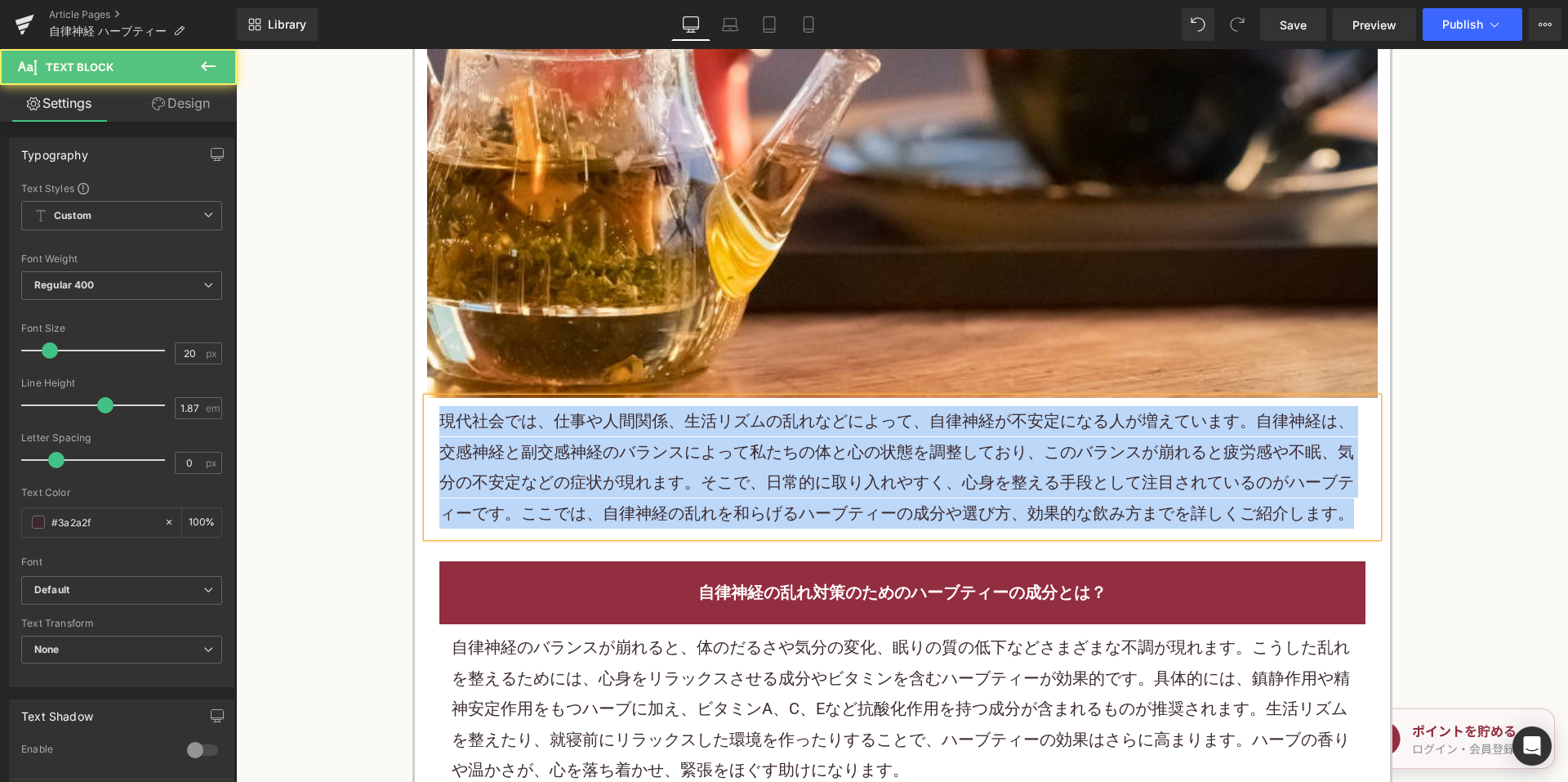
copy font "現代社会では、仕事や人間関係、生活リズムの乱れなどによって、自律神経が不安定になる人が増えています。自律神経は、交感神経と副交感神経のバランスによって私たちの…"
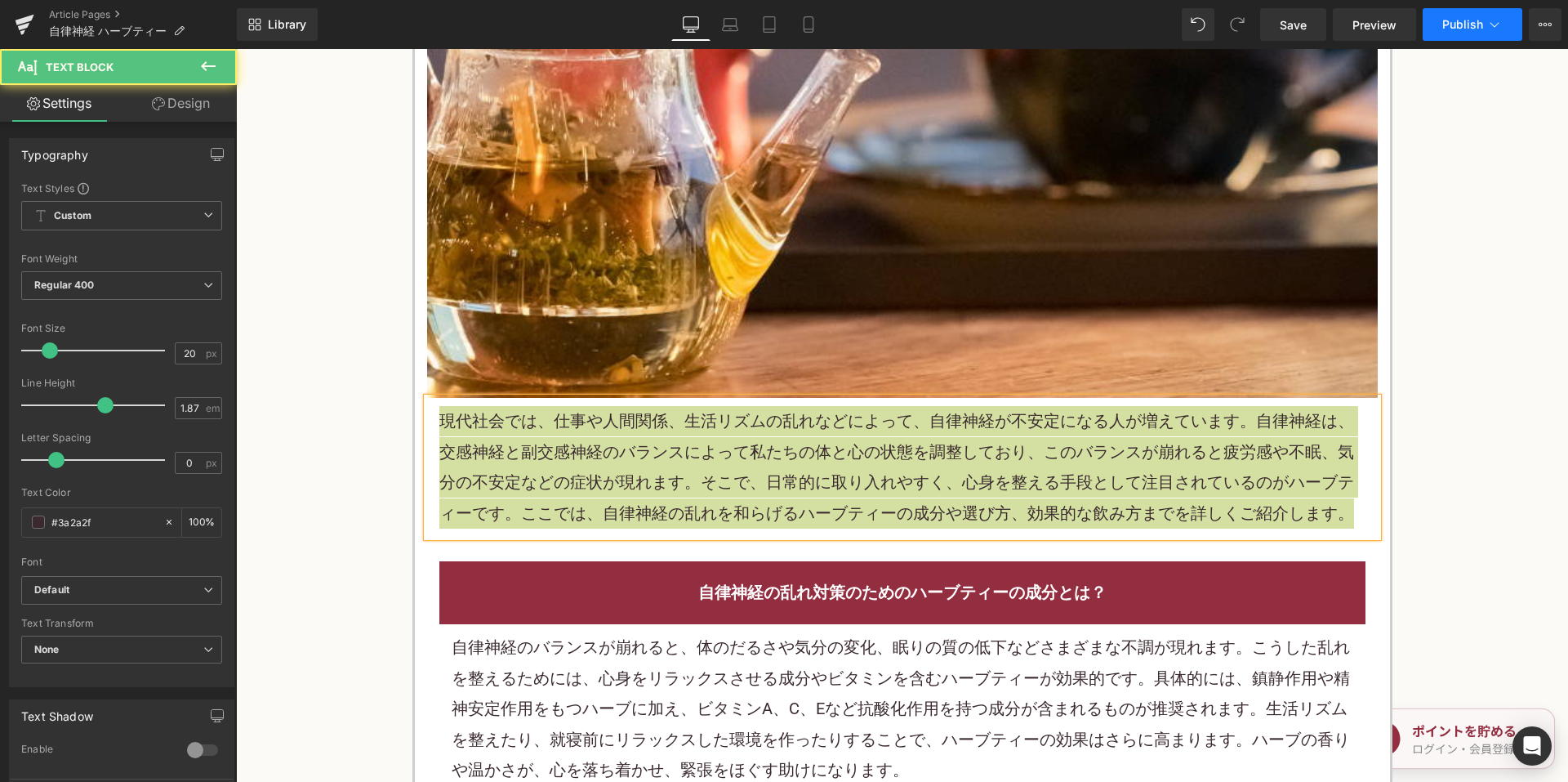
click at [1468, 20] on span "Publish" at bounding box center [1463, 25] width 41 height 13
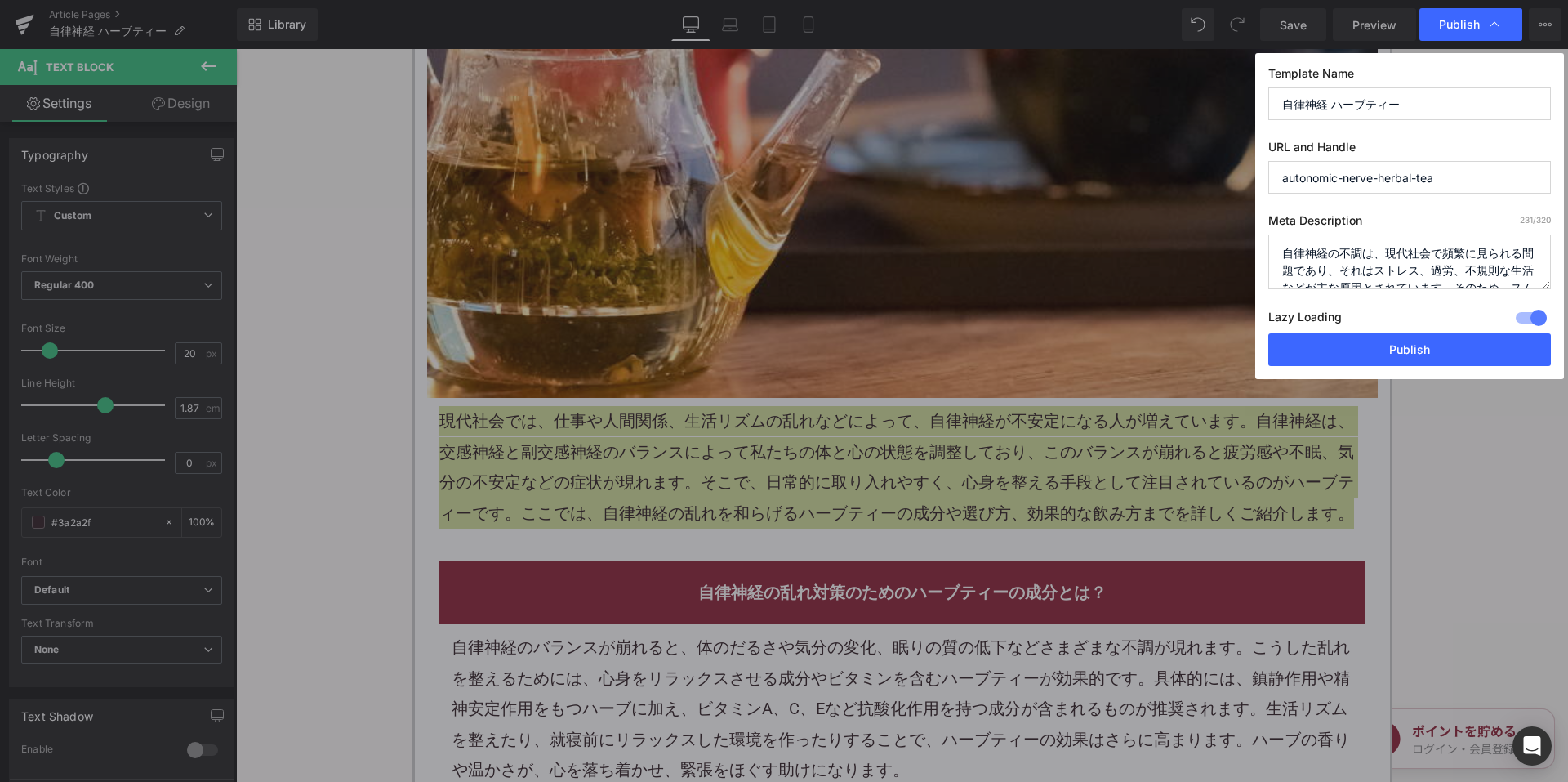
click at [1340, 307] on label "Lazy Loading Build" at bounding box center [1305, 320] width 74 height 27
click at [1339, 268] on textarea "自律神経の不調は、現代社会で頻繁に見られる問題であり、それはストレス、過労、不規則な生活などが主な原因とされています。そのため、スムーズに日々を送るためには、…" at bounding box center [1409, 262] width 283 height 55
paste textarea "現代社会では、仕事や人間関係、生活リズムの乱れなどによって、自律神経が不安定になる人が増えています。自律神経は、交感神経と副交感神経のバランスによって私たちの…"
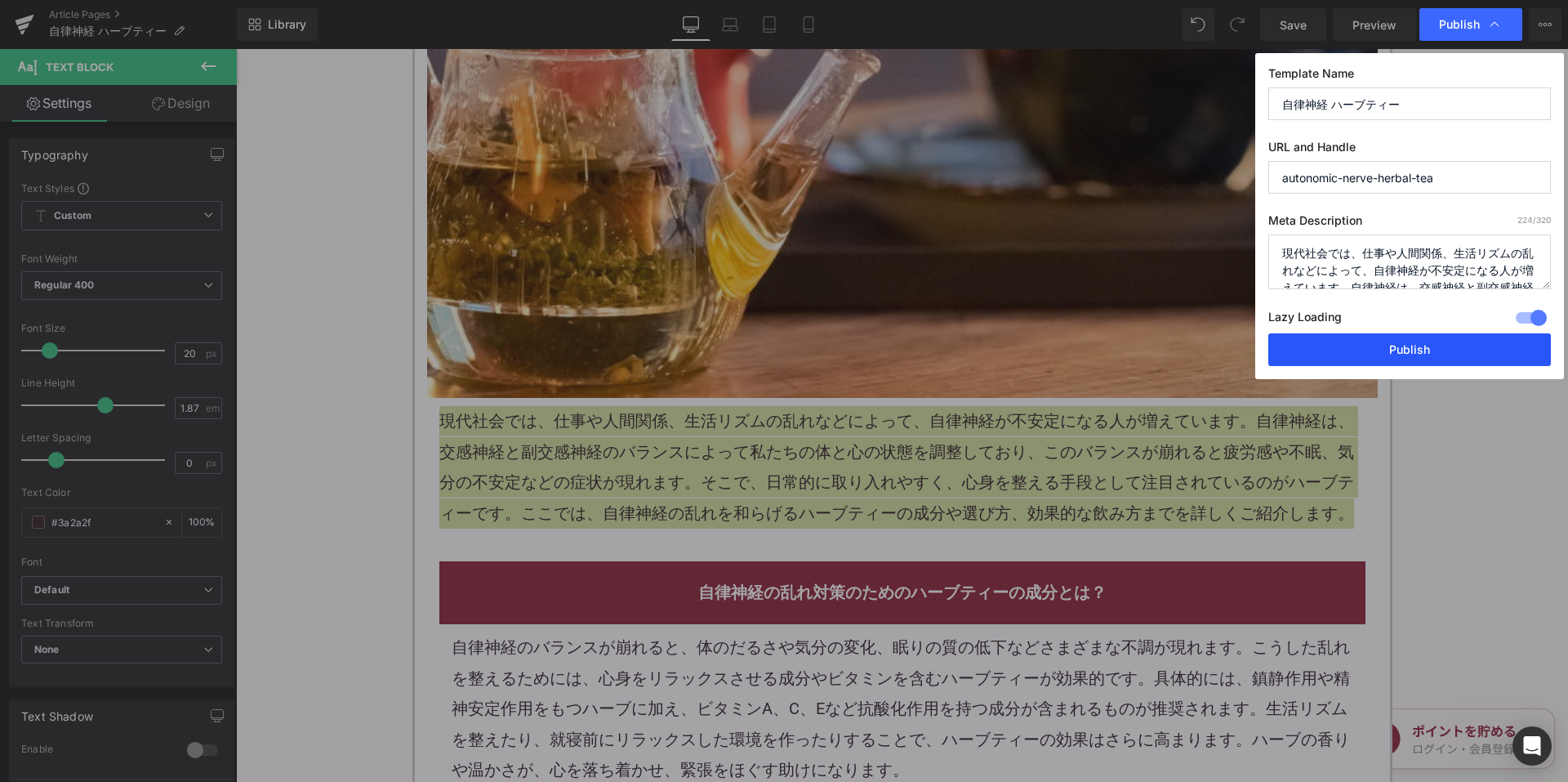
scroll to position [143, 0]
type textarea "現代社会では、仕事や人間関係、生活リズムの乱れなどによって、自律神経が不安定になる人が増えています。自律神経は、交感神経と副交感神経のバランスによって私たちの…"
click at [1341, 357] on button "Publish" at bounding box center [1409, 350] width 283 height 33
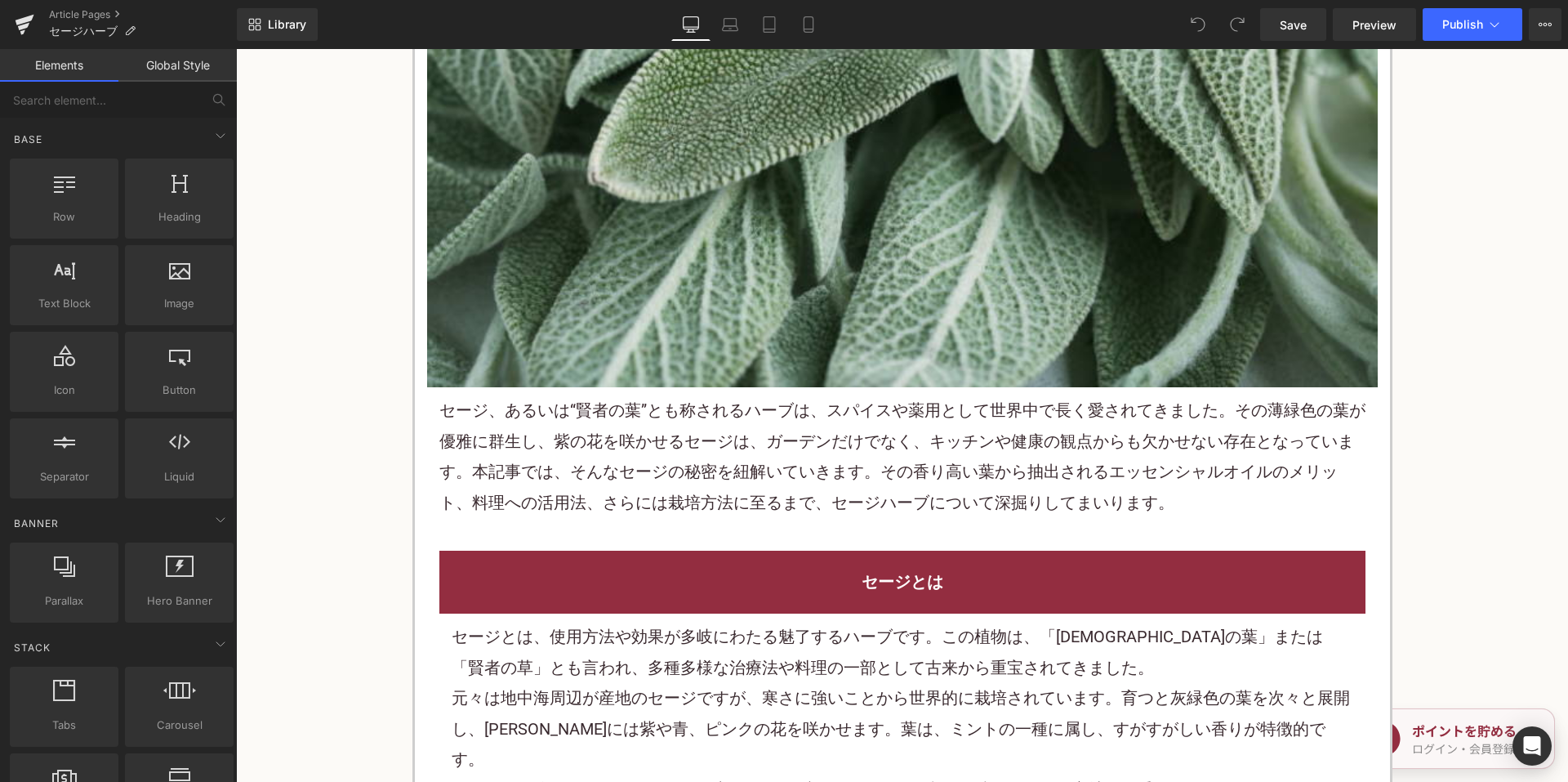
scroll to position [654, 0]
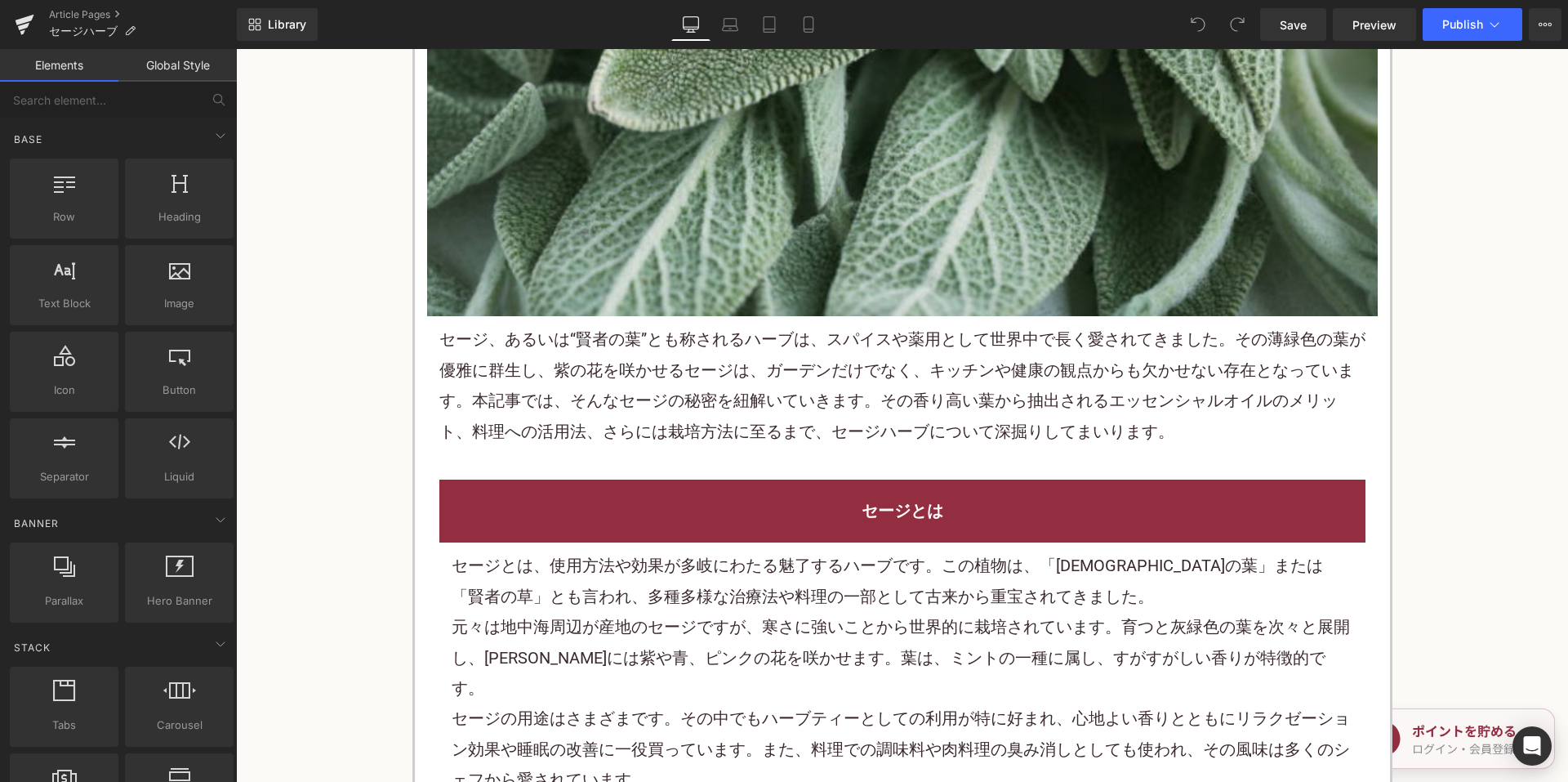
click at [753, 343] on p "セージ、あるいは“賢者の葉”とも称されるハーブは、スパイスや薬用として世界中で長く愛されてきました。その薄緑色の葉が優雅に群生し、紫の花を咲かせるセージは、ガ…" at bounding box center [902, 385] width 926 height 123
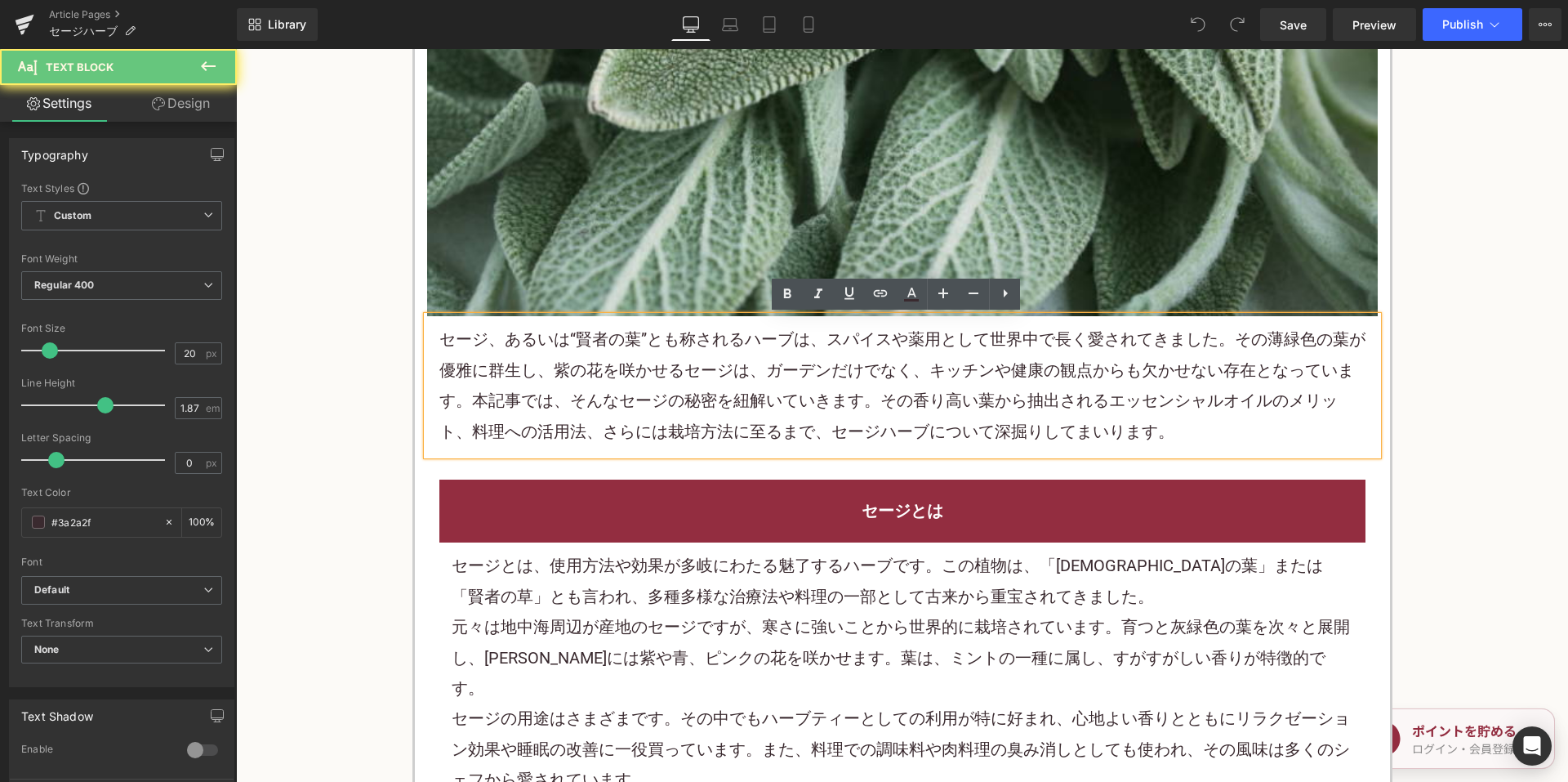
click at [742, 352] on p "セージ、あるいは“賢者の葉”とも称されるハーブは、スパイスや薬用として世界中で長く愛されてきました。その薄緑色の葉が優雅に群生し、紫の花を咲かせるセージは、ガ…" at bounding box center [902, 385] width 926 height 123
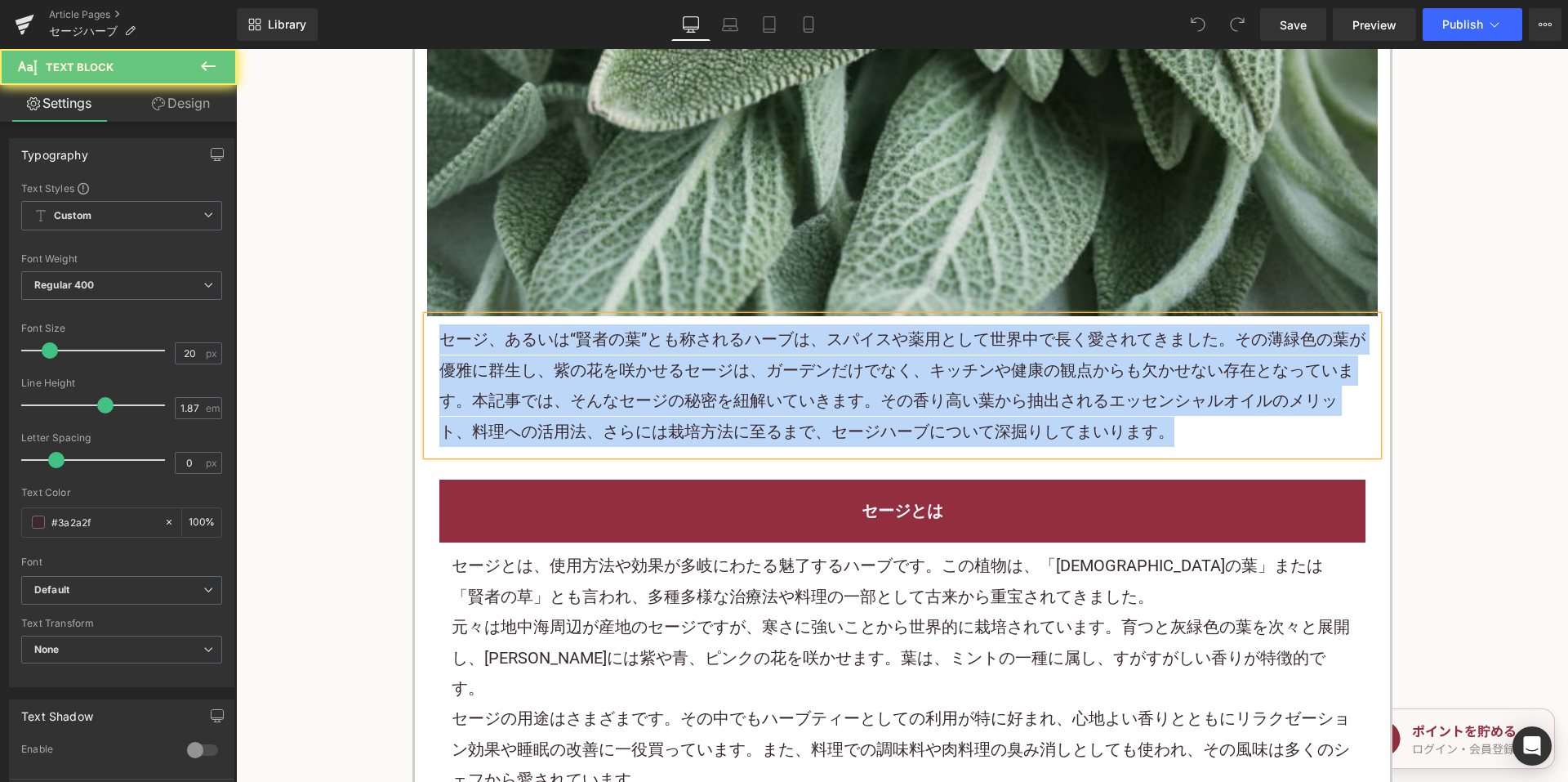
paste div
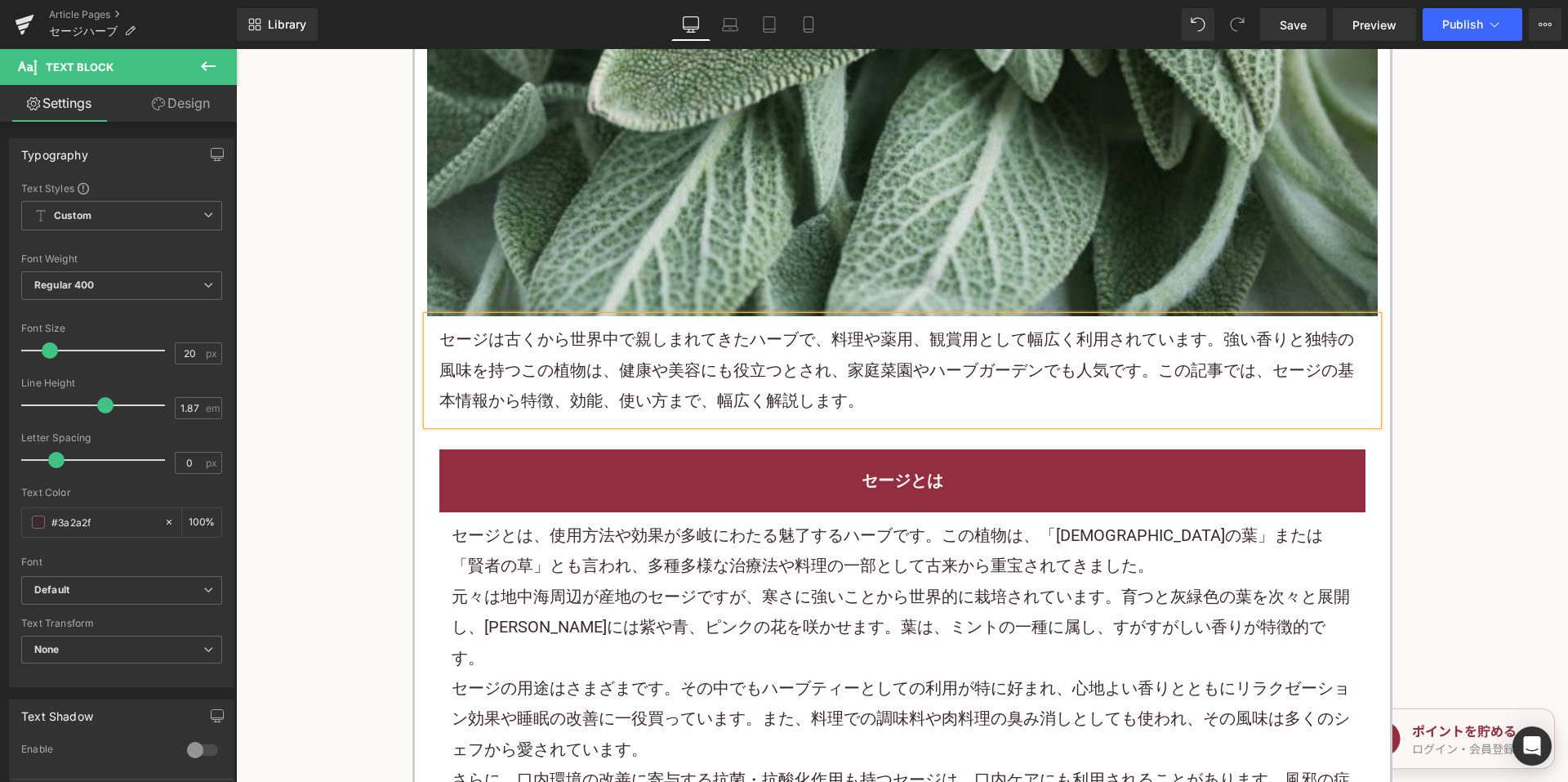
click at [655, 580] on div "セージとは、使用方法や効果が多岐にわたる魅了するハーブです。この植物は、「[DEMOGRAPHIC_DATA]の葉」または「賢者の草」とも言われ、多種多様な治…" at bounding box center [901, 551] width 901 height 61
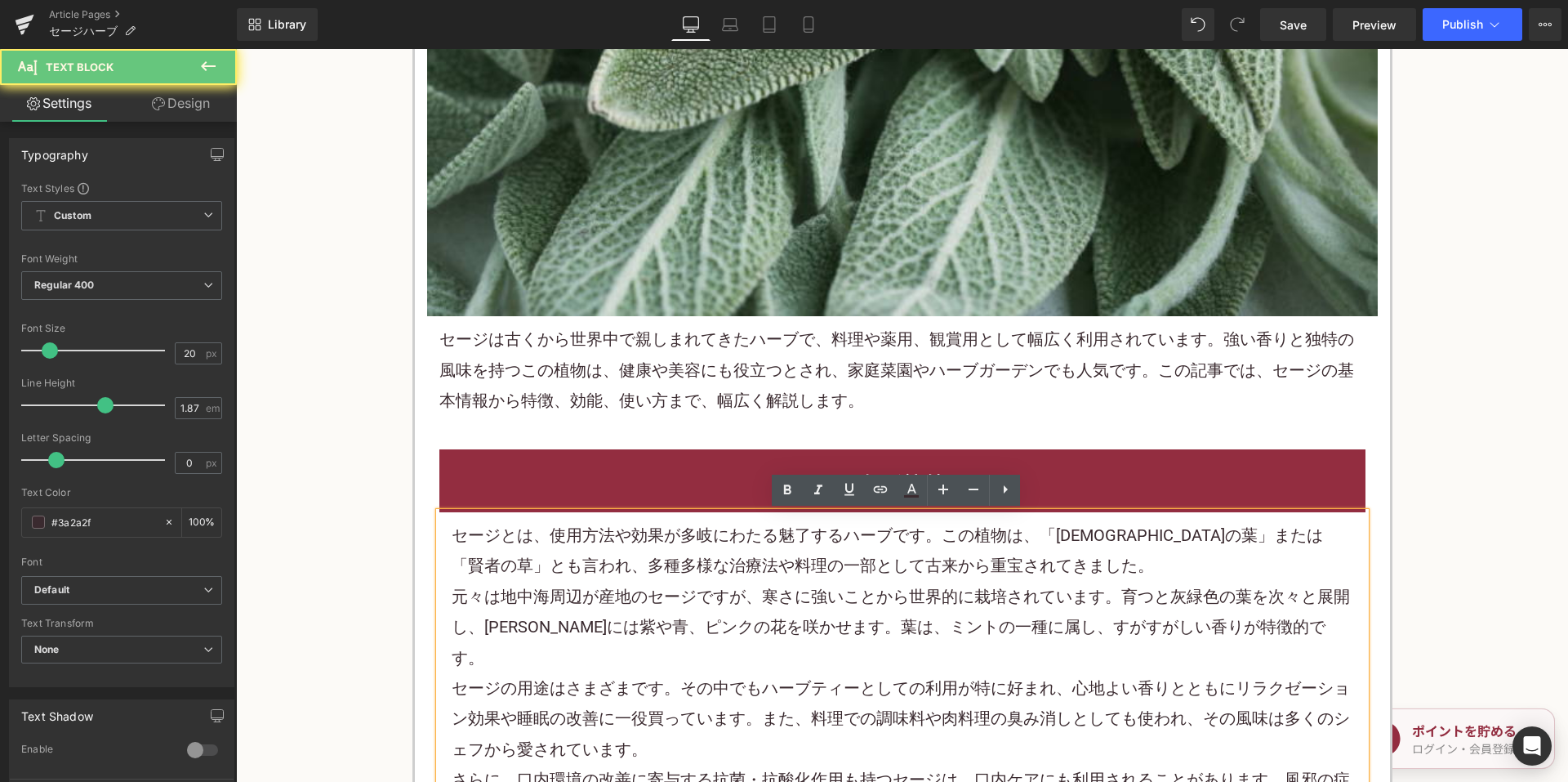
click at [655, 580] on div "セージとは、使用方法や効果が多岐にわたる魅了するハーブです。この植物は、「[DEMOGRAPHIC_DATA]の葉」または「賢者の草」とも言われ、多種多様な治…" at bounding box center [901, 551] width 901 height 61
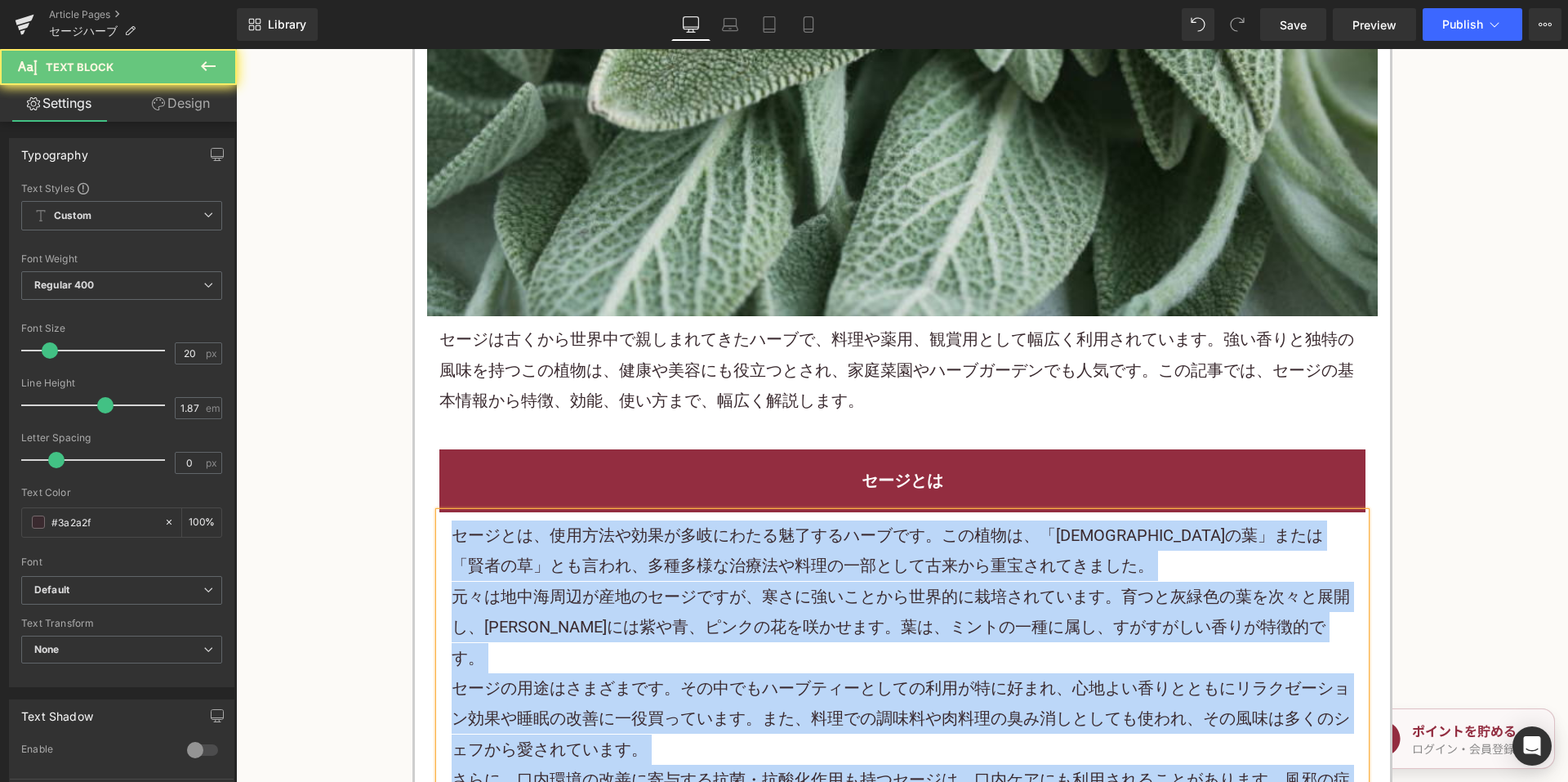
paste div
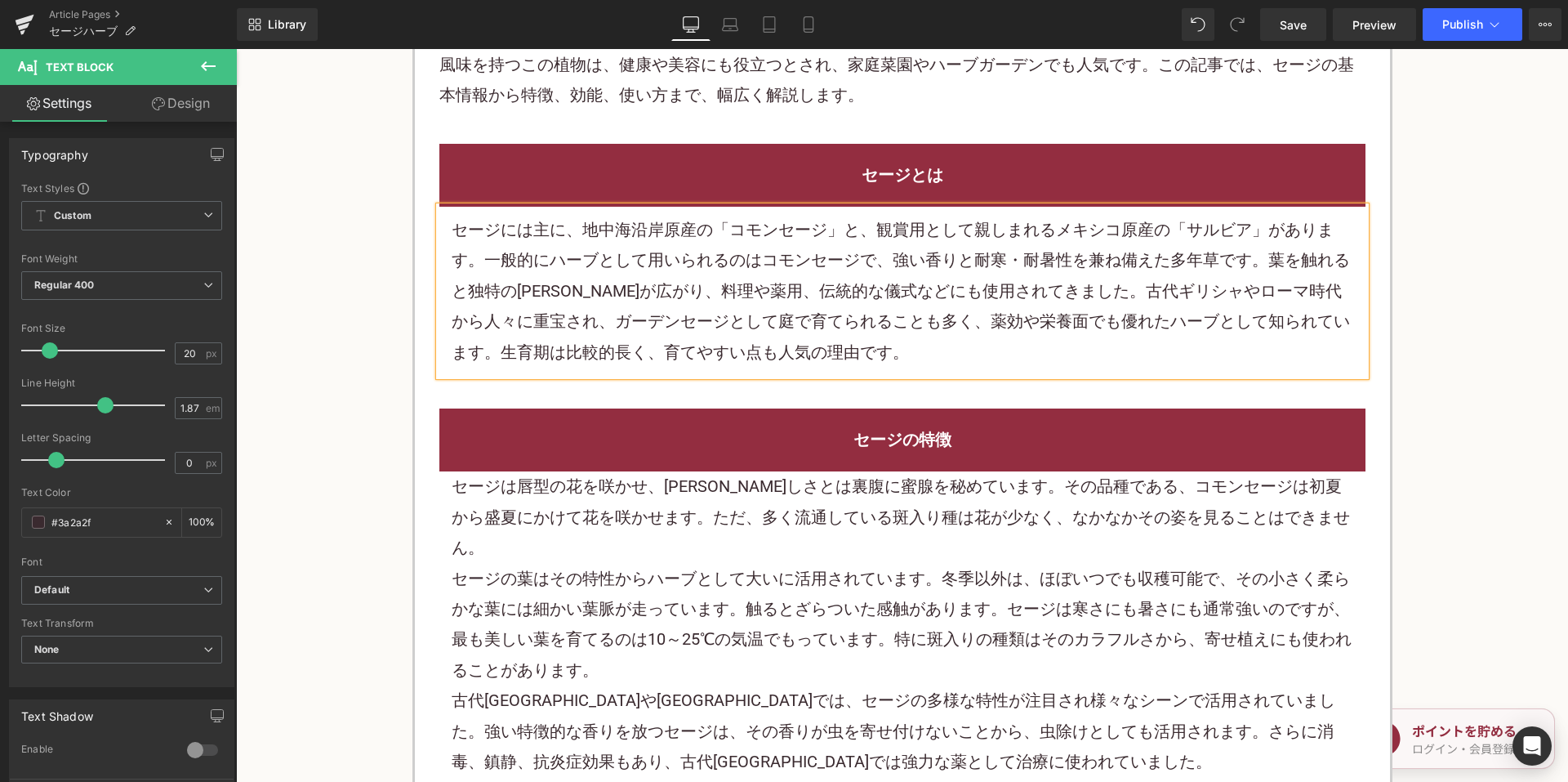
scroll to position [1144, 0]
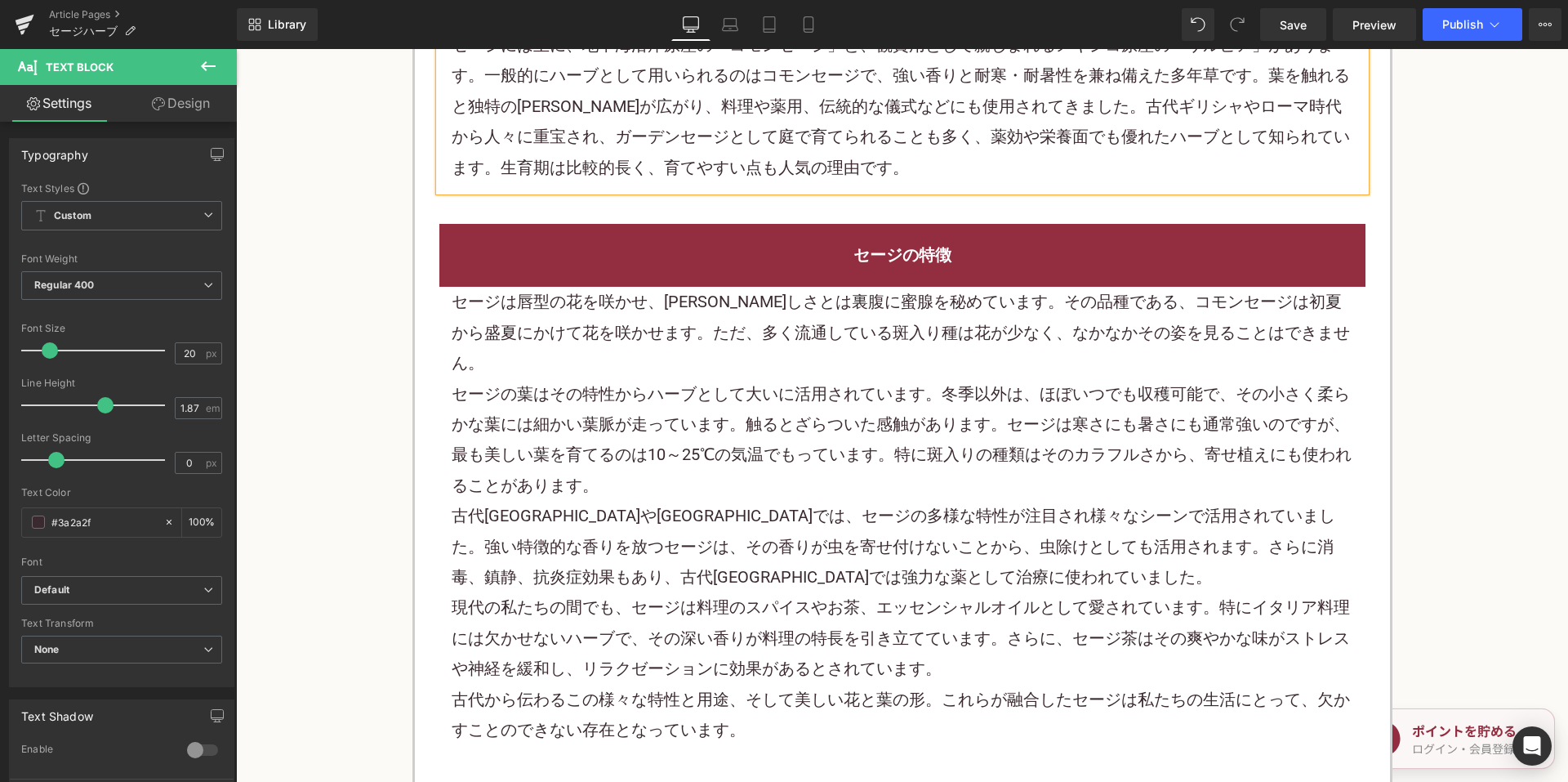
click at [715, 400] on div "セージの葉はその特性からハーブとして大いに活用されています。冬季以外は、ほぼいつでも収穫可能で、その小さく柔らかな葉には細かい葉脈が走っています。触るとざらつ…" at bounding box center [901, 441] width 901 height 123
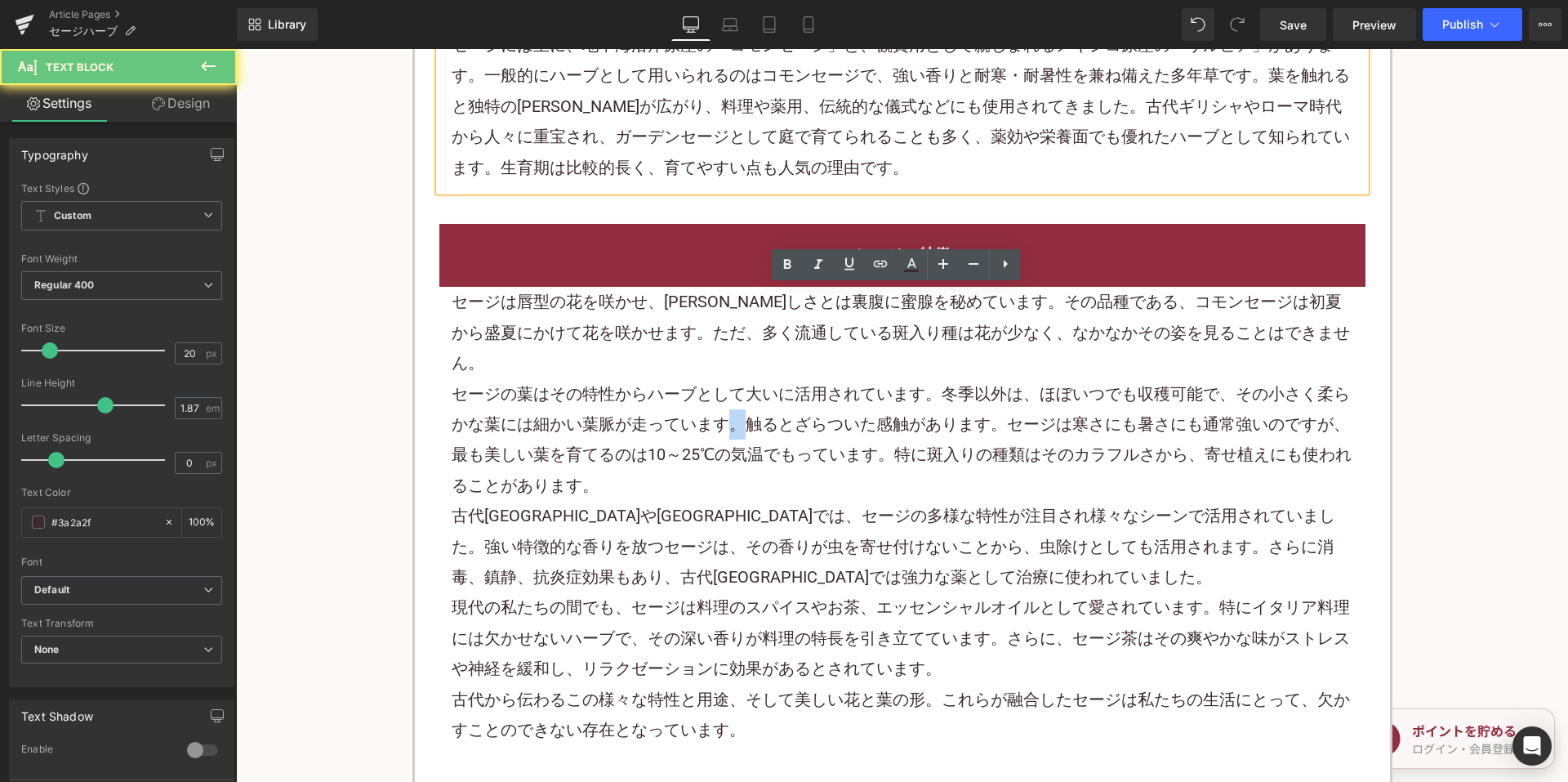
click at [716, 400] on div "セージの葉はその特性からハーブとして大いに活用されています。冬季以外は、ほぼいつでも収穫可能で、その小さく柔らかな葉には細かい葉脈が走っています。触るとざらつ…" at bounding box center [901, 441] width 901 height 123
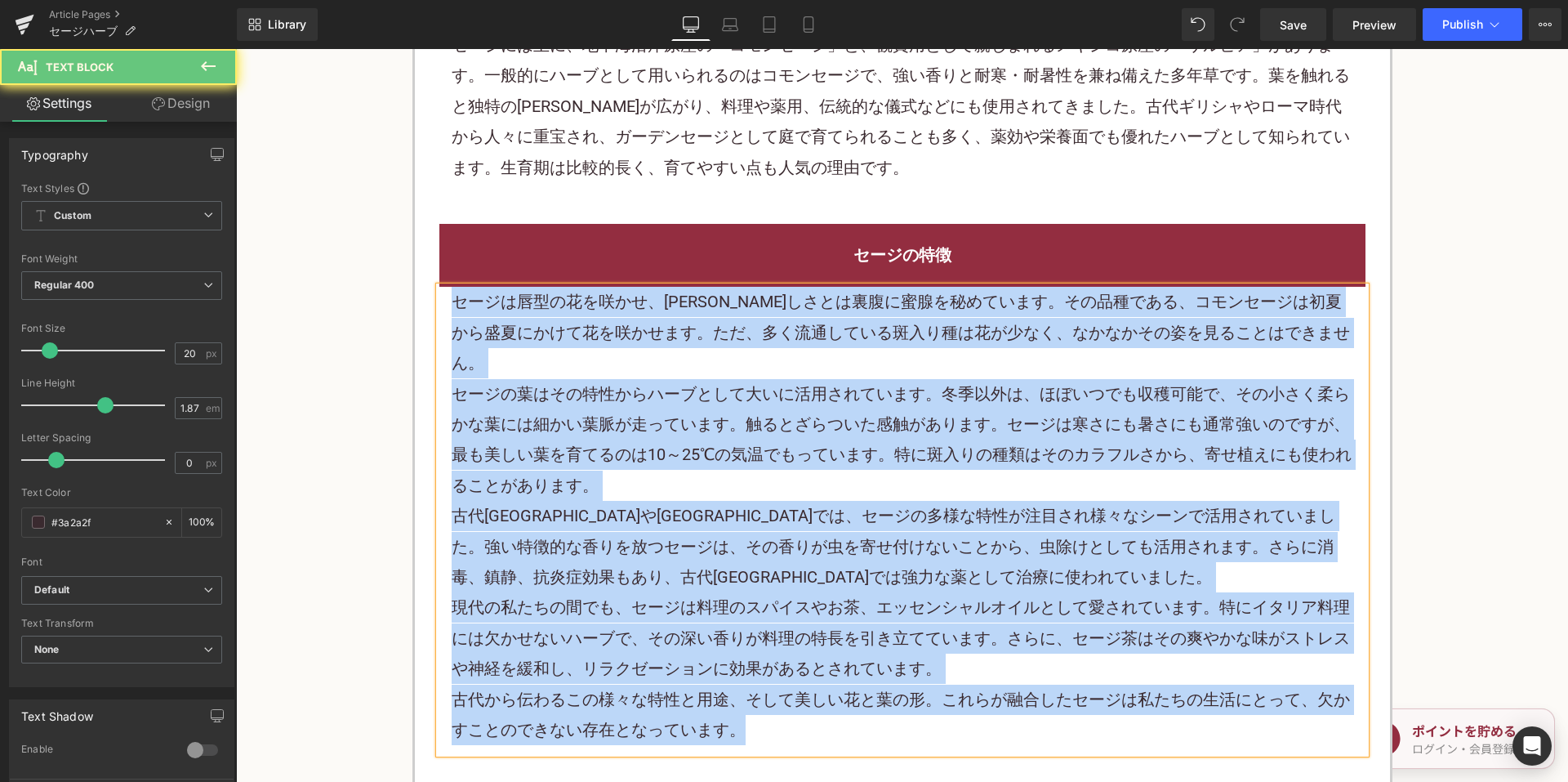
paste div
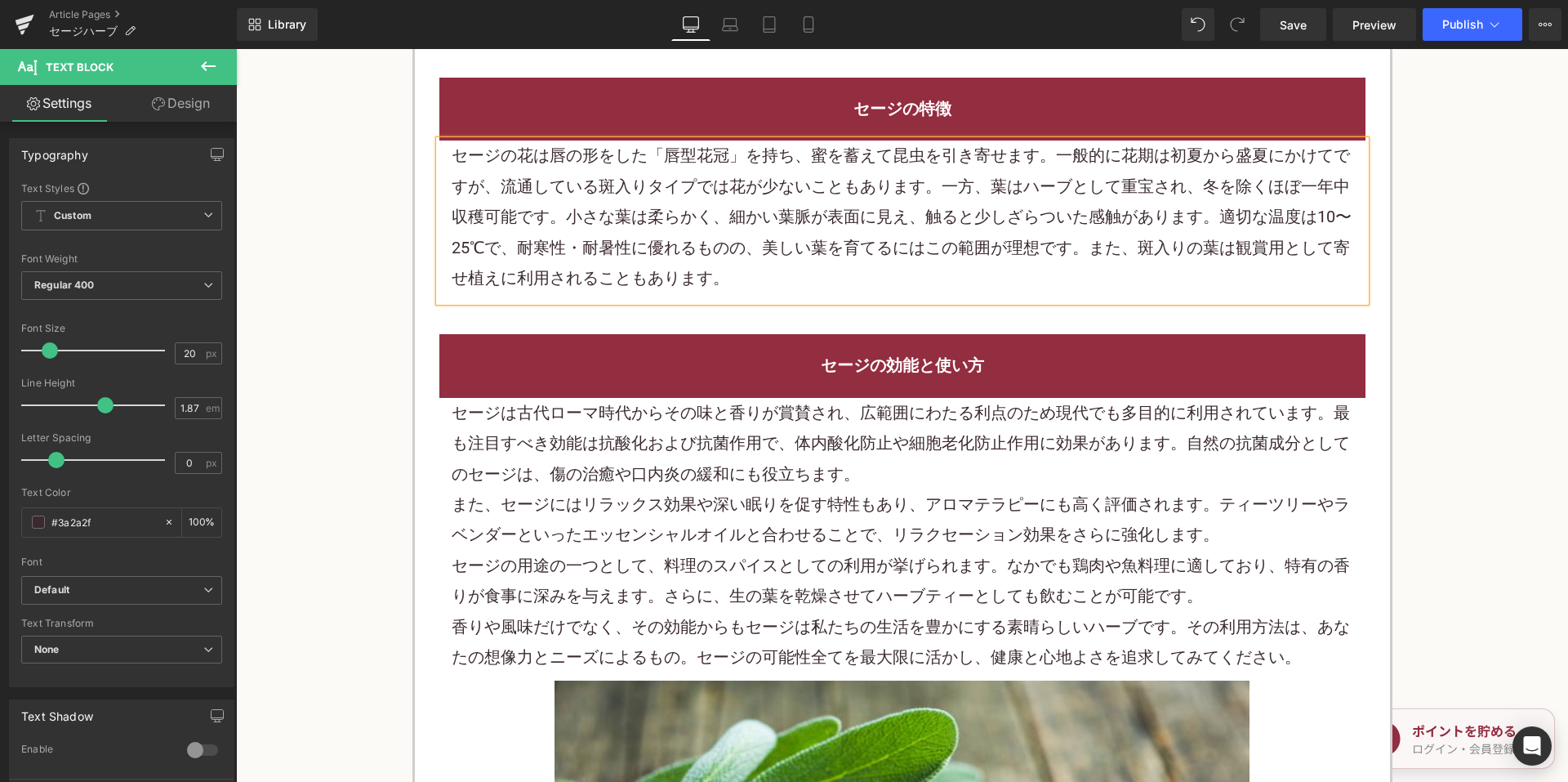
scroll to position [1471, 0]
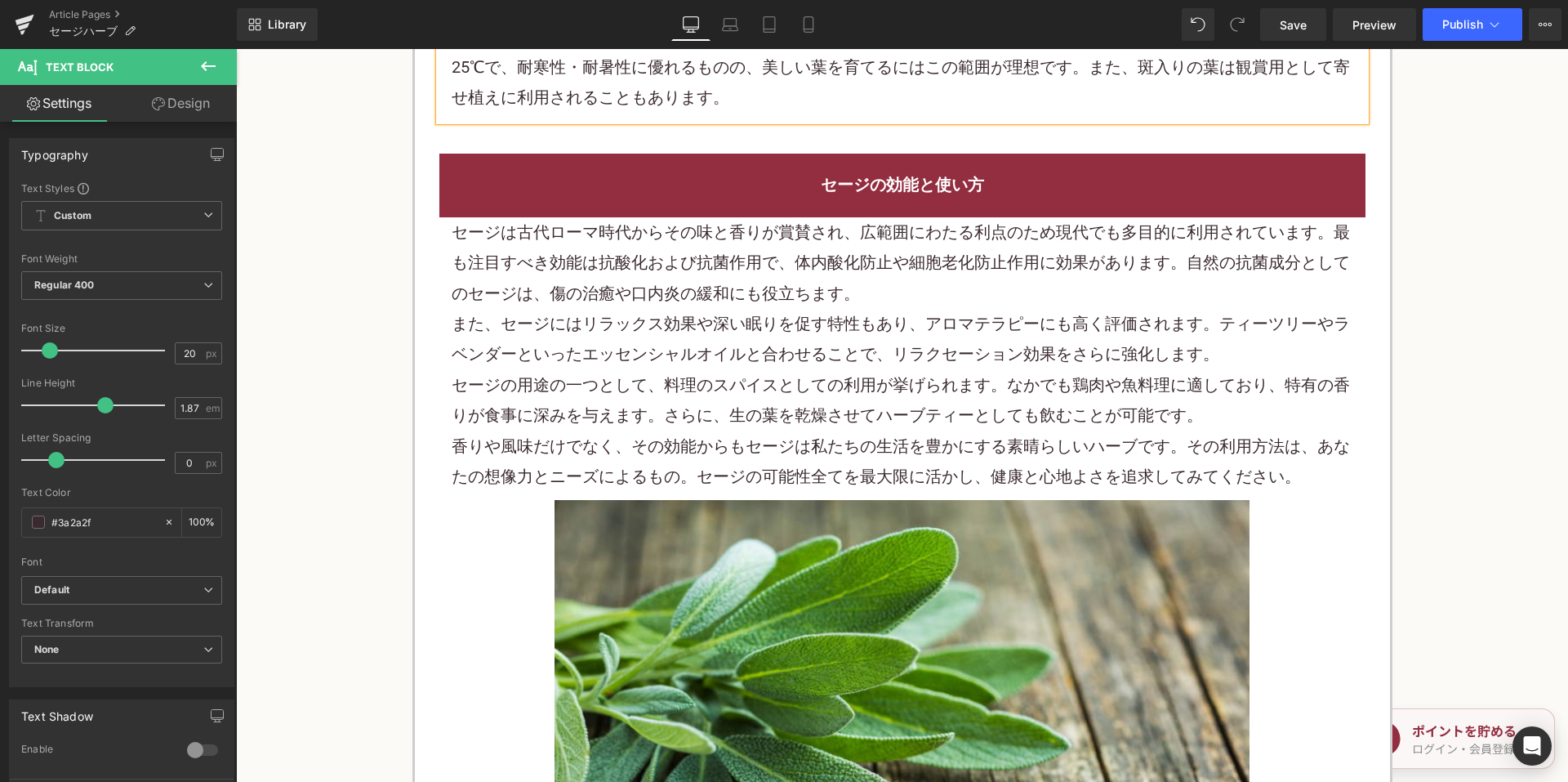
click at [714, 398] on p "セージの用途の一つとして、料理のスパイスとしての利用が挙げられます。なかでも鶏肉や魚料理に適しており、特有の香りが食事に深みを与えます。さらに、生の葉を乾燥さ…" at bounding box center [901, 401] width 901 height 61
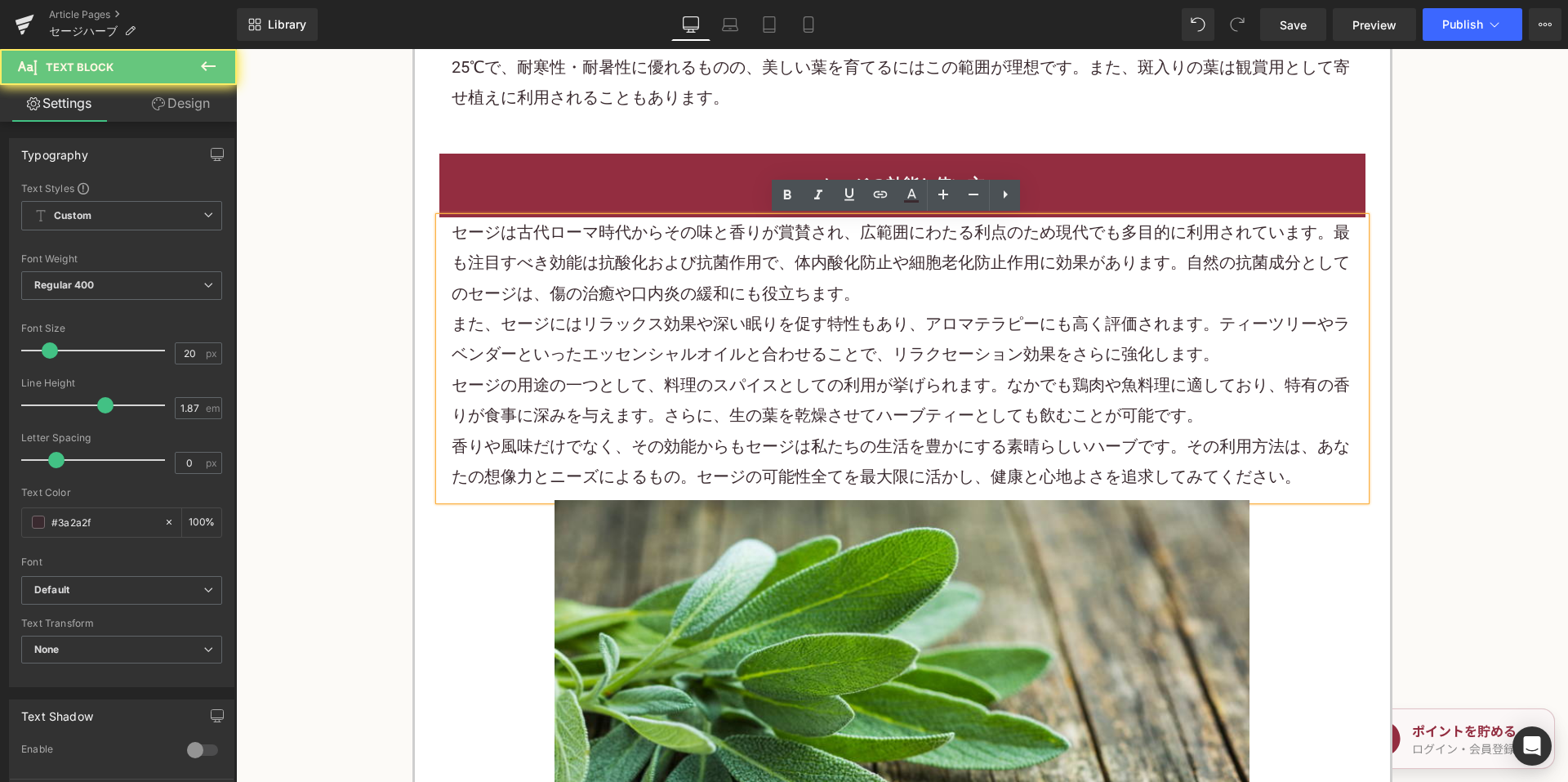
click at [714, 394] on p "セージの用途の一つとして、料理のスパイスとしての利用が挙げられます。なかでも鶏肉や魚料理に適しており、特有の香りが食事に深みを与えます。さらに、生の葉を乾燥さ…" at bounding box center [901, 401] width 901 height 61
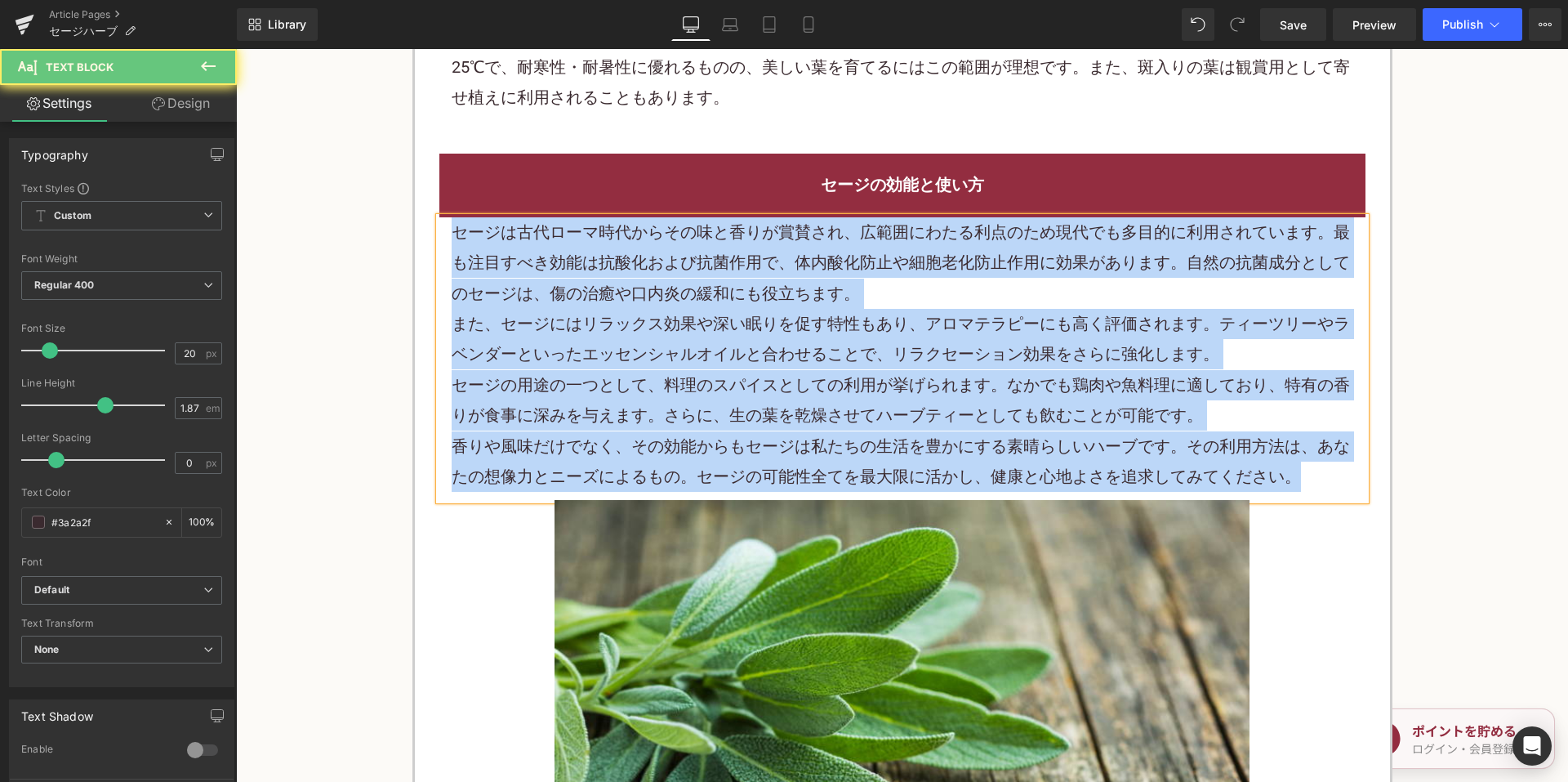
paste div
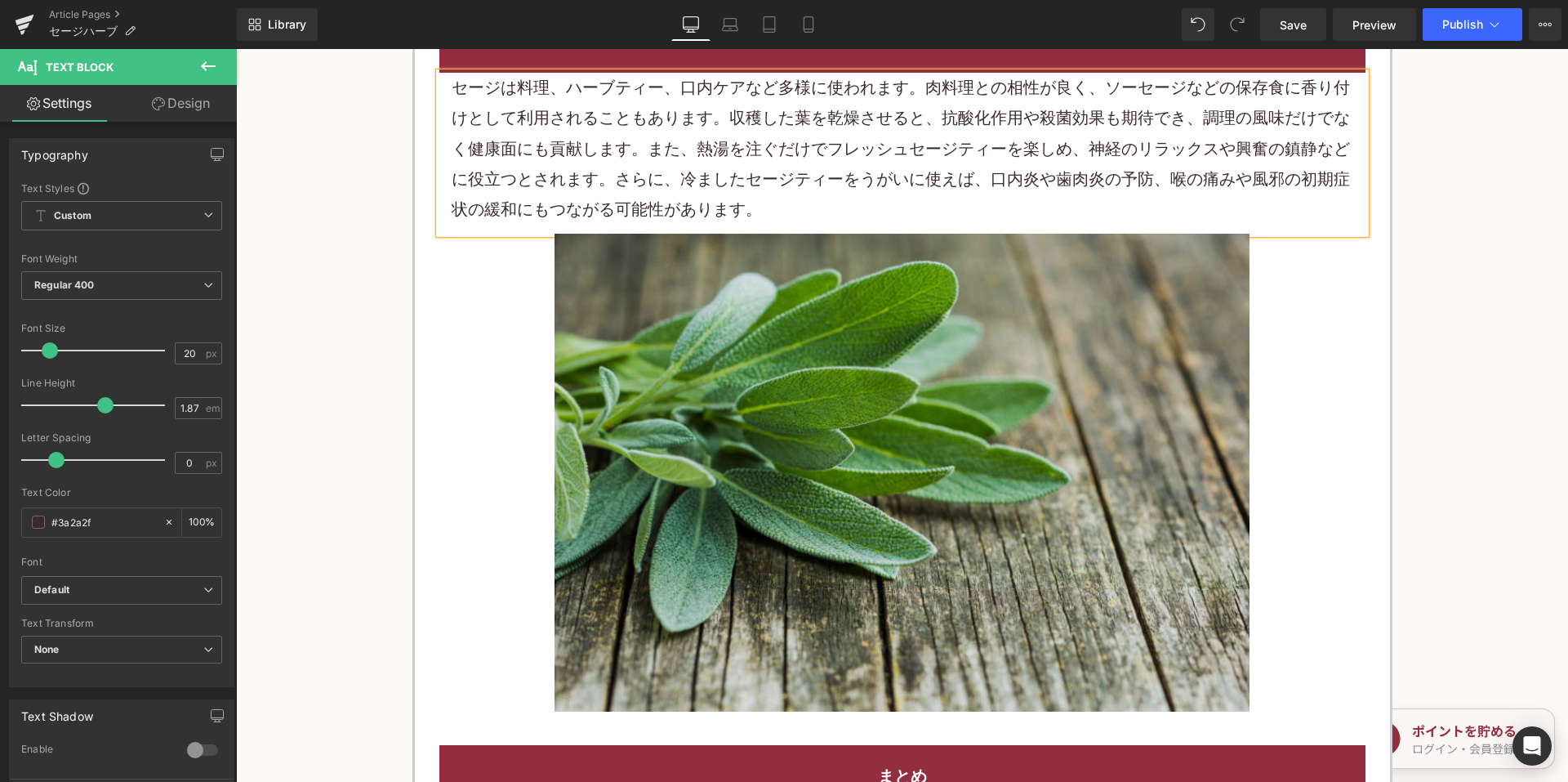
scroll to position [2042, 0]
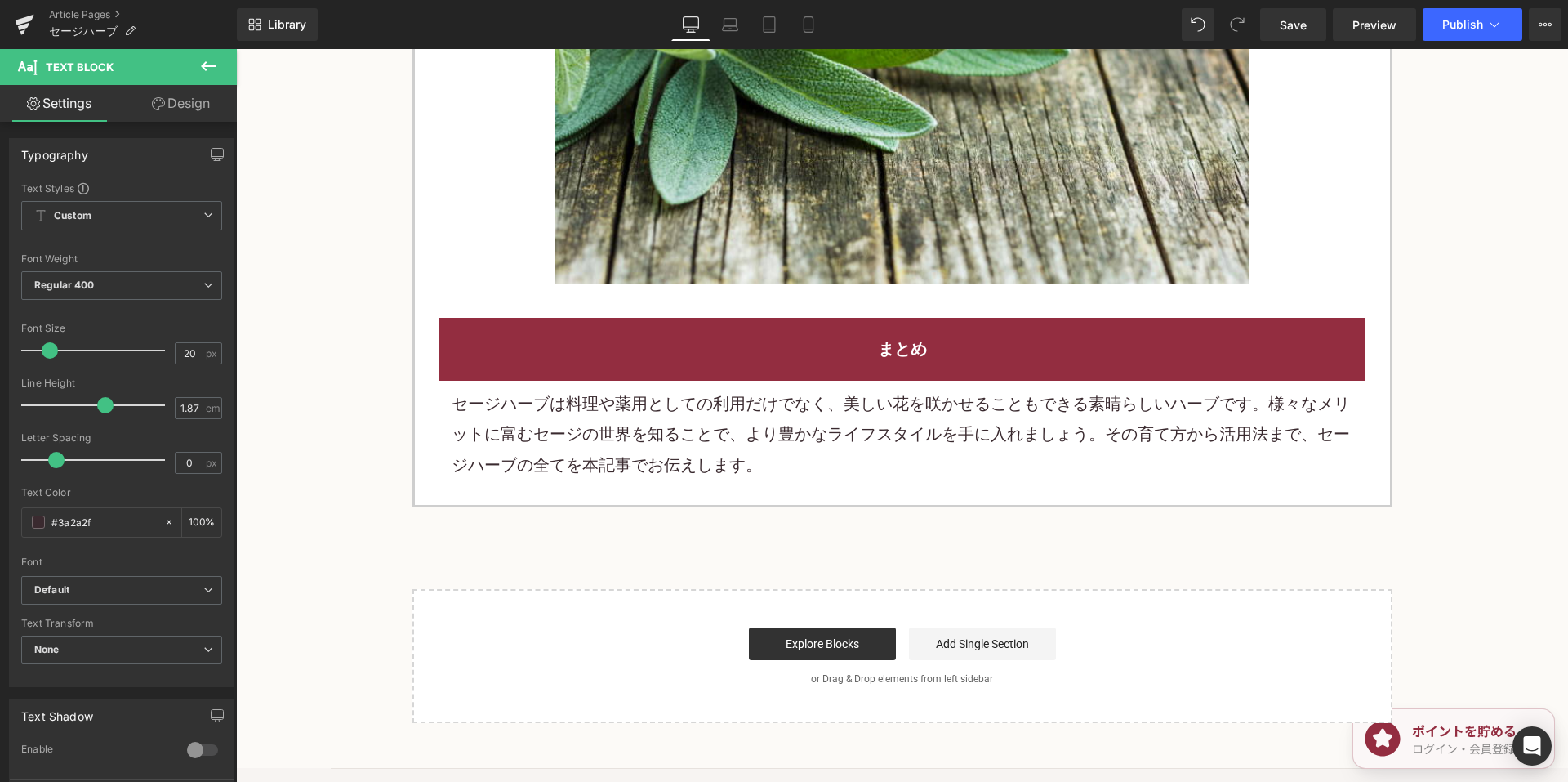
click at [777, 435] on p "セージハーブは料理や薬用としての利用だけでなく、美しい花を咲かせることもできる素晴らしいハーブです。様々なメリットに富むセージの世界を知ることで、より豊かなラ…" at bounding box center [901, 434] width 901 height 91
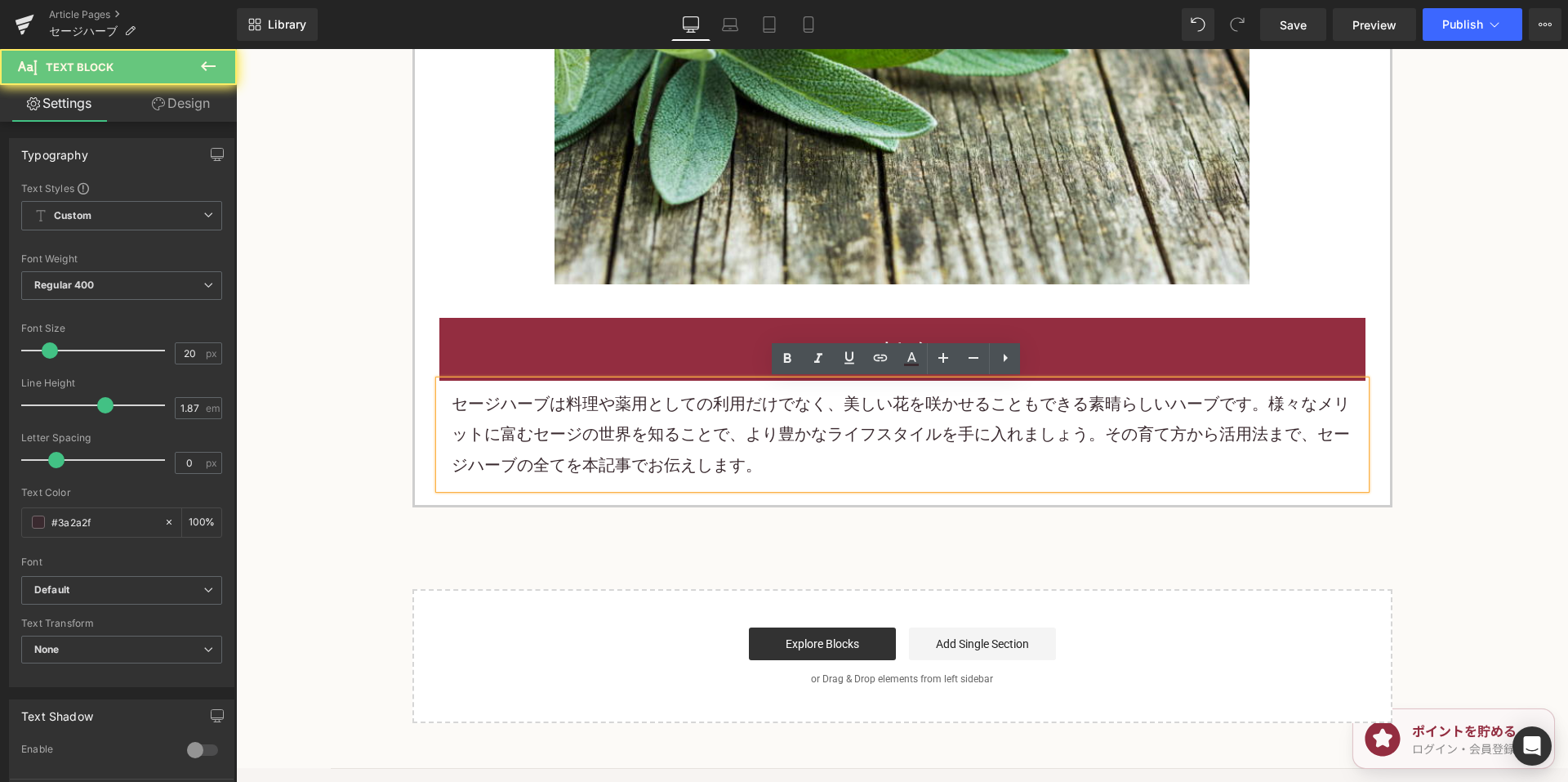
click at [777, 435] on p "セージハーブは料理や薬用としての利用だけでなく、美しい花を咲かせることもできる素晴らしいハーブです。様々なメリットに富むセージの世界を知ることで、より豊かなラ…" at bounding box center [901, 434] width 901 height 91
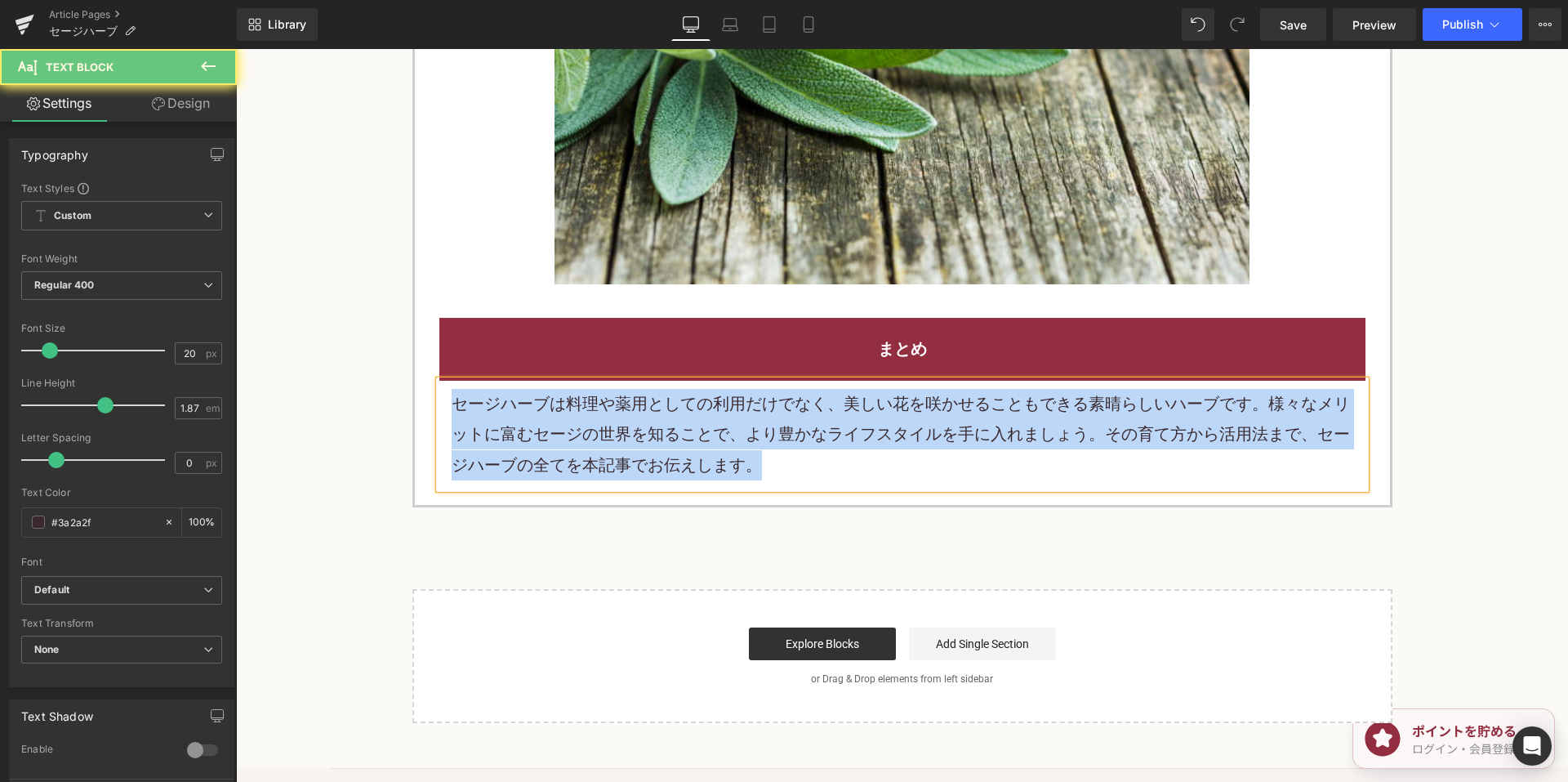
paste div
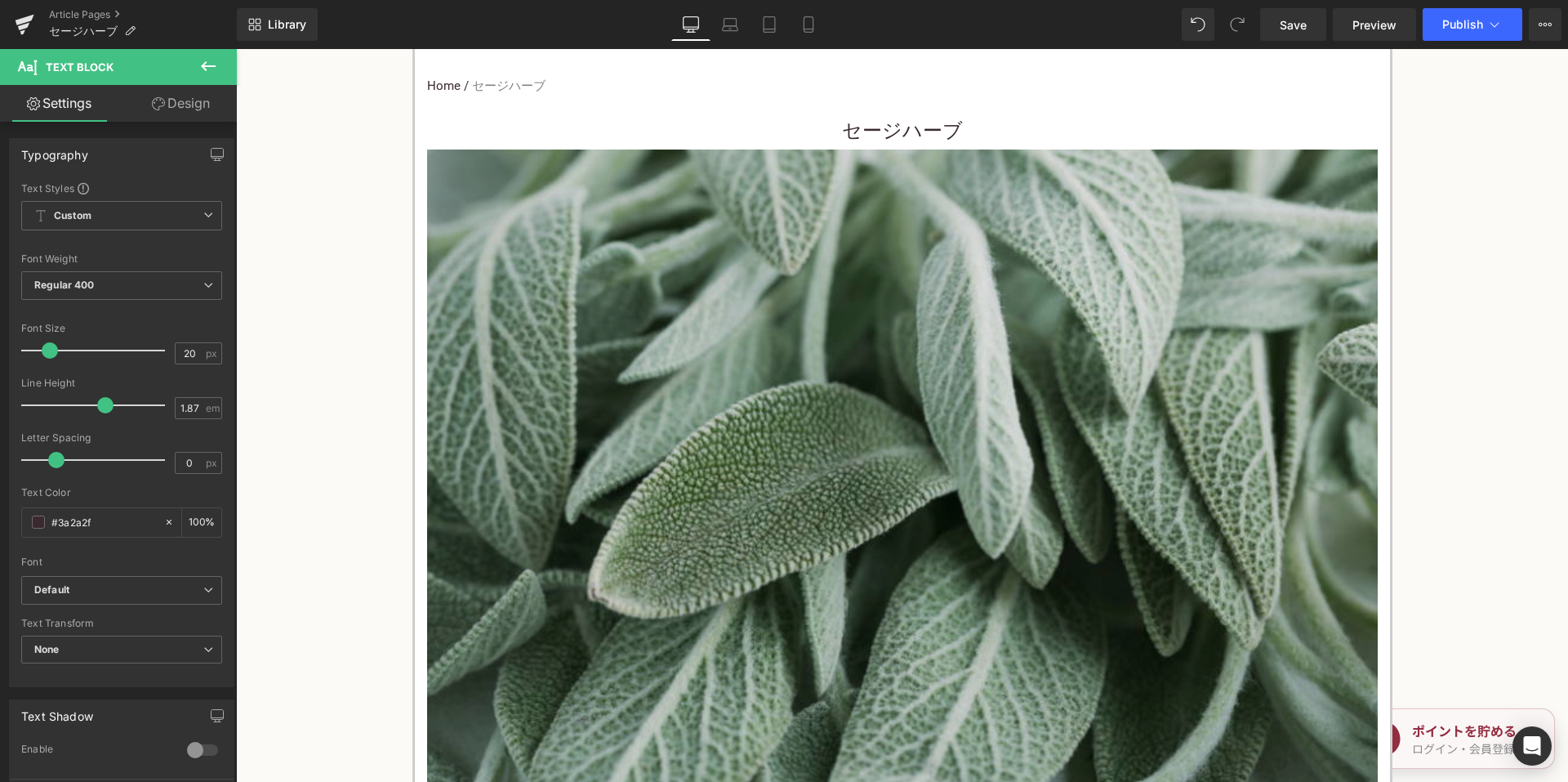
scroll to position [654, 0]
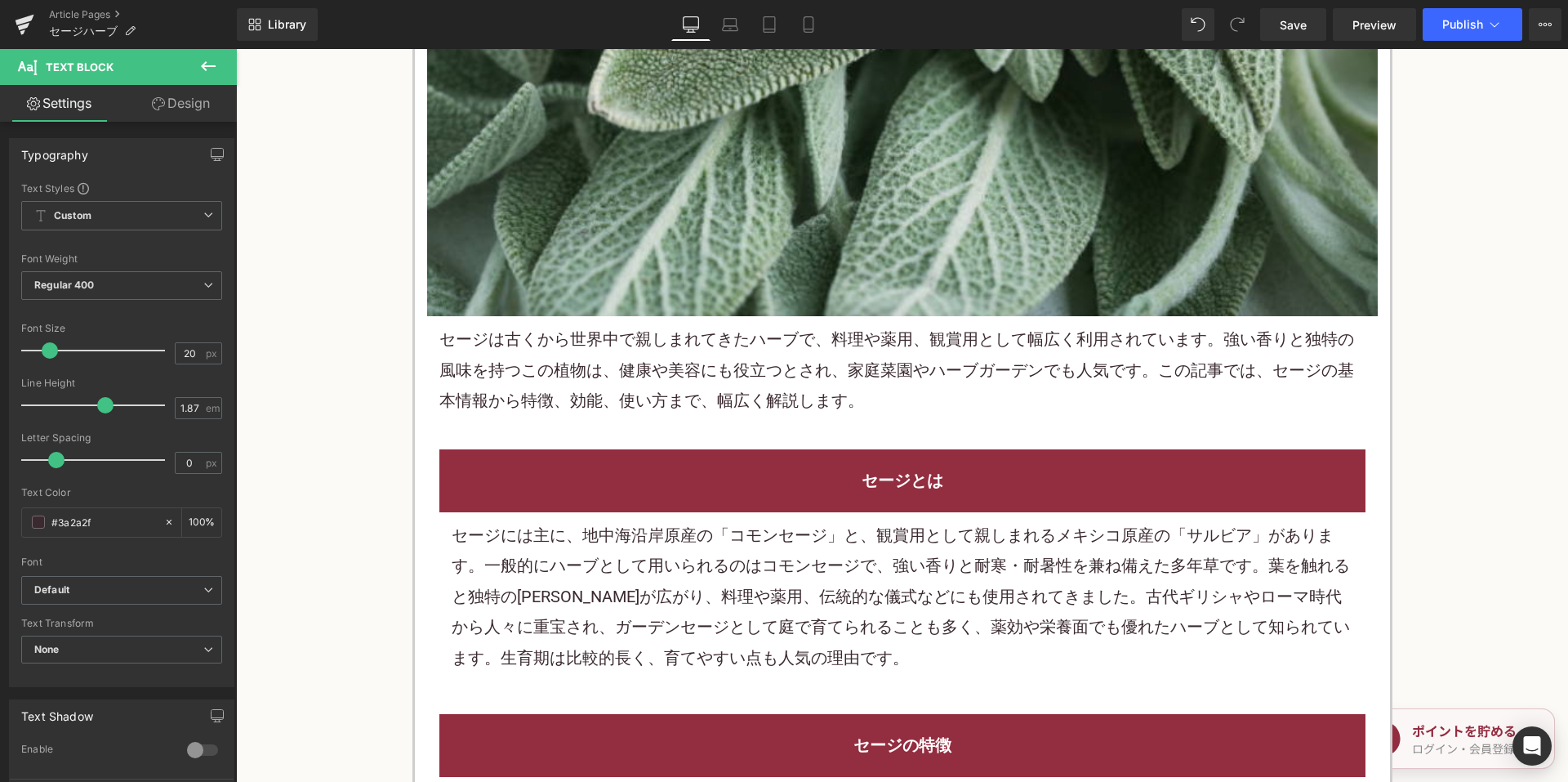
click at [844, 366] on div "セージは古くから世界中で親しまれてきたハーブで、料理や薬用、観賞用として幅広く利用されています。強い香りと独特の風味を持つこの植物は、健康や美容にも役立つとさ…" at bounding box center [902, 370] width 950 height 108
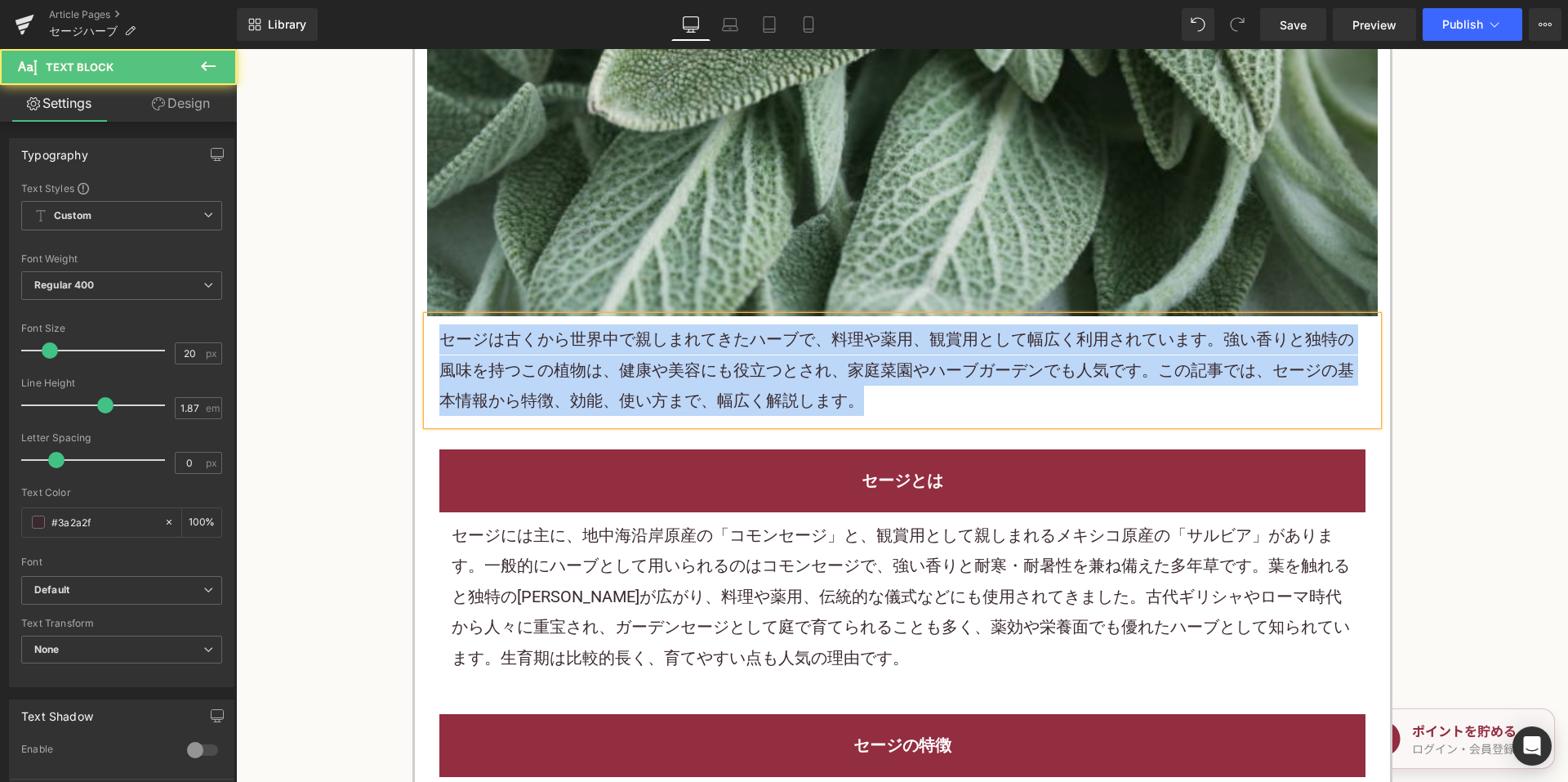
copy p "セージは古くから世界中で親しまれてきたハーブで、料理や薬用、観賞用として幅広く利用されています。強い香りと独特の風味を持つこの植物は、健康や美容にも役立つとさ…"
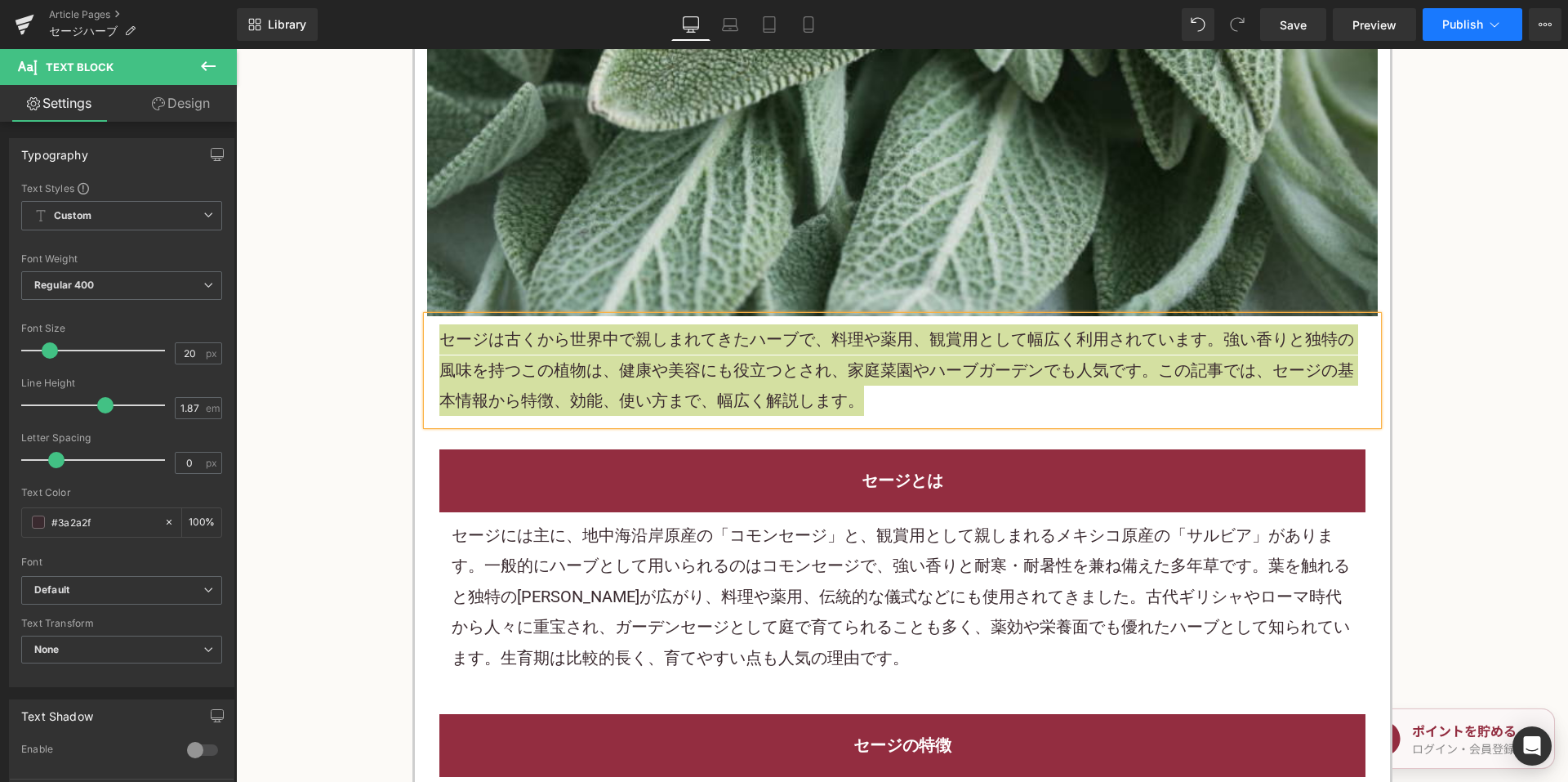
click at [1440, 32] on button "Publish" at bounding box center [1472, 25] width 100 height 33
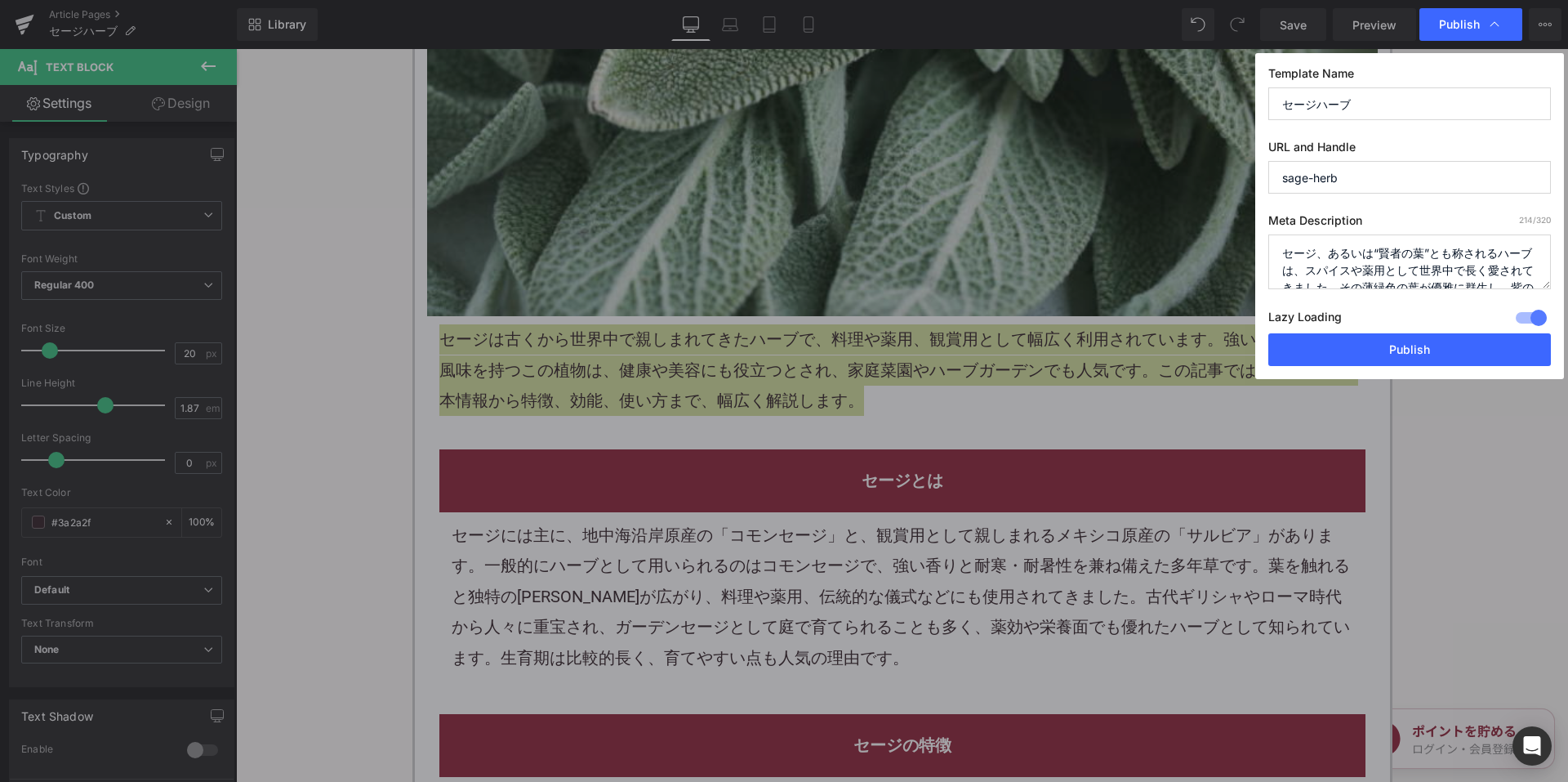
click at [1324, 267] on textarea "セージ、あるいは“賢者の葉”とも称されるハーブは、スパイスや薬用として世界中で長く愛されてきました。その薄緑色の葉が優雅に群生し、紫の花を咲かせるセージは、ガ…" at bounding box center [1409, 262] width 283 height 55
paste textarea "古くから世界中で親しまれてきたハーブで、料理や薬用、観賞用として幅広く利用されています。強い香りと独特の風味を持つこの植物は、健康や美容にも役立つとされ、家庭…"
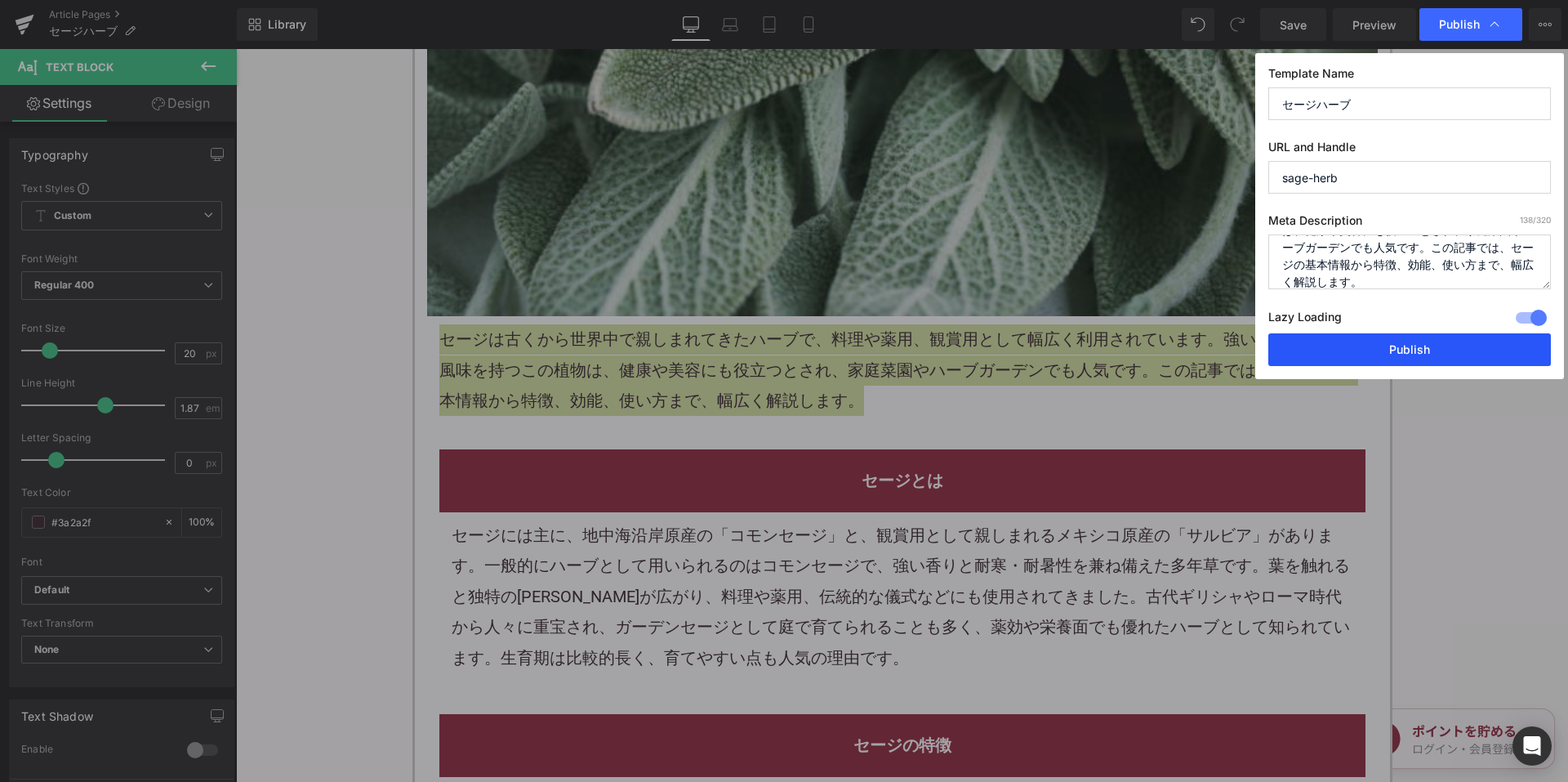
type textarea "セージは古くから世界中で親しまれてきたハーブで、料理や薬用、観賞用として幅広く利用されています。強い香りと独特の風味を持つこの植物は、健康や美容にも役立つとさ…"
drag, startPoint x: 1345, startPoint y: 352, endPoint x: 936, endPoint y: 35, distance: 517.5
click at [1345, 352] on button "Publish" at bounding box center [1409, 350] width 283 height 33
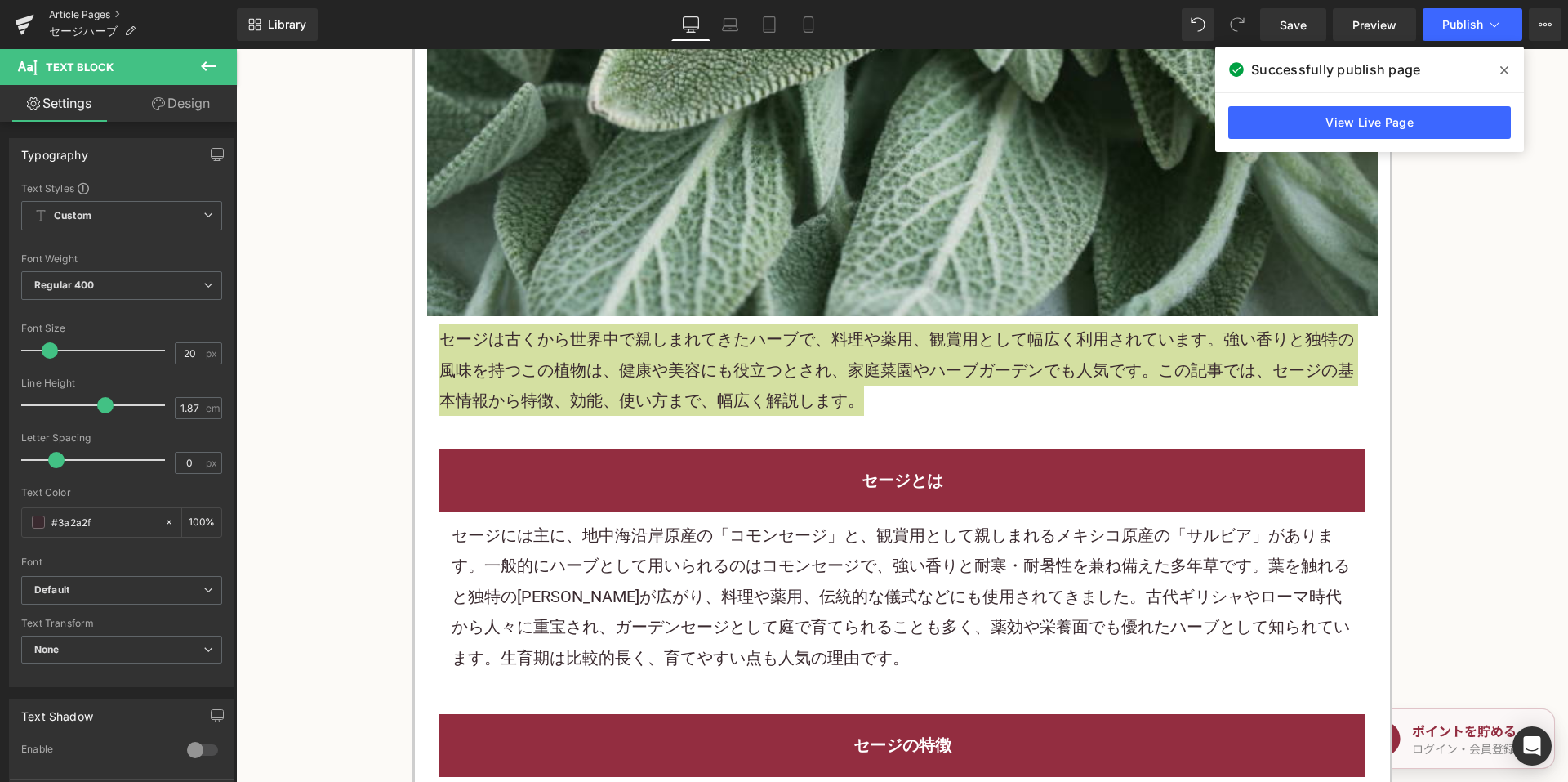
click at [102, 13] on link "Article Pages" at bounding box center [143, 15] width 188 height 13
